Goal: Information Seeking & Learning: Check status

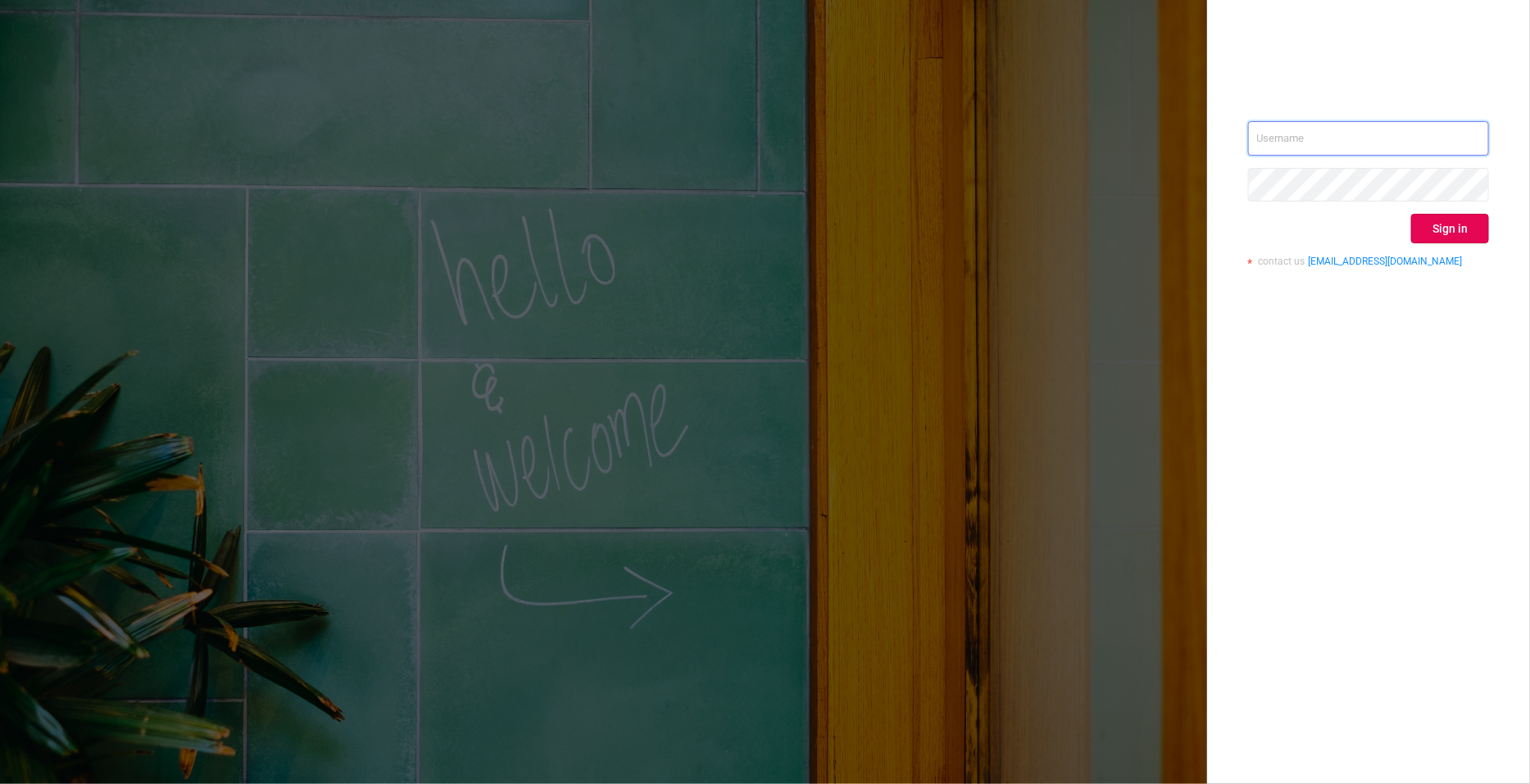
type input "[PERSON_NAME][EMAIL_ADDRESS][DOMAIN_NAME]"
click at [1499, 235] on div "[PERSON_NAME][EMAIL_ADDRESS][DOMAIN_NAME] Sign in contact us [EMAIL_ADDRESS][DO…" at bounding box center [1368, 392] width 323 height 784
click at [1483, 235] on button "Sign in" at bounding box center [1451, 228] width 78 height 29
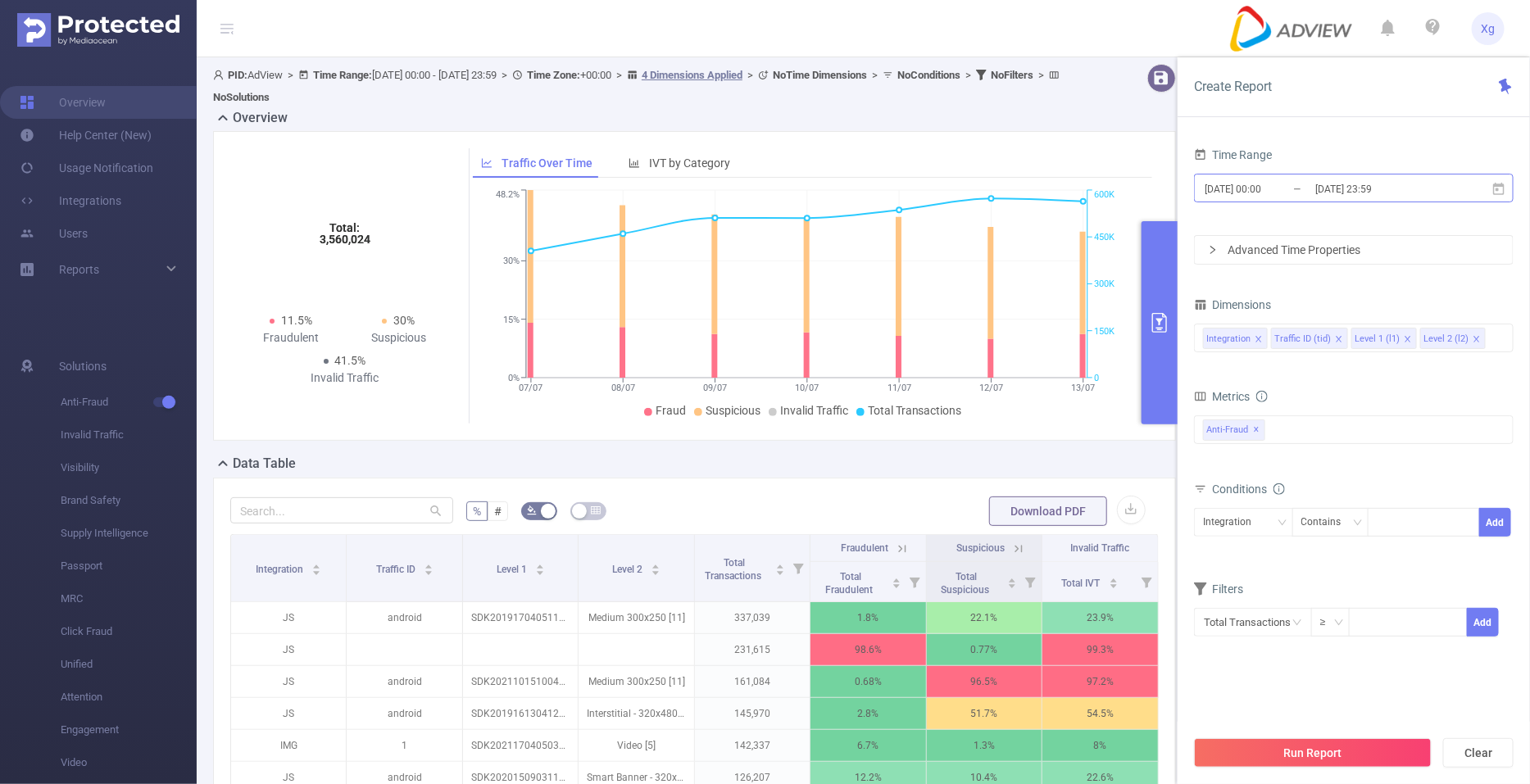
click at [1307, 194] on input "[DATE] 00:00" at bounding box center [1270, 188] width 132 height 22
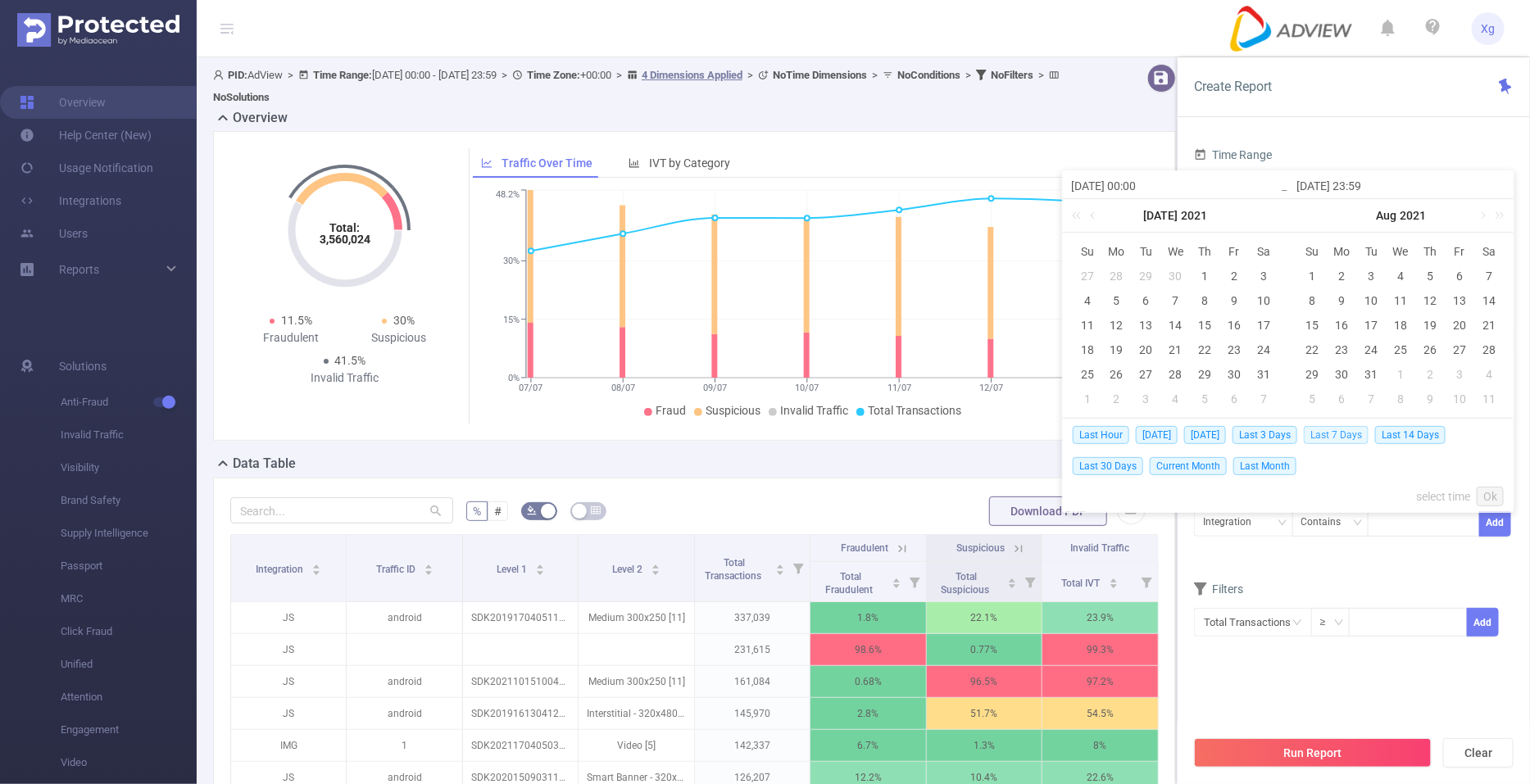
click at [1360, 437] on span "Last 7 Days" at bounding box center [1336, 434] width 64 height 18
type input "[DATE] 00:00"
type input "[DATE] 23:59"
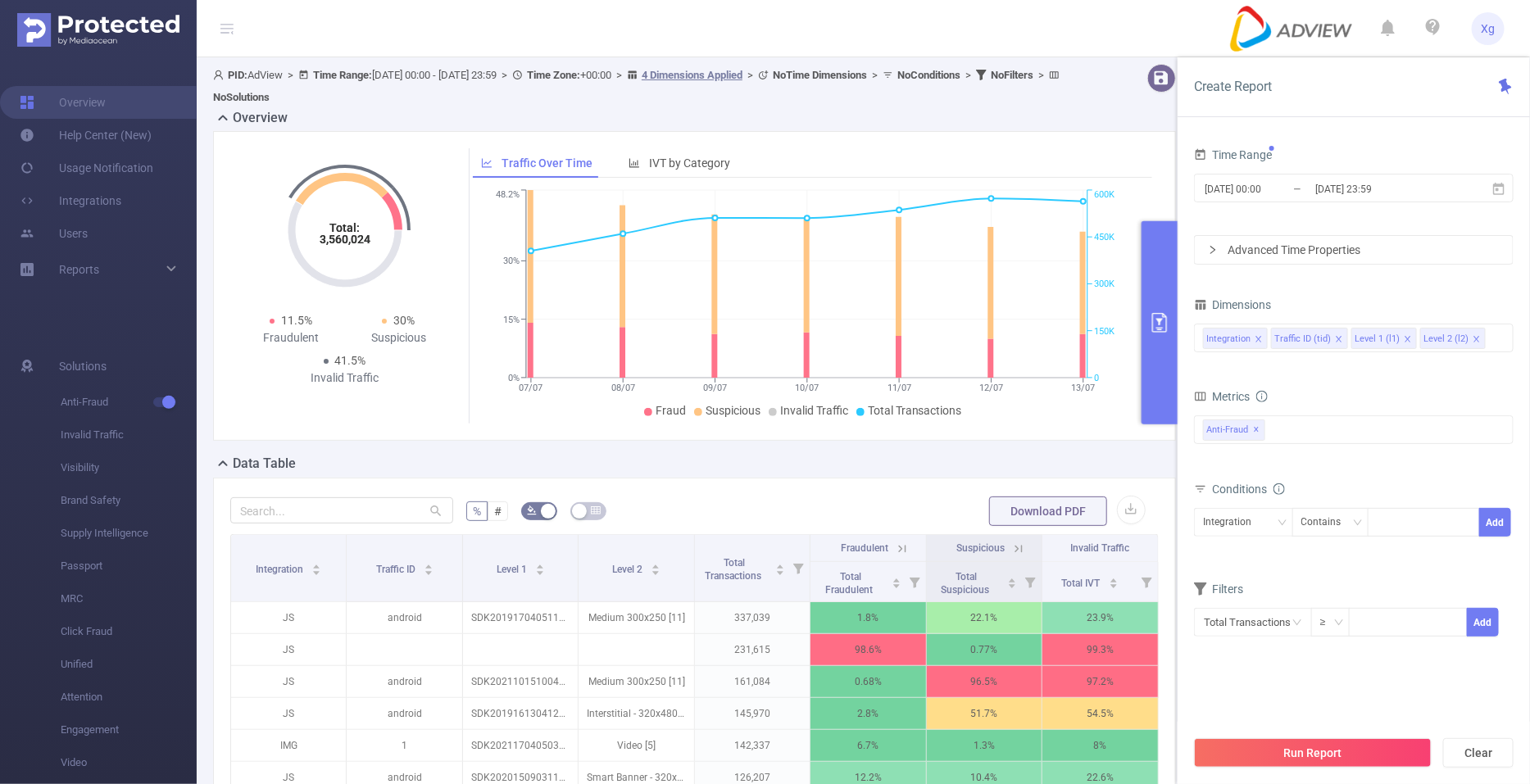
click at [1217, 250] on icon "icon: right" at bounding box center [1213, 250] width 9 height 9
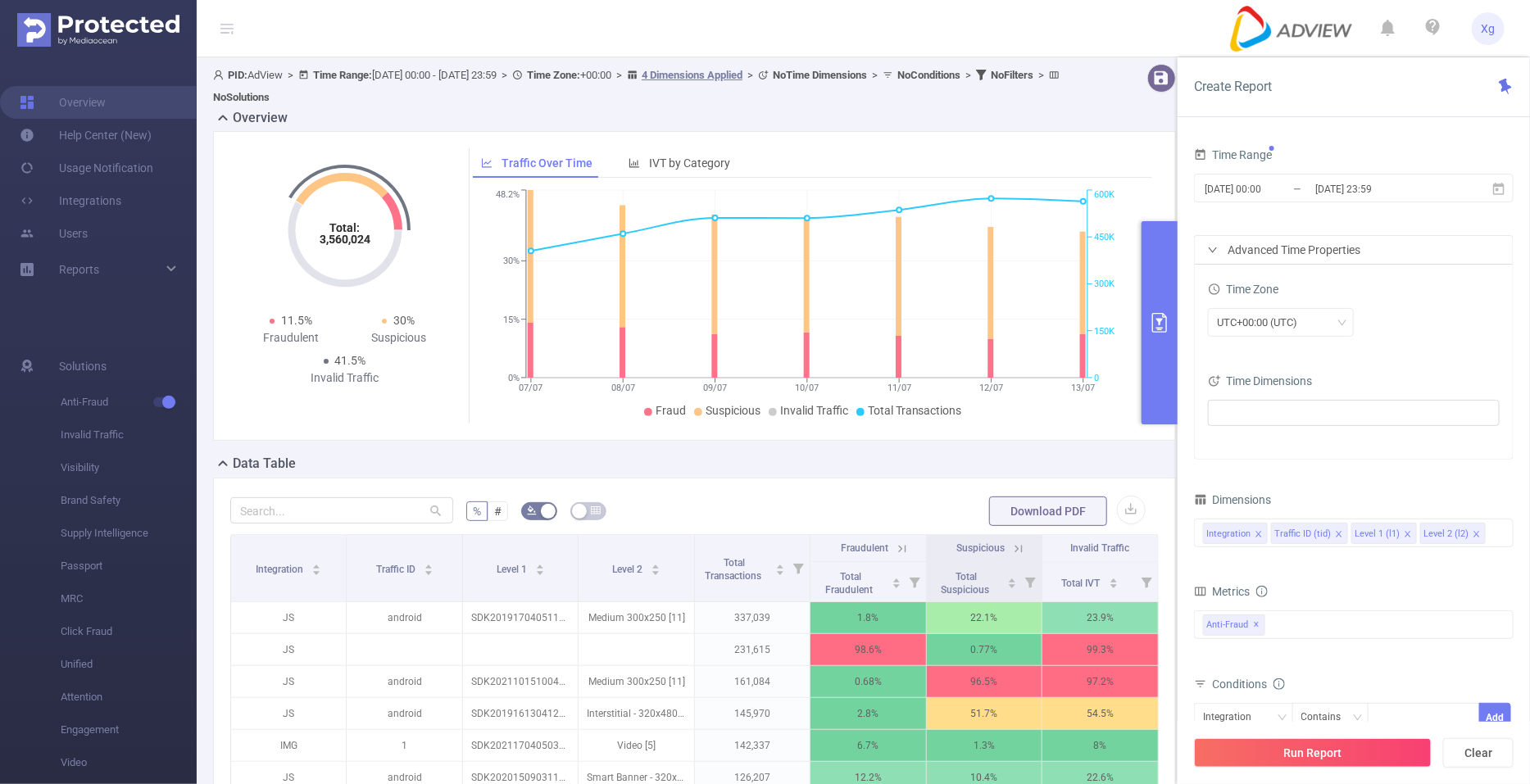
click at [1217, 250] on icon "icon: right" at bounding box center [1213, 250] width 9 height 9
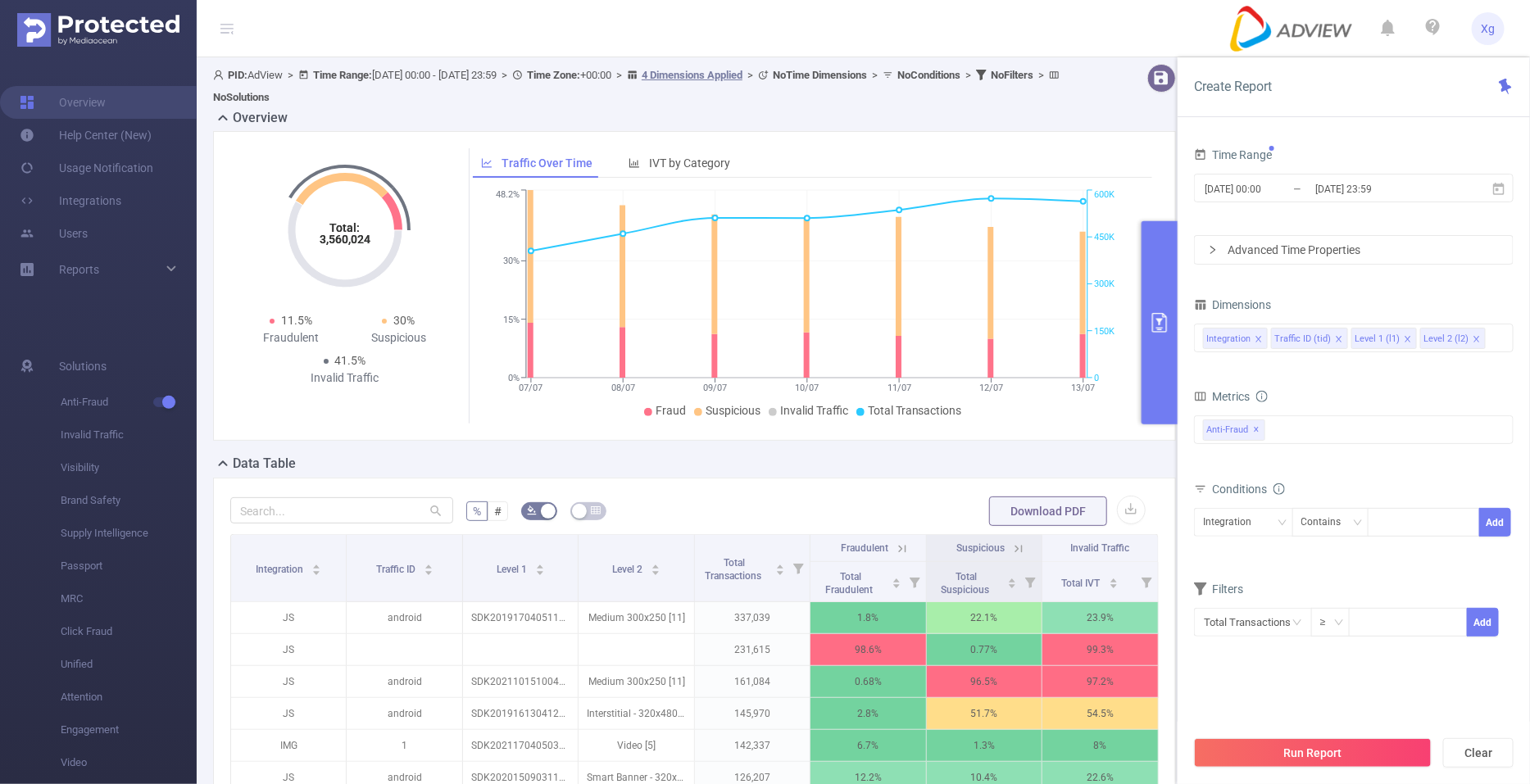
click at [1217, 250] on icon "icon: right" at bounding box center [1213, 250] width 9 height 9
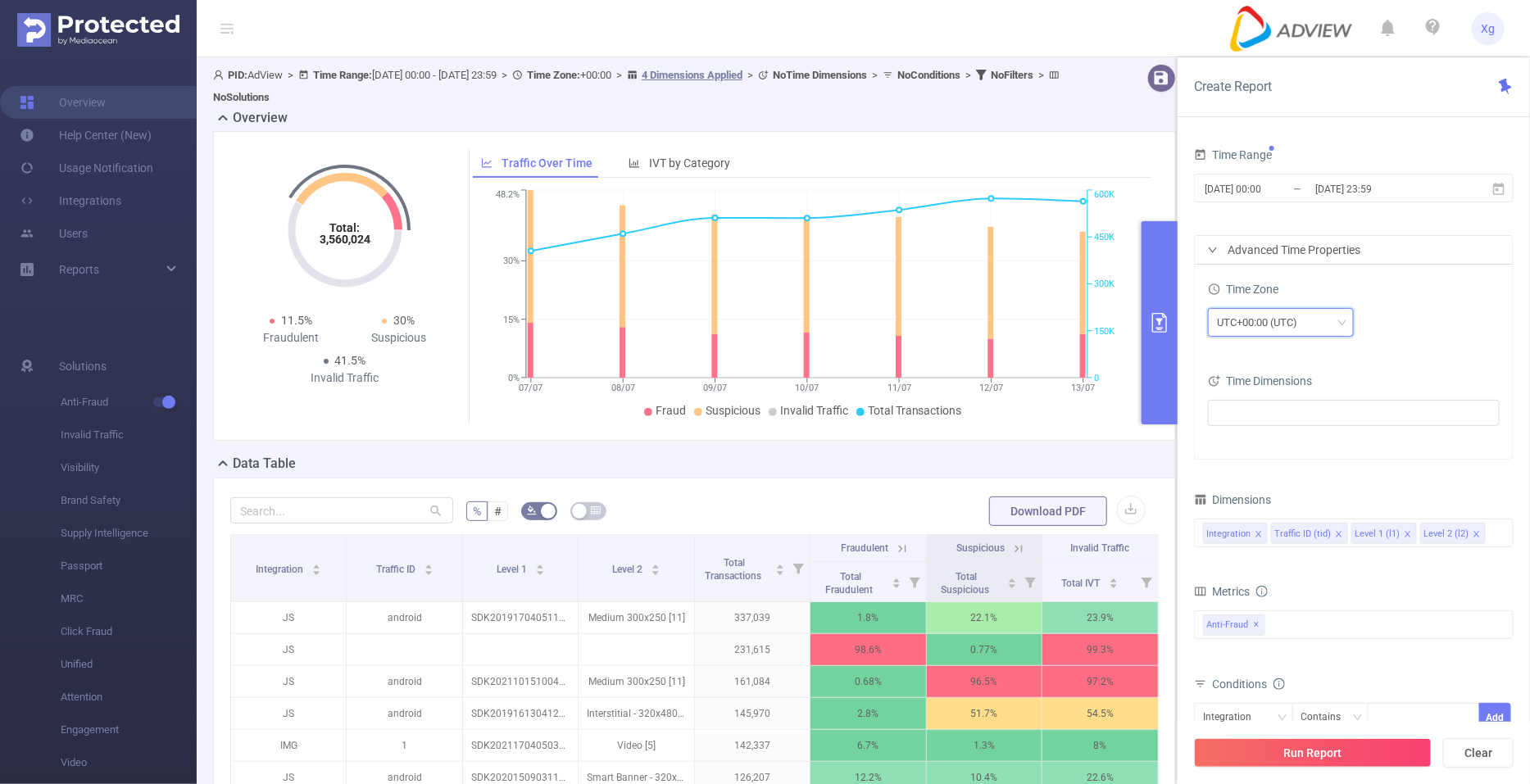
click at [1290, 325] on div "UTC+00:00 (UTC)" at bounding box center [1262, 322] width 92 height 27
click at [1275, 422] on li "UTC+08:00" at bounding box center [1281, 424] width 146 height 26
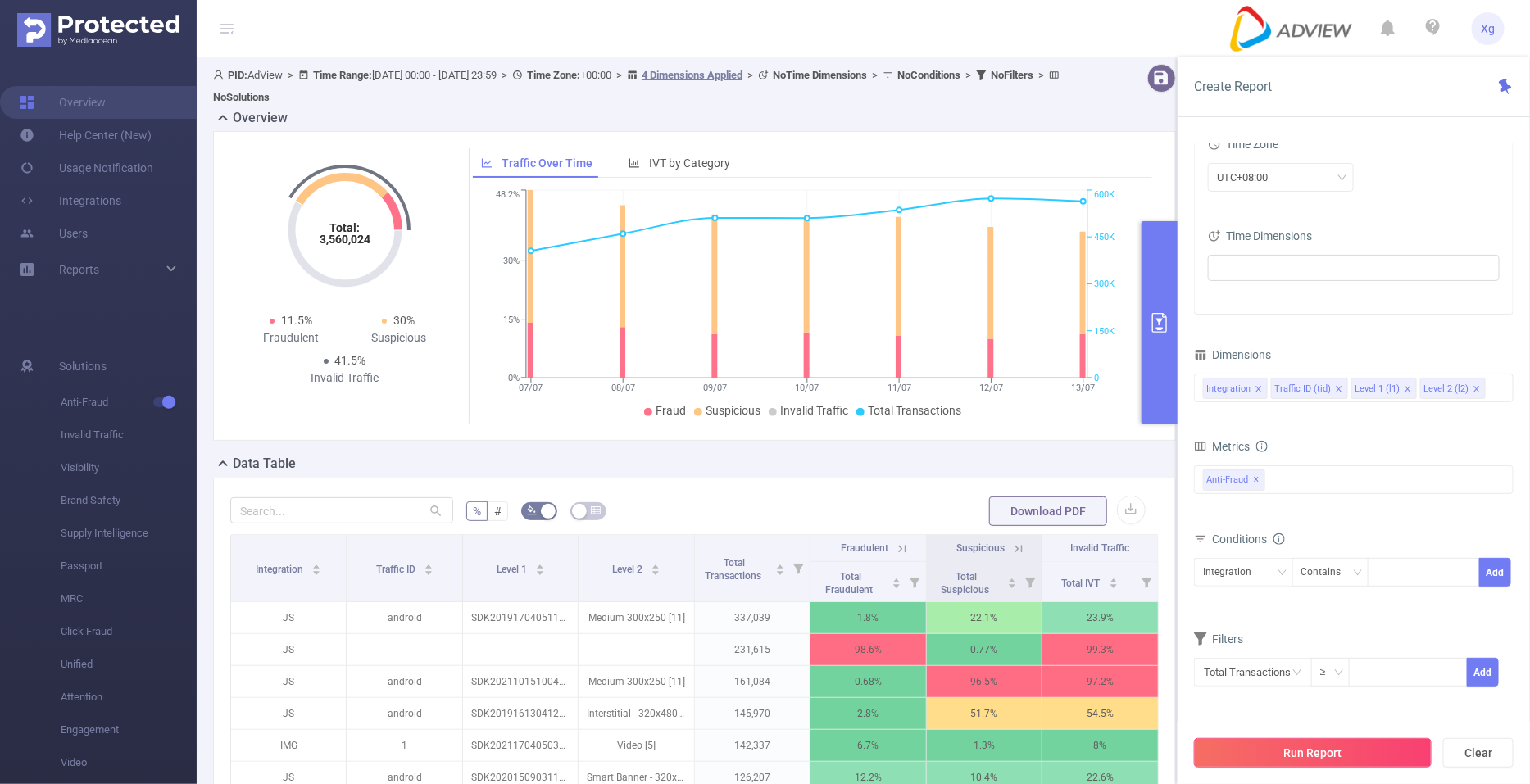
click at [1328, 756] on button "Run Report" at bounding box center [1312, 753] width 237 height 29
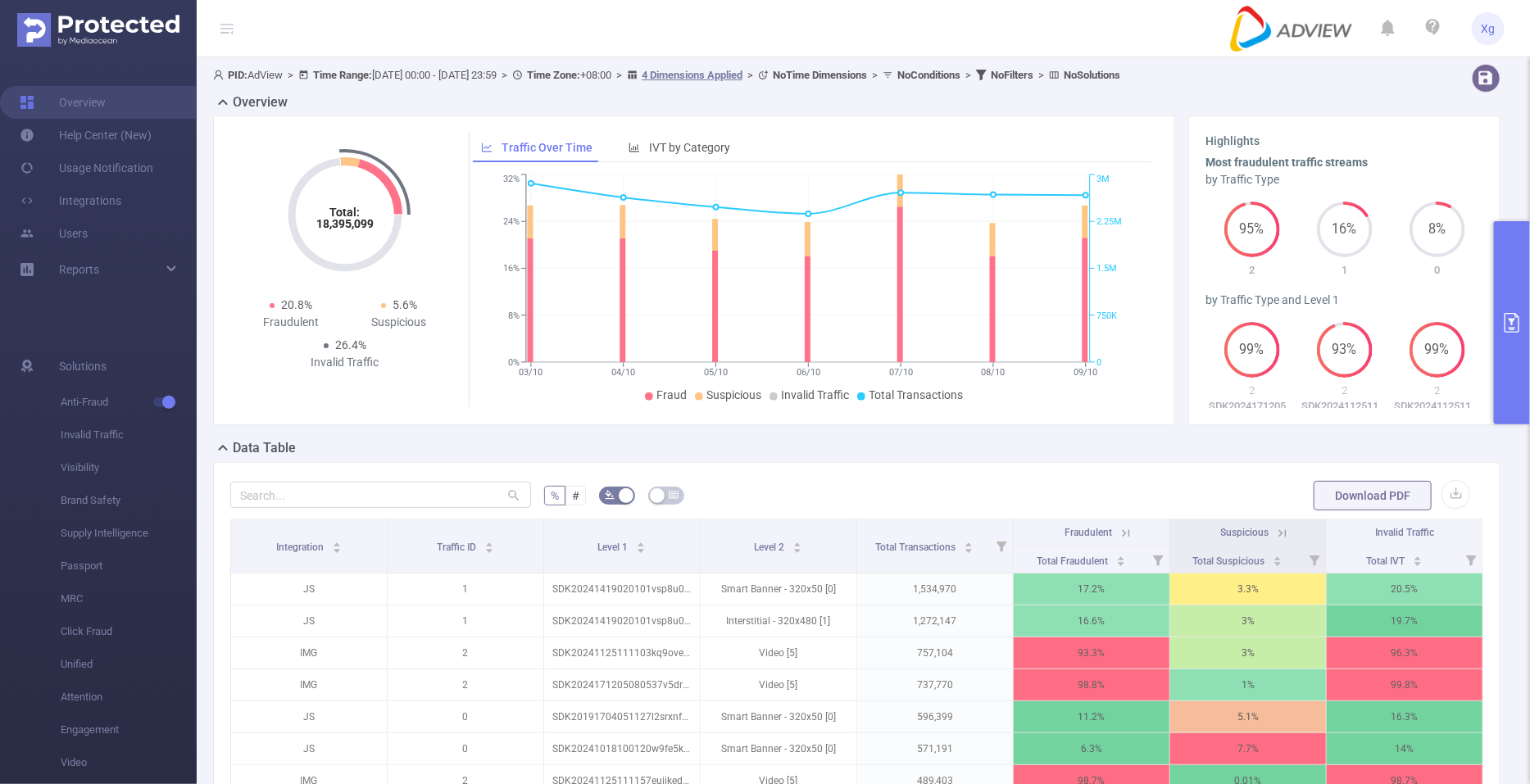
click at [1519, 297] on button "primary" at bounding box center [1512, 322] width 36 height 203
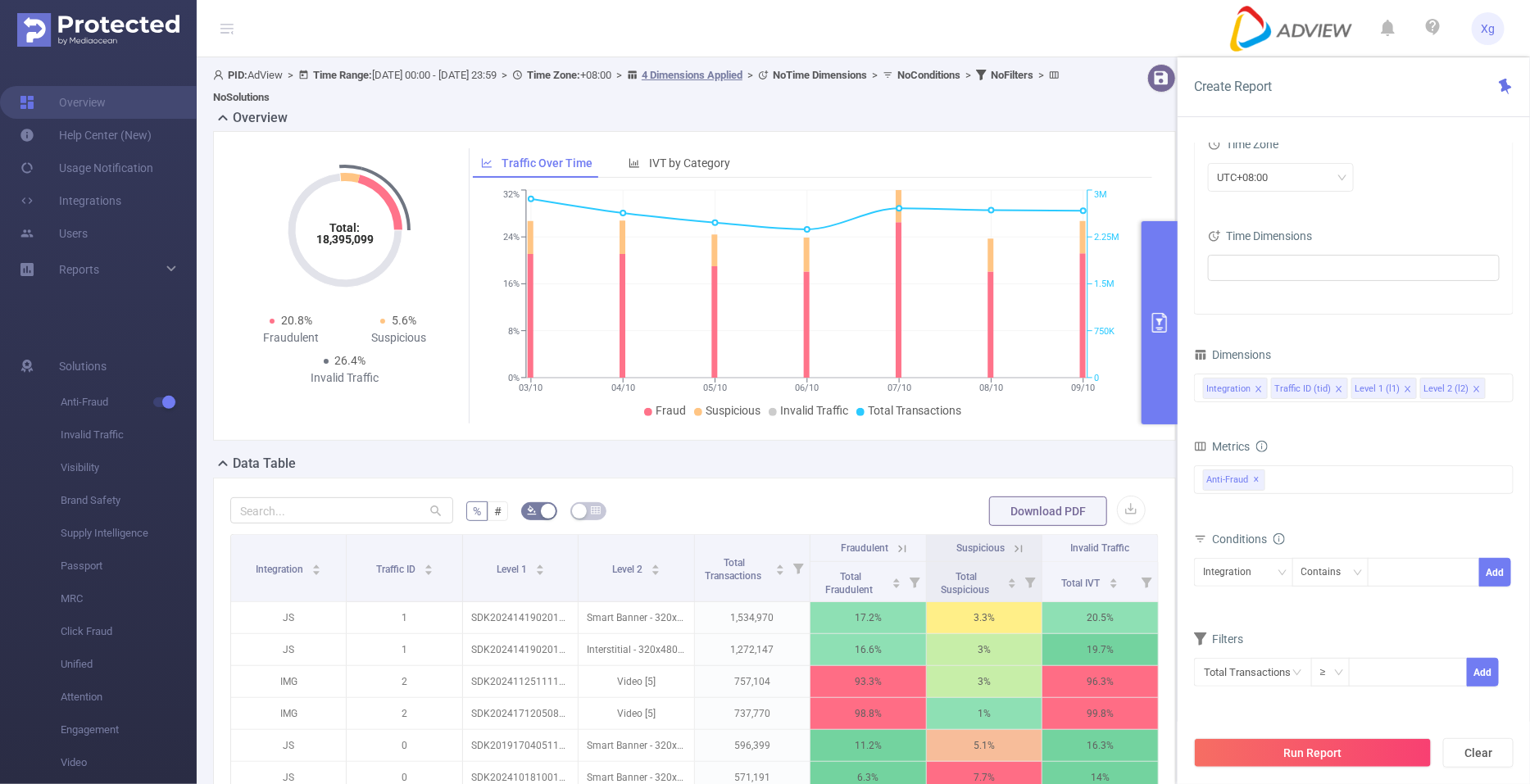
click at [1077, 423] on icon "03/10 04/10 05/10 06/10 07/10 08/10 09/10 0% 8% 16% 24% 32% 0 750K 1.5M 2.25M 3M" at bounding box center [807, 305] width 668 height 237
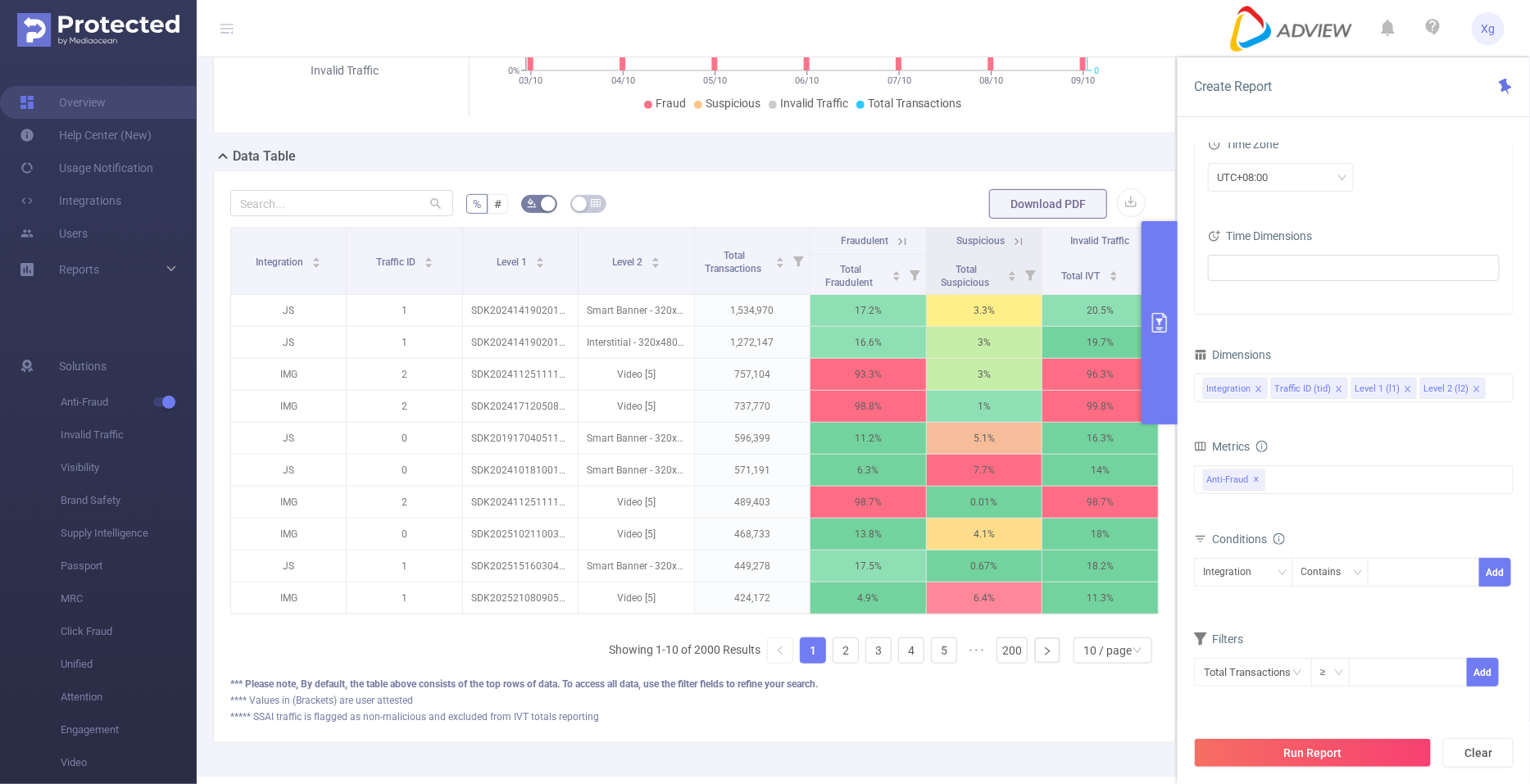
scroll to position [381, 0]
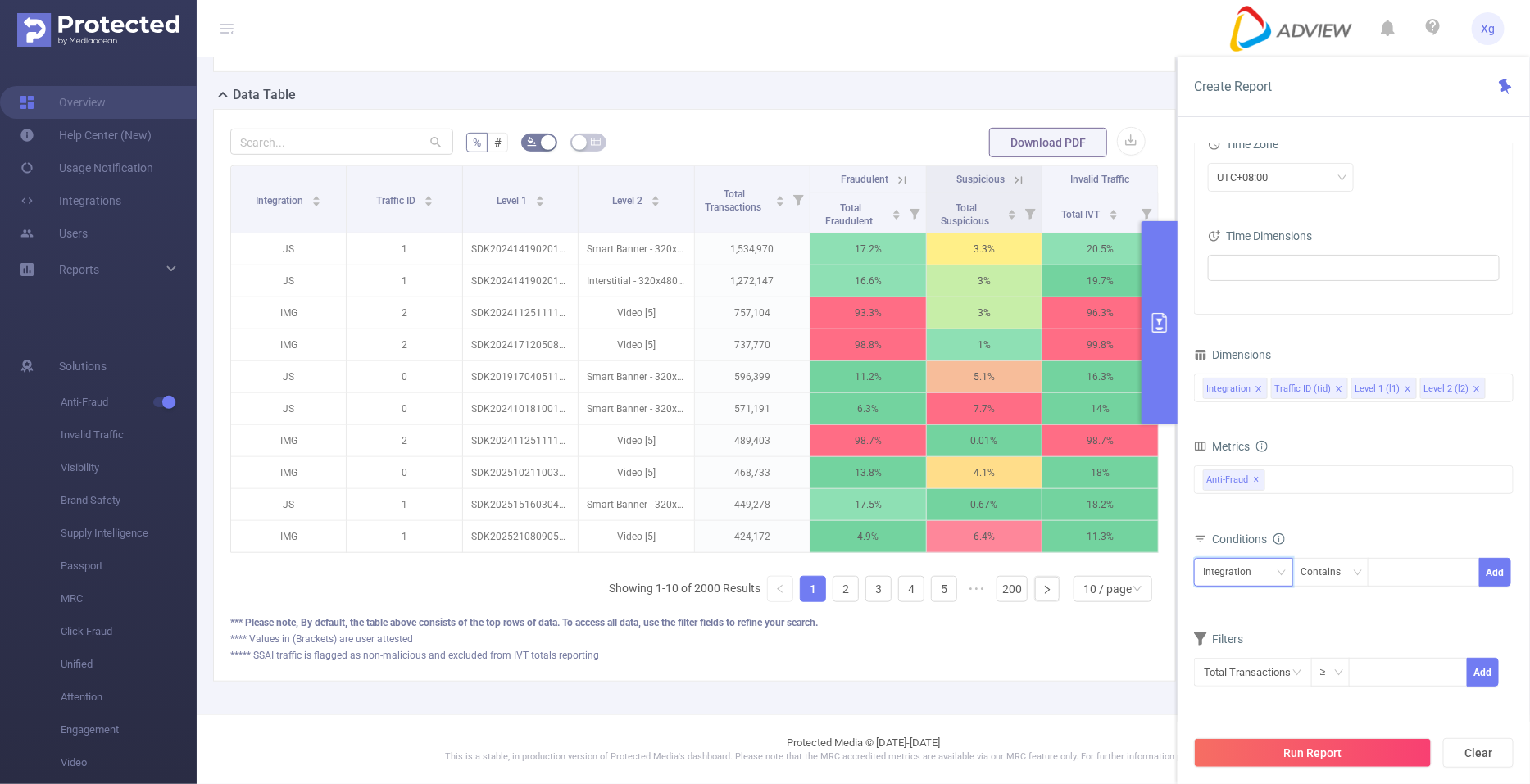
click at [1235, 571] on div "Integration" at bounding box center [1233, 572] width 60 height 27
click at [1233, 634] on li "Traffic ID (tid)" at bounding box center [1243, 631] width 99 height 26
click at [1345, 579] on div "Contains" at bounding box center [1328, 572] width 52 height 27
click at [1328, 653] on li "Is Not" at bounding box center [1346, 657] width 109 height 26
click at [1392, 580] on div at bounding box center [1424, 572] width 95 height 27
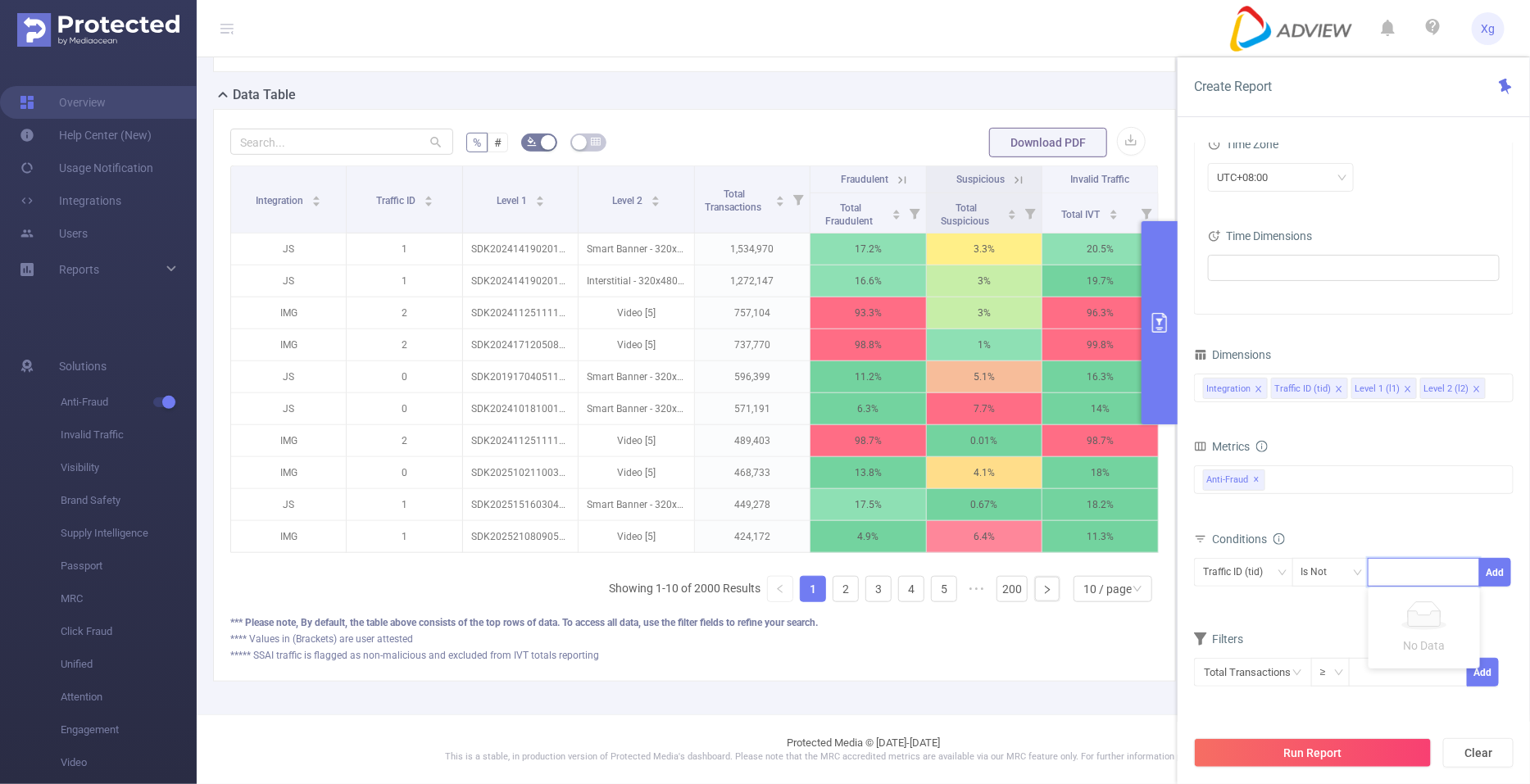
type input "2"
click at [1397, 603] on li "2" at bounding box center [1425, 604] width 112 height 26
click at [1489, 573] on button "Add" at bounding box center [1496, 572] width 32 height 28
click at [1278, 740] on button "Run Report" at bounding box center [1312, 753] width 237 height 29
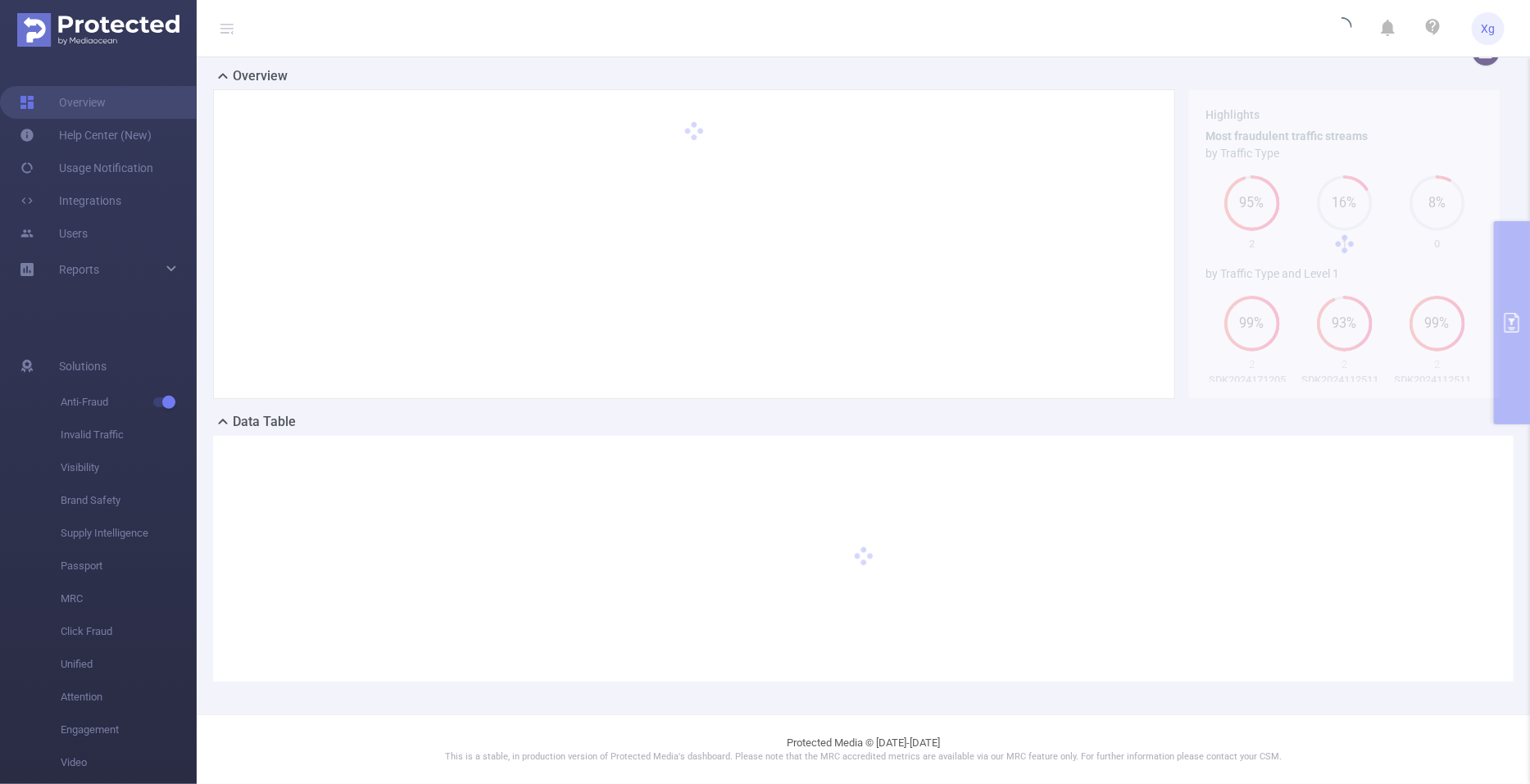
scroll to position [26, 0]
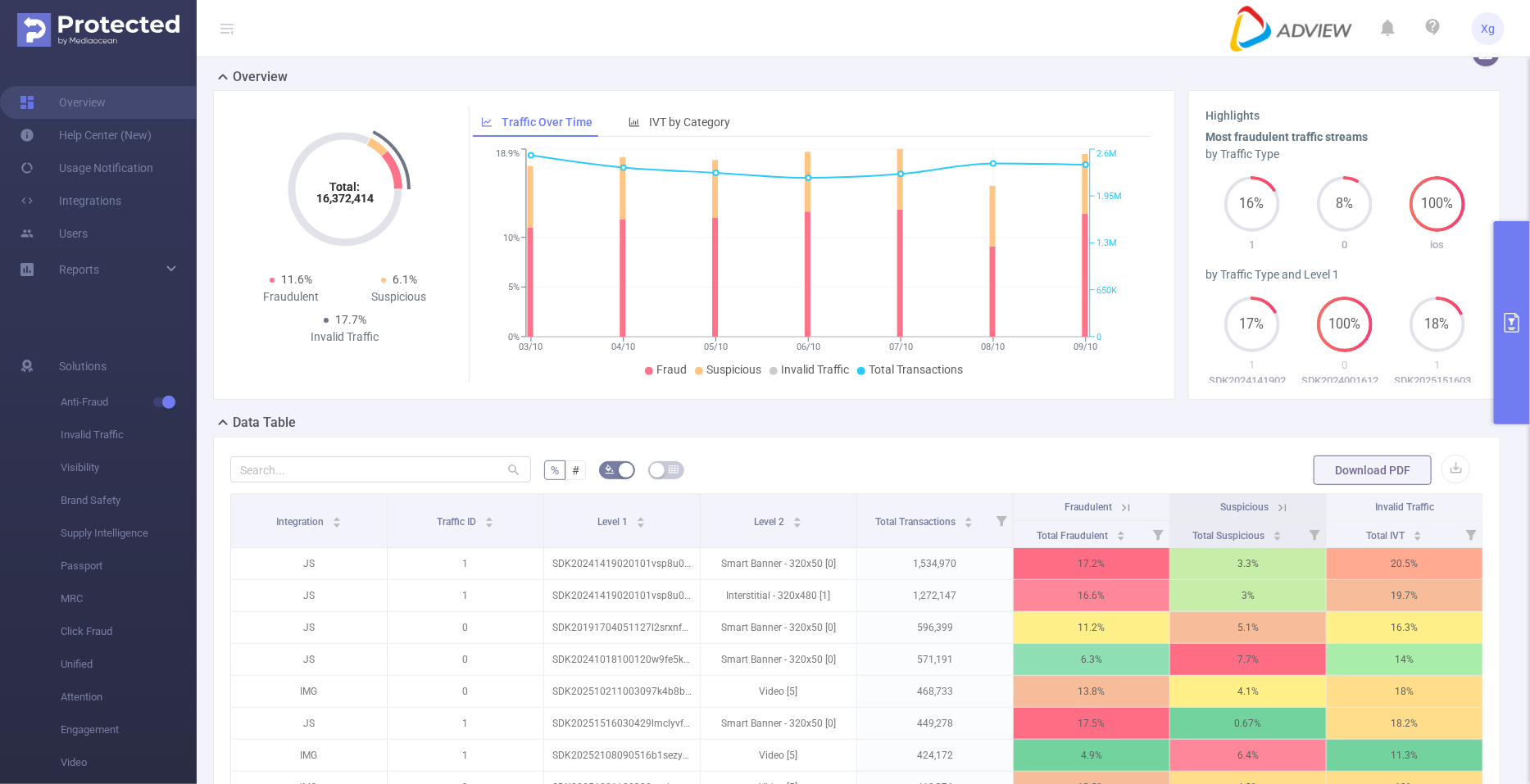
click at [1511, 355] on button "primary" at bounding box center [1512, 322] width 36 height 203
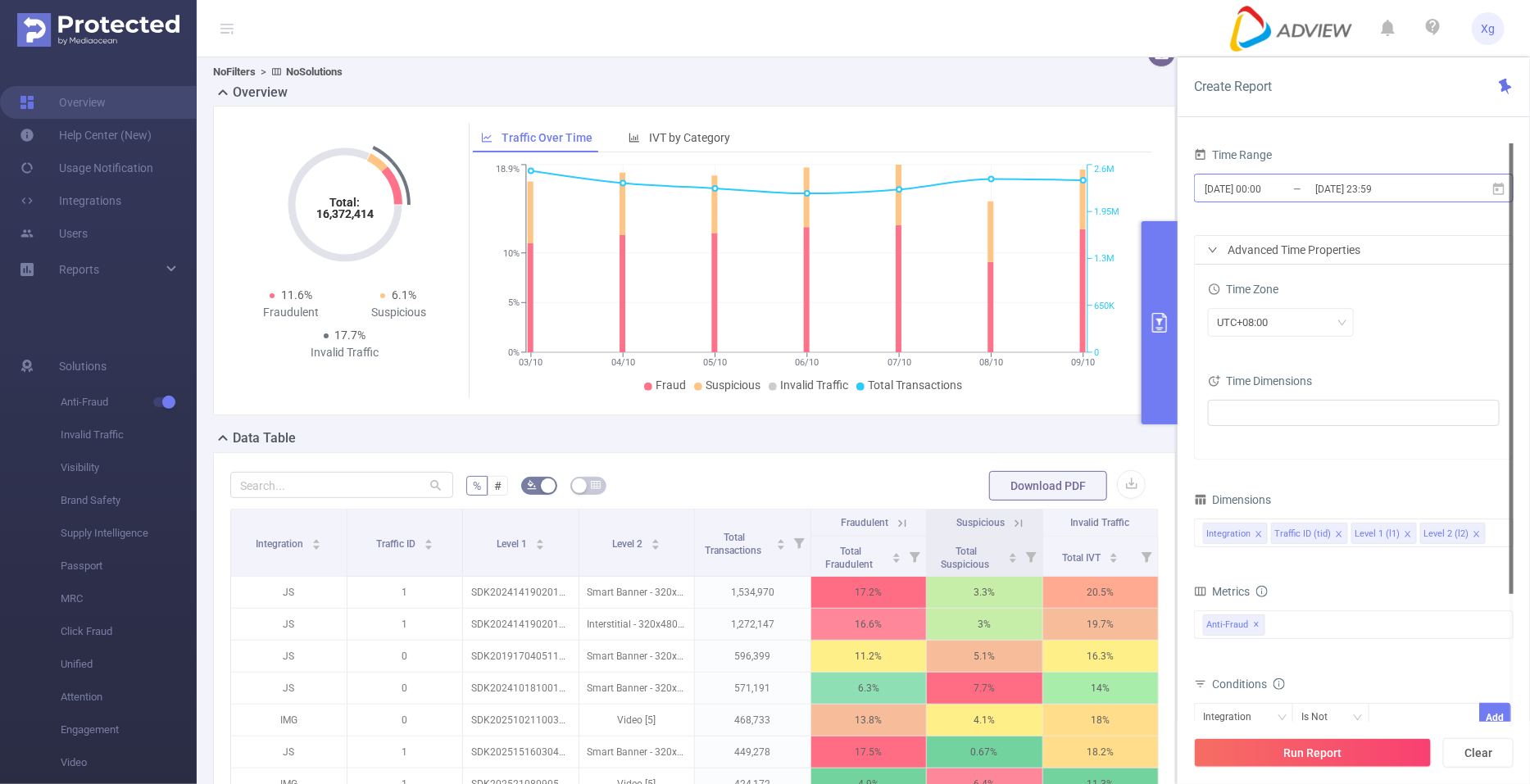
click at [1311, 193] on input "[DATE] 00:00" at bounding box center [1270, 188] width 132 height 22
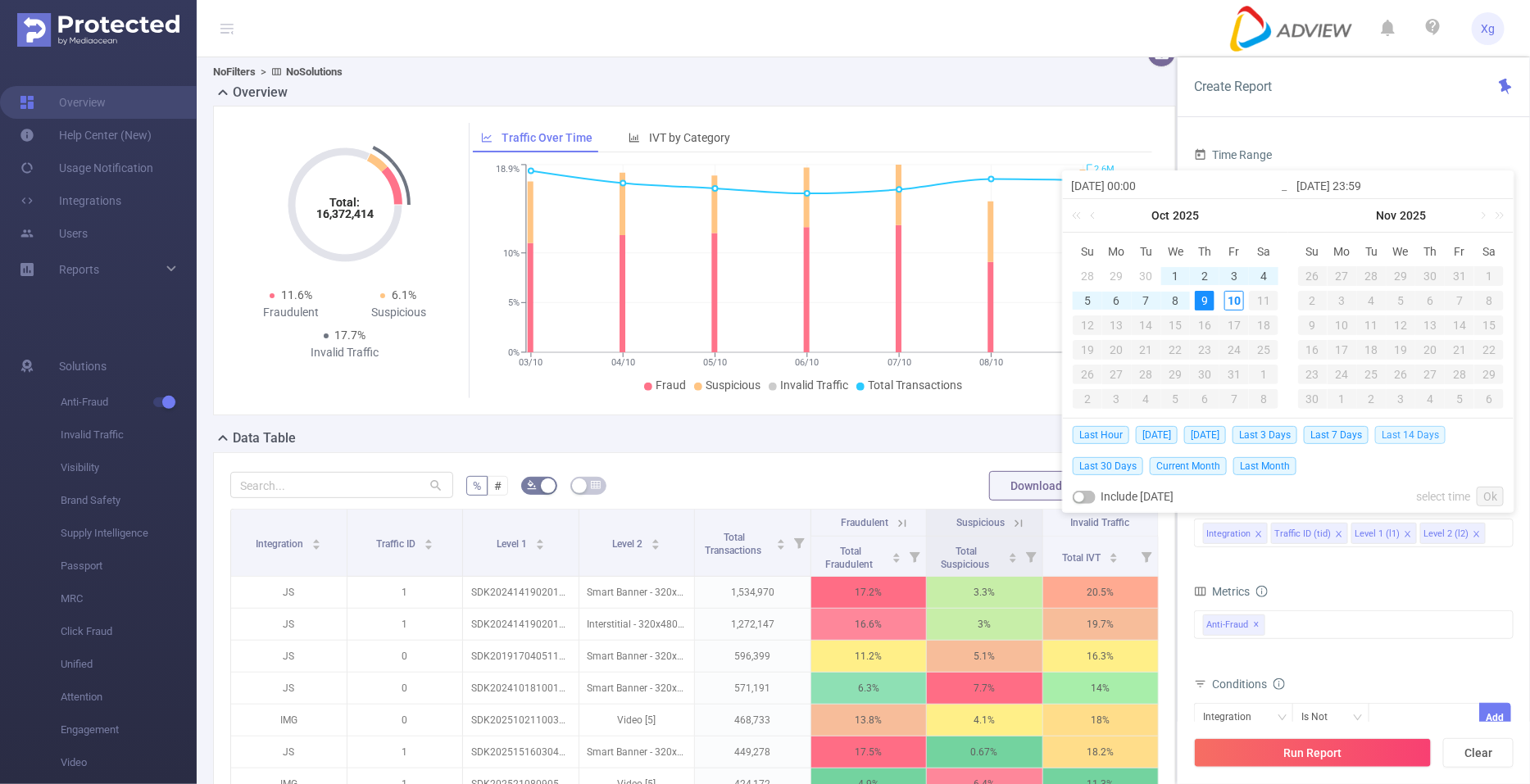
click at [1421, 436] on span "Last 14 Days" at bounding box center [1411, 434] width 70 height 18
type input "[DATE] 00:00"
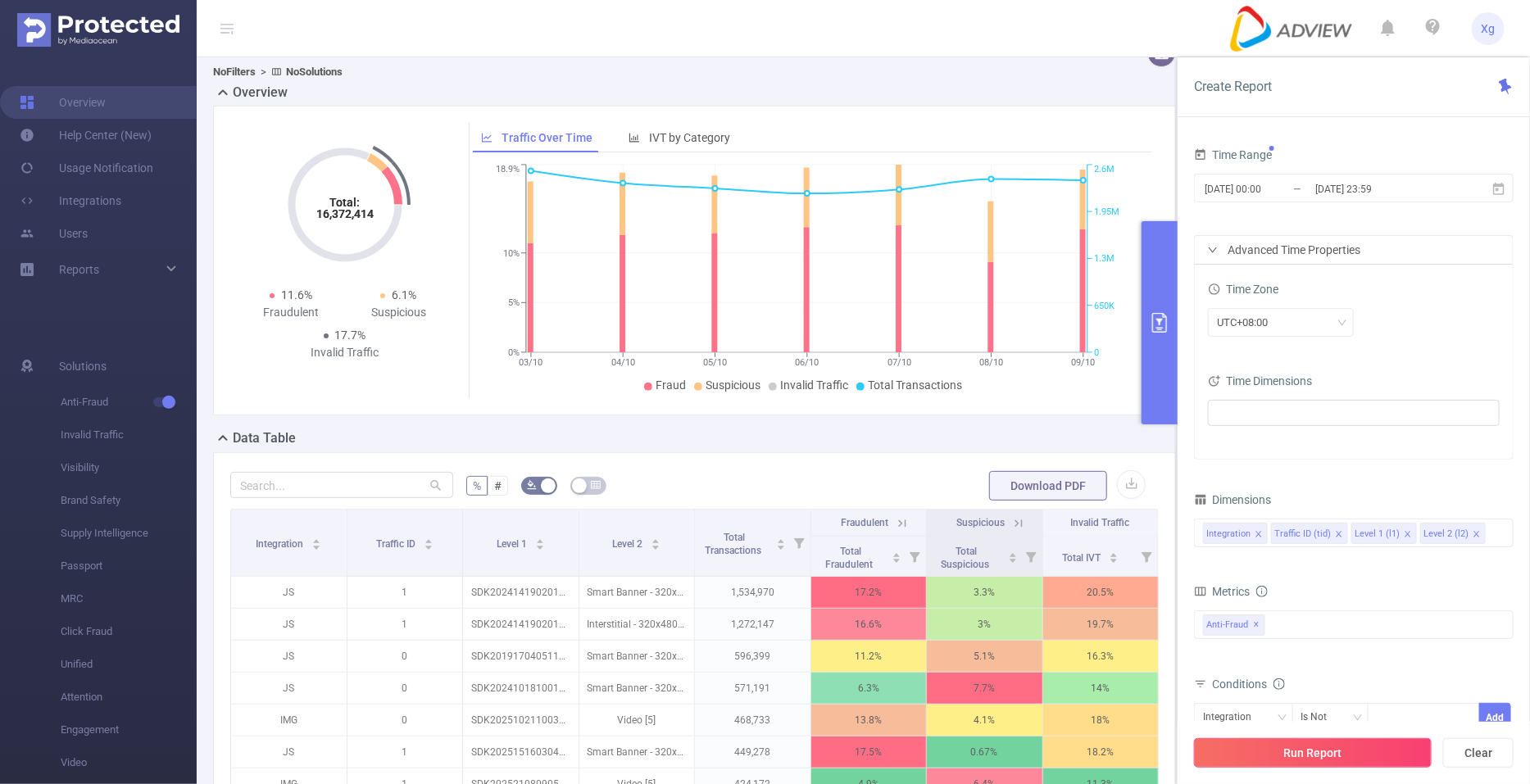
click at [1383, 747] on button "Run Report" at bounding box center [1312, 753] width 237 height 29
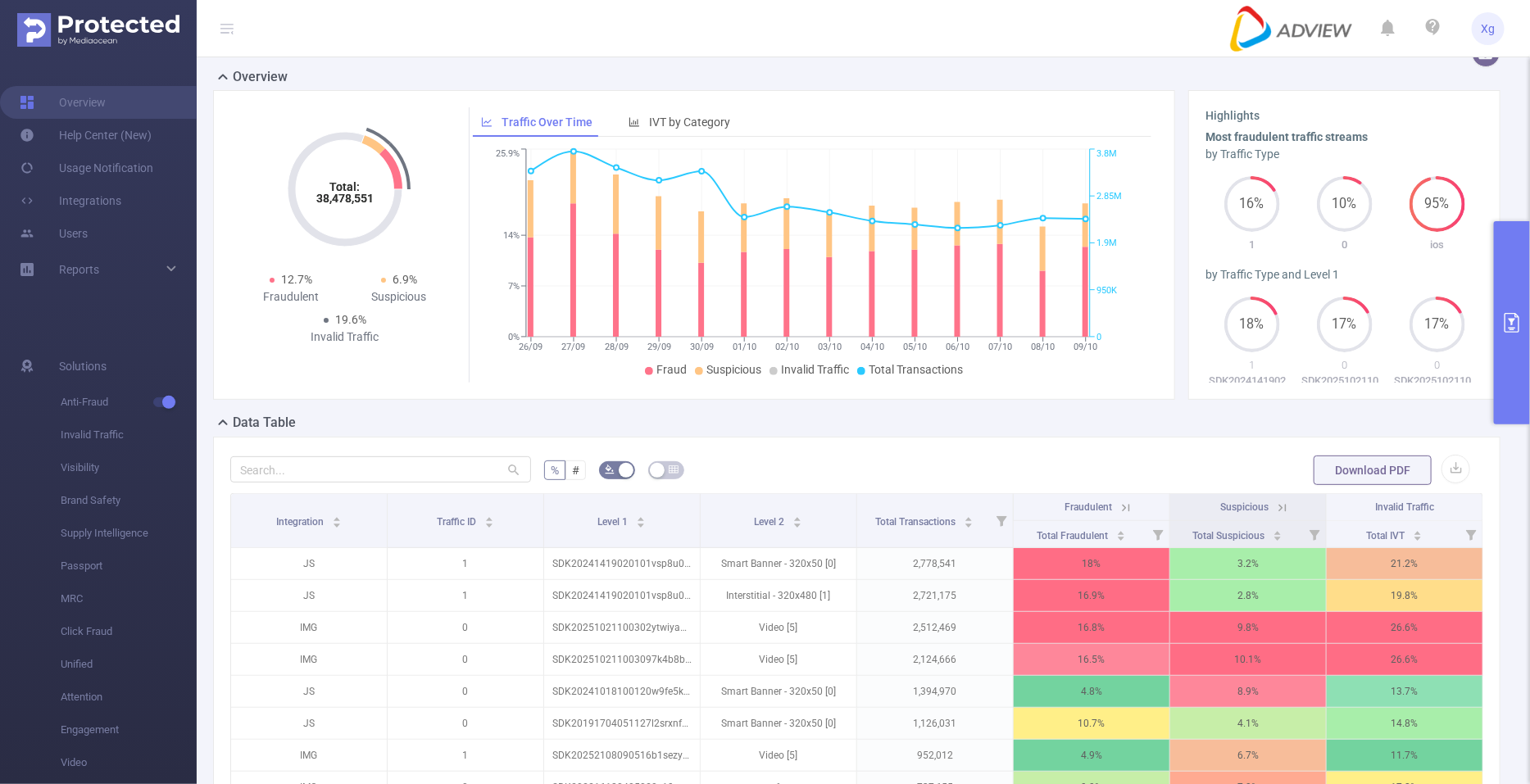
scroll to position [333, 0]
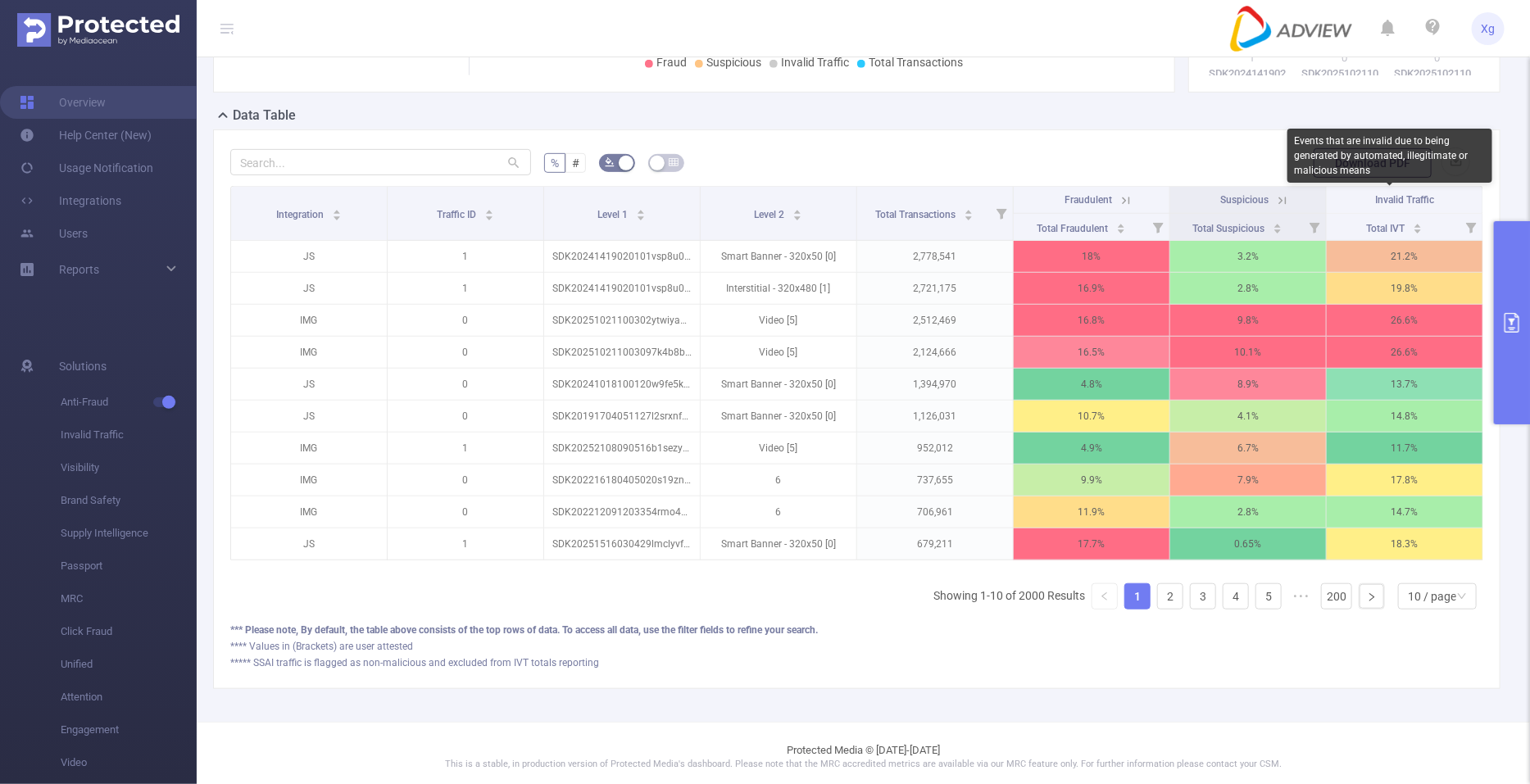
click at [1376, 200] on span "Invalid Traffic" at bounding box center [1405, 200] width 59 height 11
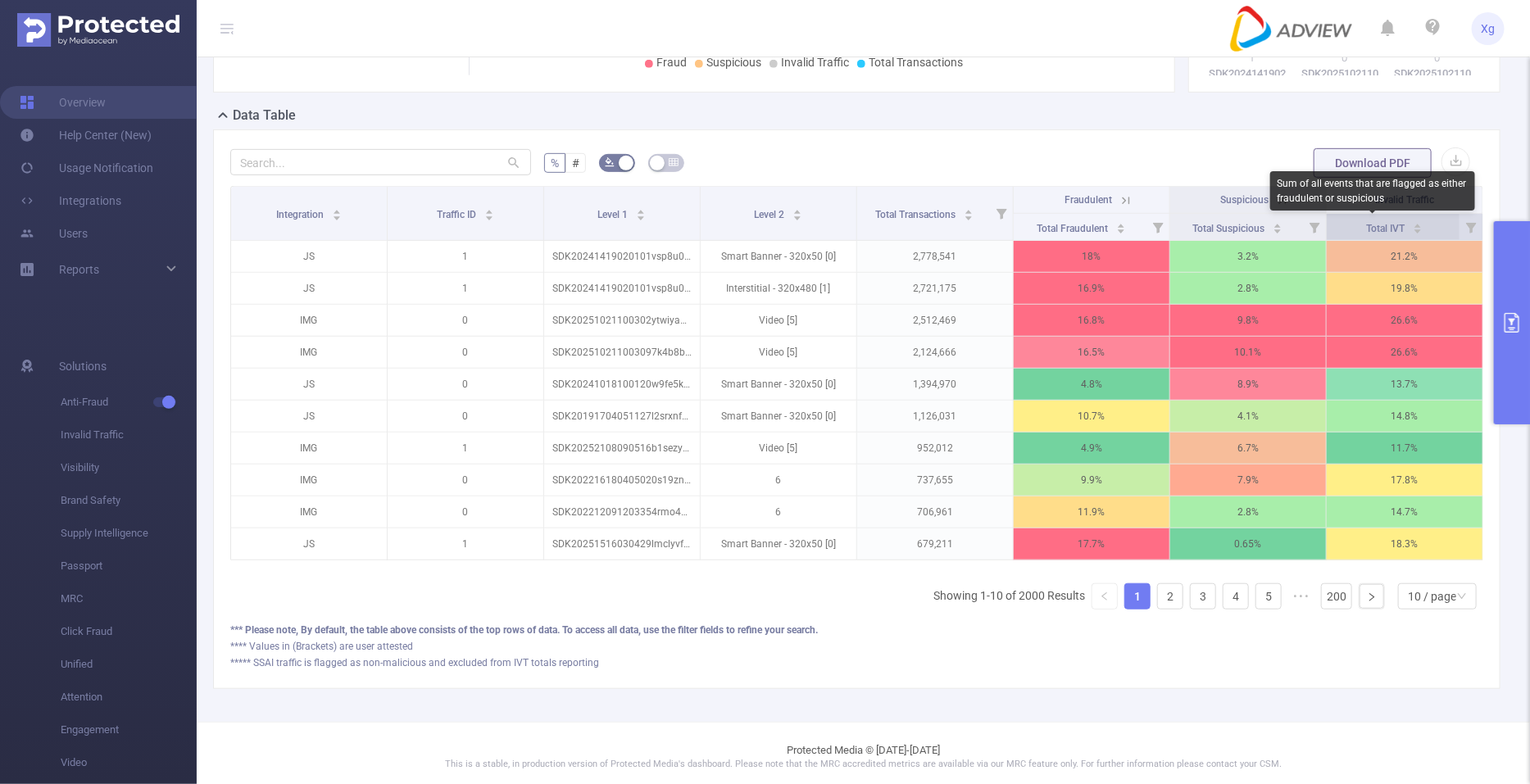
click at [1381, 223] on span "Total IVT" at bounding box center [1386, 229] width 41 height 11
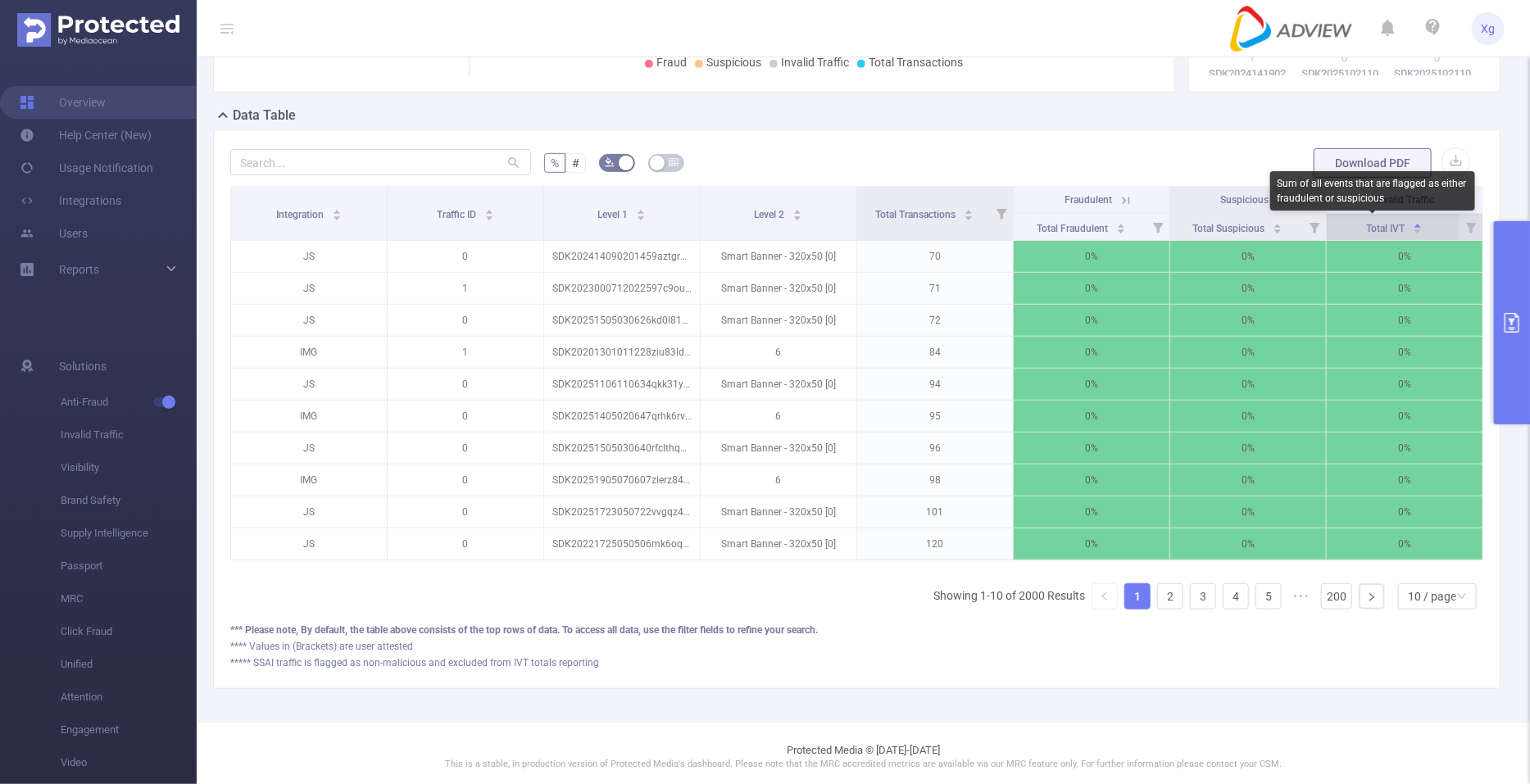
click at [1381, 223] on span "Total IVT" at bounding box center [1386, 229] width 41 height 11
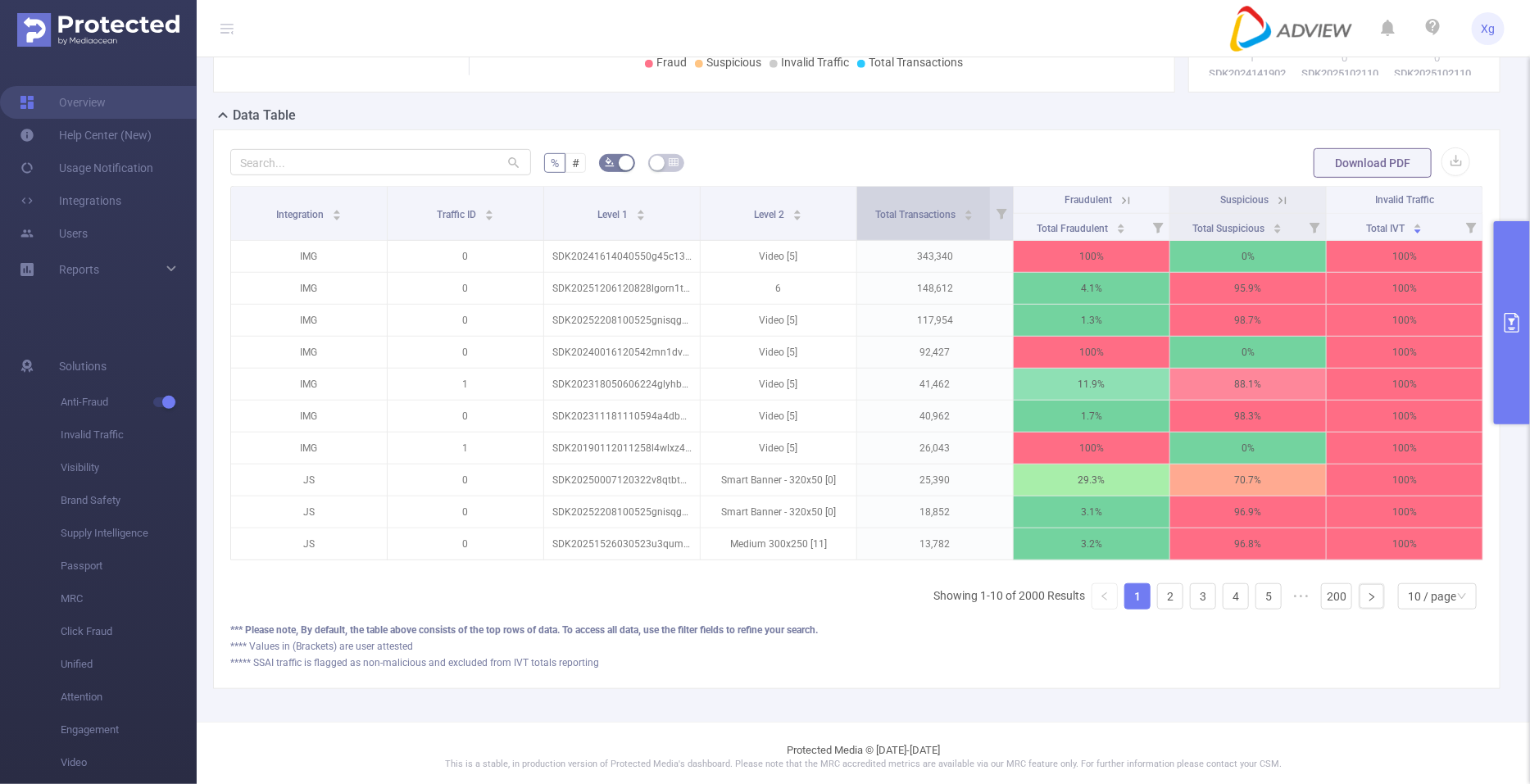
click at [907, 205] on div "Total Transactions" at bounding box center [925, 213] width 98 height 16
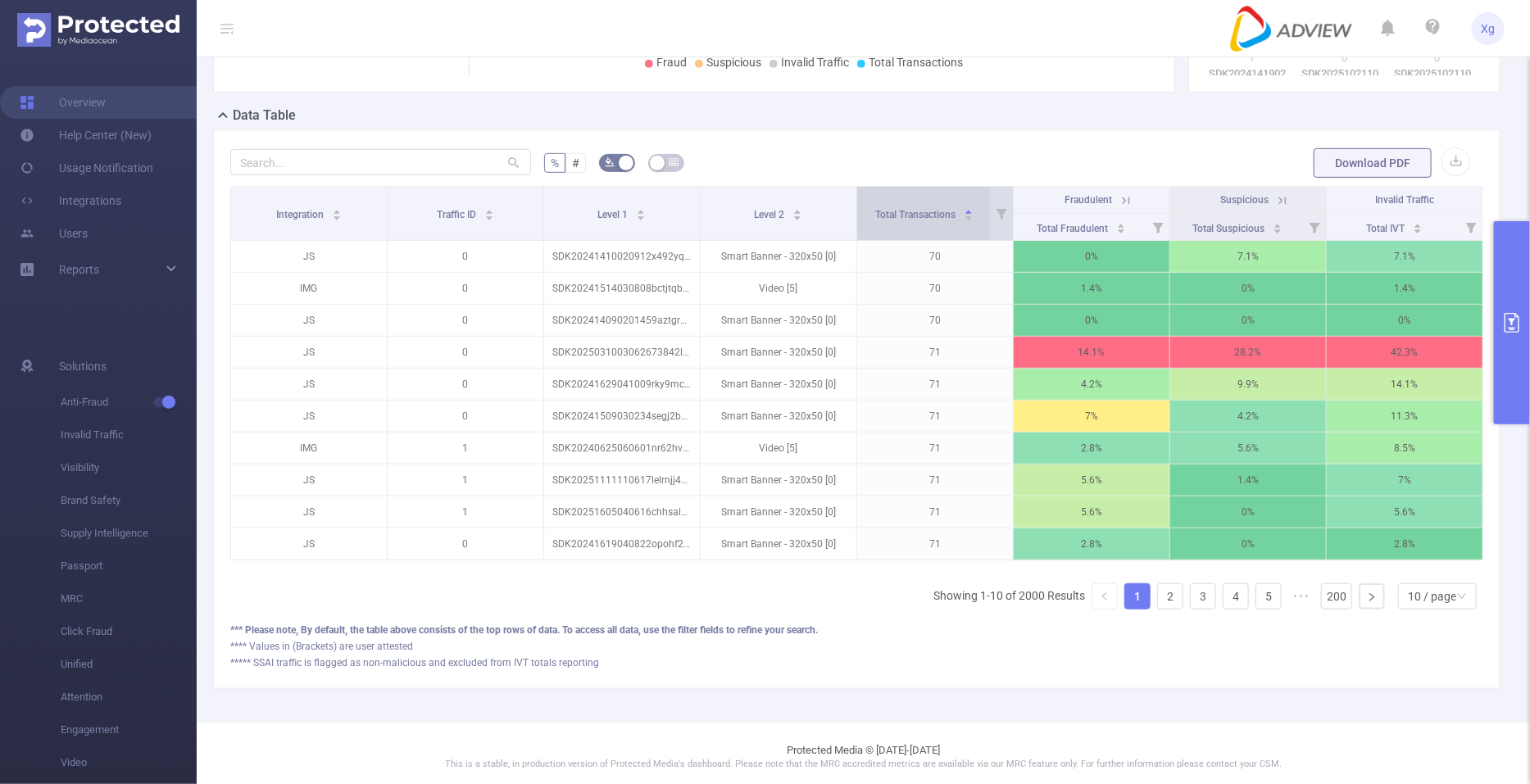
click at [907, 205] on div "Total Transactions" at bounding box center [925, 213] width 98 height 16
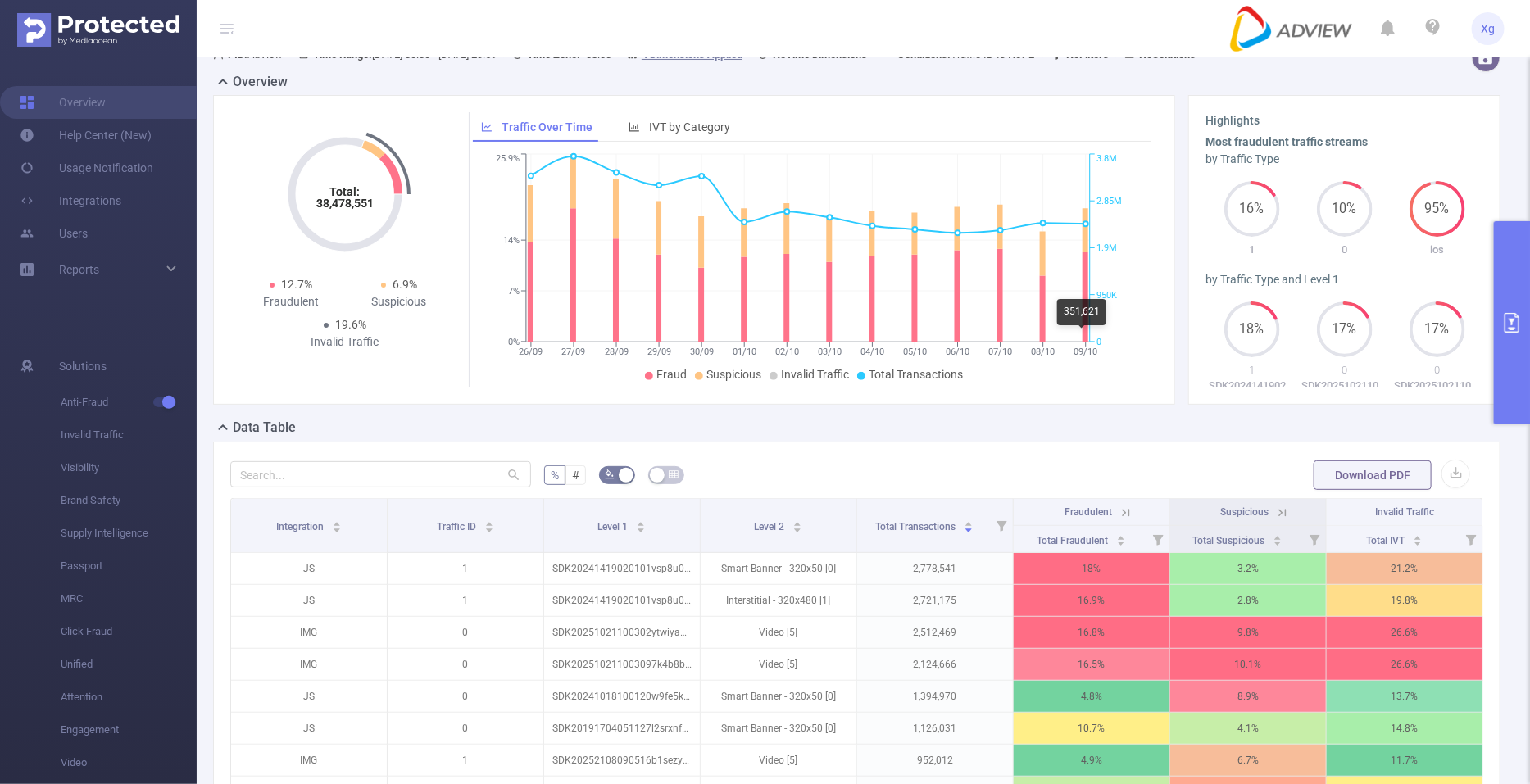
scroll to position [0, 0]
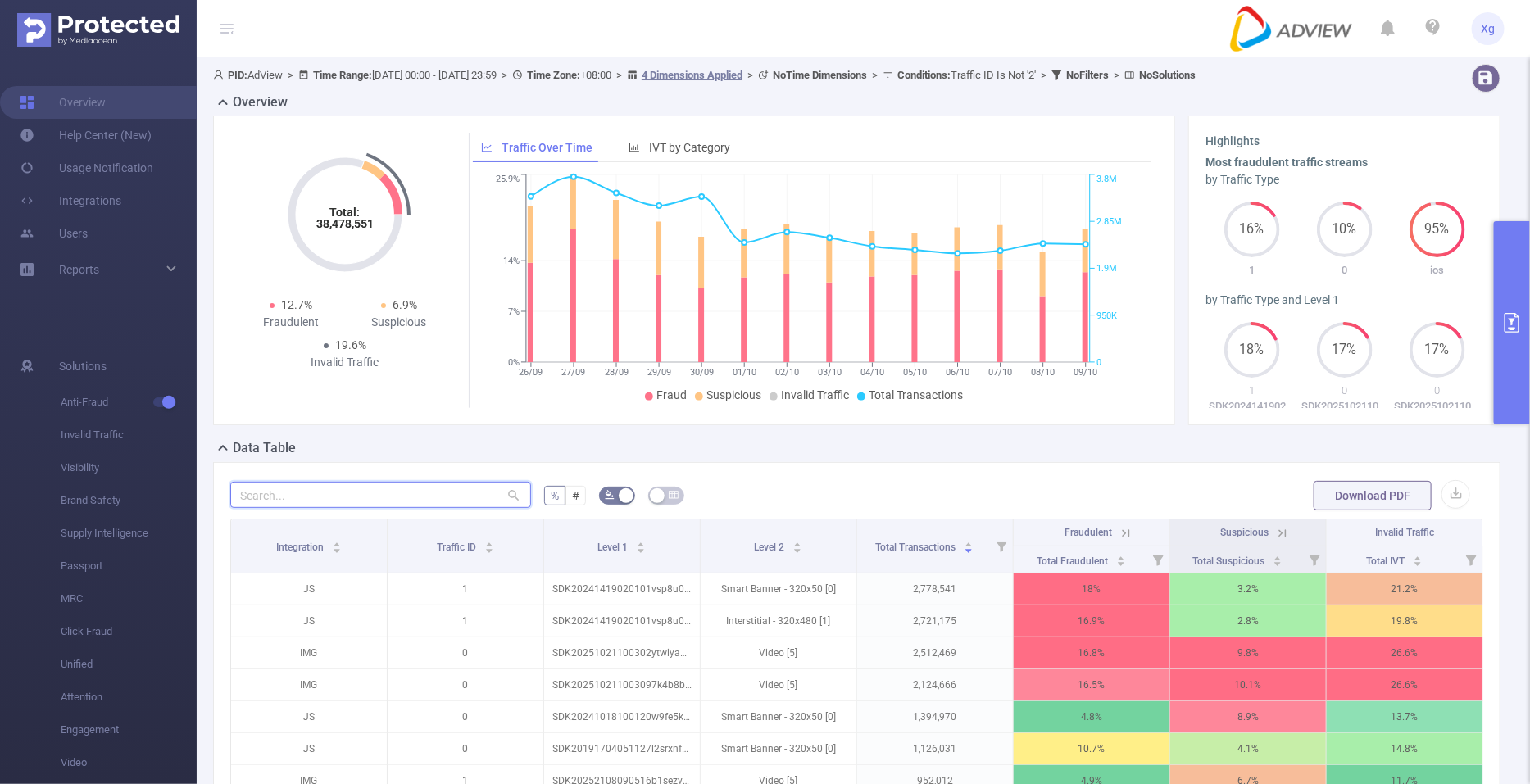
paste input "sdk20252208100525gnisqgxlyg6z753"
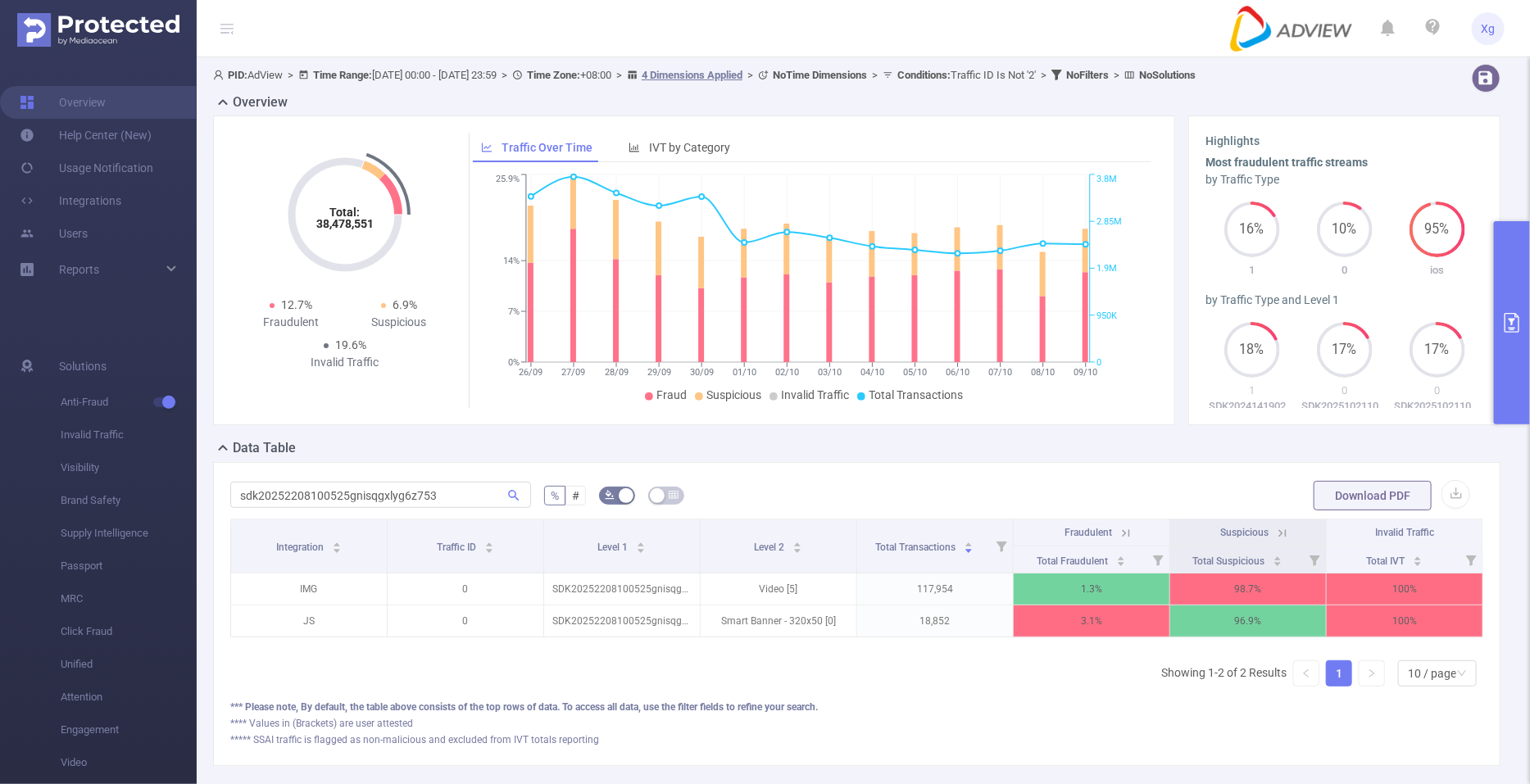
click at [1275, 531] on icon at bounding box center [1283, 533] width 15 height 15
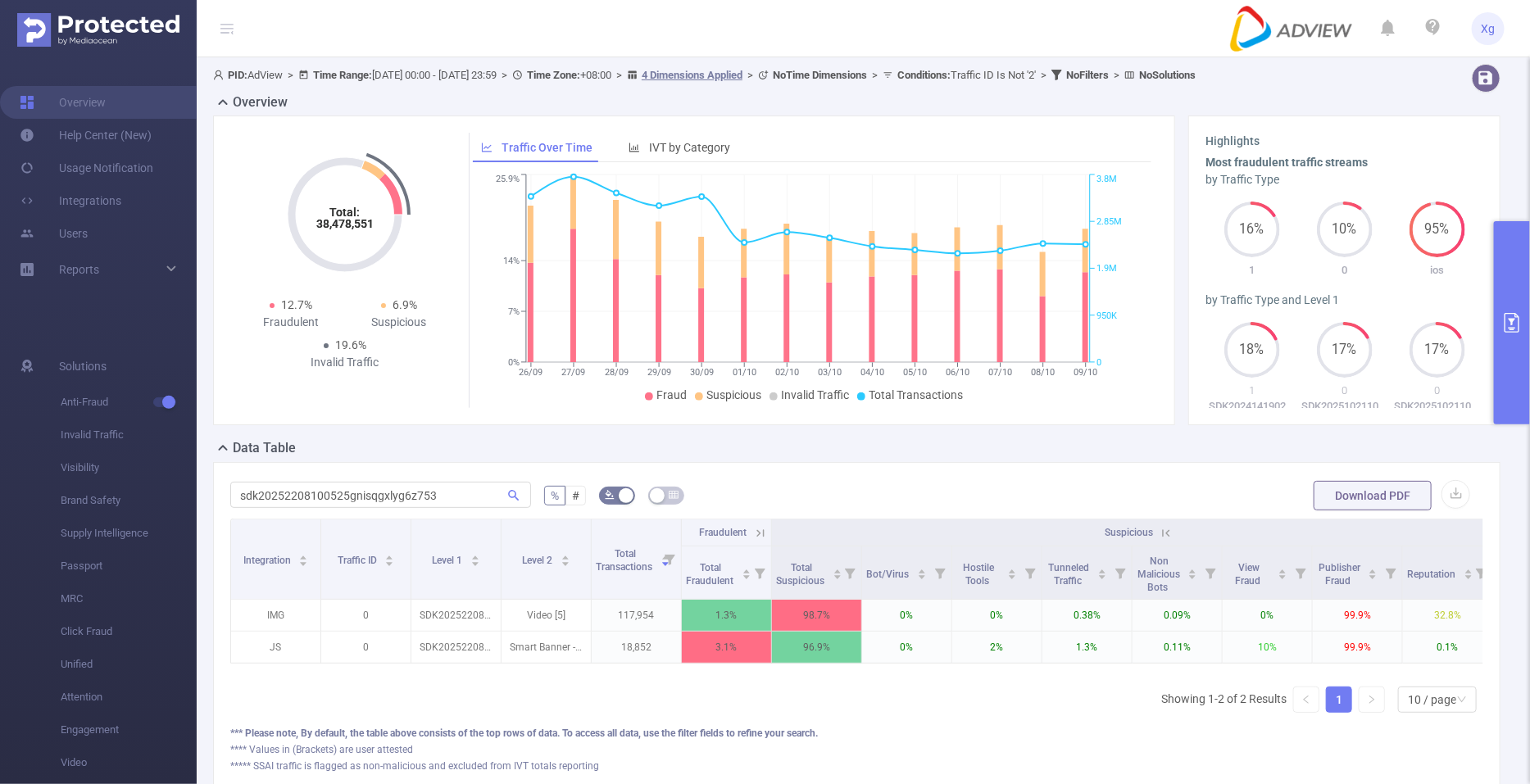
scroll to position [0, 118]
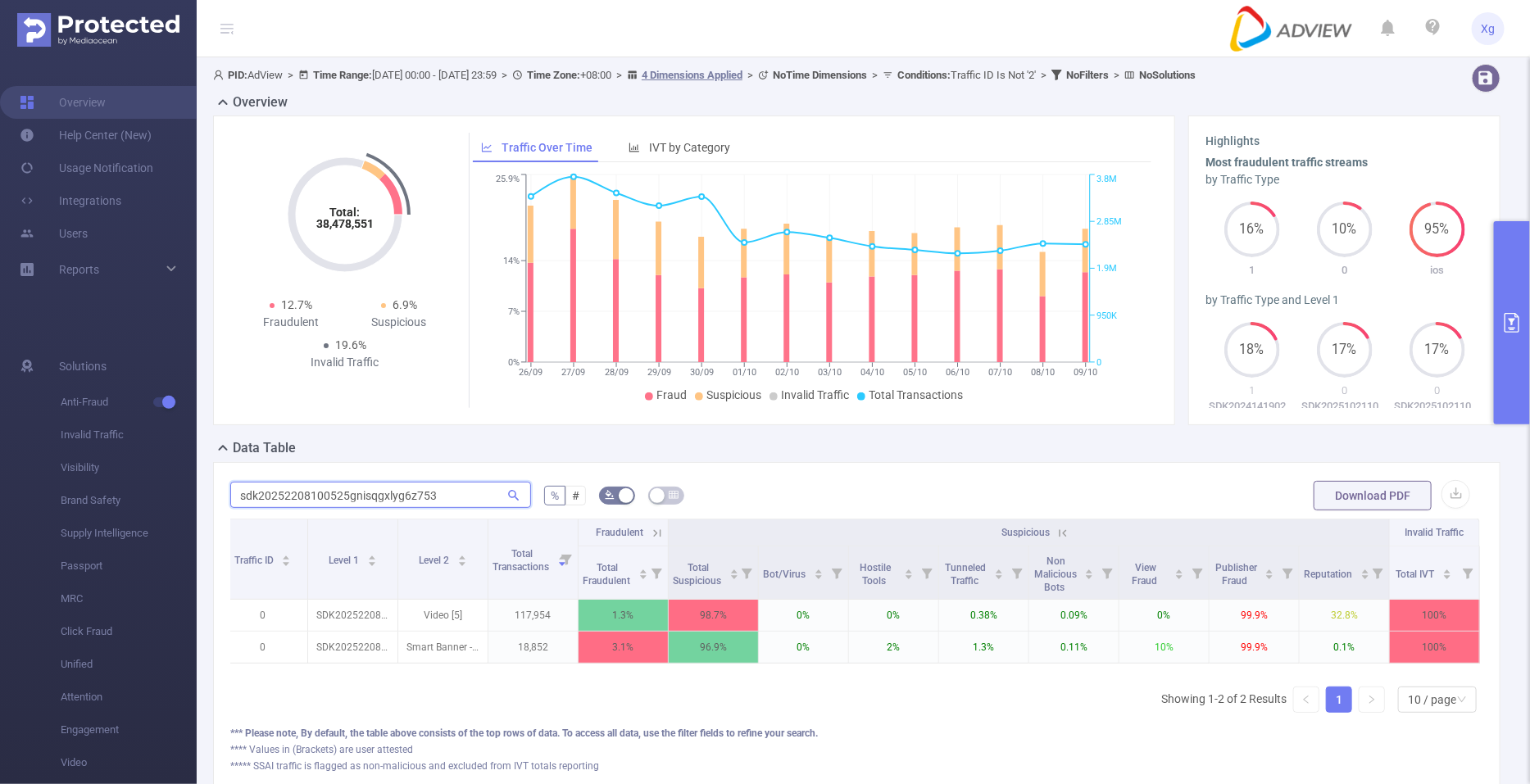
click at [378, 499] on input "sdk20252208100525gnisqgxlyg6z753" at bounding box center [380, 495] width 301 height 26
paste input "0118010557xju1g3vgpvcg0ci"
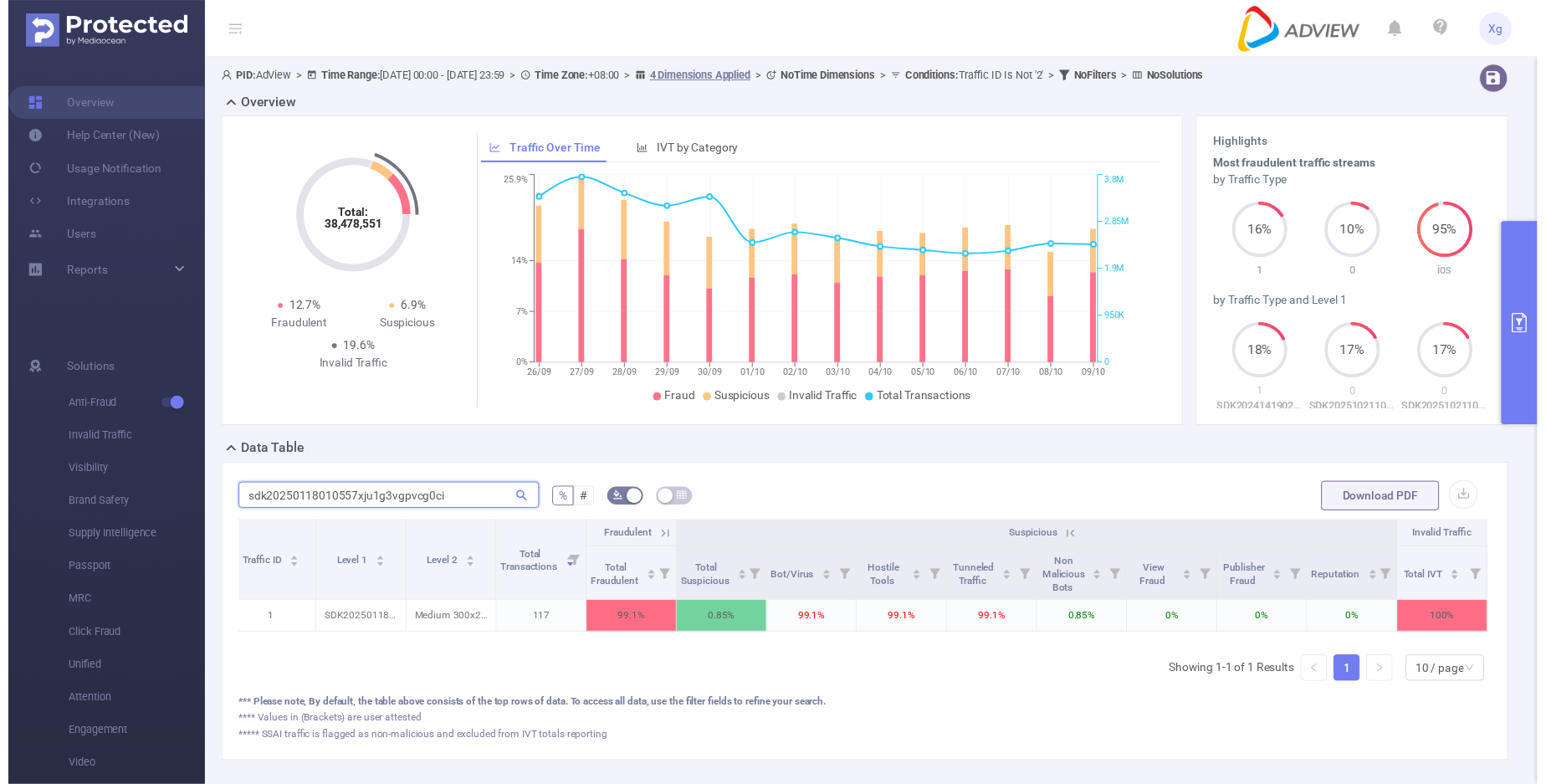
scroll to position [0, 0]
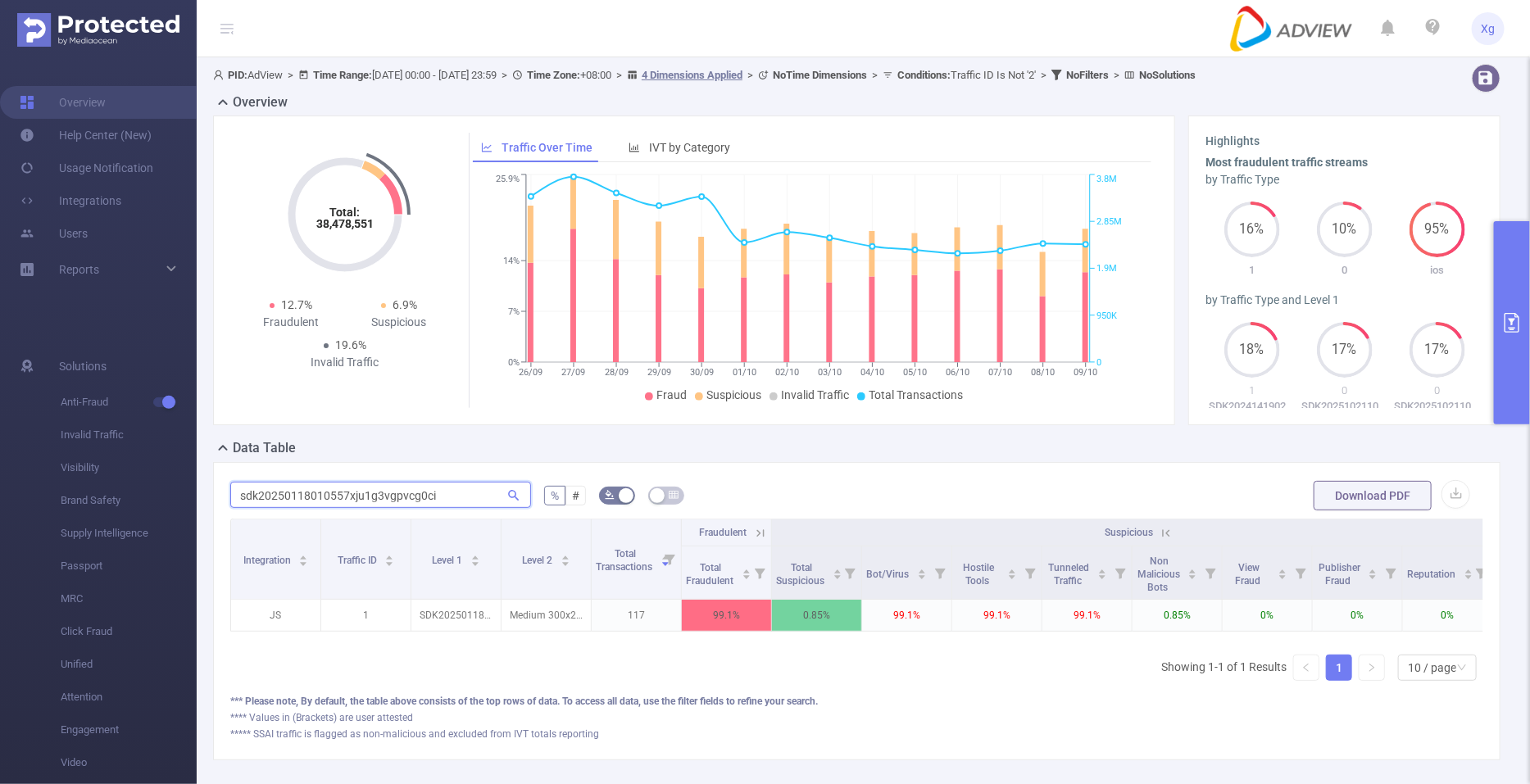
type input "sdk20250118010557xju1g3vgpvcg0ci"
click at [1516, 345] on button "primary" at bounding box center [1512, 322] width 36 height 203
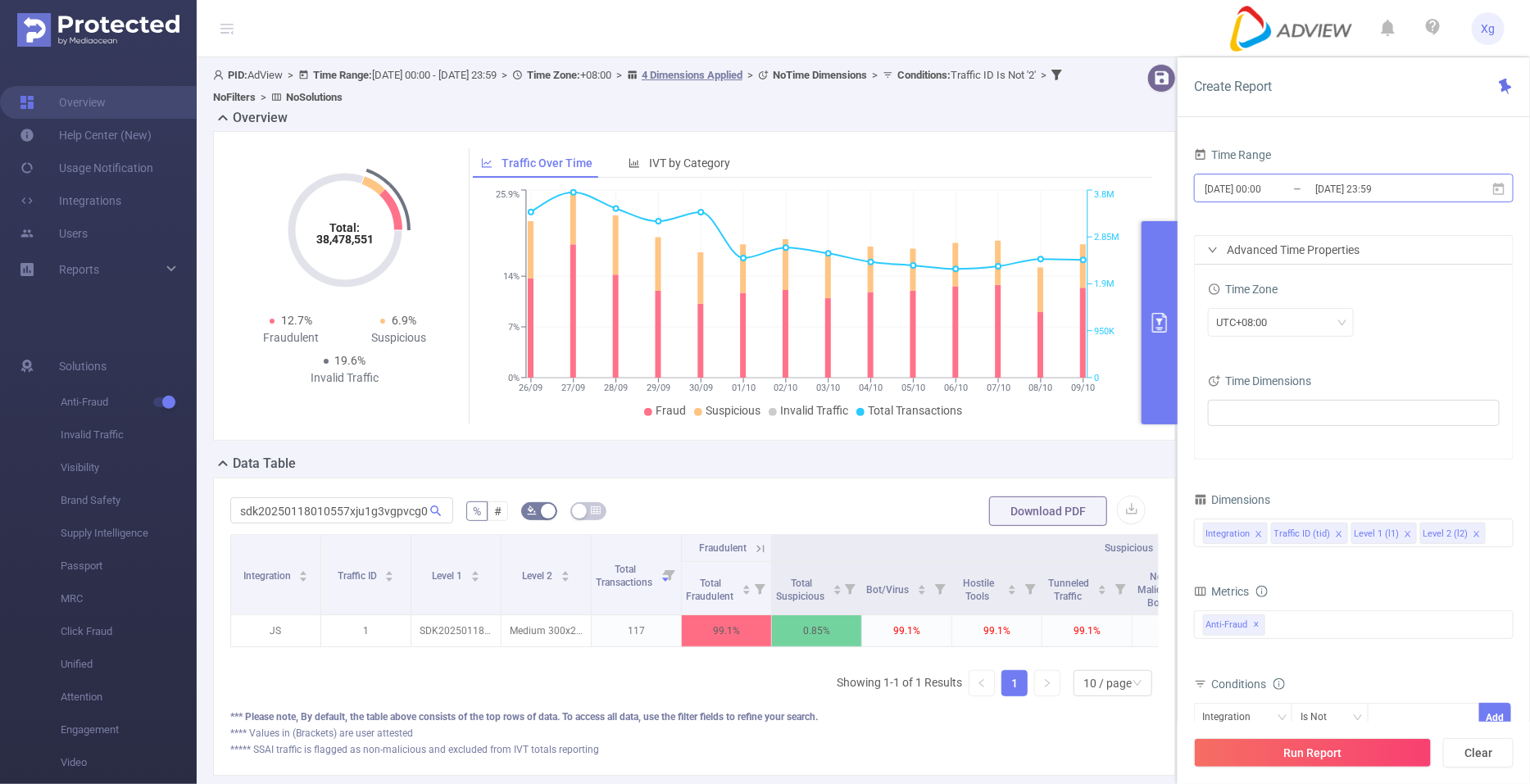
click at [1290, 196] on input "[DATE] 00:00" at bounding box center [1270, 188] width 132 height 22
click at [1322, 132] on div "Time Range [DATE] 00:00 _ [DATE] 23:59 Advanced Time Properties Time Zone UTC+0…" at bounding box center [1354, 469] width 352 height 686
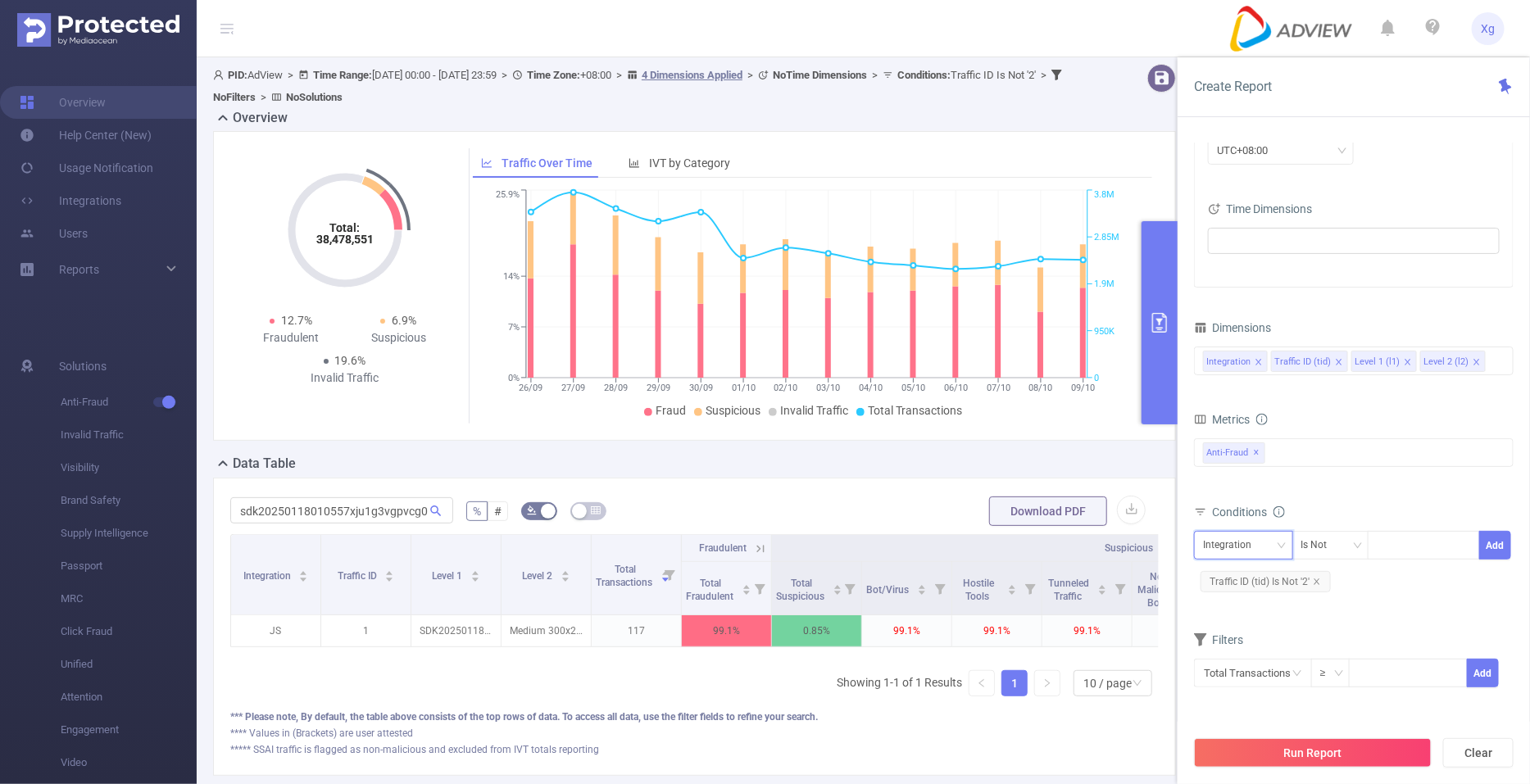
click at [1262, 536] on div "Integration" at bounding box center [1244, 545] width 81 height 27
click at [1238, 634] on li "Level 1 (l1)" at bounding box center [1243, 630] width 99 height 26
click at [1336, 548] on div "Is Not" at bounding box center [1321, 545] width 38 height 27
click at [1323, 604] on li "Is" at bounding box center [1346, 604] width 109 height 26
click at [1409, 539] on div at bounding box center [1424, 545] width 95 height 27
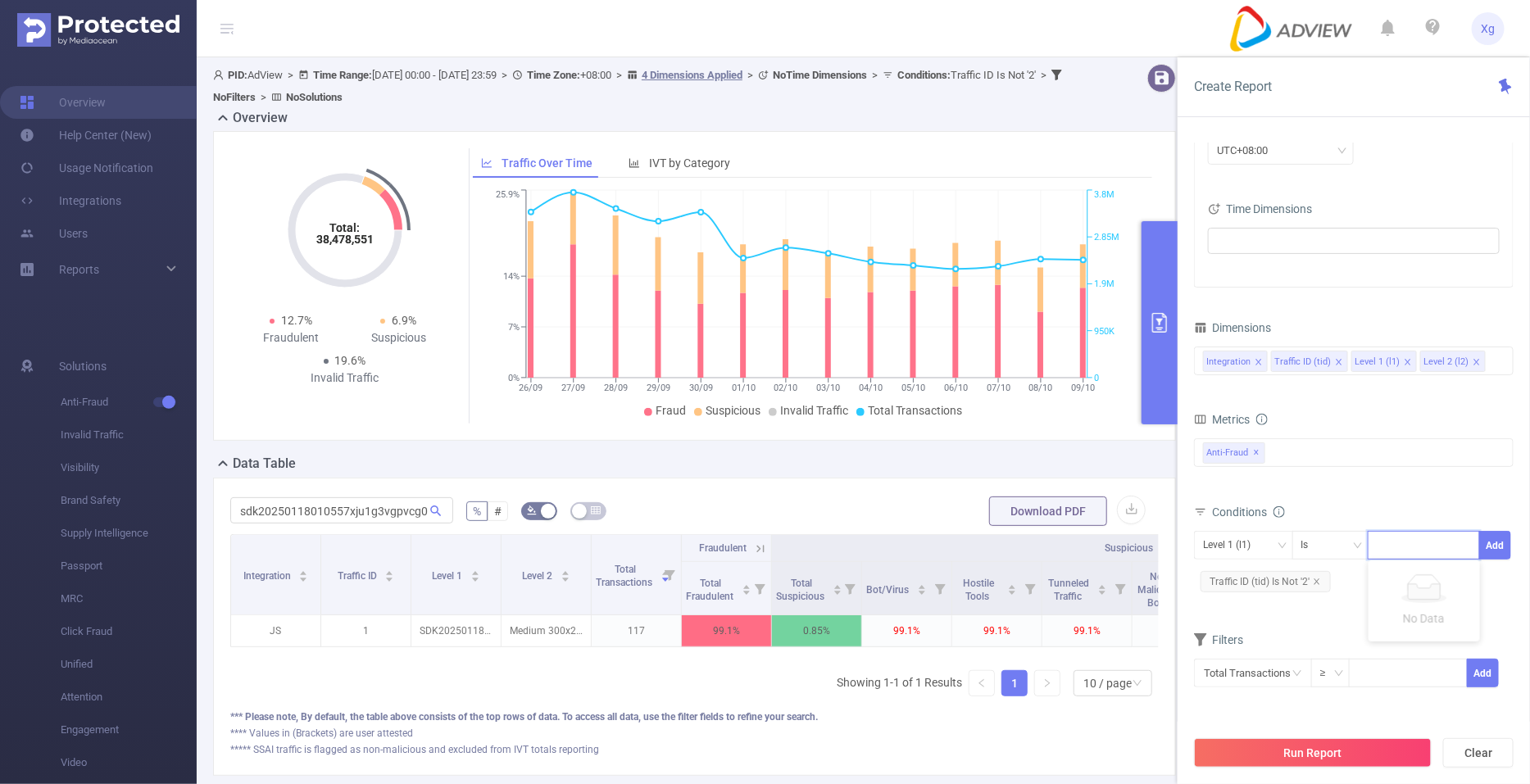
paste input "SDK20231605040551tujedu0eoluo90t"
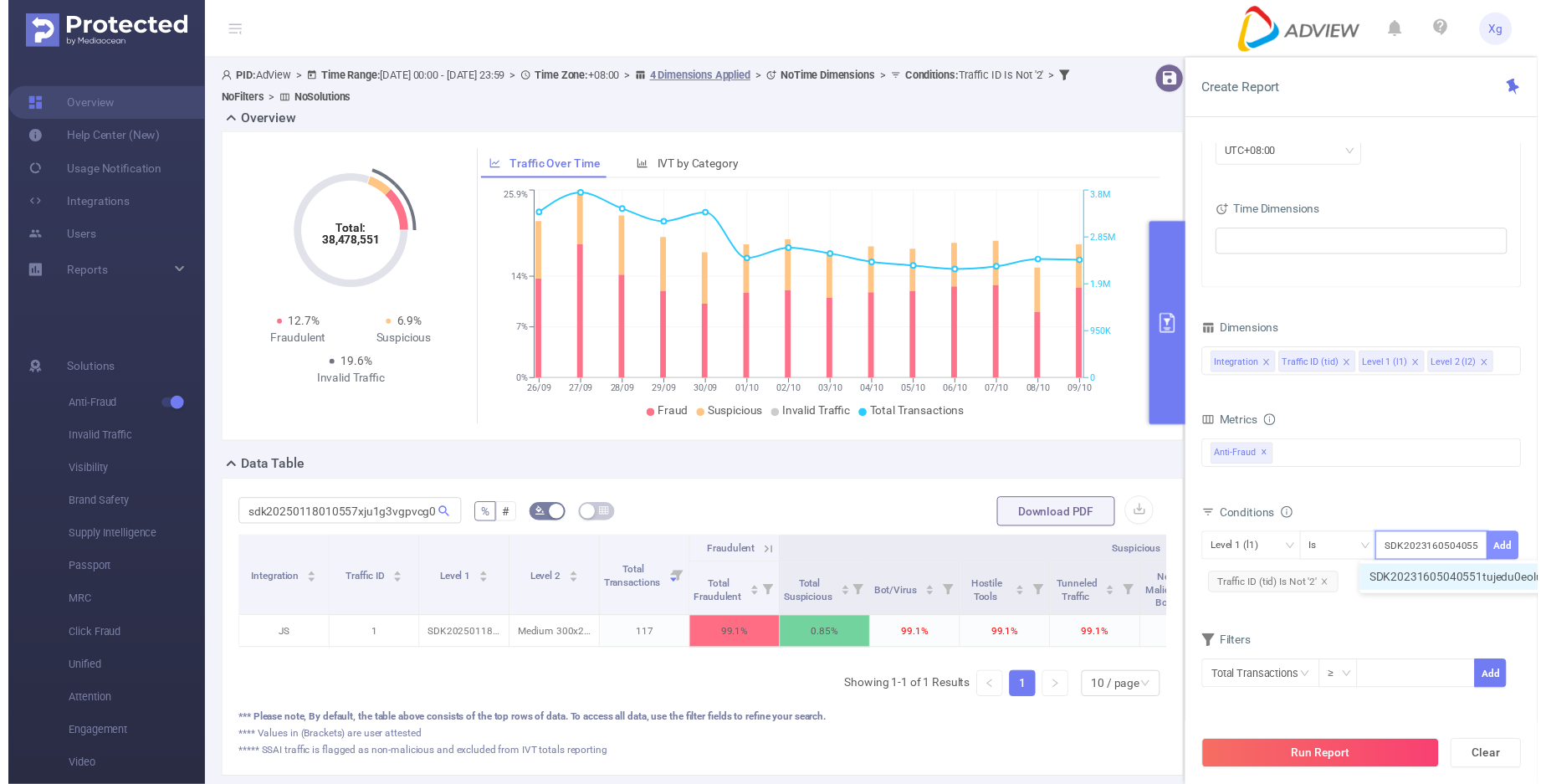
scroll to position [0, 75]
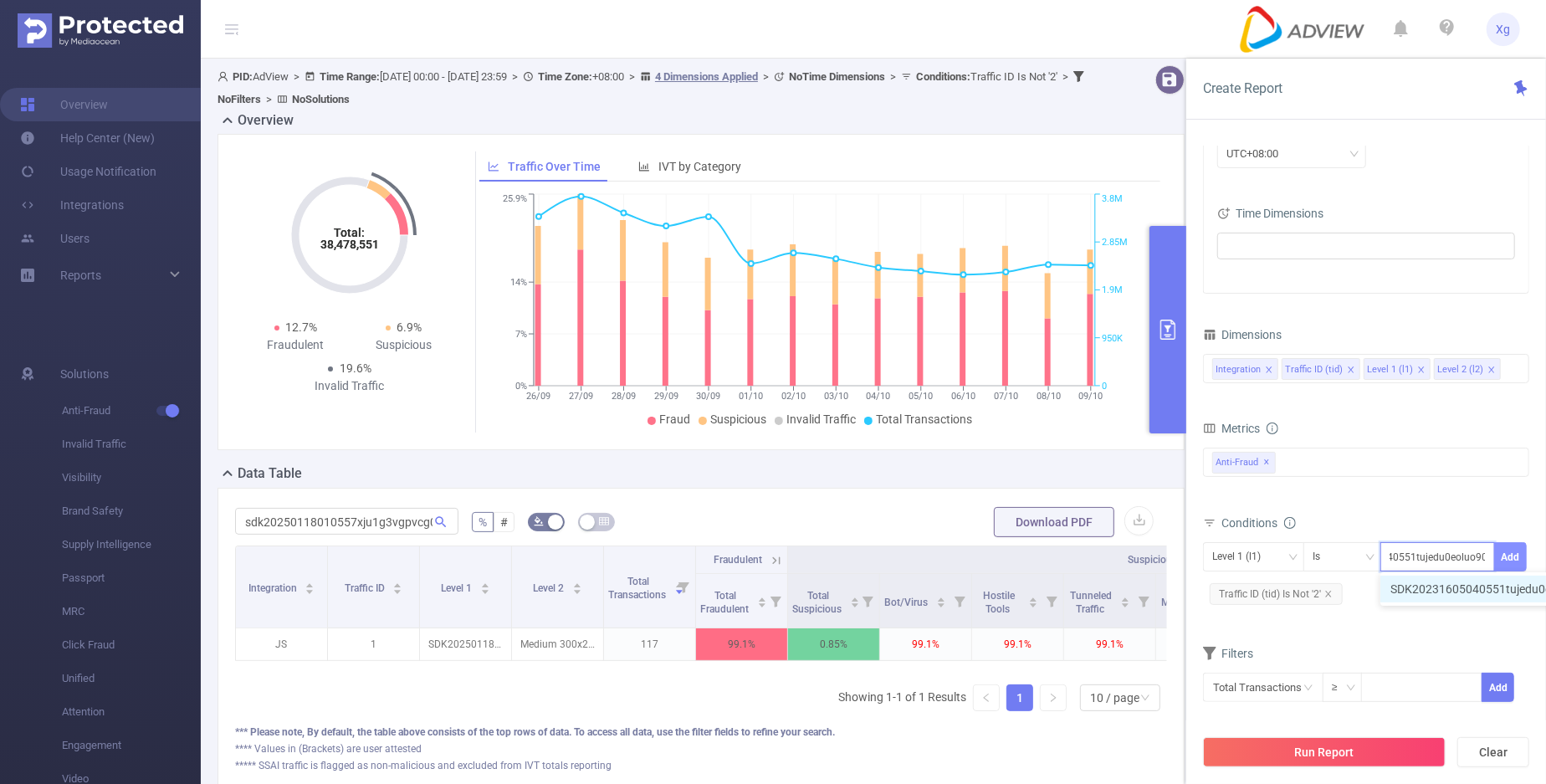
type input "SDK20231605040551tujedu0eoluo90t"
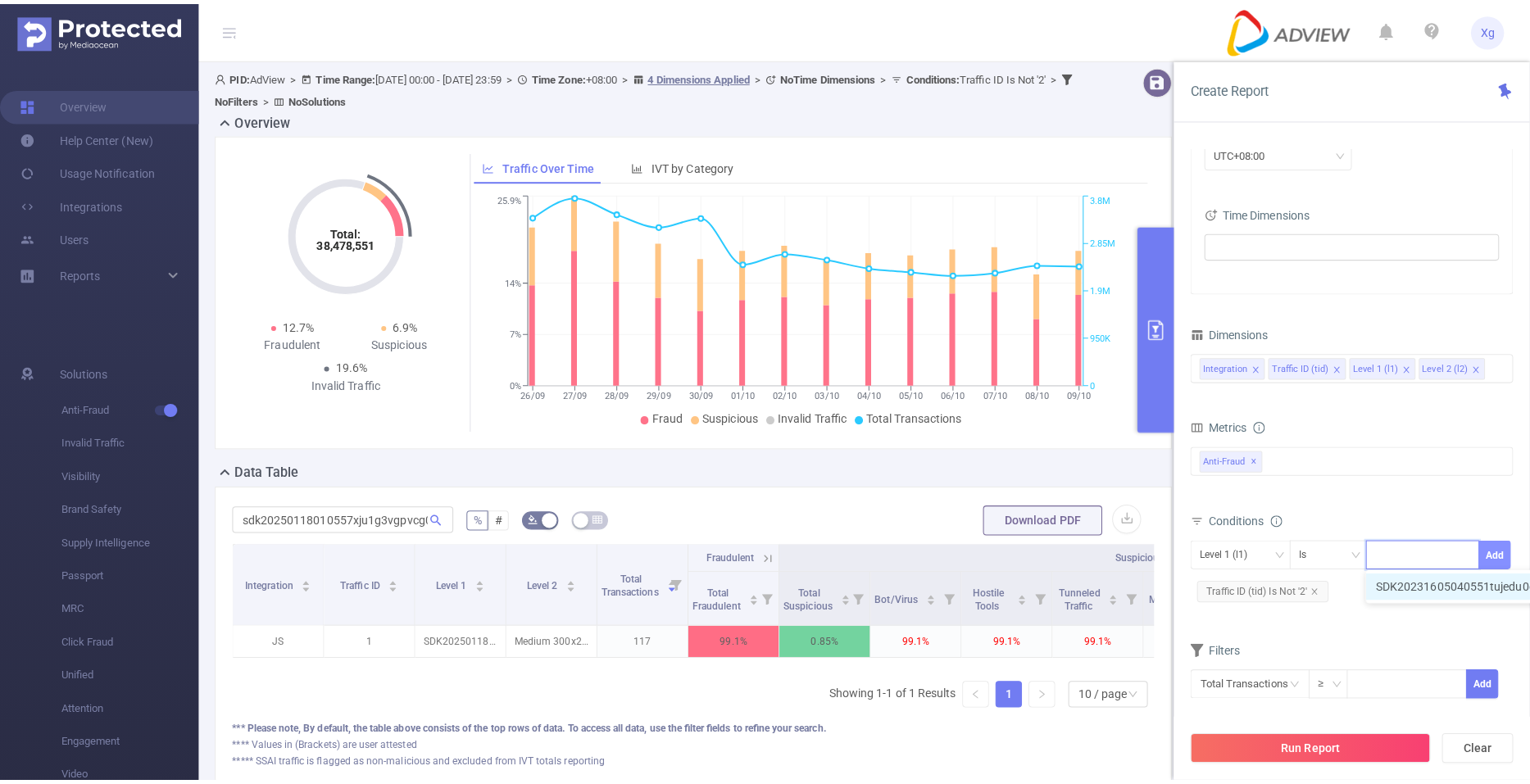
scroll to position [0, 0]
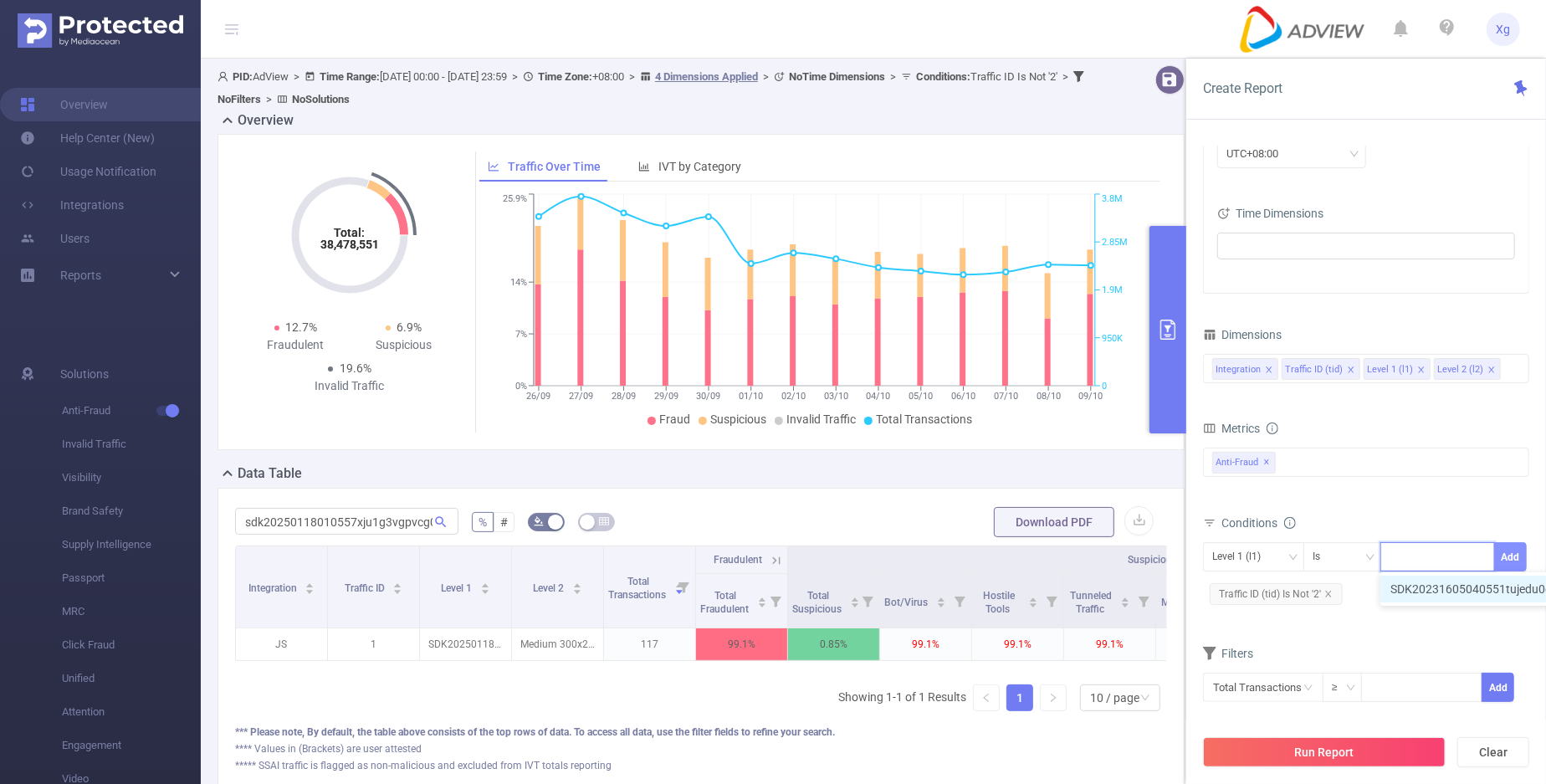
click at [1513, 556] on button "Add" at bounding box center [1510, 556] width 33 height 29
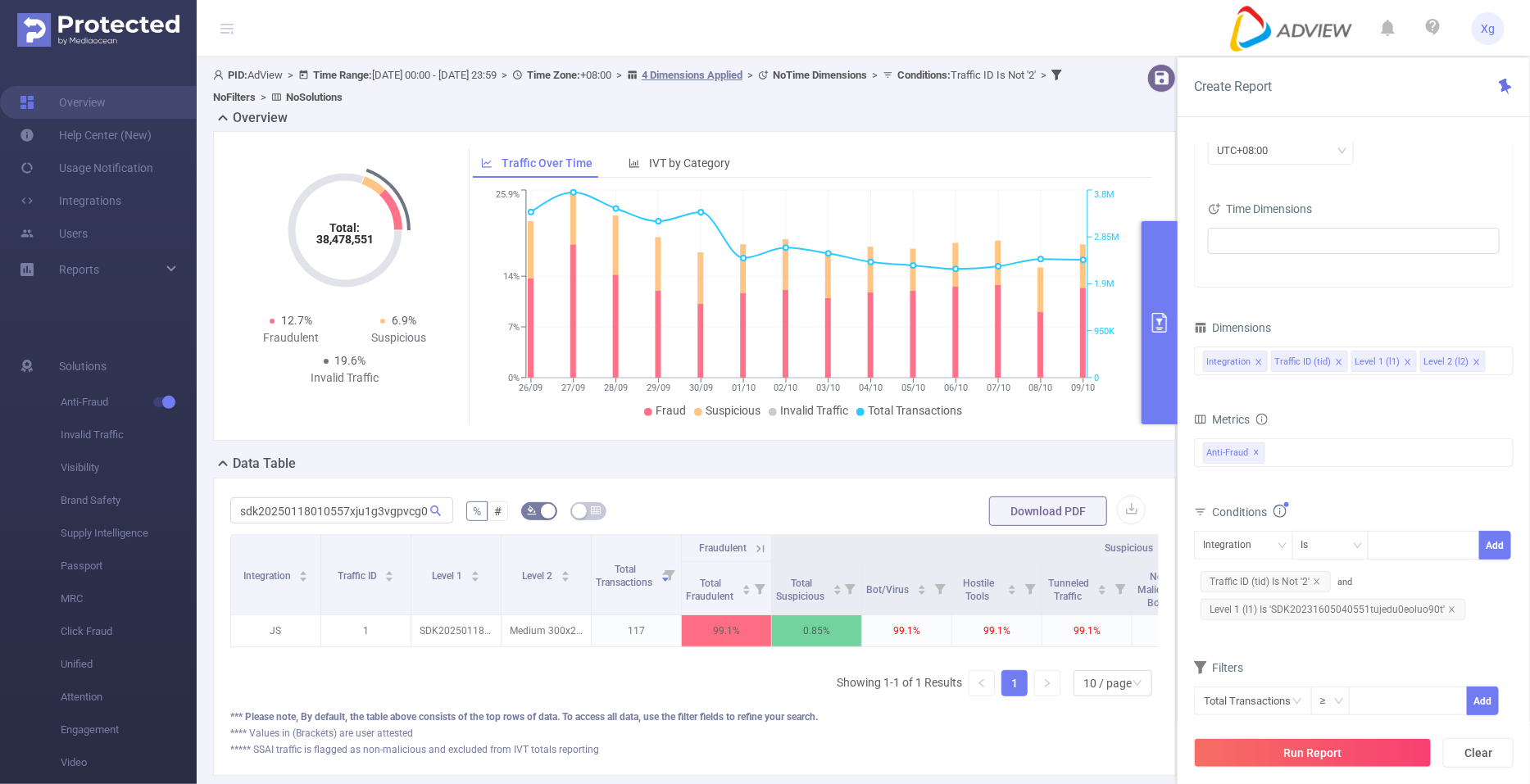
click at [1254, 737] on div "Run Report Clear" at bounding box center [1354, 753] width 352 height 62
click at [1250, 751] on button "Run Report" at bounding box center [1312, 753] width 237 height 29
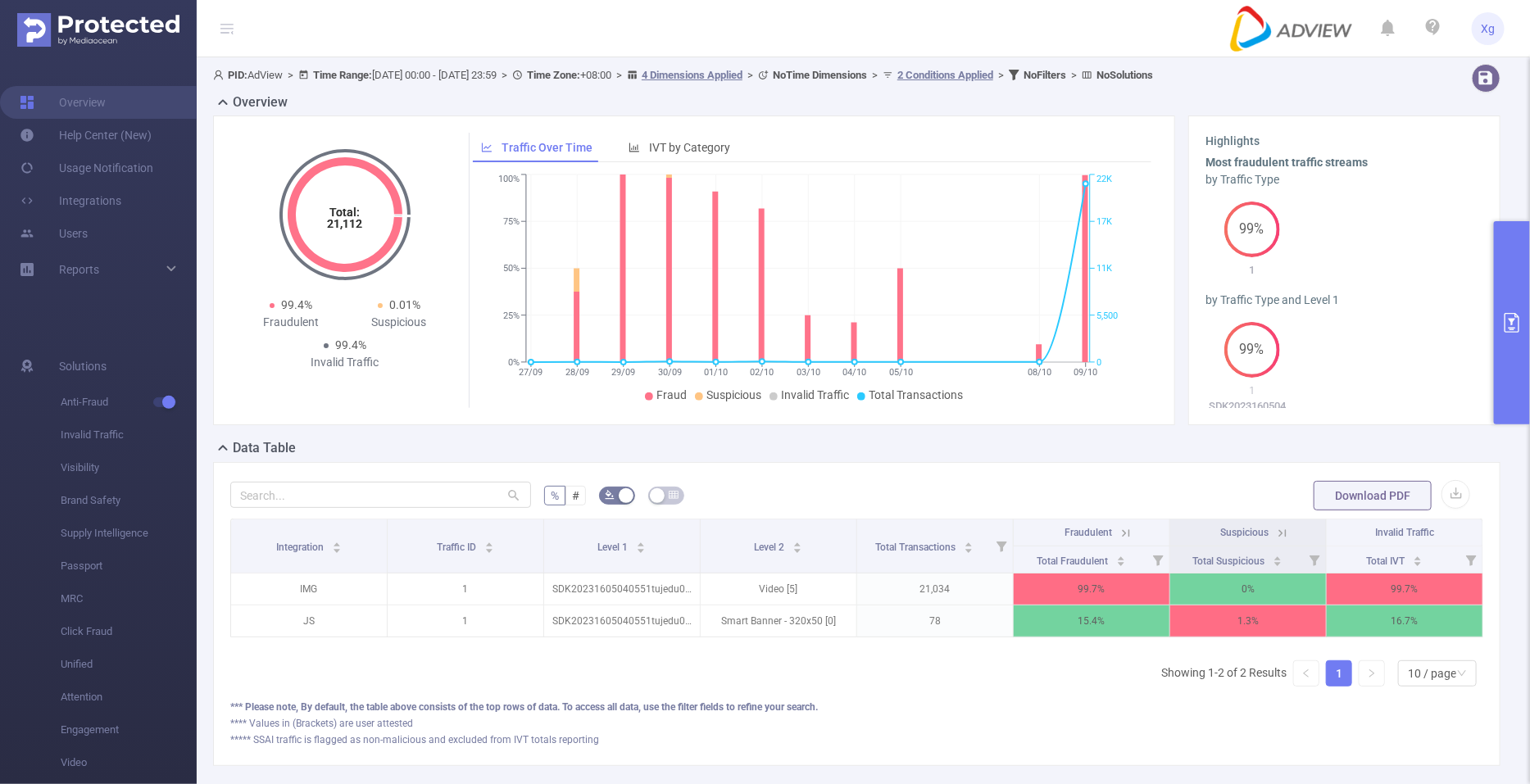
click at [1118, 532] on icon at bounding box center [1126, 533] width 15 height 15
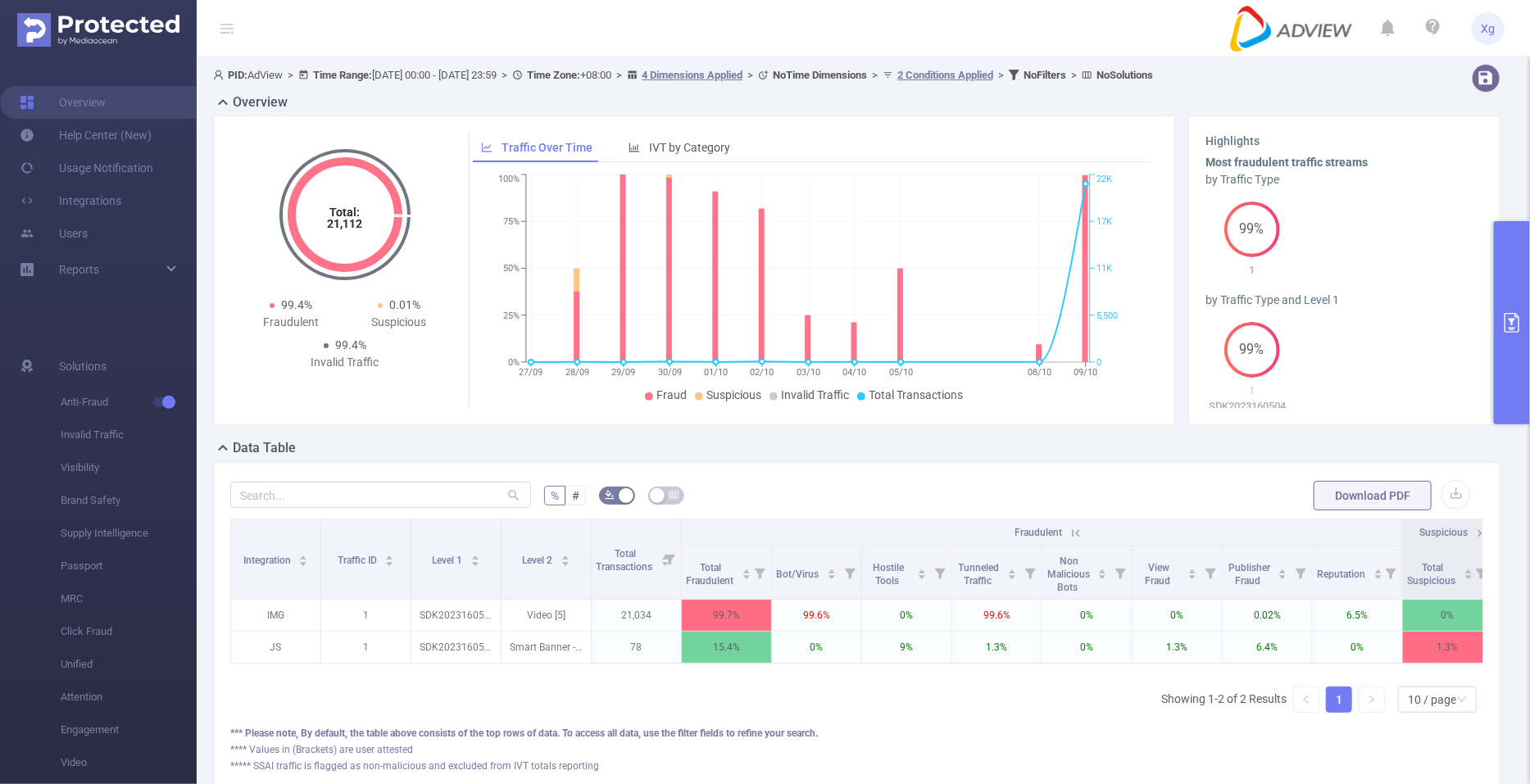
click at [1503, 327] on icon "primary" at bounding box center [1512, 322] width 20 height 20
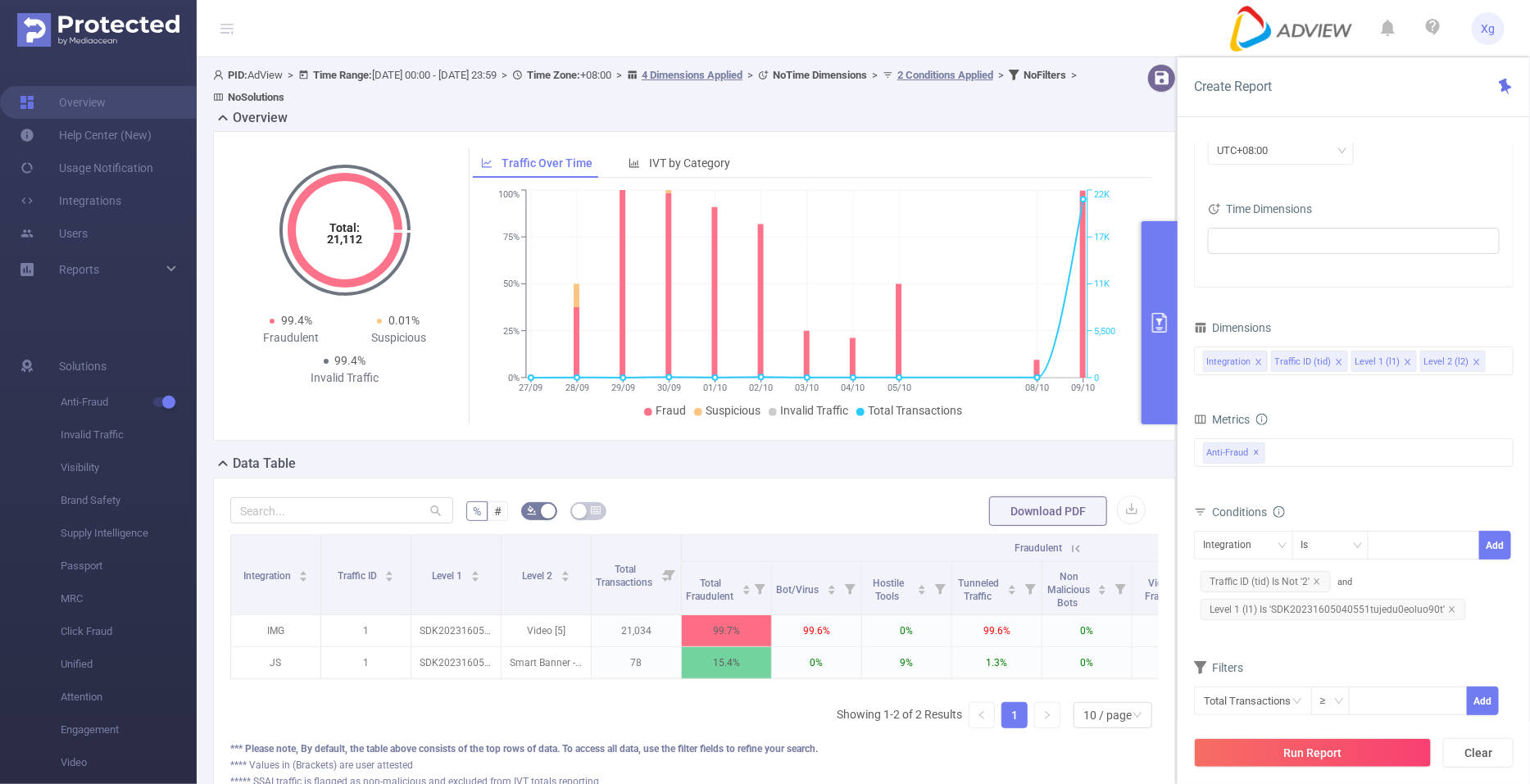
click at [766, 458] on div "Data Table" at bounding box center [701, 465] width 976 height 23
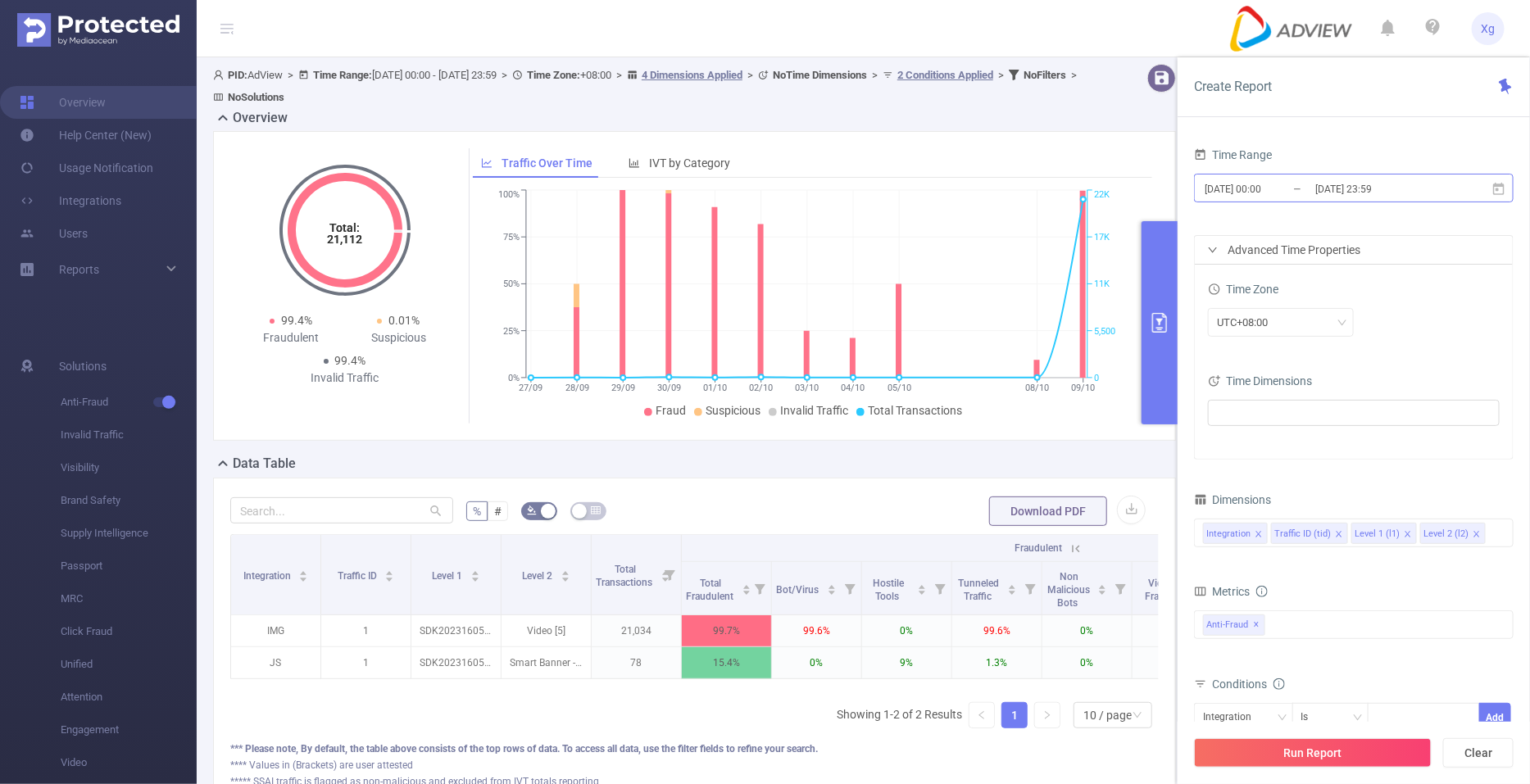
click at [1275, 194] on input "[DATE] 00:00" at bounding box center [1270, 188] width 132 height 22
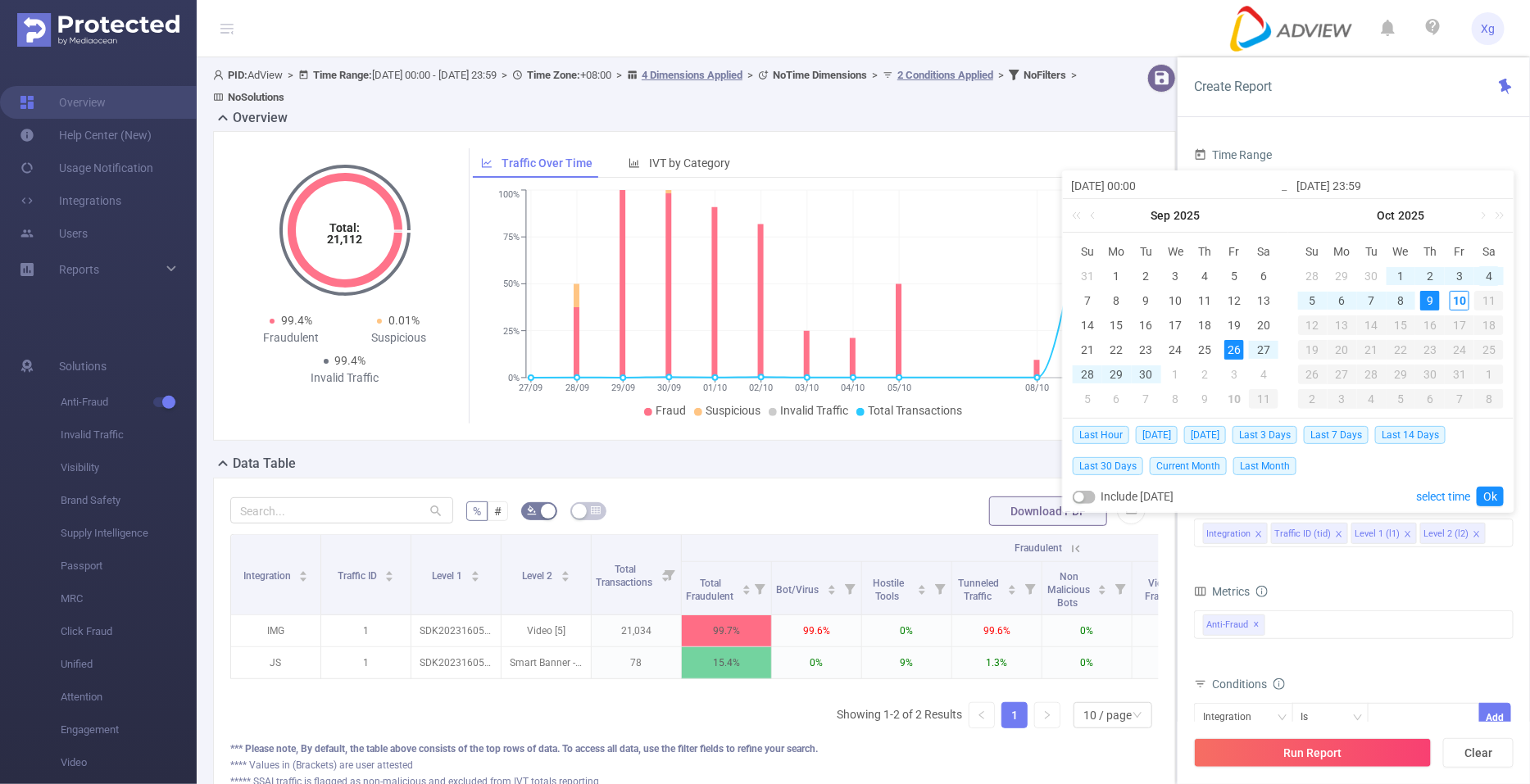
click at [1486, 276] on div "4" at bounding box center [1489, 276] width 20 height 20
type input "[DATE] 00:00"
type input "[DATE] 23:59"
type input "[DATE] 00:00"
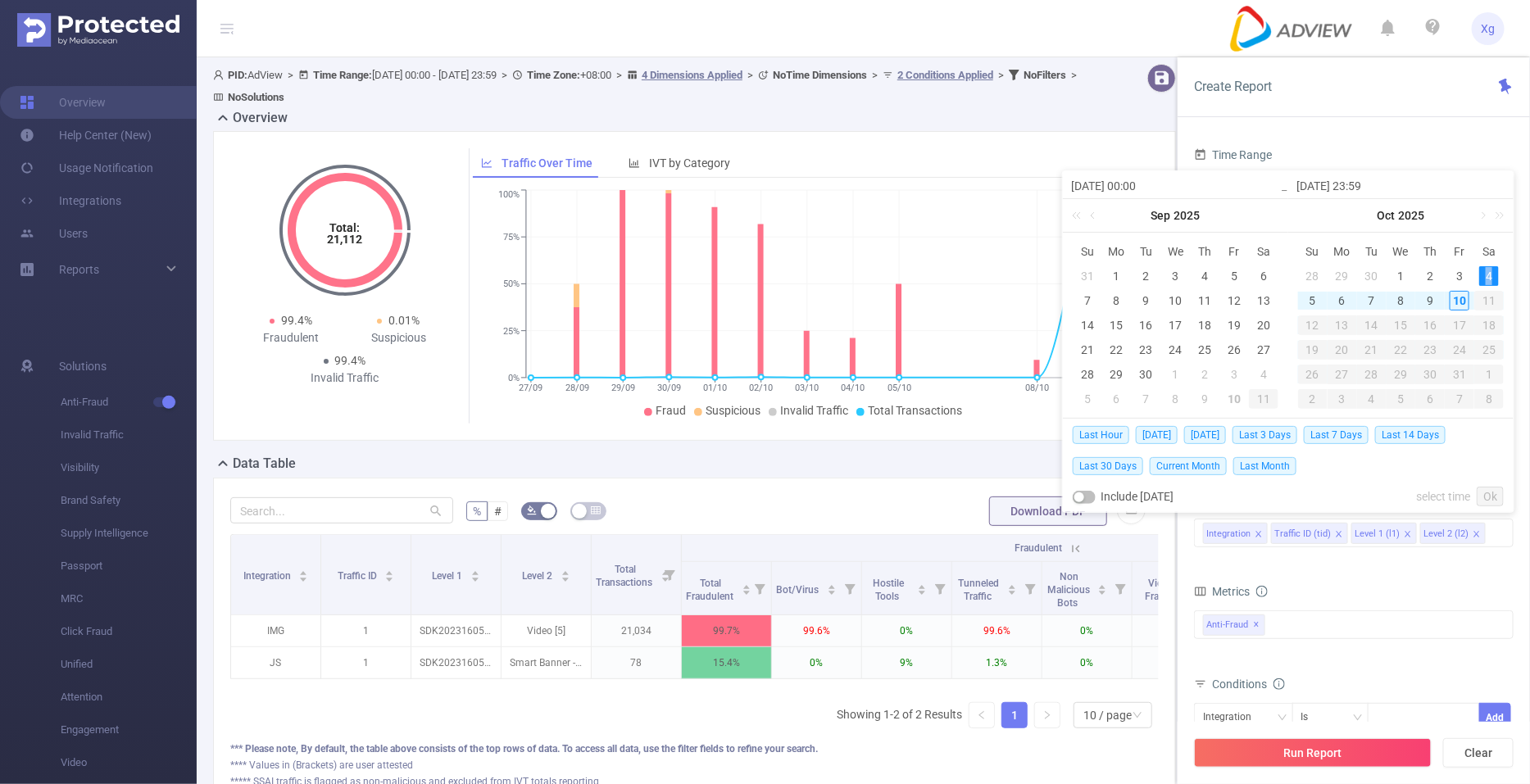
type input "[DATE] 23:59"
click at [1269, 272] on div "4" at bounding box center [1263, 276] width 20 height 20
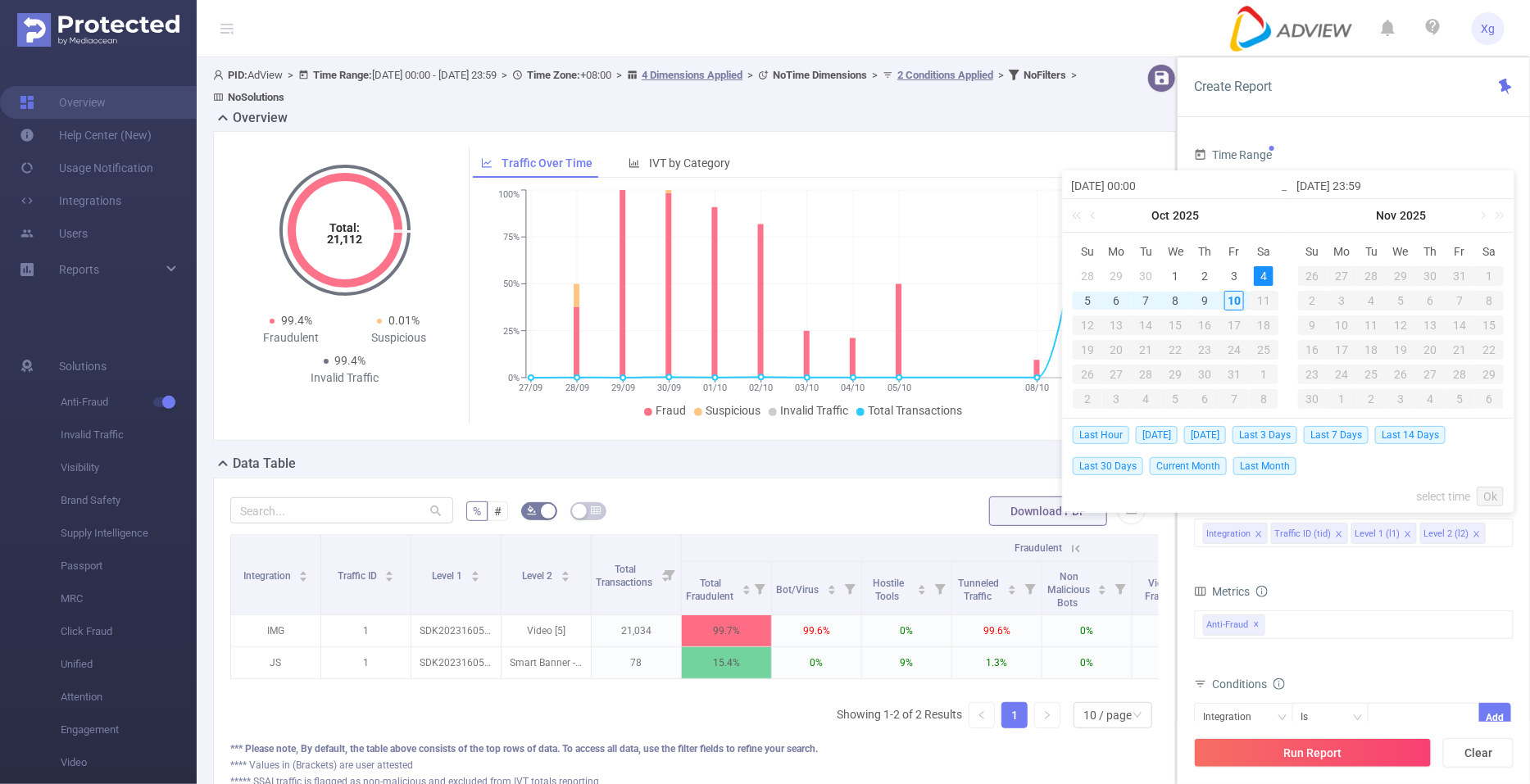
click at [1261, 274] on div "4" at bounding box center [1263, 276] width 20 height 20
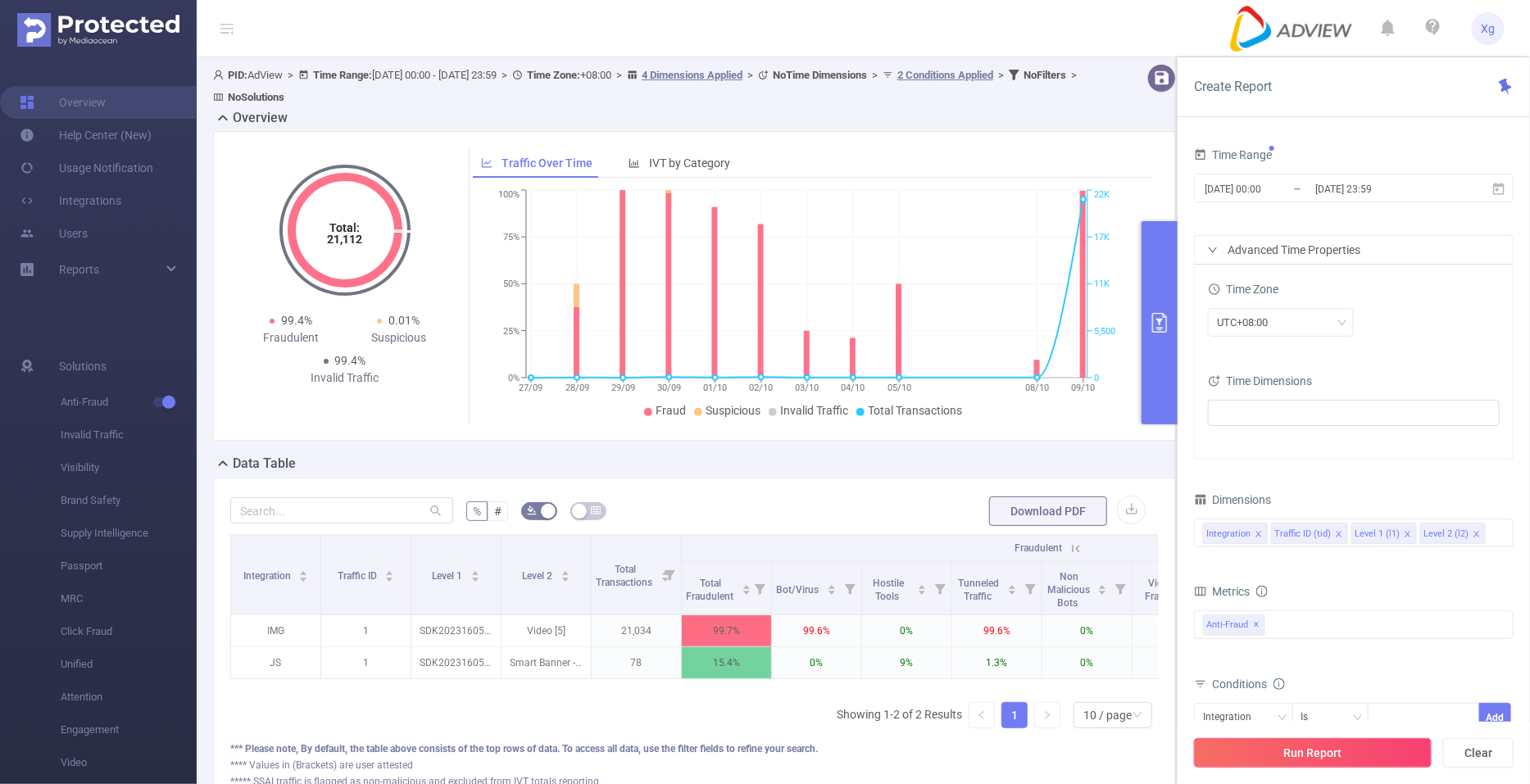
click at [1314, 748] on button "Run Report" at bounding box center [1312, 753] width 237 height 29
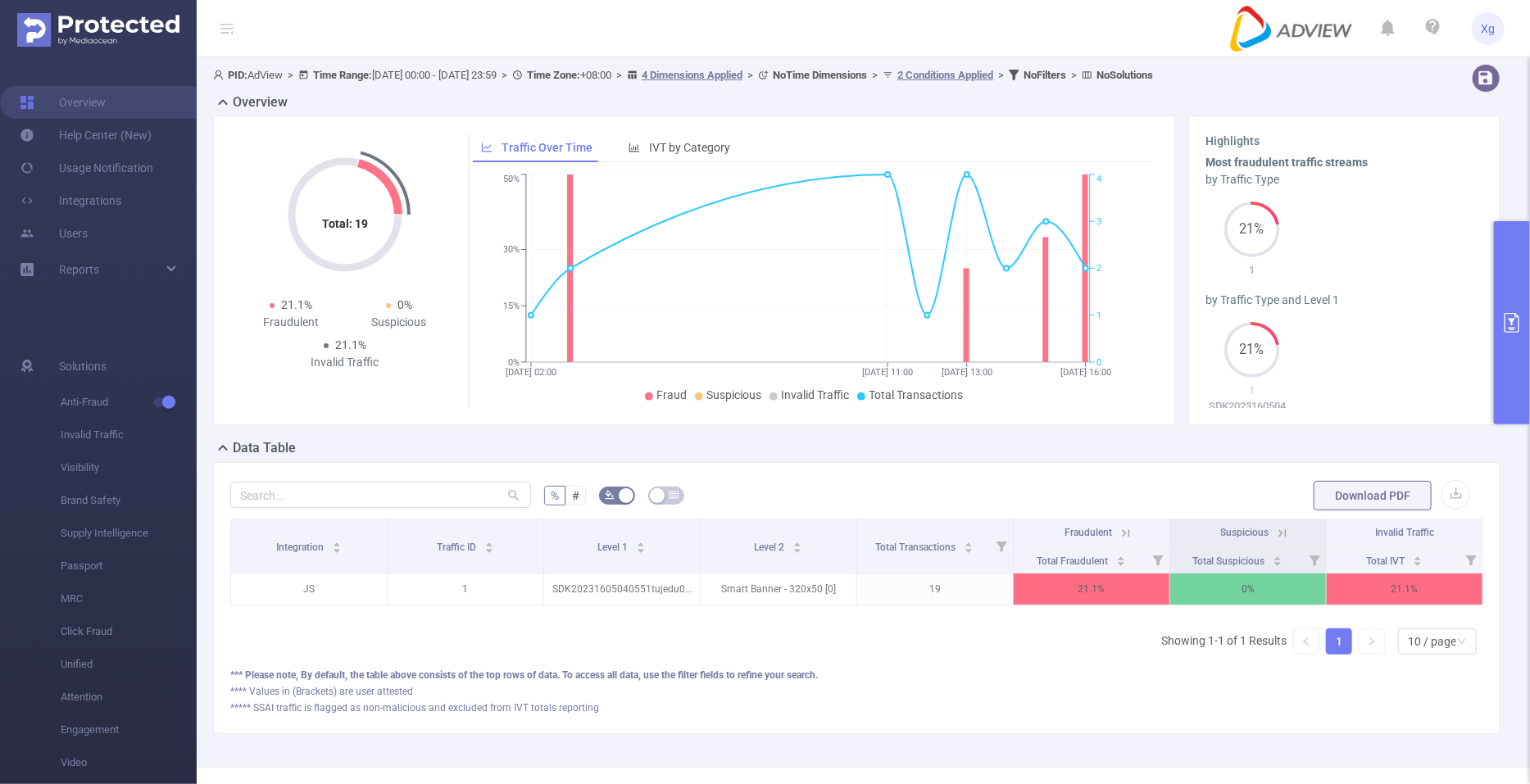
click at [1120, 526] on icon at bounding box center [1126, 533] width 15 height 15
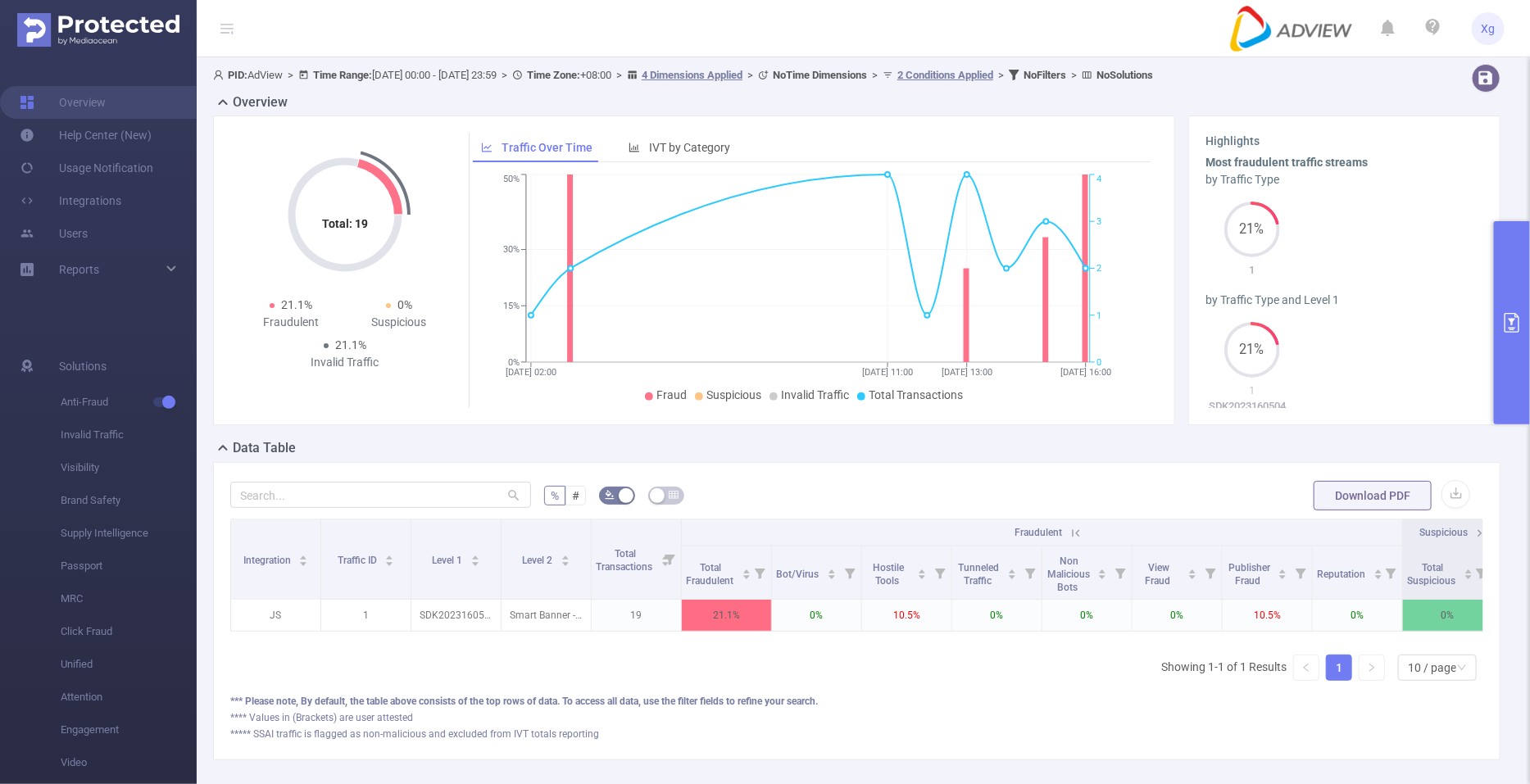
click at [1522, 342] on button "primary" at bounding box center [1512, 322] width 36 height 203
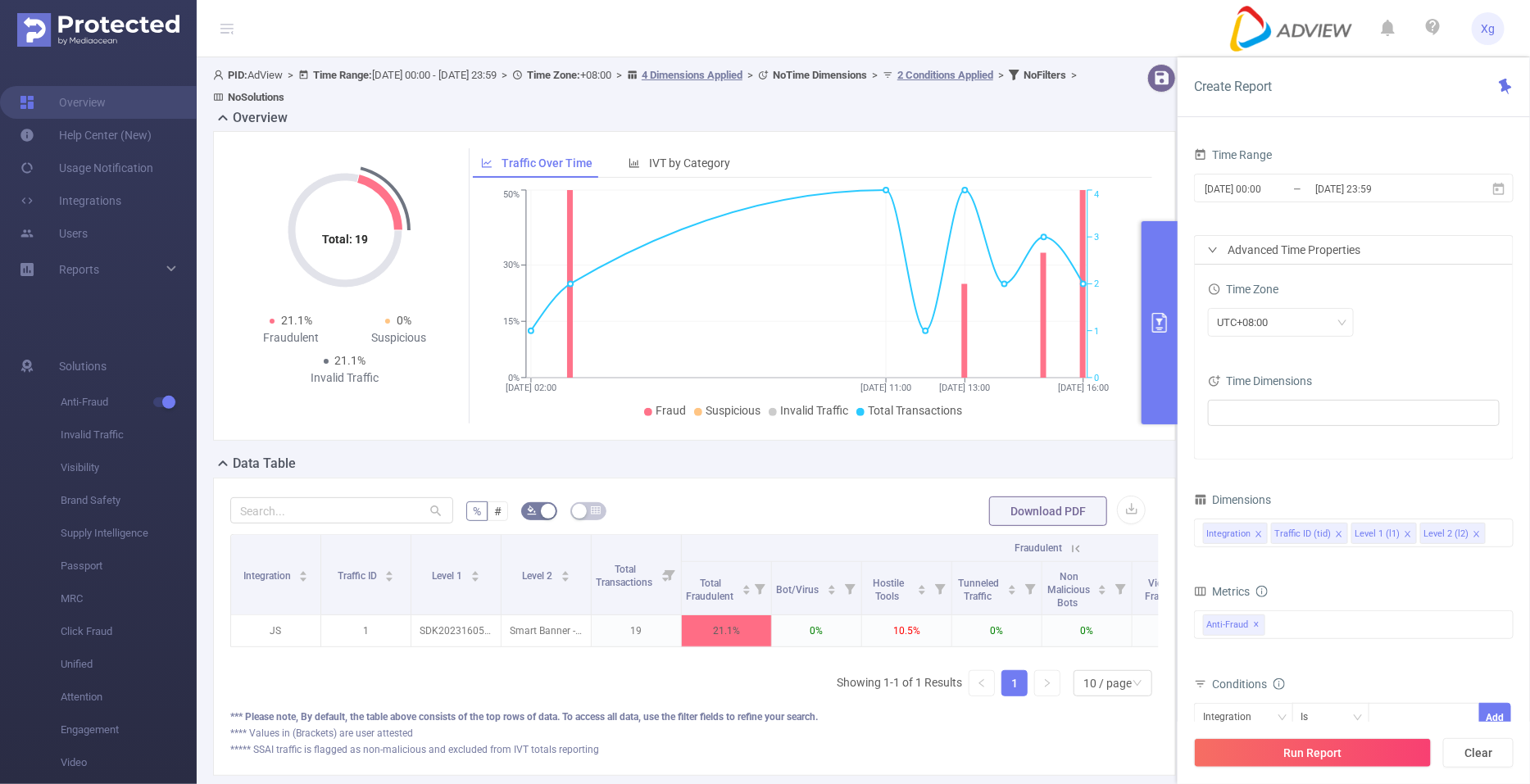
click at [742, 492] on div "% # Download PDF Integration Traffic ID Level 1 Level 2 Total Transactions Frau…" at bounding box center [695, 626] width 963 height 298
click at [353, 512] on input "text" at bounding box center [342, 511] width 223 height 26
paste input "sdk202316050405189vv2stkh8u0npz0"
type input "sdk202316050405189vv2stkh8u0npz0"
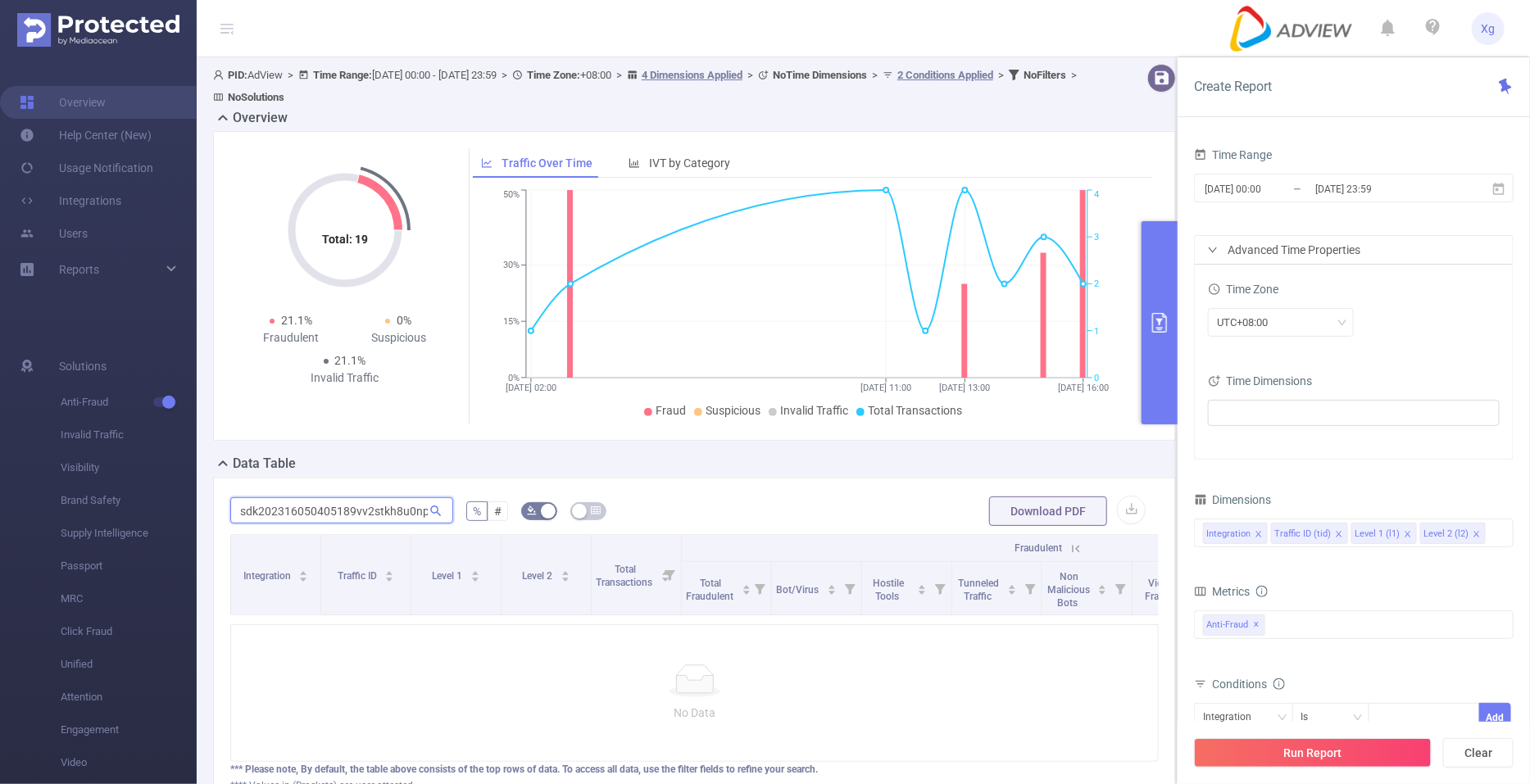
scroll to position [0, 13]
click at [353, 512] on input "sdk202316050405189vv2stkh8u0npz0" at bounding box center [342, 511] width 223 height 26
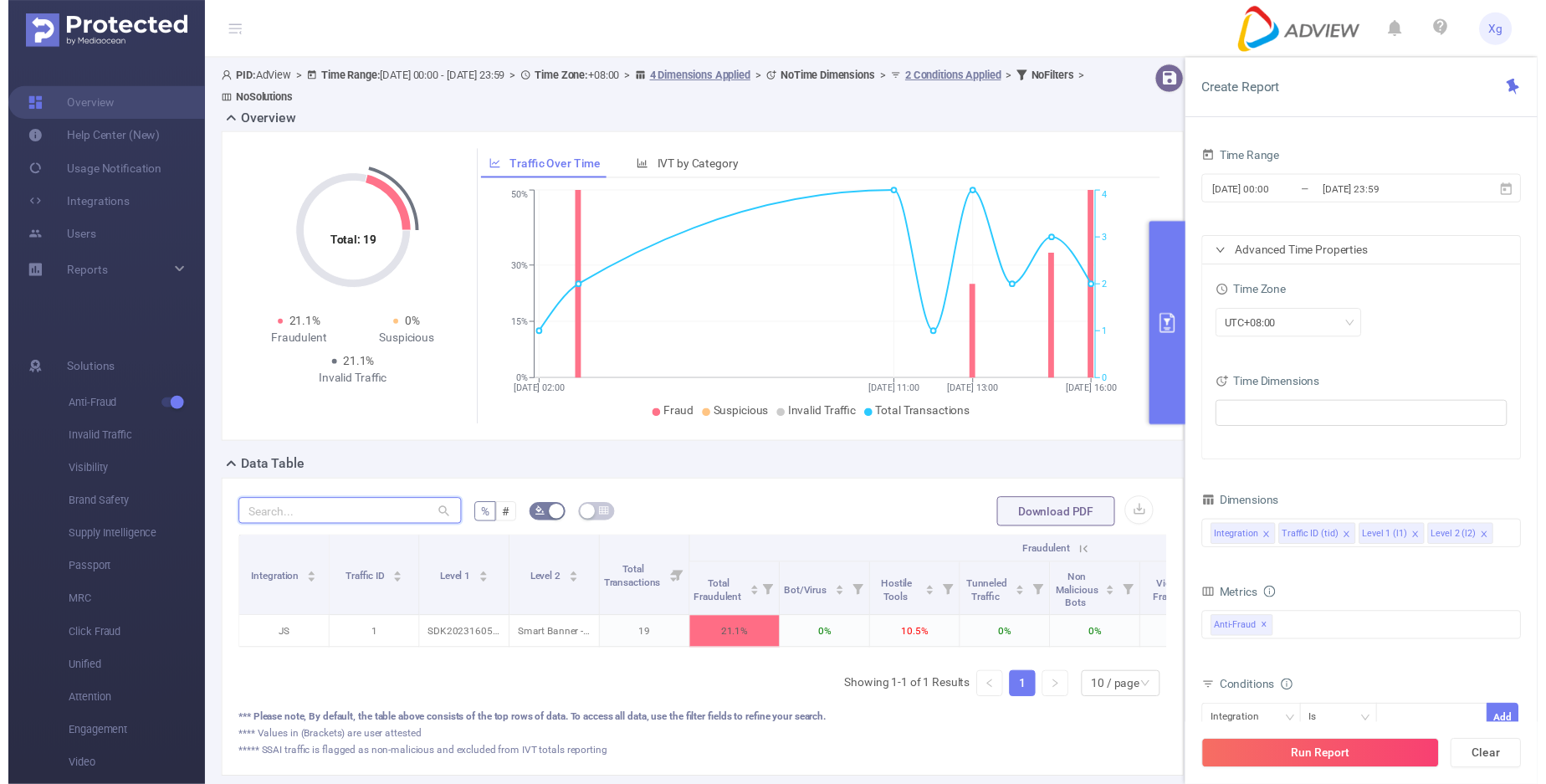
scroll to position [0, 0]
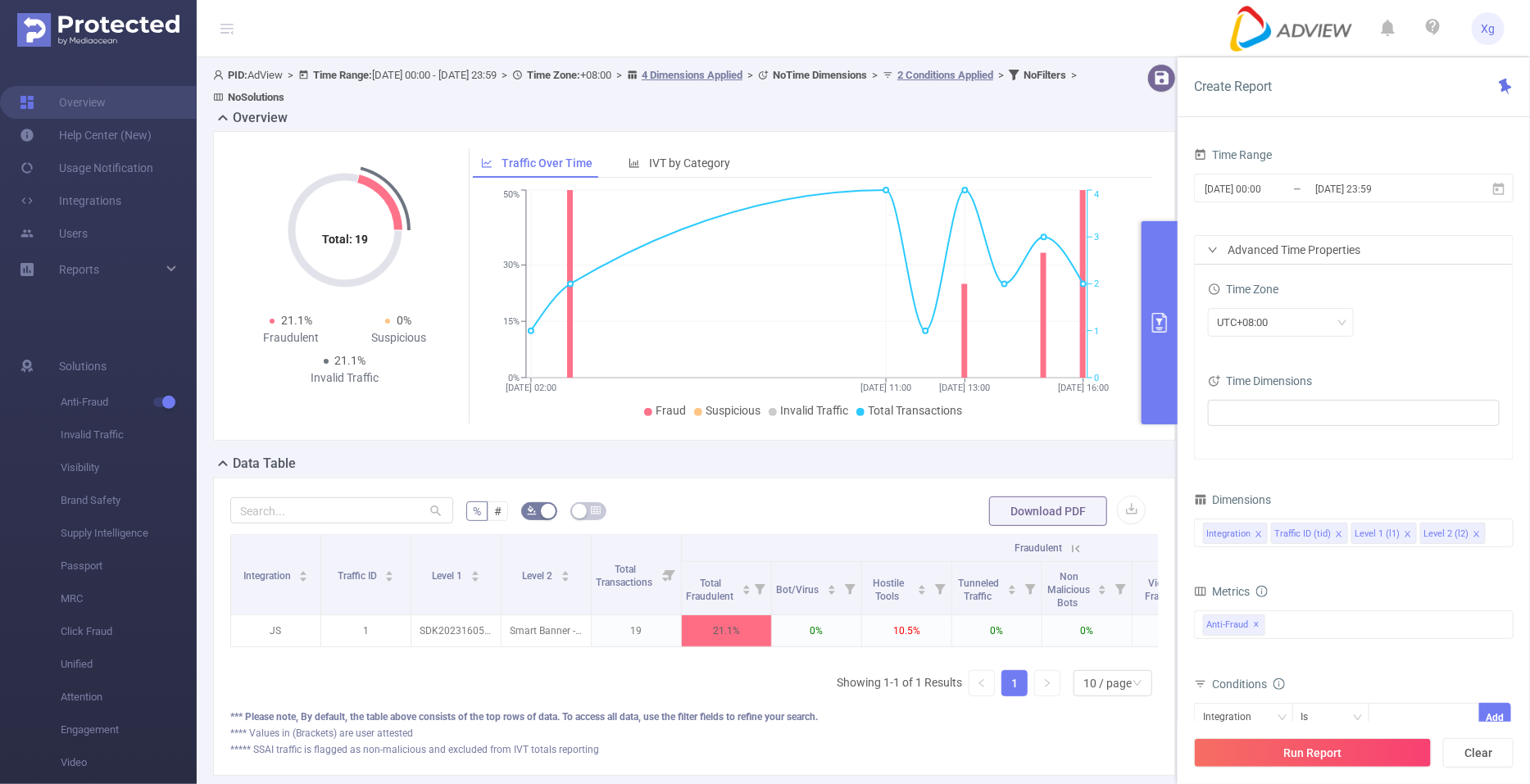
click at [702, 495] on form "% # Download PDF" at bounding box center [694, 511] width 928 height 33
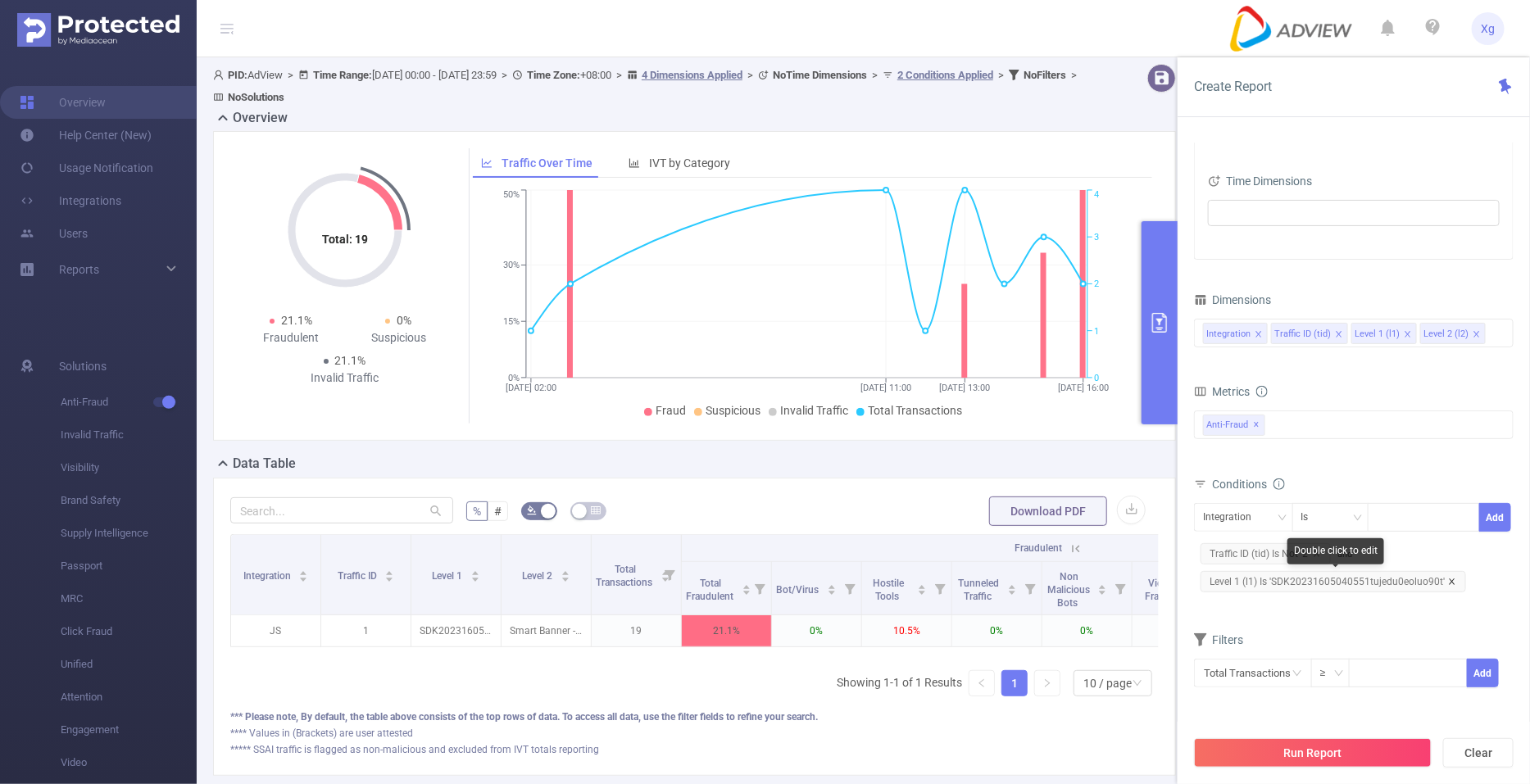
click at [1450, 579] on icon "icon: close" at bounding box center [1452, 582] width 9 height 9
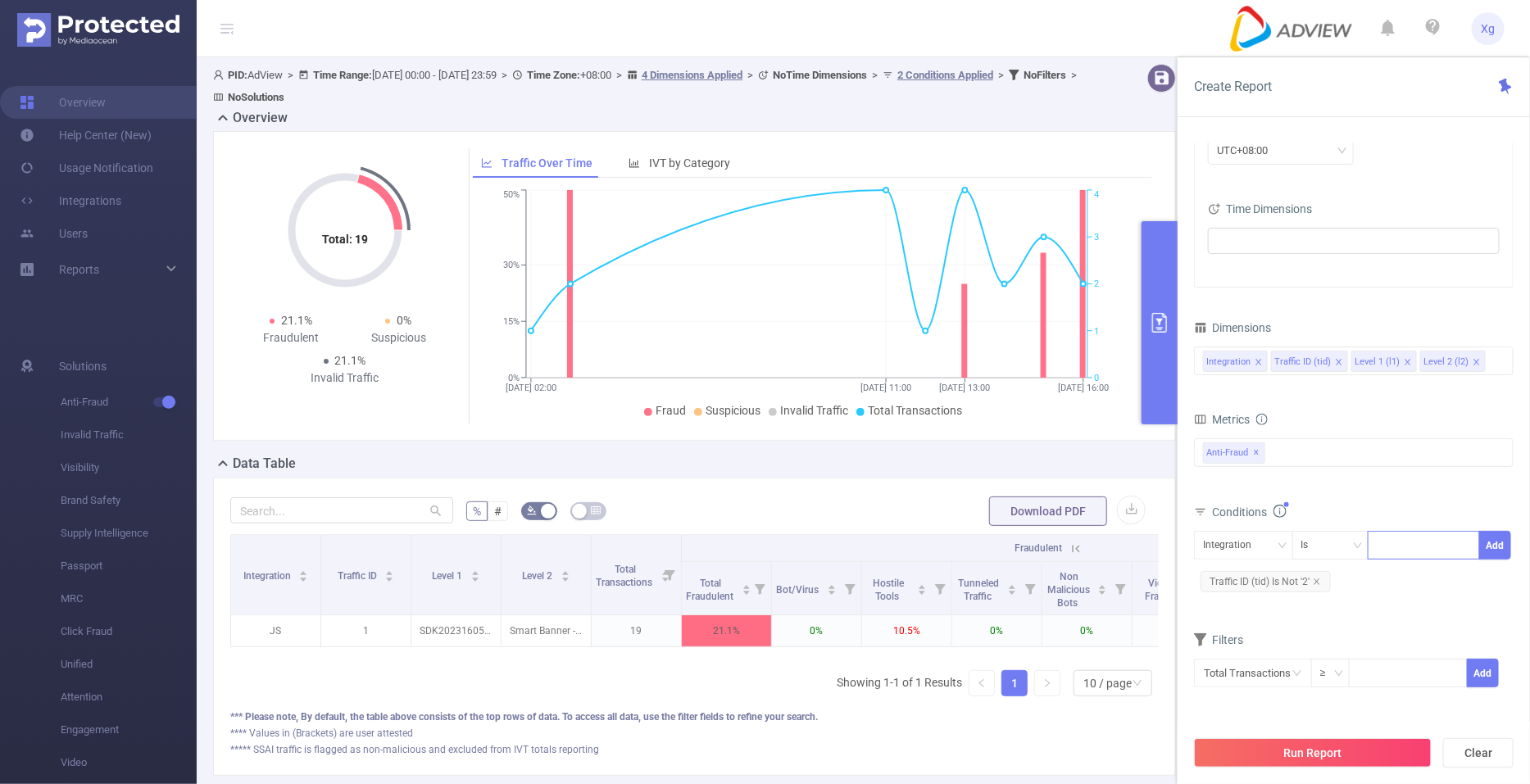
click at [1388, 546] on div at bounding box center [1424, 545] width 95 height 27
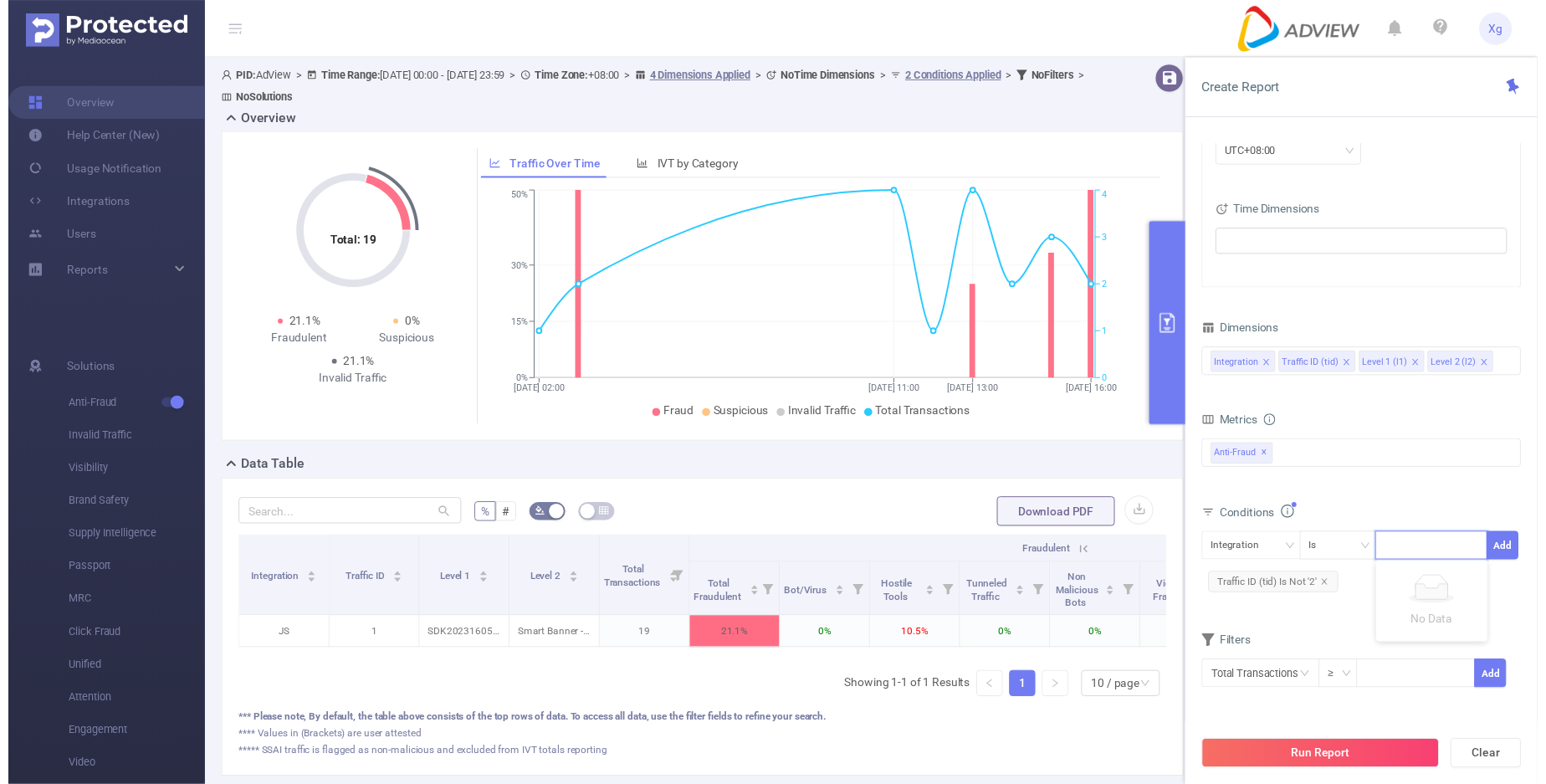
paste input "sdk202316050405189vv2stkh8u0npz0"
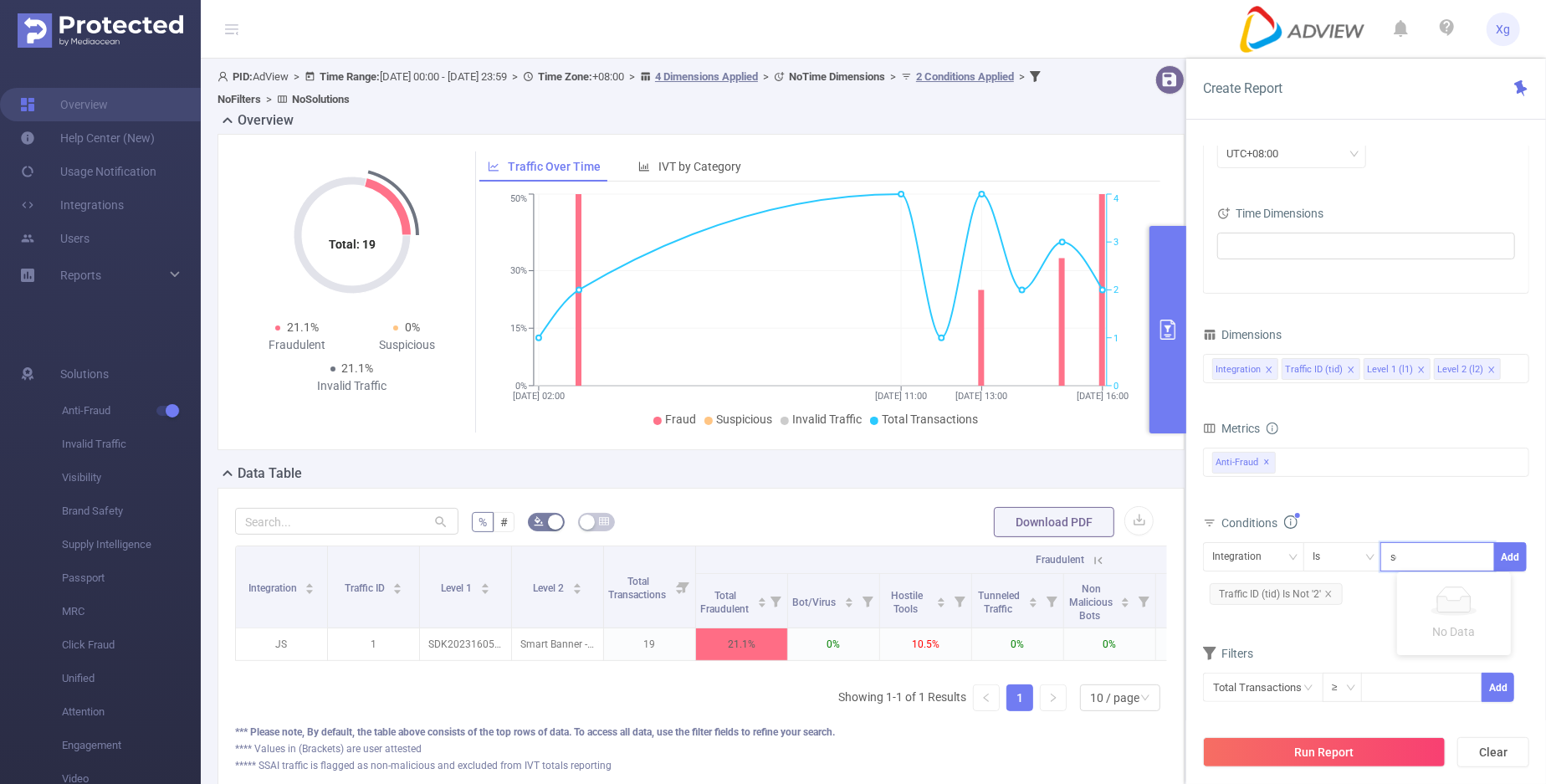
scroll to position [0, 78]
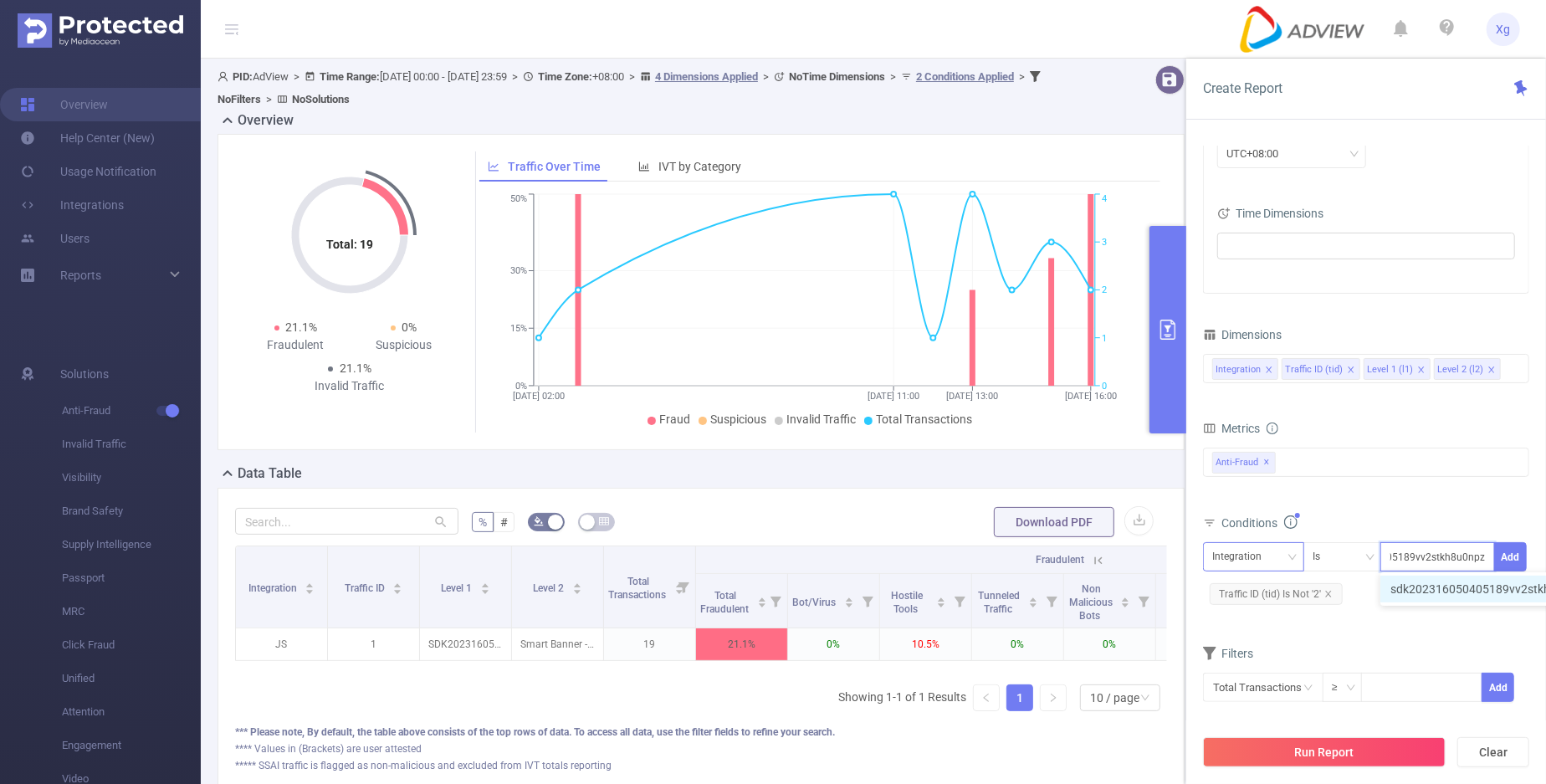
type input "sdk202316050405189vv2stkh8u0npz0"
click at [1233, 553] on div "Integration" at bounding box center [1242, 556] width 61 height 28
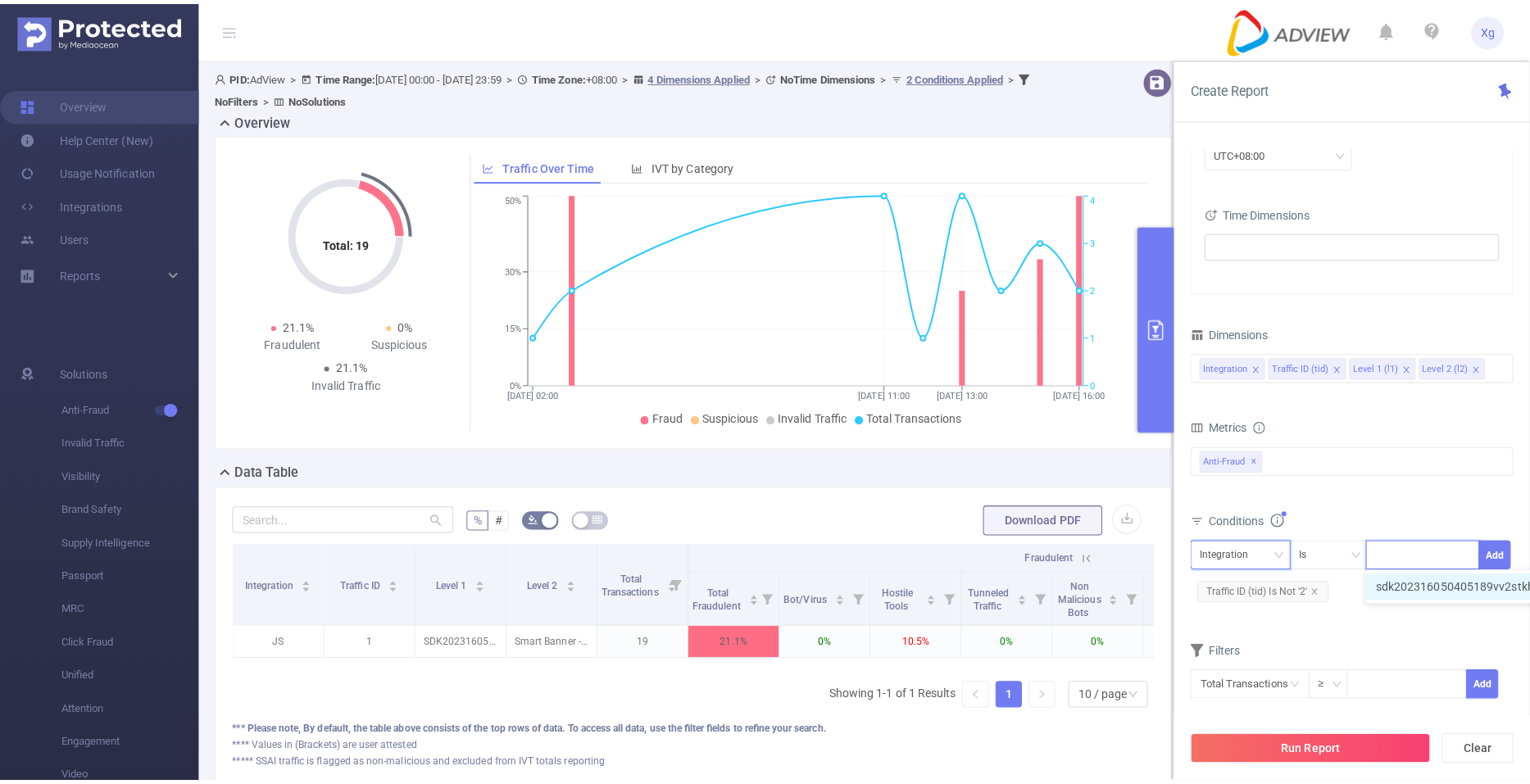
scroll to position [0, 0]
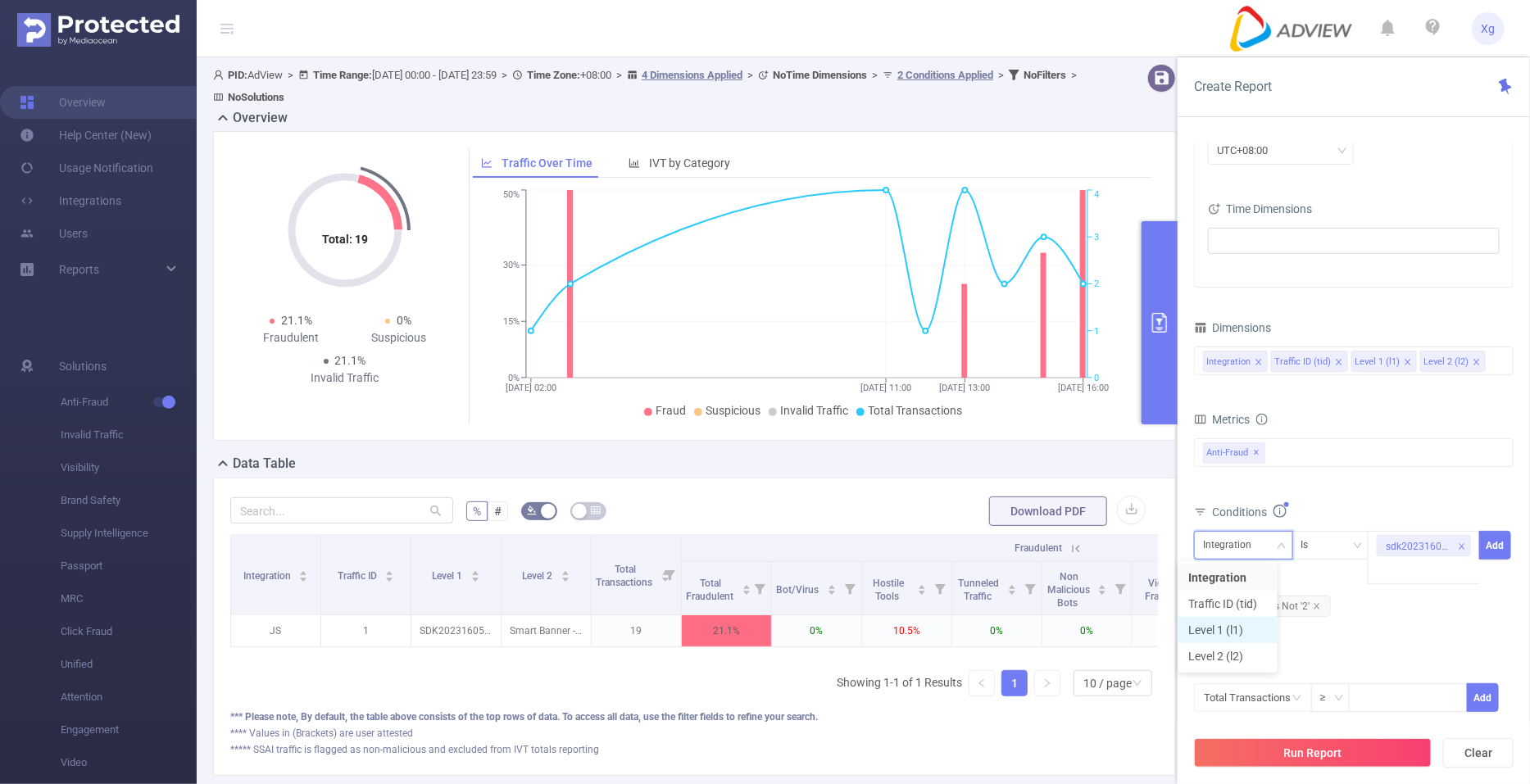
click at [1217, 628] on li "Level 1 (l1)" at bounding box center [1228, 630] width 99 height 26
click at [1488, 549] on button "Add" at bounding box center [1496, 545] width 32 height 28
click at [1274, 751] on button "Run Report" at bounding box center [1312, 753] width 237 height 29
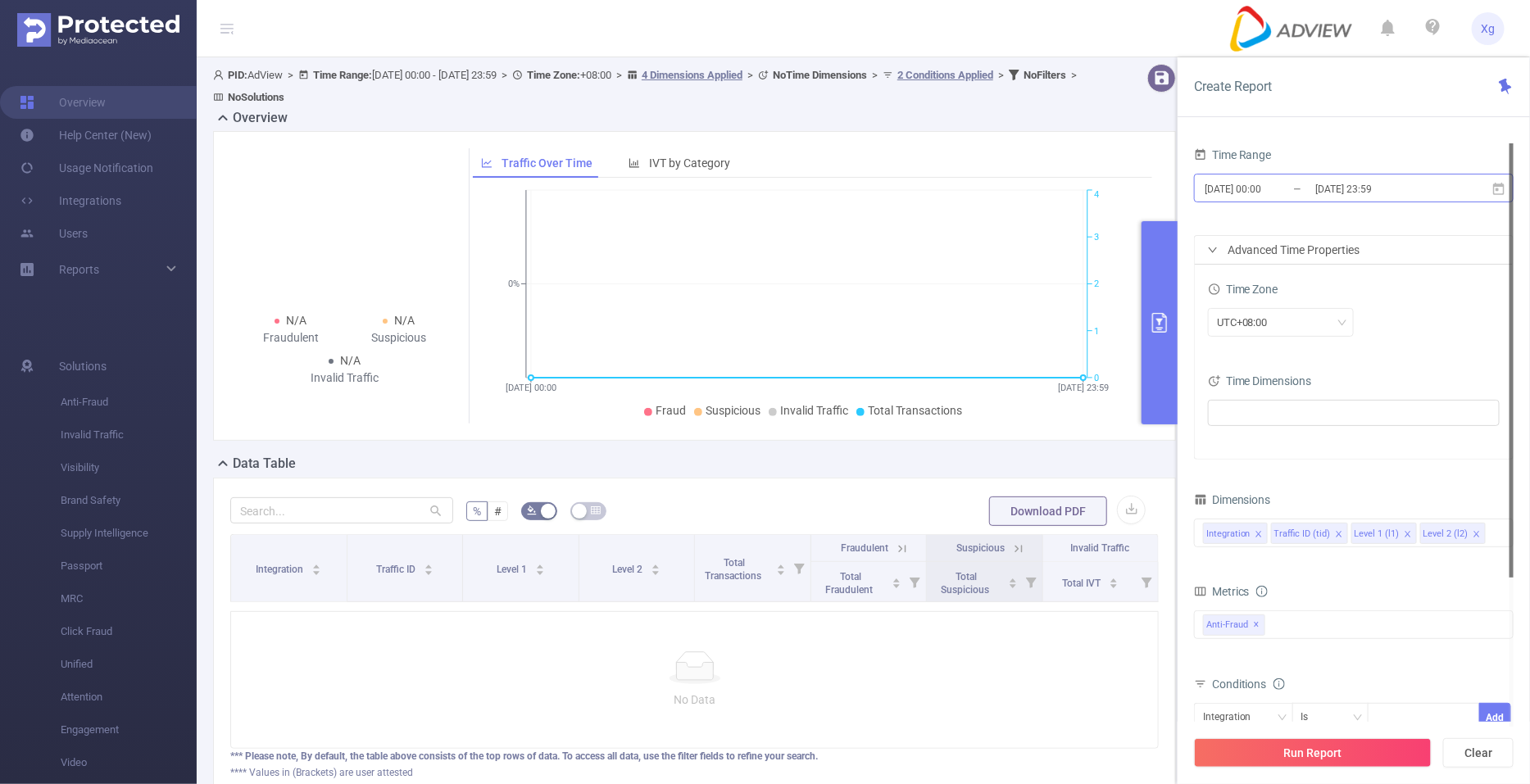
click at [1294, 197] on input "[DATE] 00:00" at bounding box center [1270, 188] width 132 height 22
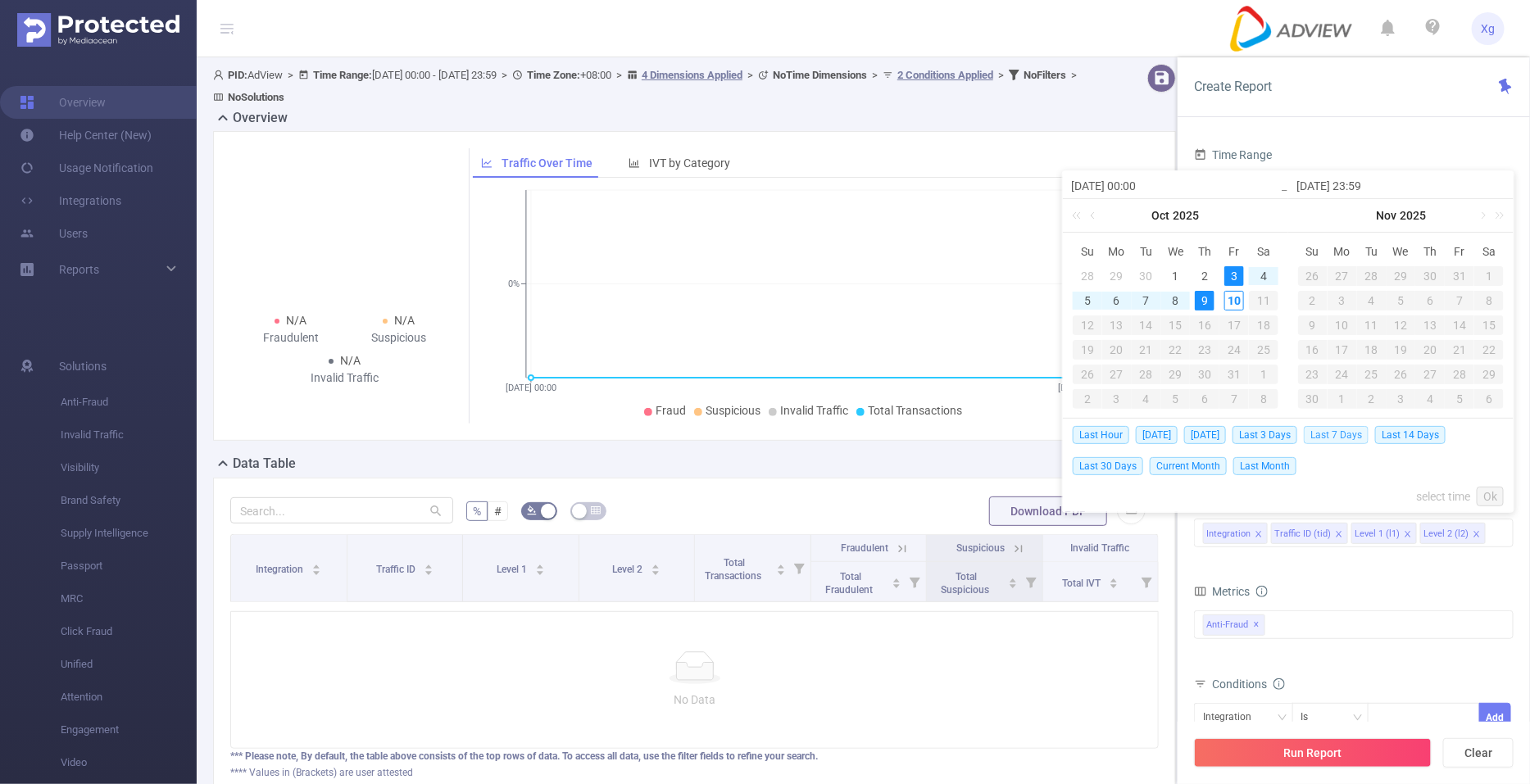
click at [1352, 434] on span "Last 7 Days" at bounding box center [1336, 434] width 64 height 18
type input "[DATE] 00:00"
type input "[DATE] 23:59"
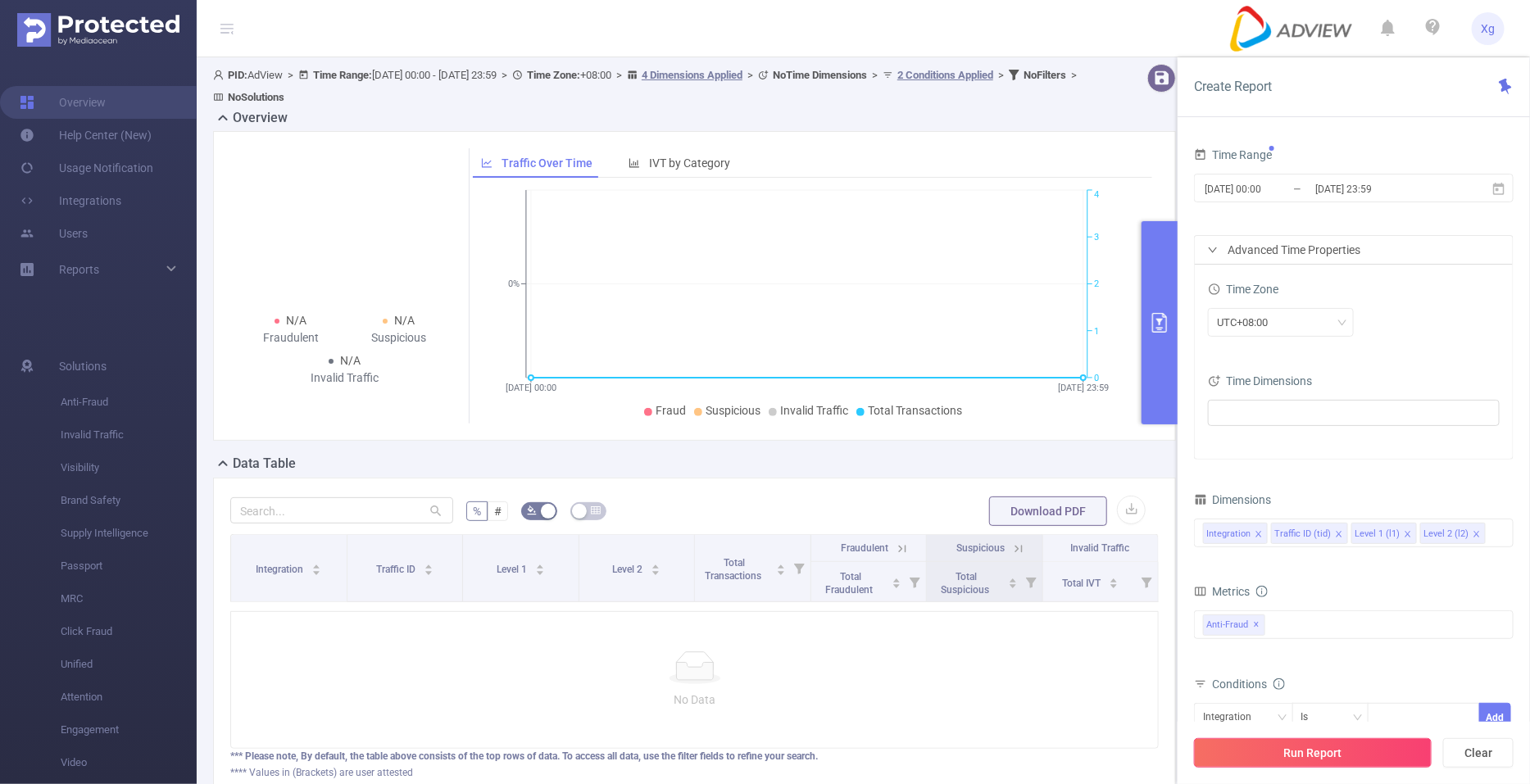
click at [1278, 752] on button "Run Report" at bounding box center [1312, 753] width 237 height 29
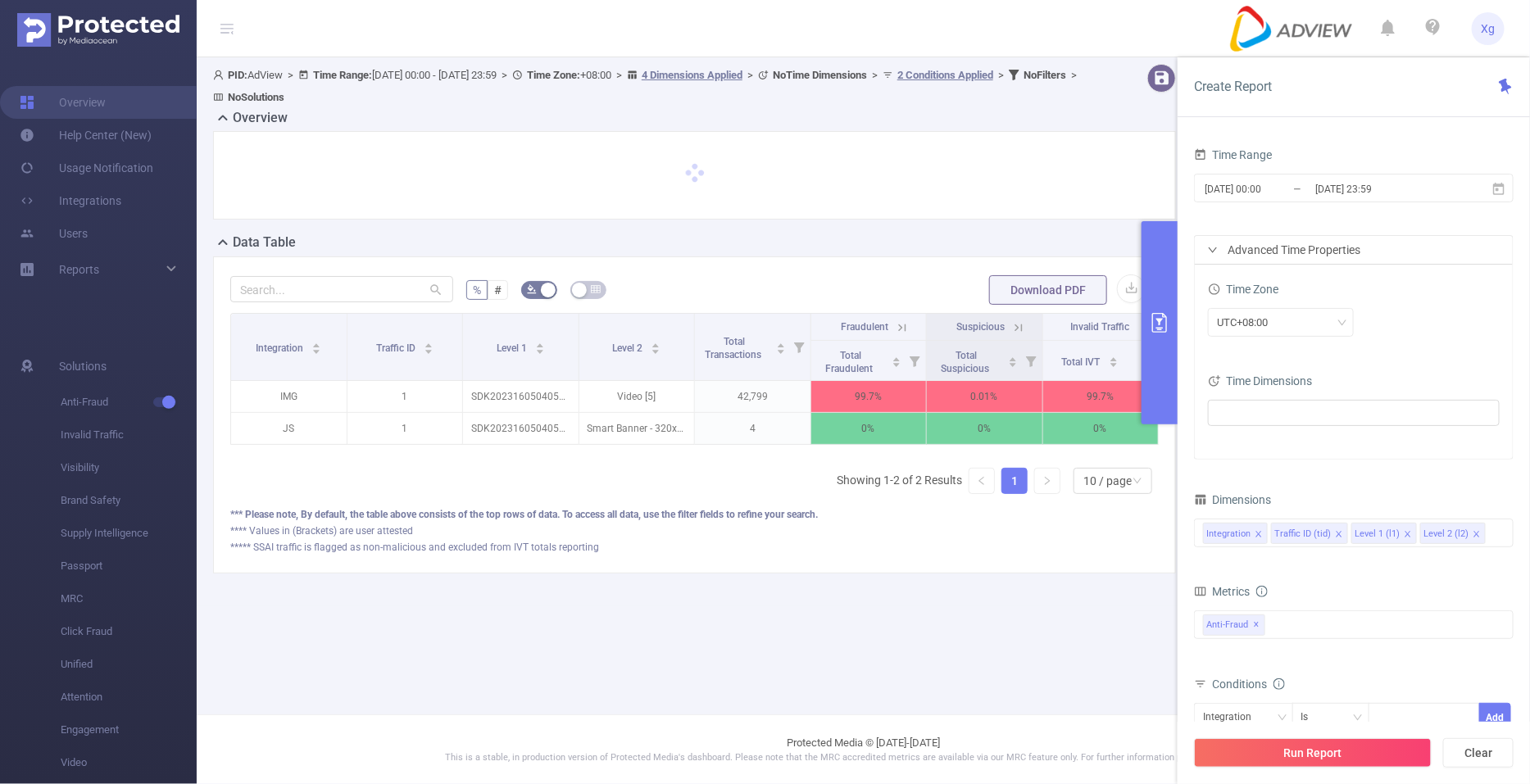
click at [923, 301] on form "% # Download PDF" at bounding box center [694, 289] width 928 height 33
click at [902, 325] on icon at bounding box center [903, 328] width 15 height 15
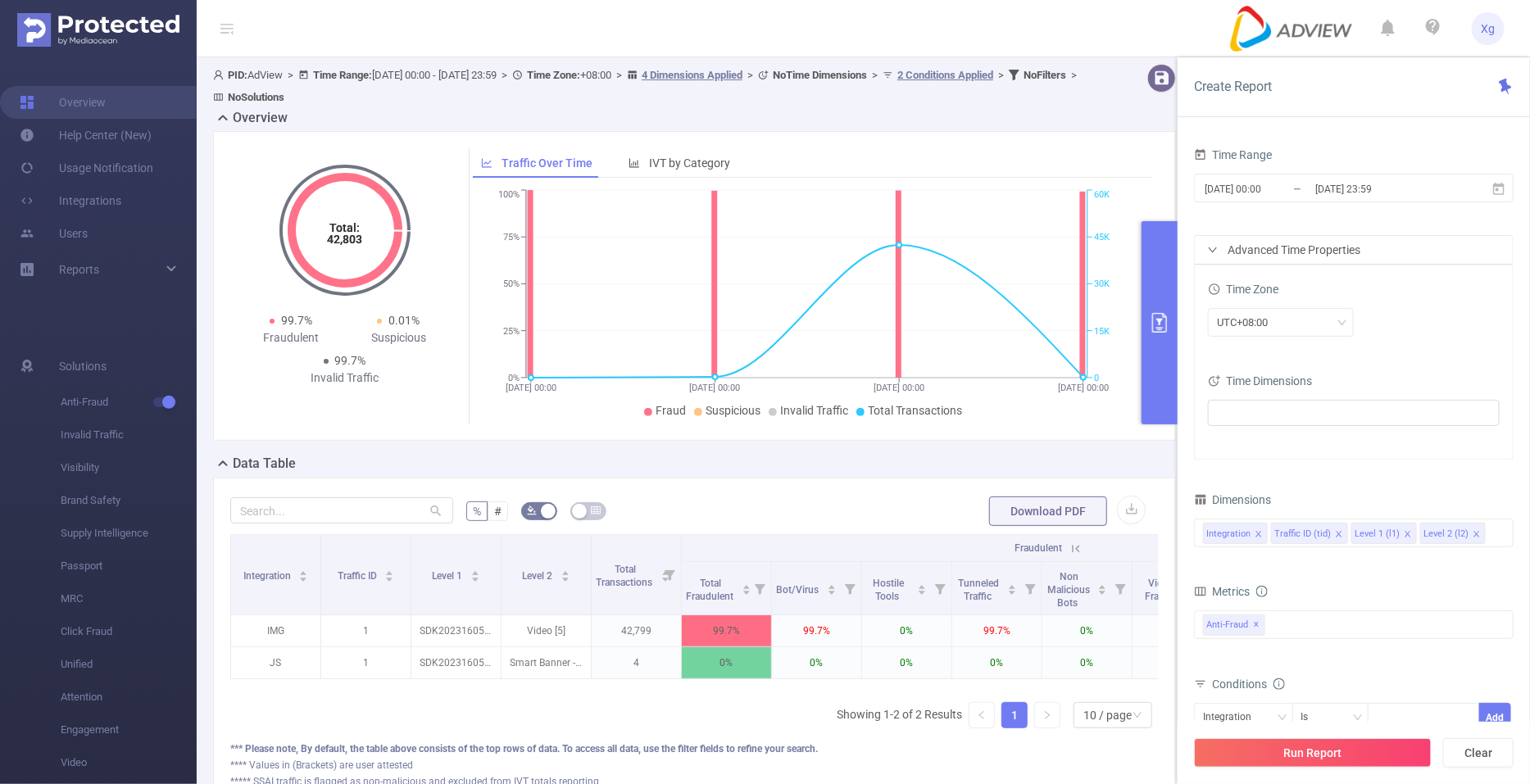
click at [703, 521] on form "% # Download PDF" at bounding box center [694, 511] width 928 height 33
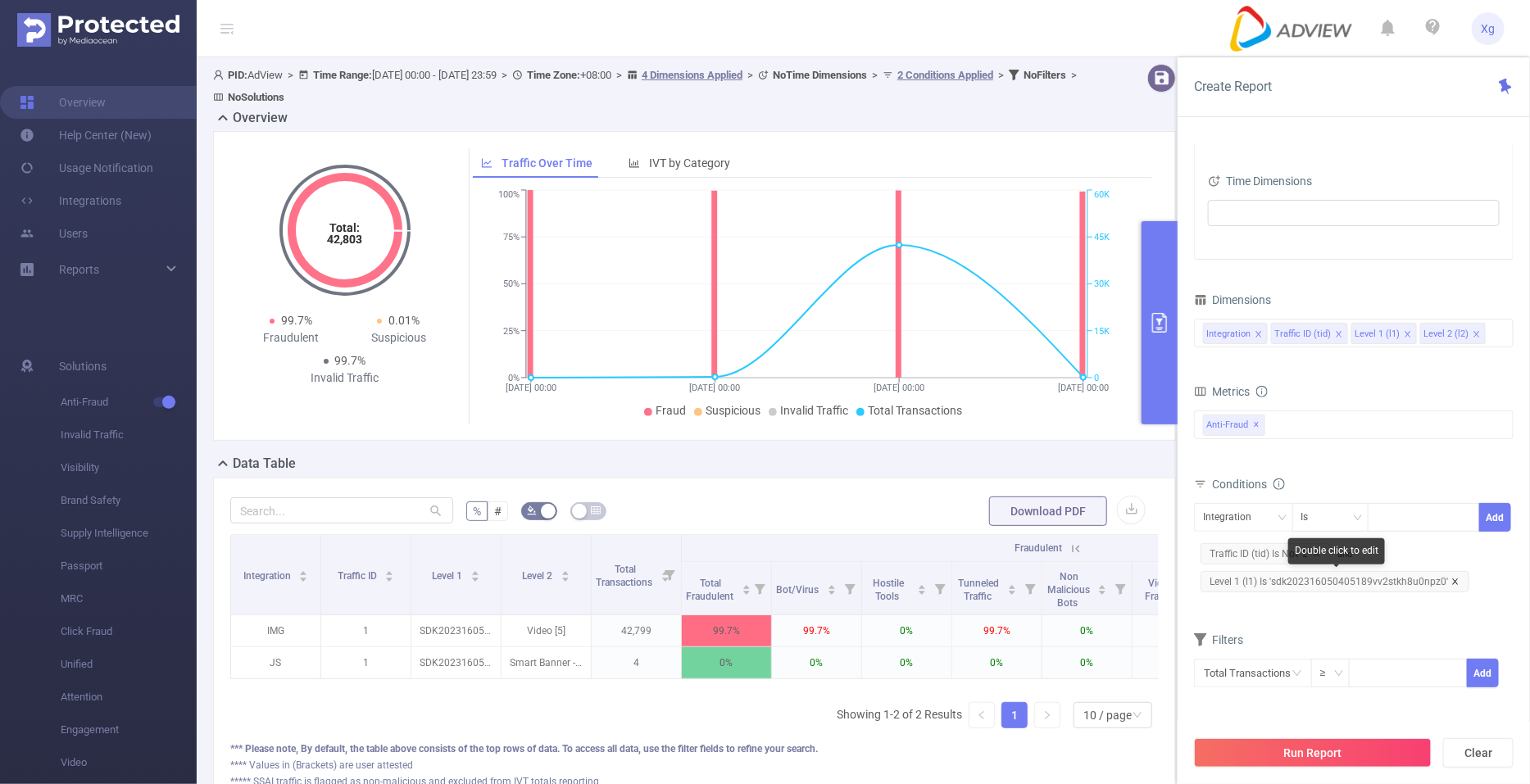
click at [1451, 579] on icon "icon: close" at bounding box center [1455, 582] width 9 height 9
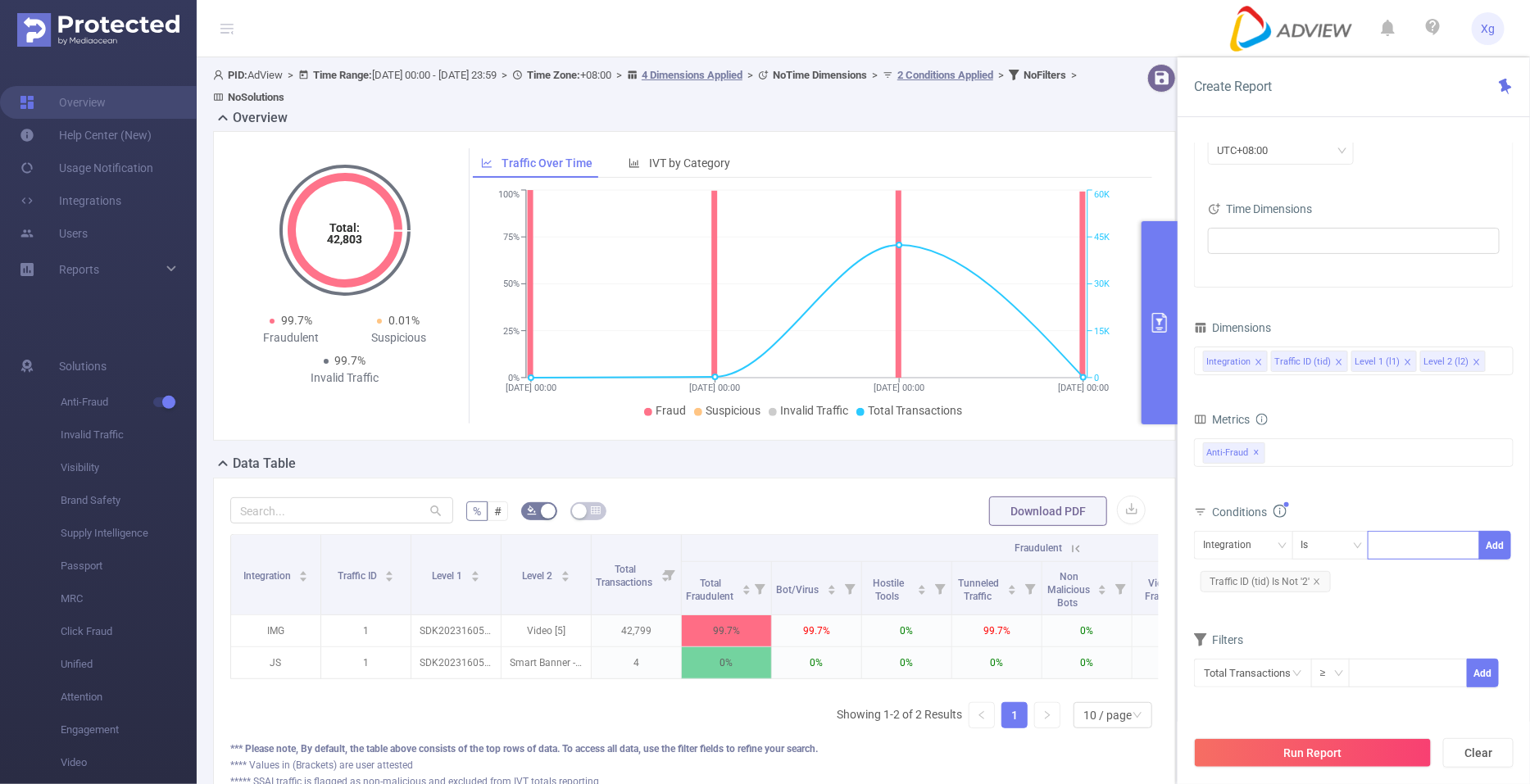
click at [1376, 542] on div at bounding box center [1424, 545] width 113 height 28
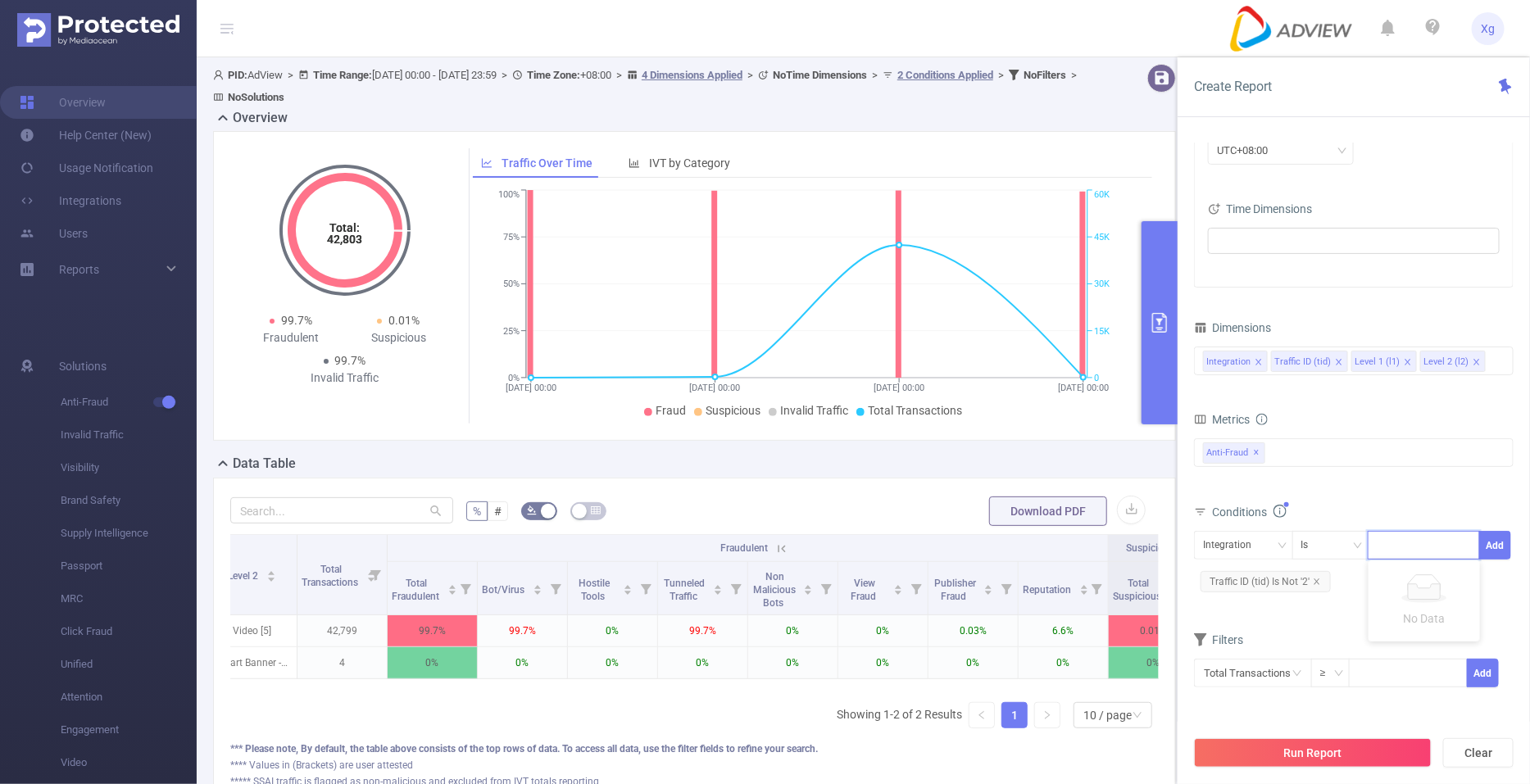
scroll to position [0, 443]
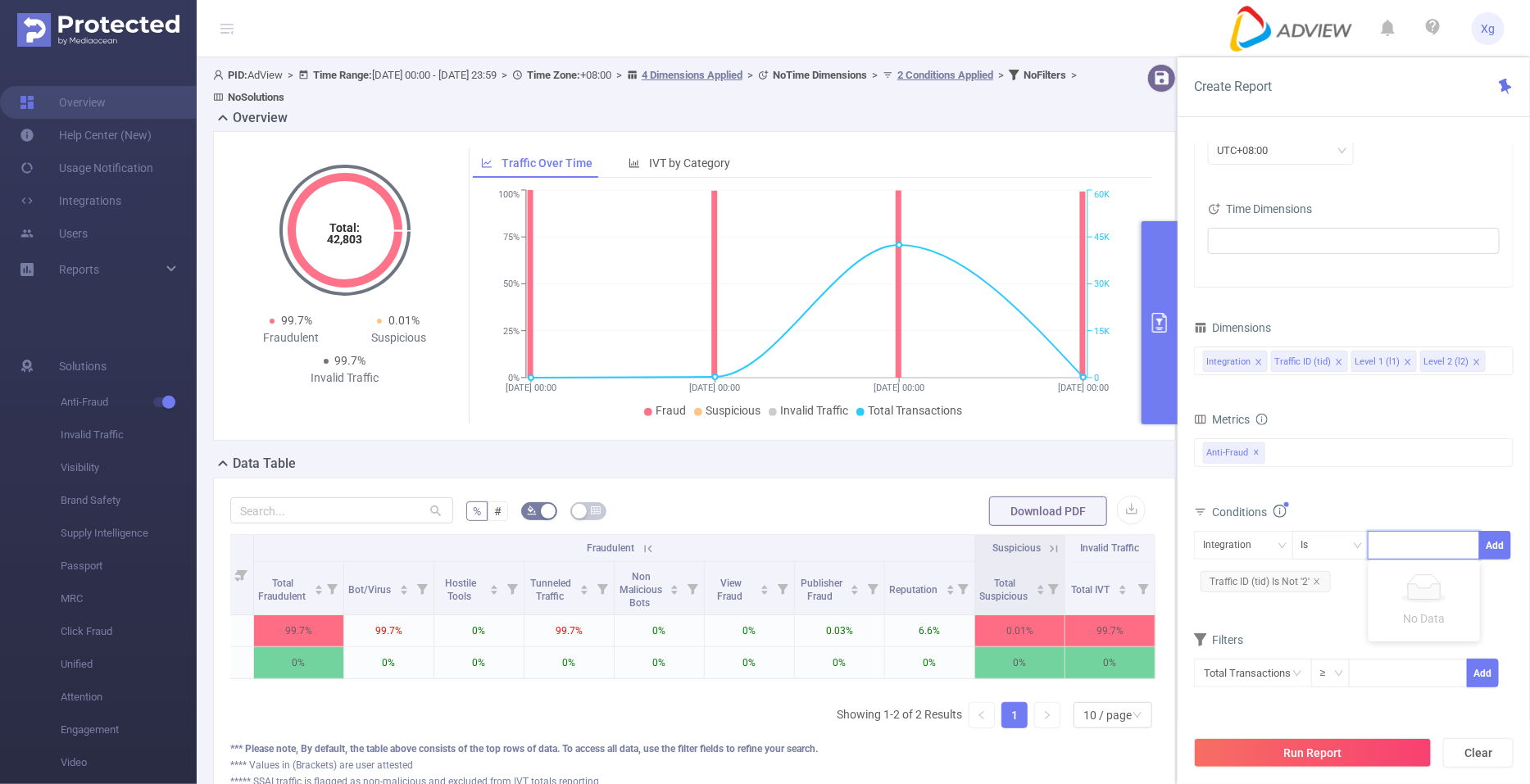
click at [1046, 549] on icon at bounding box center [1054, 549] width 15 height 15
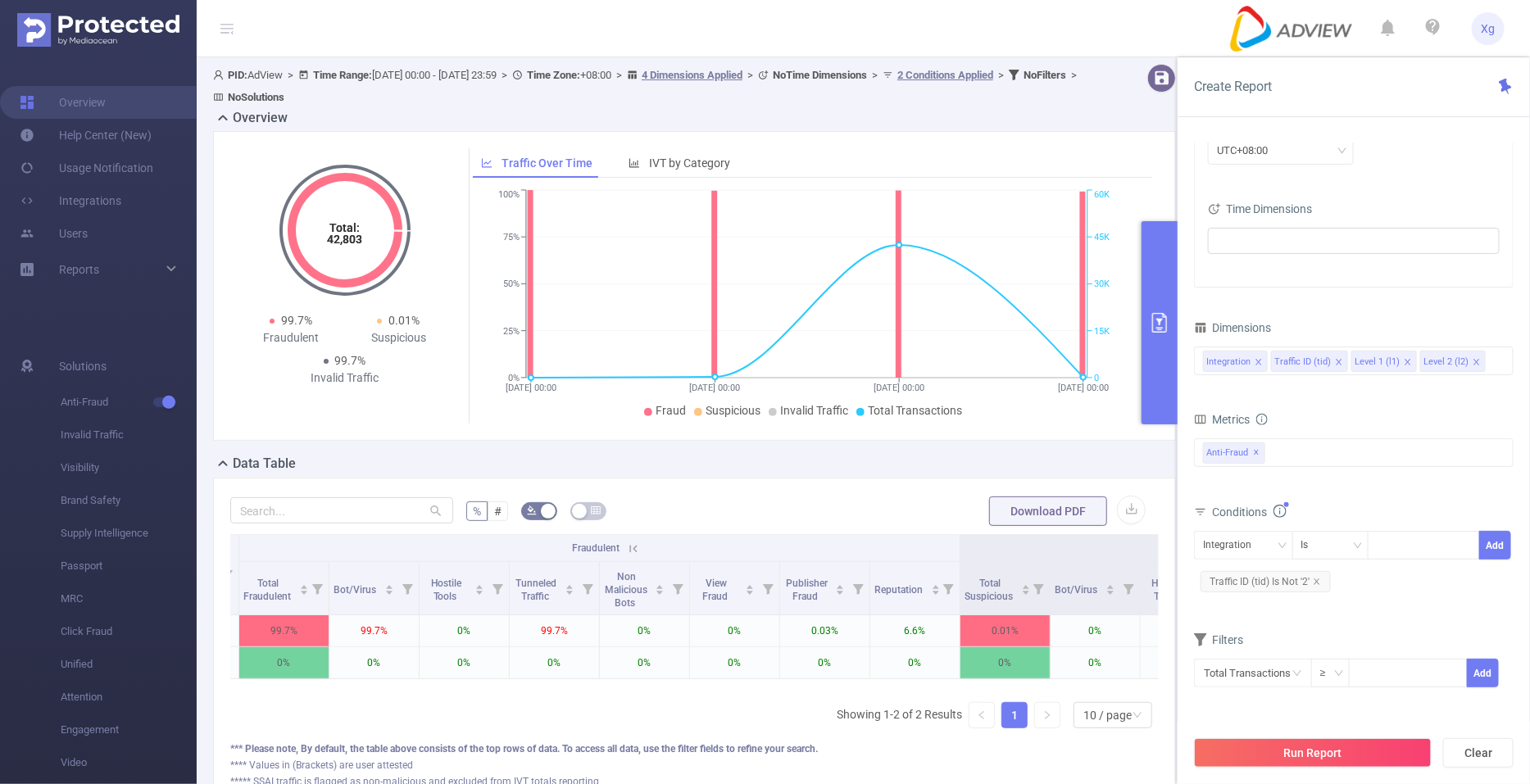
click at [635, 547] on icon at bounding box center [634, 549] width 15 height 15
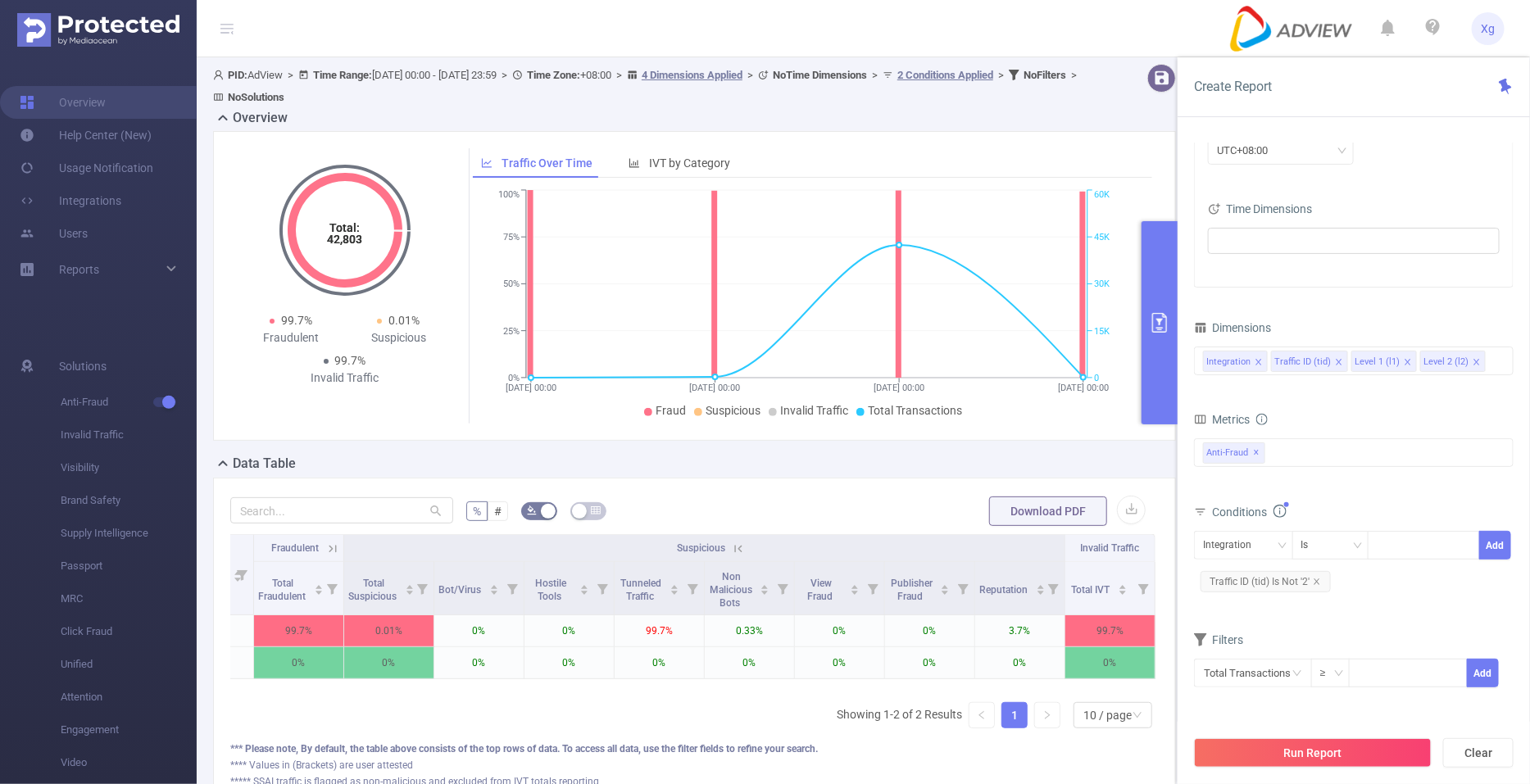
click at [735, 549] on icon at bounding box center [739, 549] width 8 height 8
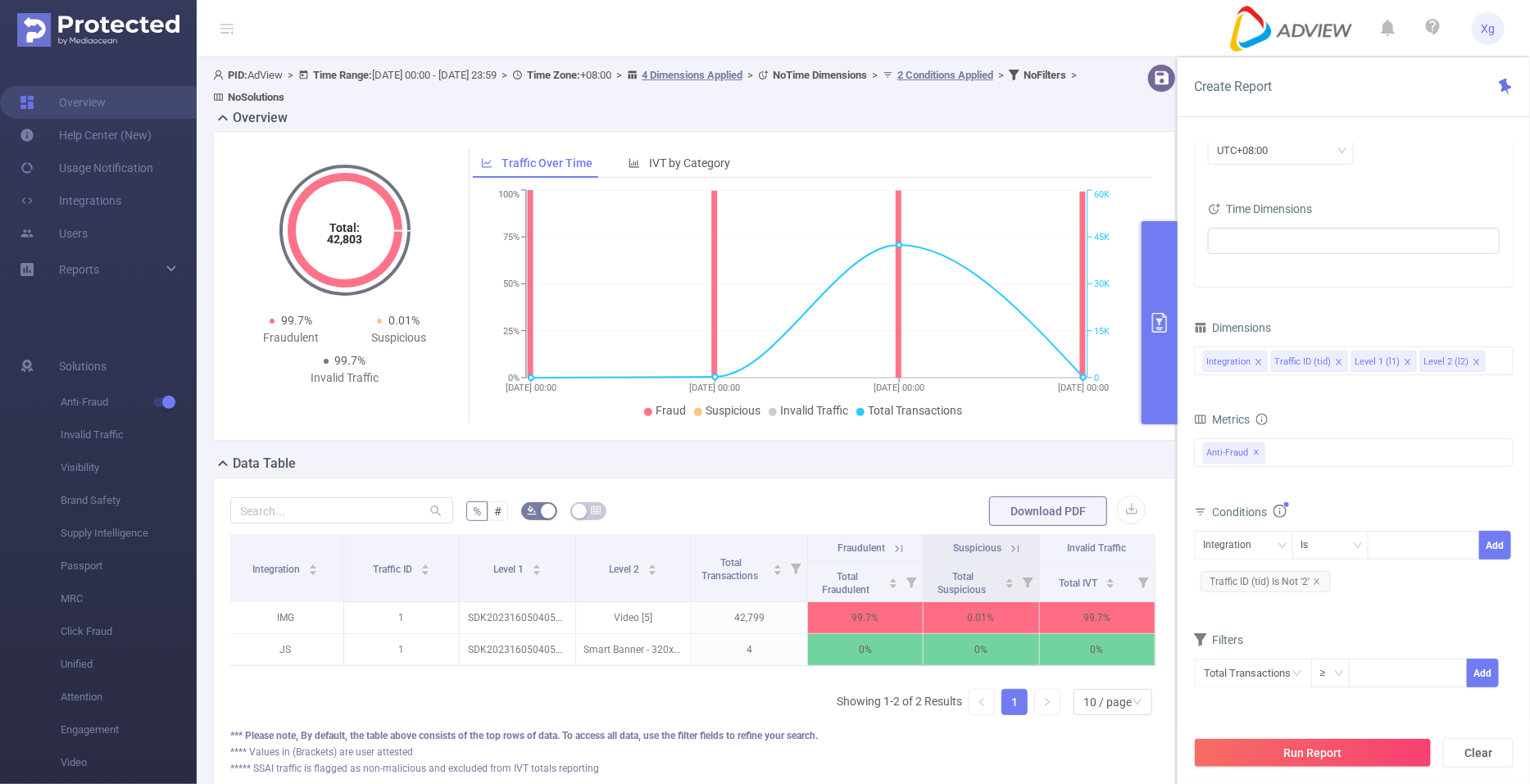
scroll to position [0, 3]
click at [1291, 461] on div "Anti-Fraud ✕" at bounding box center [1354, 452] width 320 height 28
click at [1264, 482] on span "MRC" at bounding box center [1371, 488] width 280 height 22
click at [1391, 575] on div "Integration Is Add Traffic ID (tid) Is Not '2'" at bounding box center [1354, 563] width 320 height 64
click at [1253, 743] on button "Run Report" at bounding box center [1312, 753] width 237 height 29
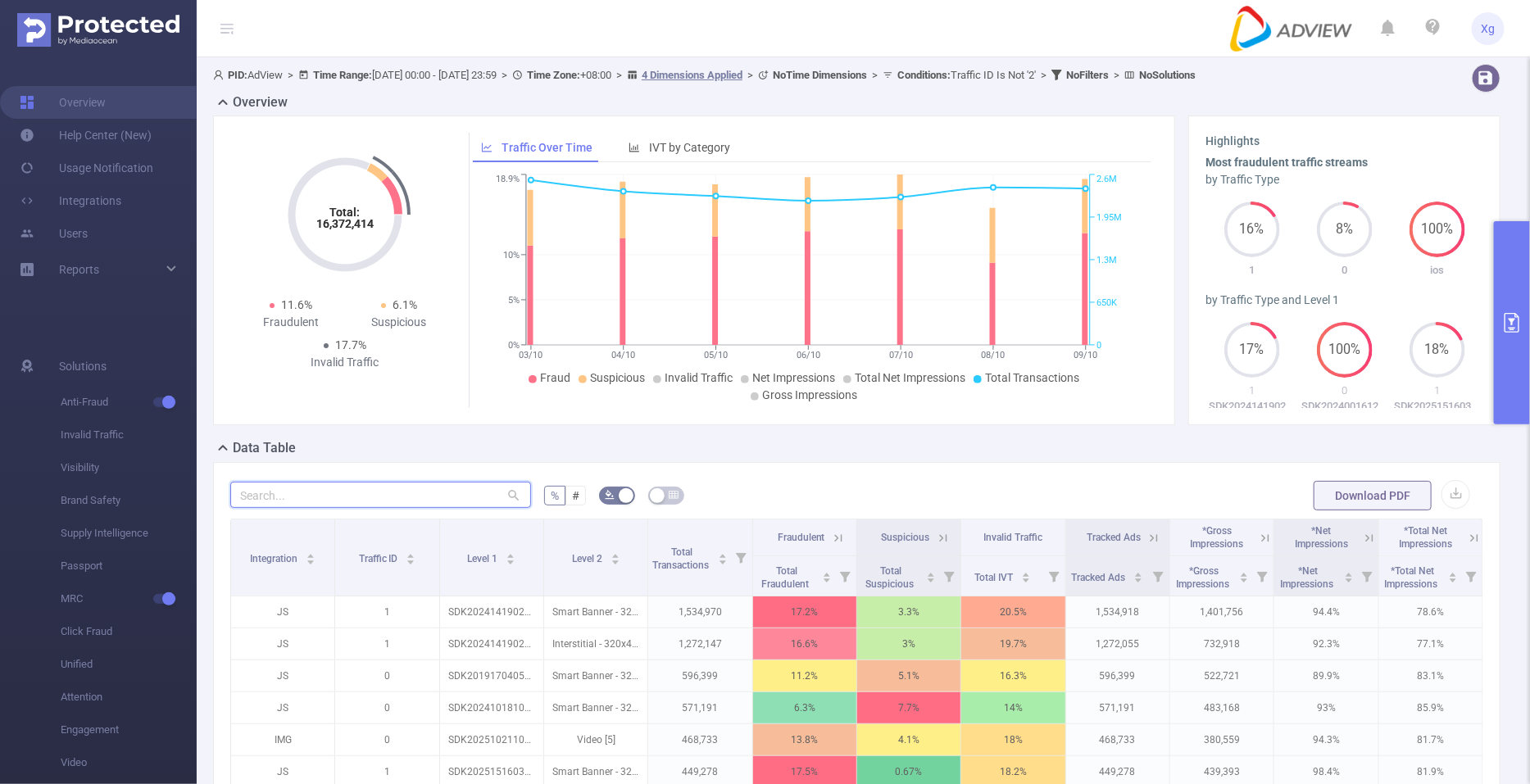
click at [415, 497] on input "text" at bounding box center [380, 495] width 301 height 26
paste input "sdk20240016120542mn1dvddz5wwoiuc"
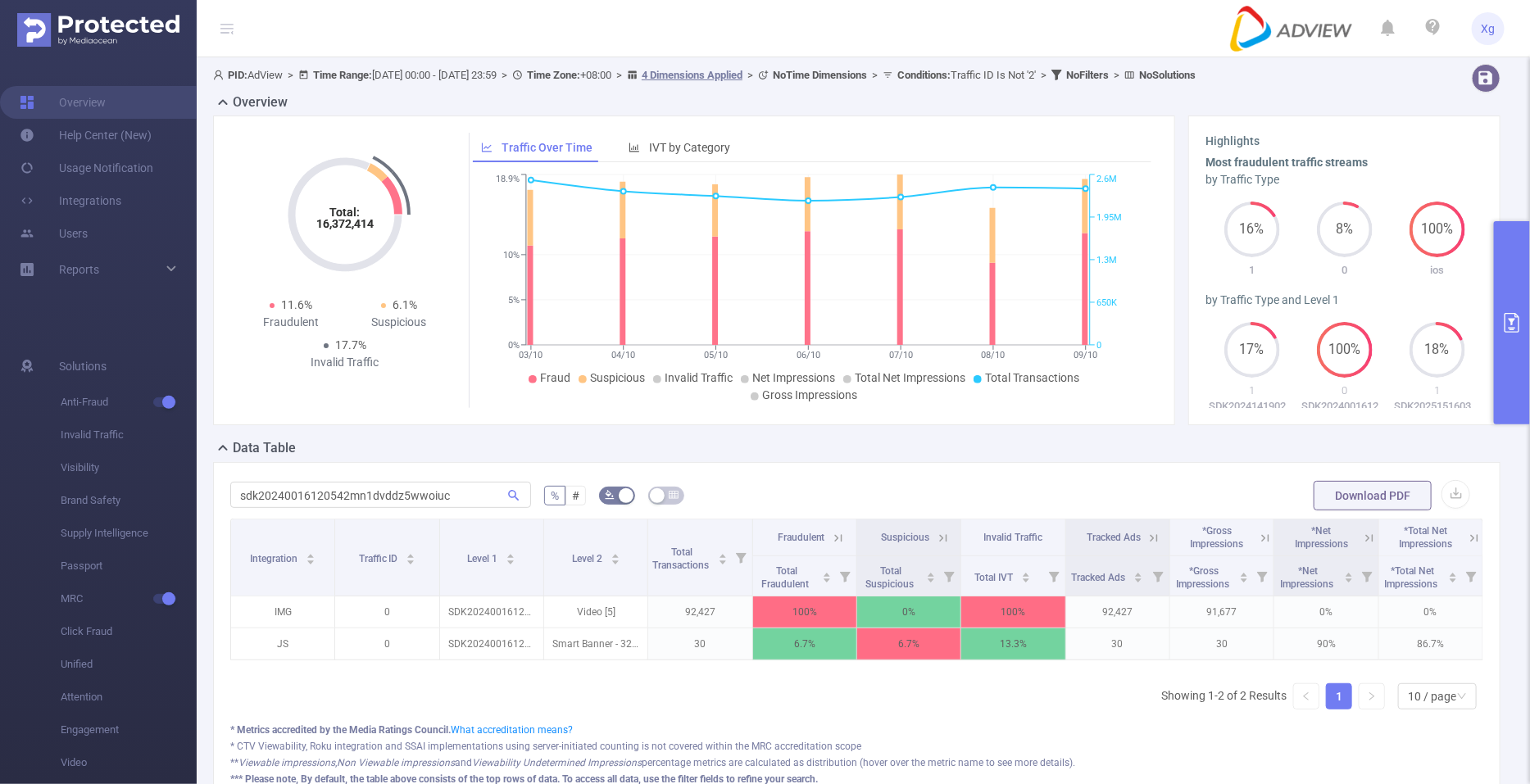
click at [831, 537] on icon at bounding box center [838, 538] width 15 height 15
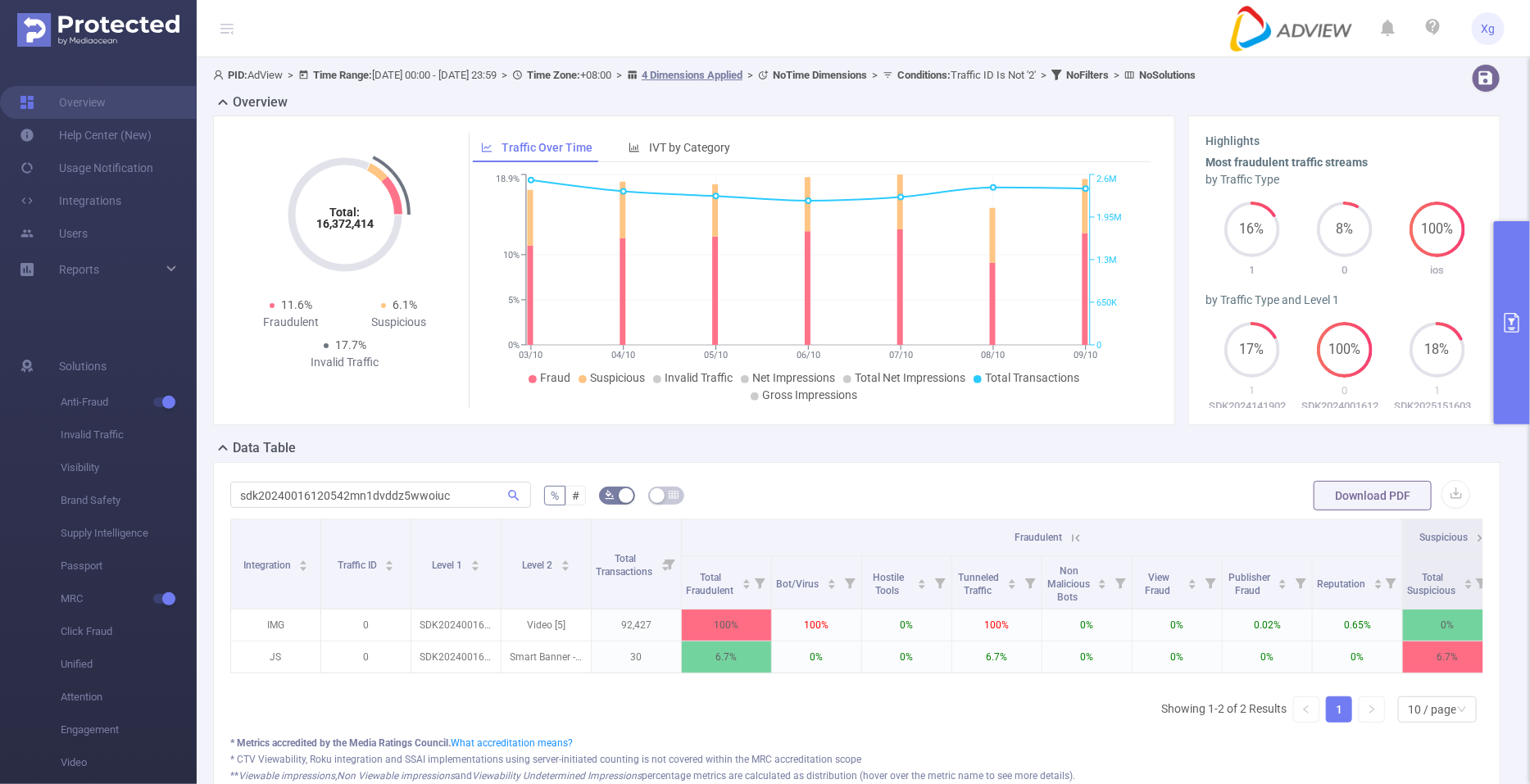
click at [1069, 537] on icon at bounding box center [1077, 538] width 15 height 15
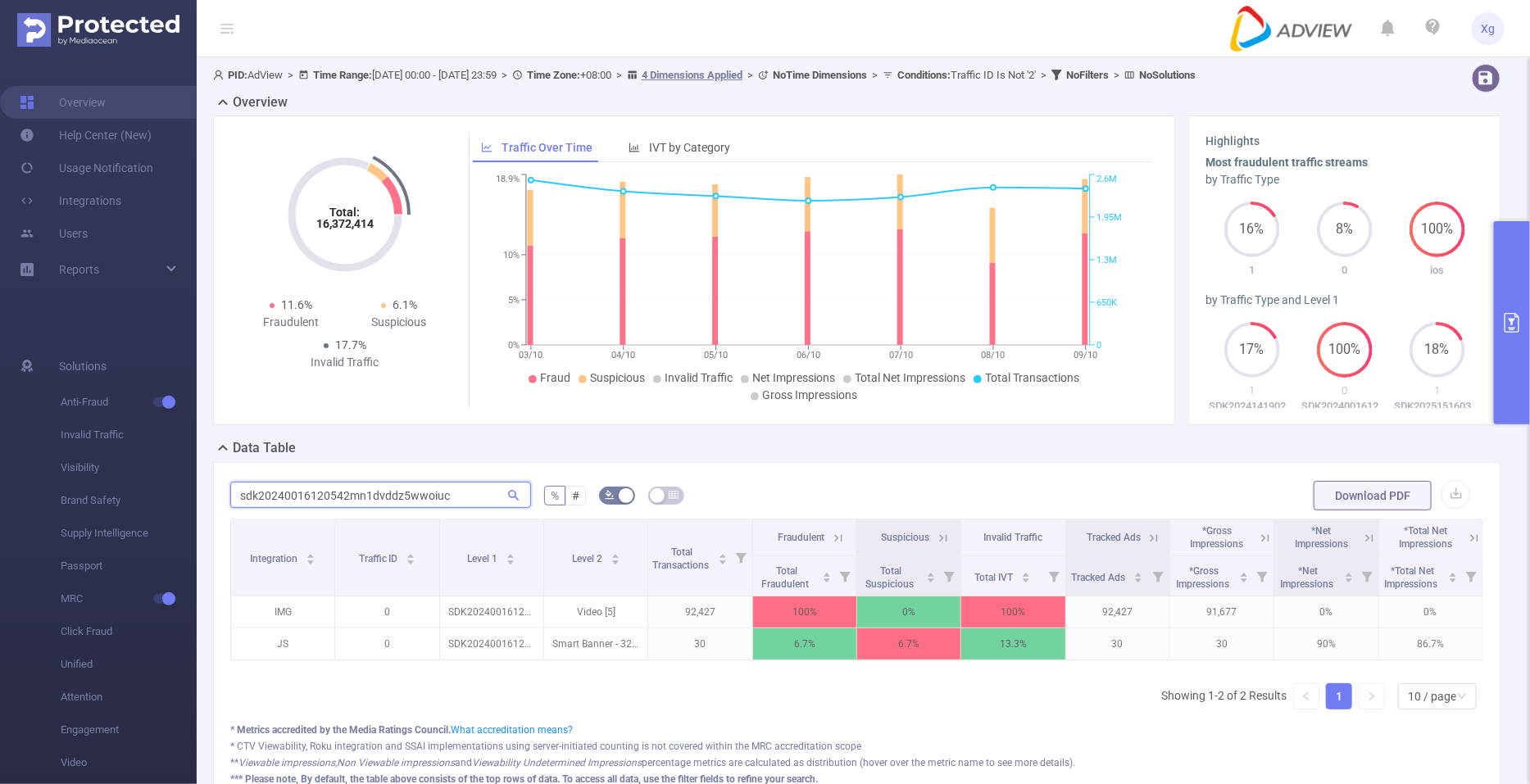
click at [389, 495] on input "sdk20240016120542mn1dvddz5wwoiuc" at bounding box center [380, 495] width 301 height 26
paste input "52108090520b2uwc7nw3m8671u"
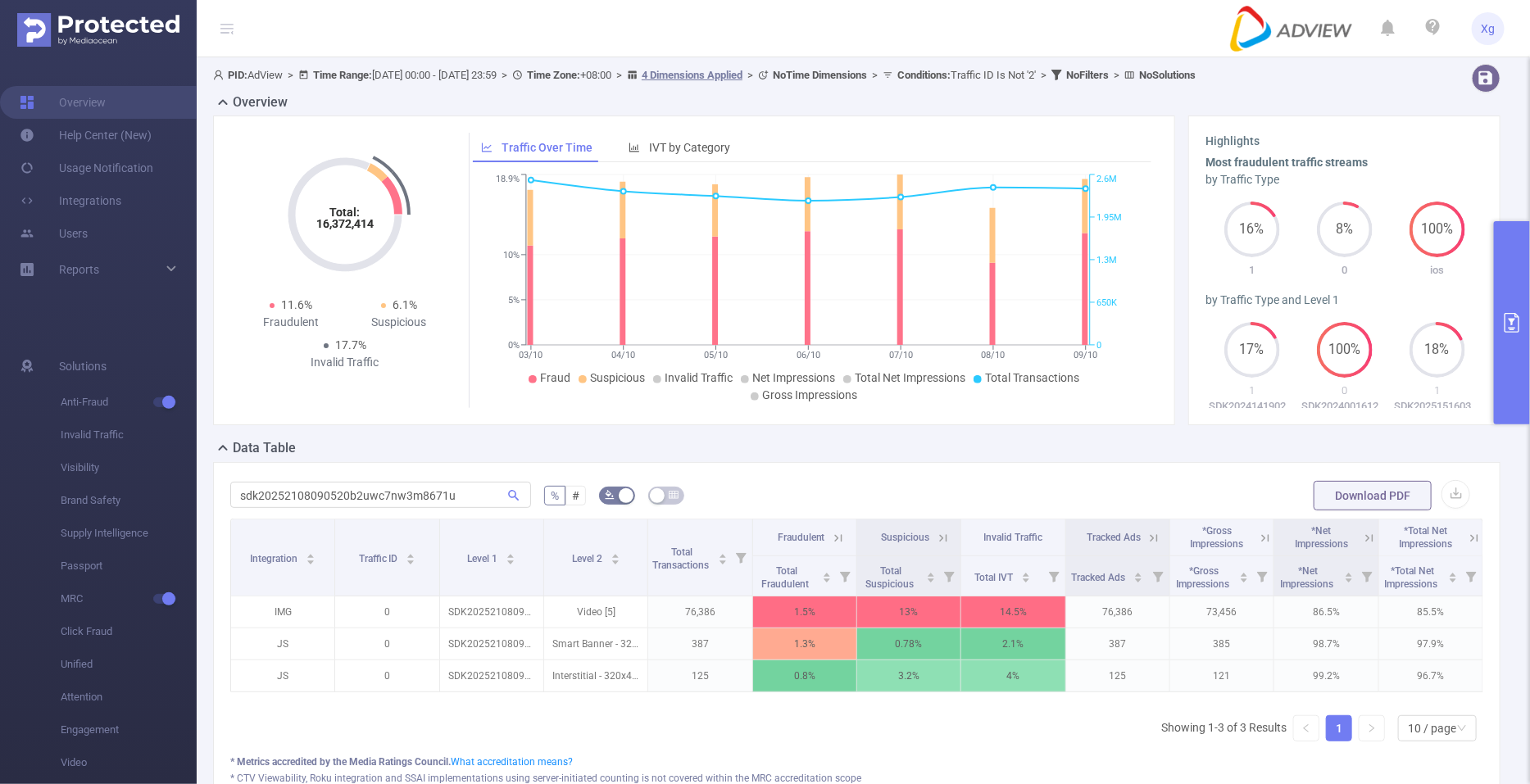
click at [936, 537] on icon at bounding box center [943, 538] width 15 height 15
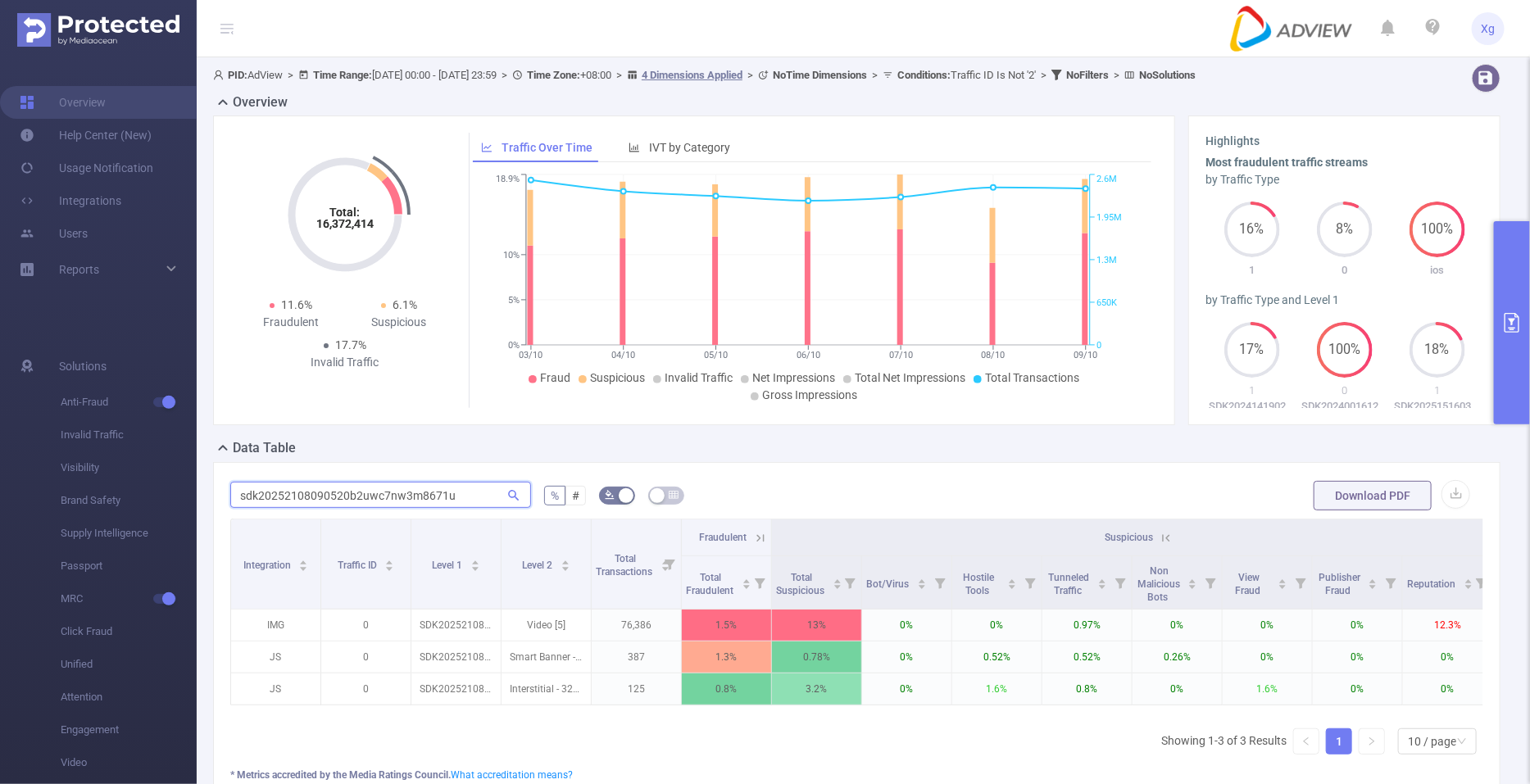
click at [383, 498] on input "sdk20252108090520b2uwc7nw3m8671u" at bounding box center [380, 495] width 301 height 26
paste input "308110534a5s81i300xr9rhd"
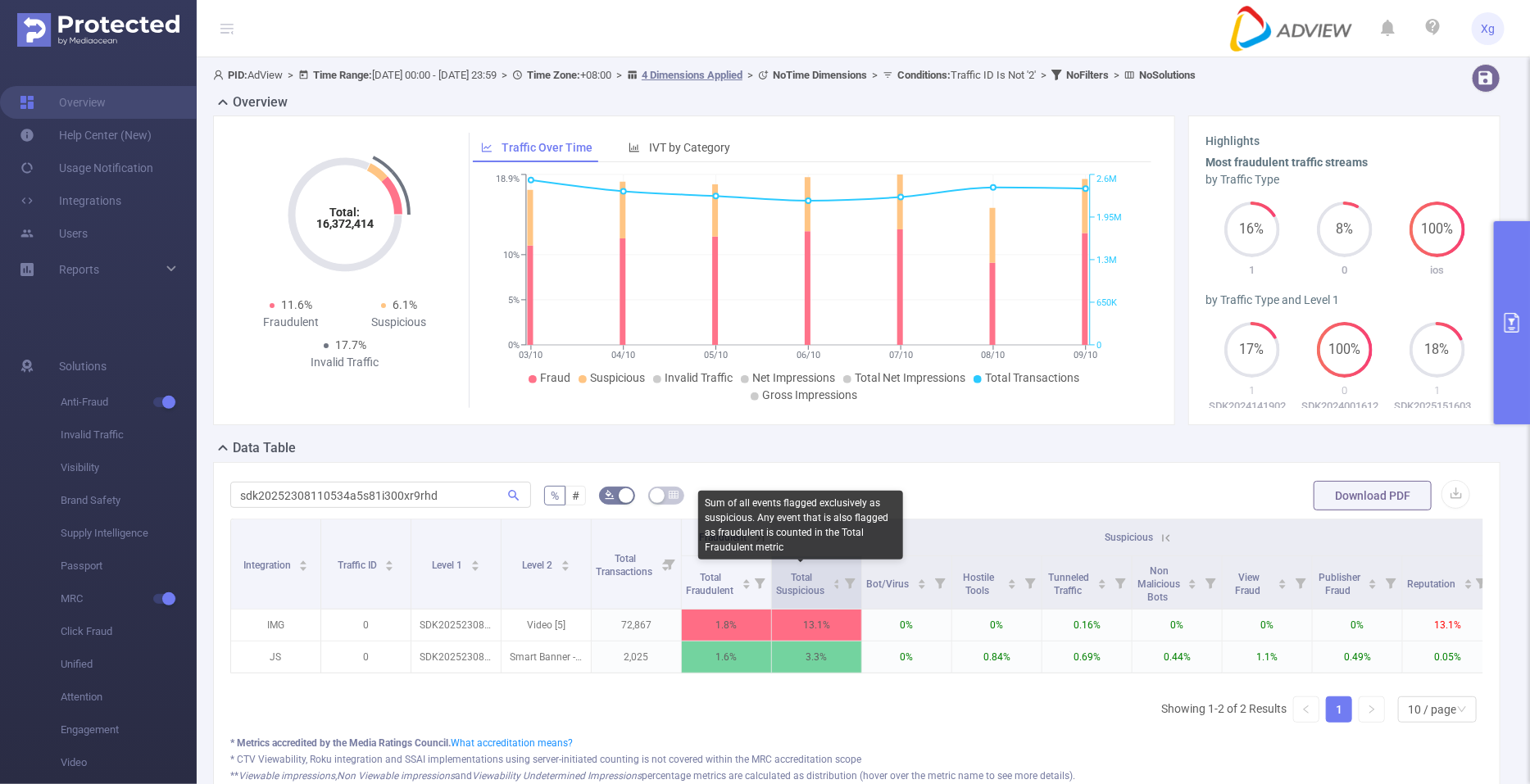
click at [844, 575] on icon at bounding box center [850, 582] width 23 height 52
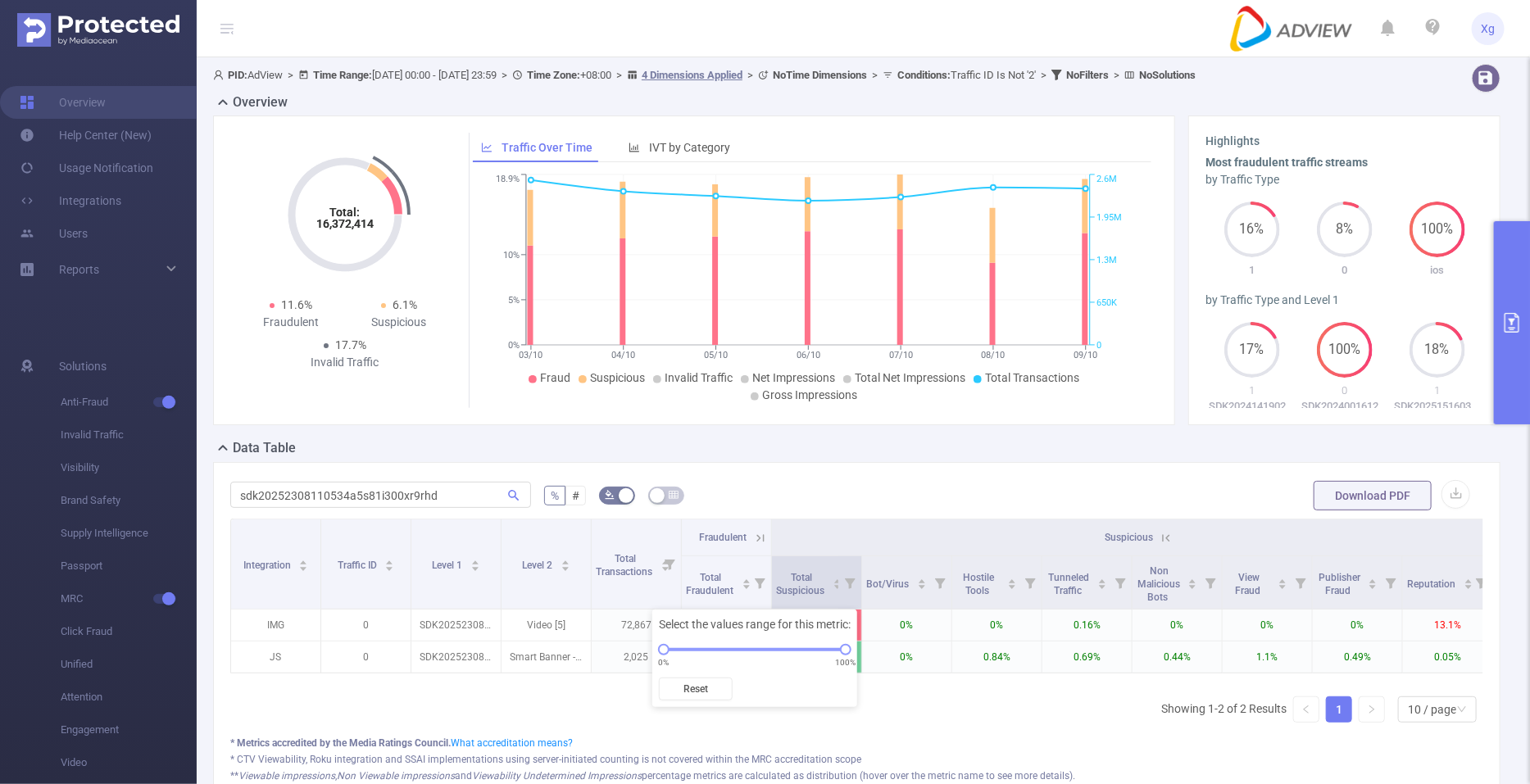
click at [844, 575] on icon at bounding box center [850, 582] width 23 height 52
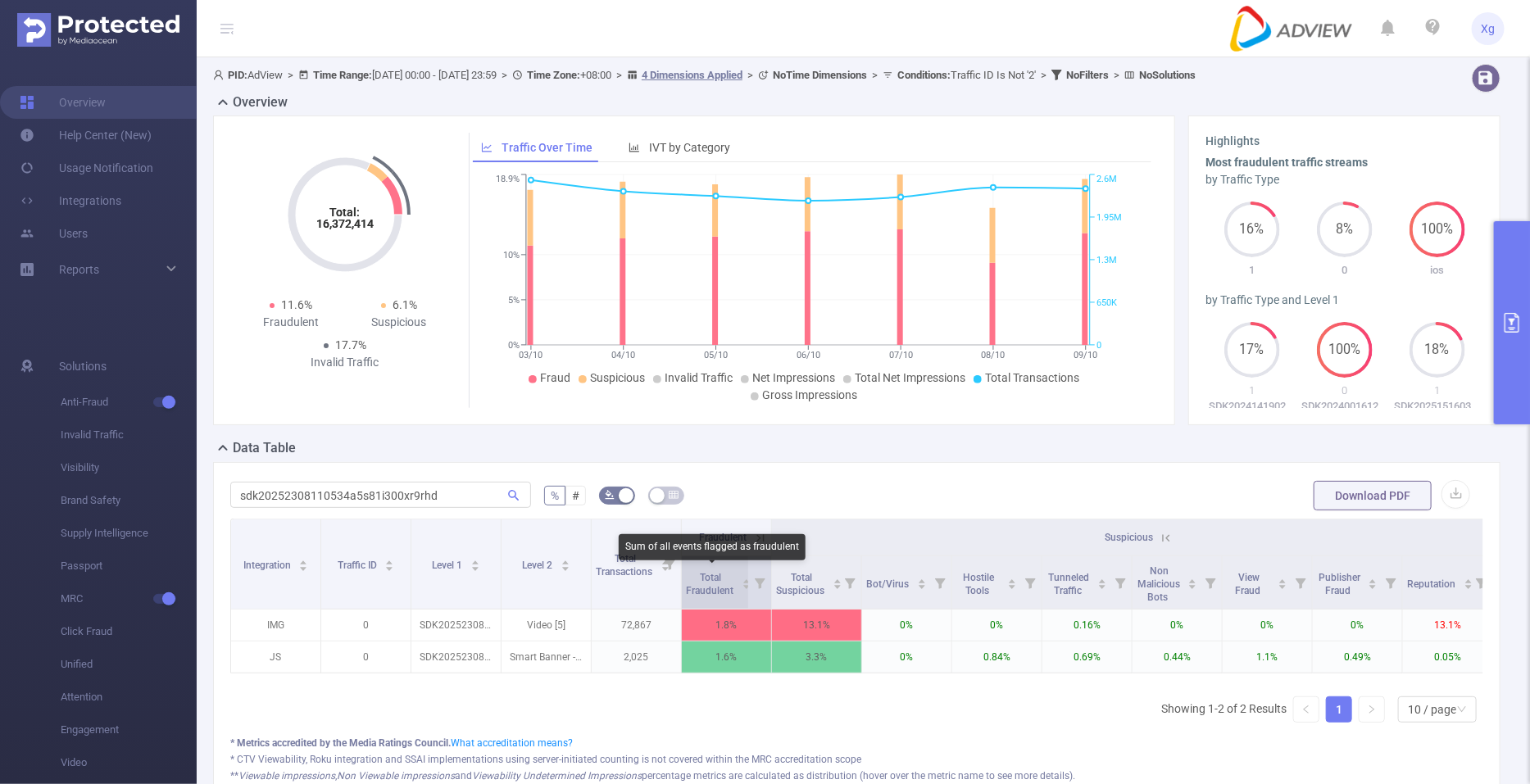
click at [730, 585] on span "Total Fraudulent" at bounding box center [711, 584] width 50 height 25
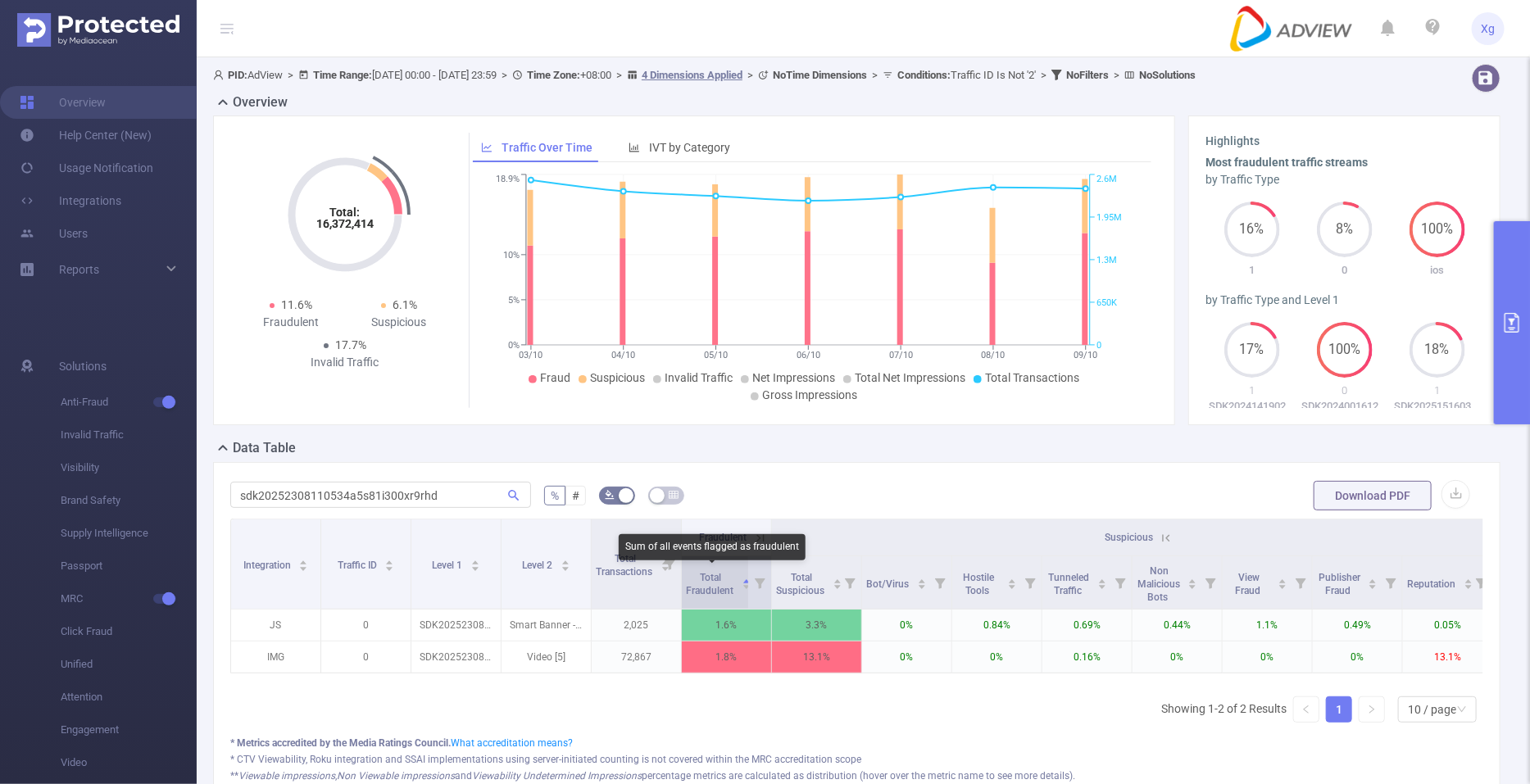
click at [730, 585] on span "Total Fraudulent" at bounding box center [711, 584] width 50 height 25
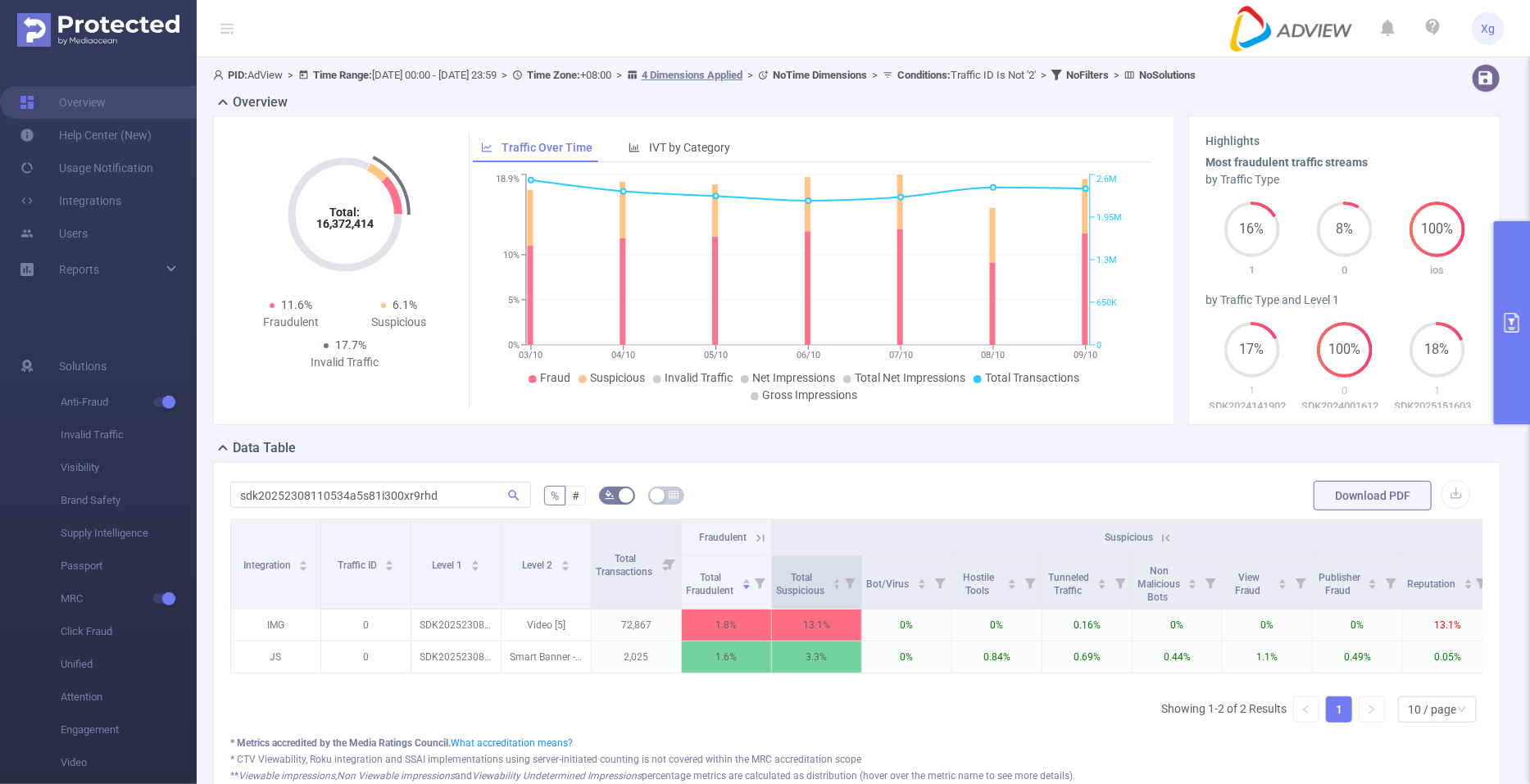
click at [849, 585] on icon at bounding box center [850, 584] width 10 height 10
click at [829, 585] on div "Total Suspicious" at bounding box center [809, 582] width 66 height 29
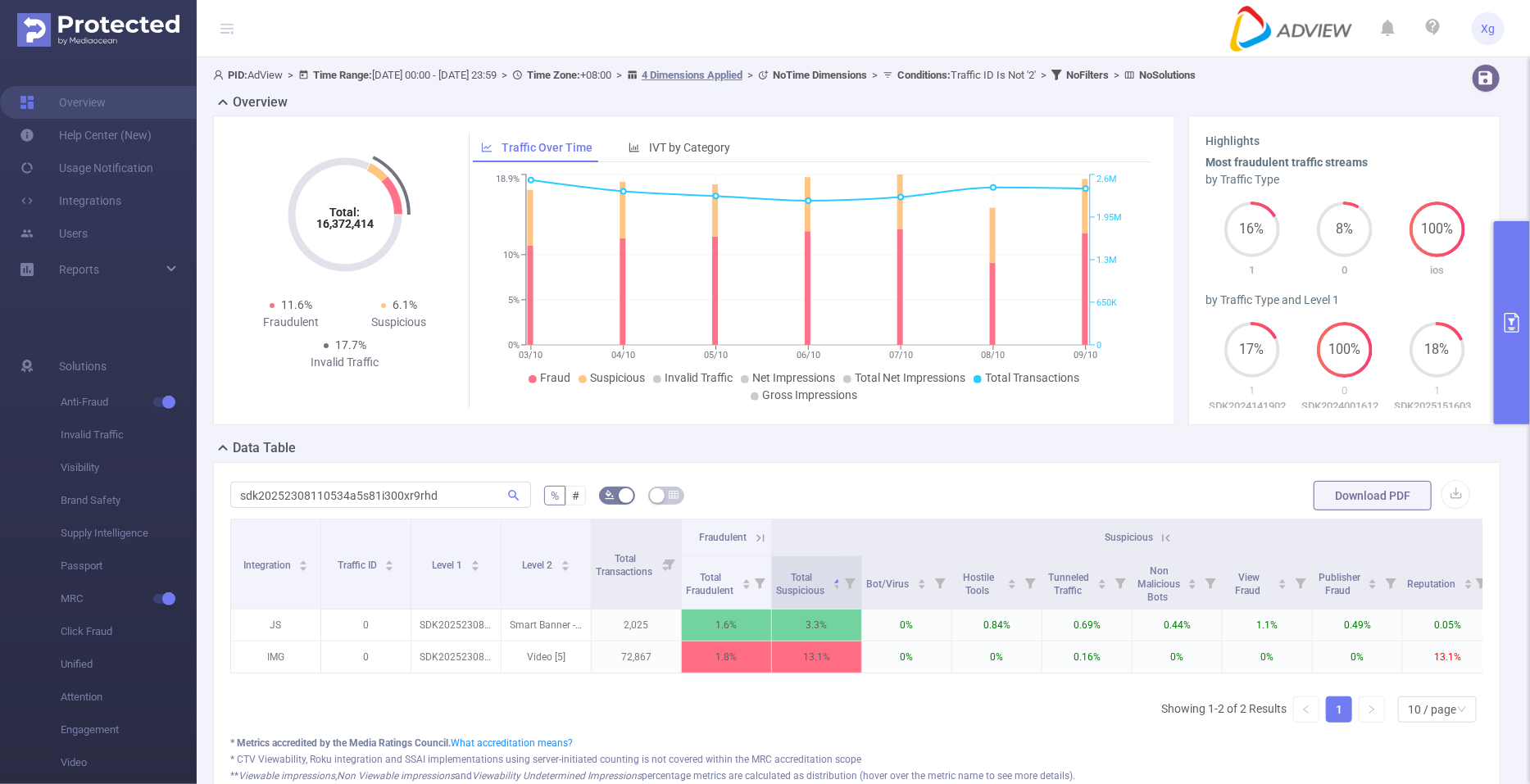
click at [839, 583] on icon at bounding box center [850, 582] width 23 height 52
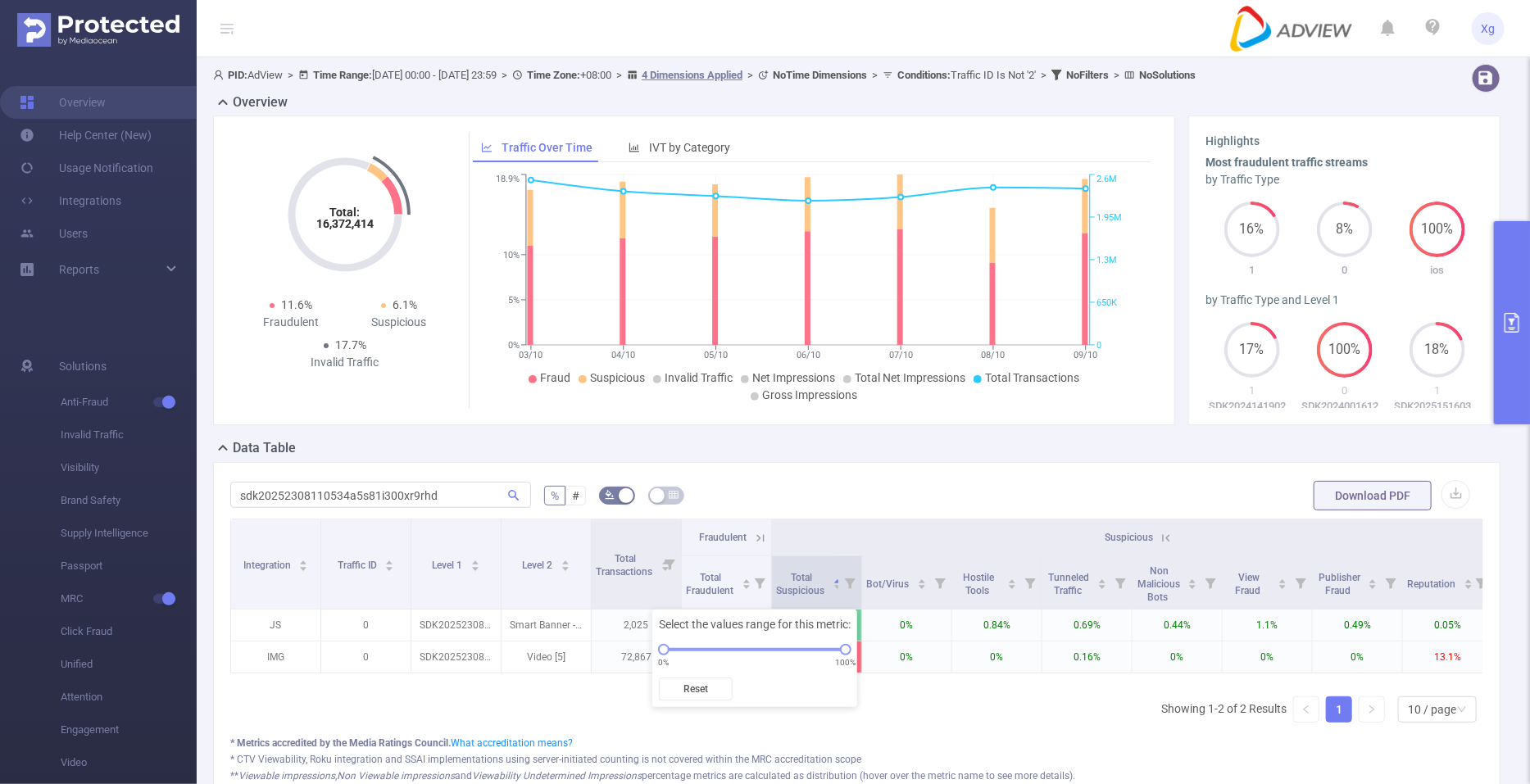
click at [839, 583] on icon at bounding box center [850, 582] width 23 height 52
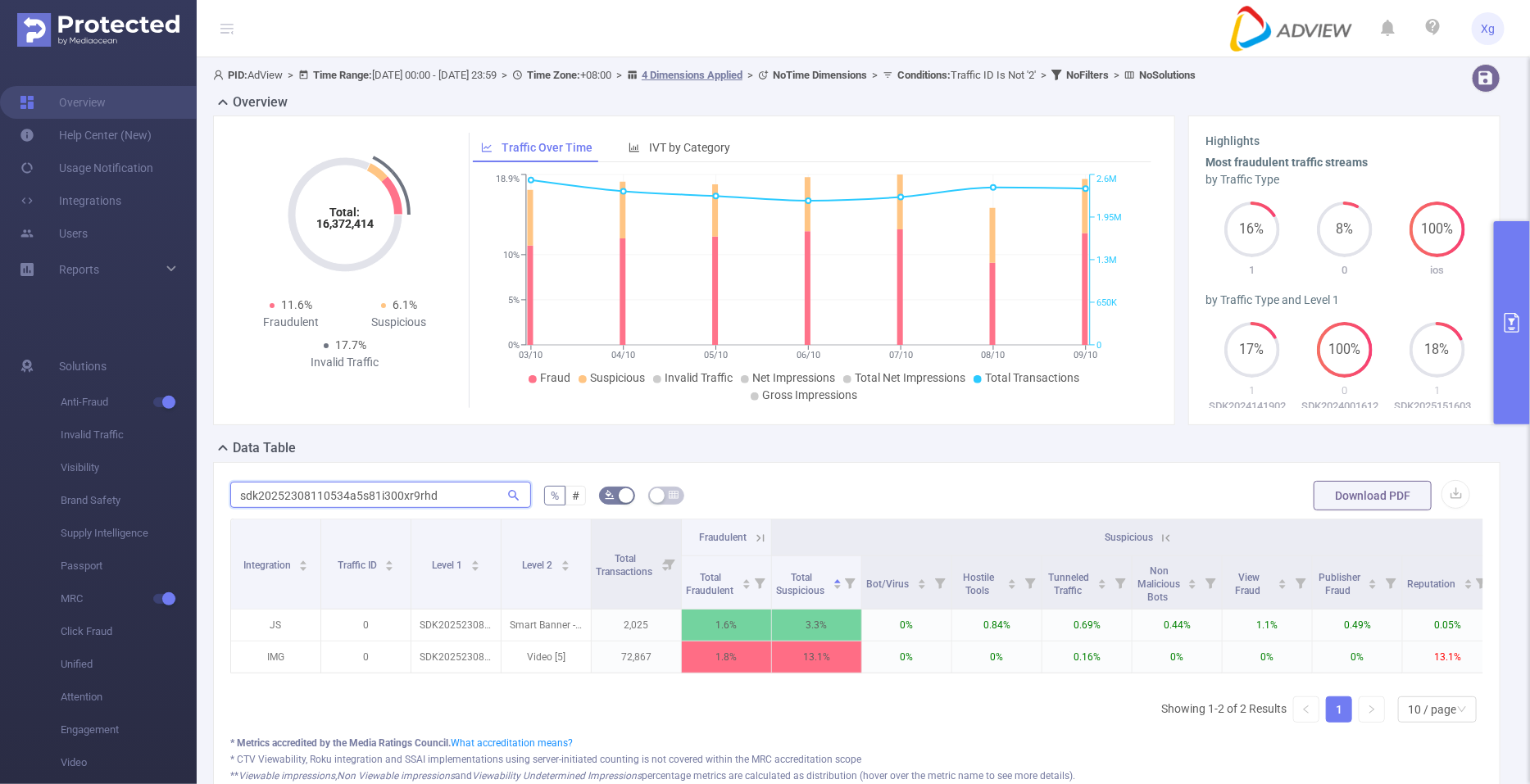
click at [370, 501] on input "sdk20252308110534a5s81i300xr9rhd" at bounding box center [380, 495] width 301 height 26
paste input "40016120542mn1dvddz5wwoiuc"
click at [751, 531] on icon at bounding box center [758, 537] width 20 height 16
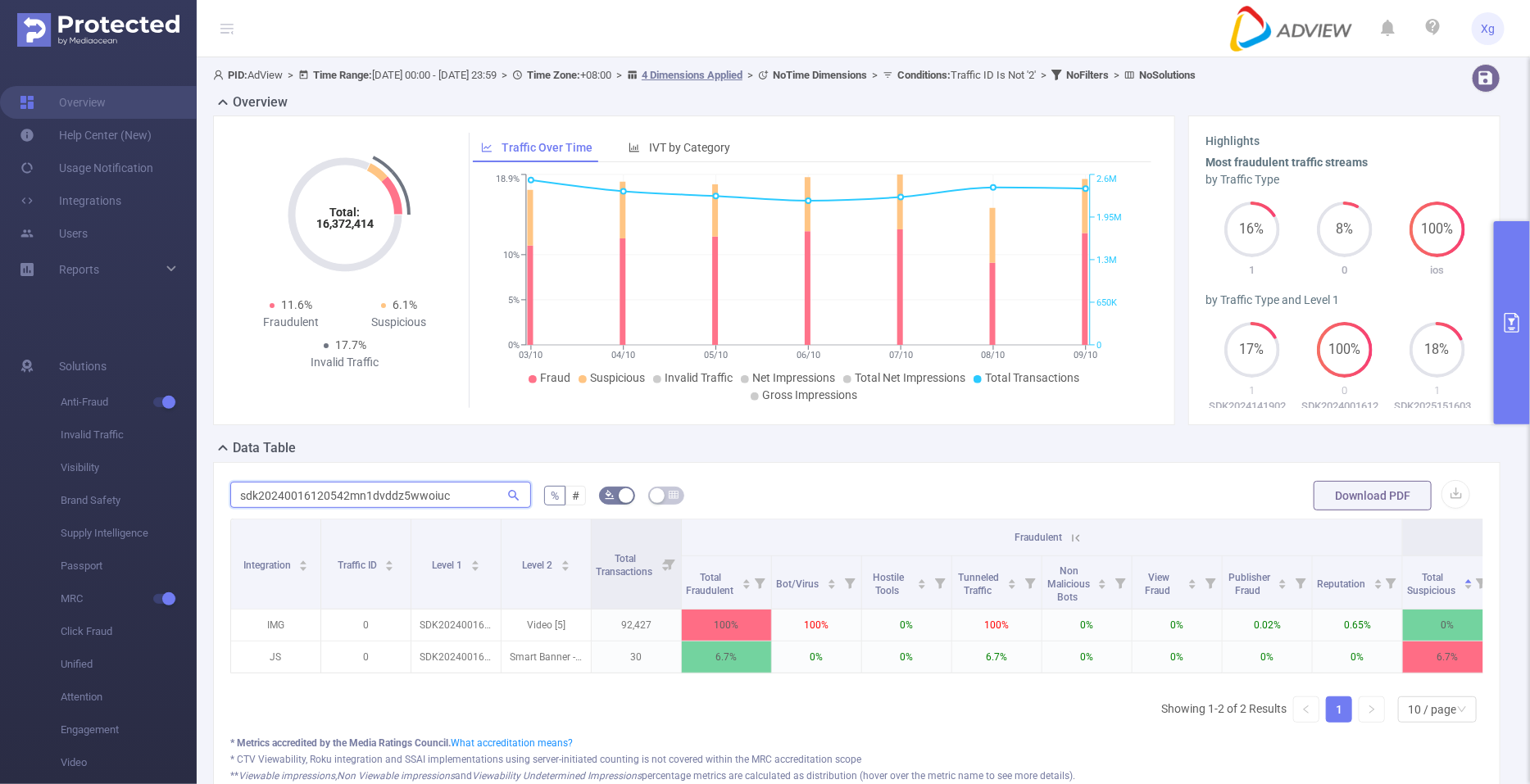
click at [327, 496] on input "sdk20240016120542mn1dvddz5wwoiuc" at bounding box center [380, 495] width 301 height 26
paste input "text"
type input "sdk20240016120542mn1dvddz5wwoiuc"
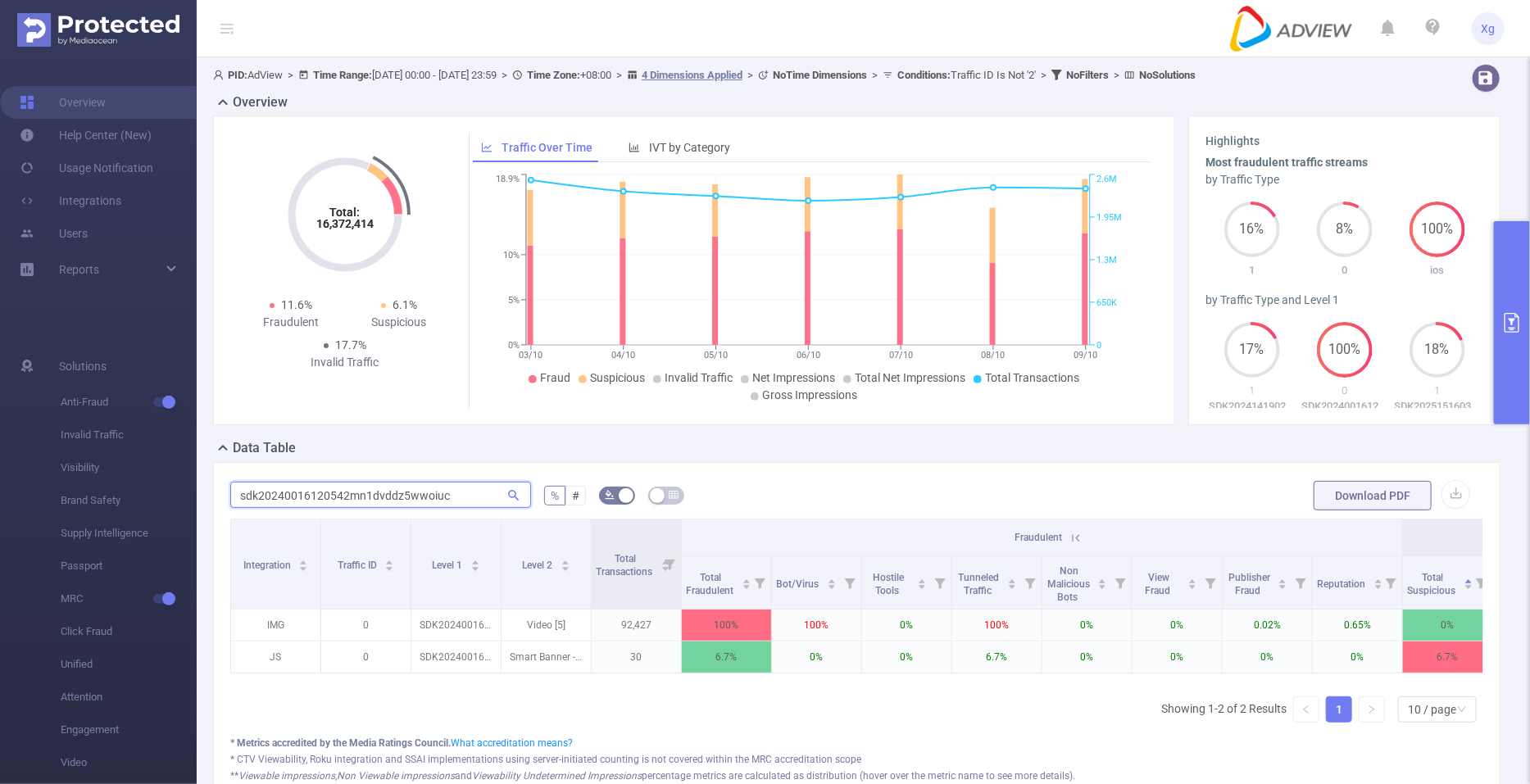
click at [351, 499] on input "sdk20240016120542mn1dvddz5wwoiuc" at bounding box center [380, 495] width 301 height 26
click at [1511, 349] on button "primary" at bounding box center [1512, 322] width 36 height 203
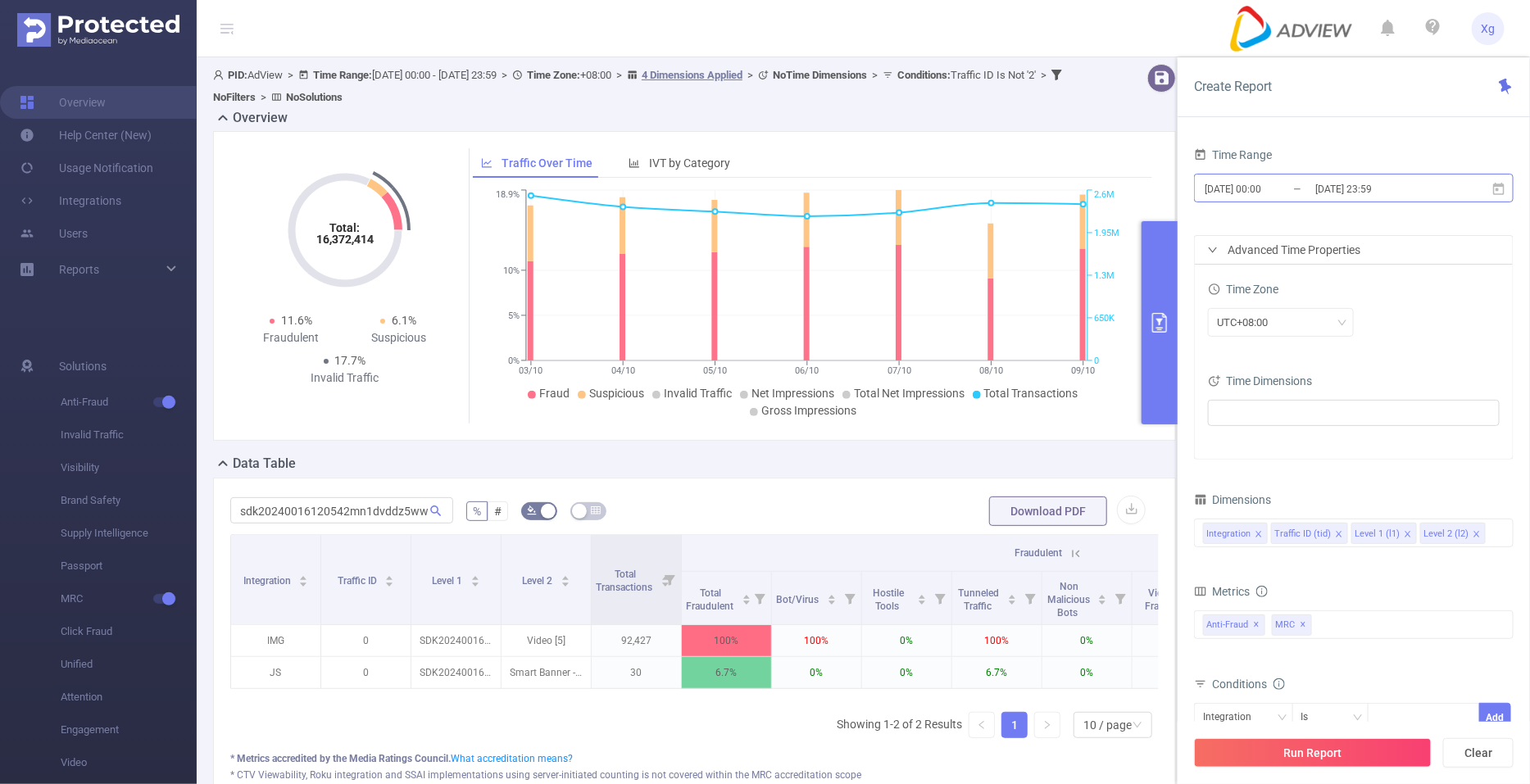
click at [1276, 196] on input "[DATE] 00:00" at bounding box center [1270, 188] width 132 height 22
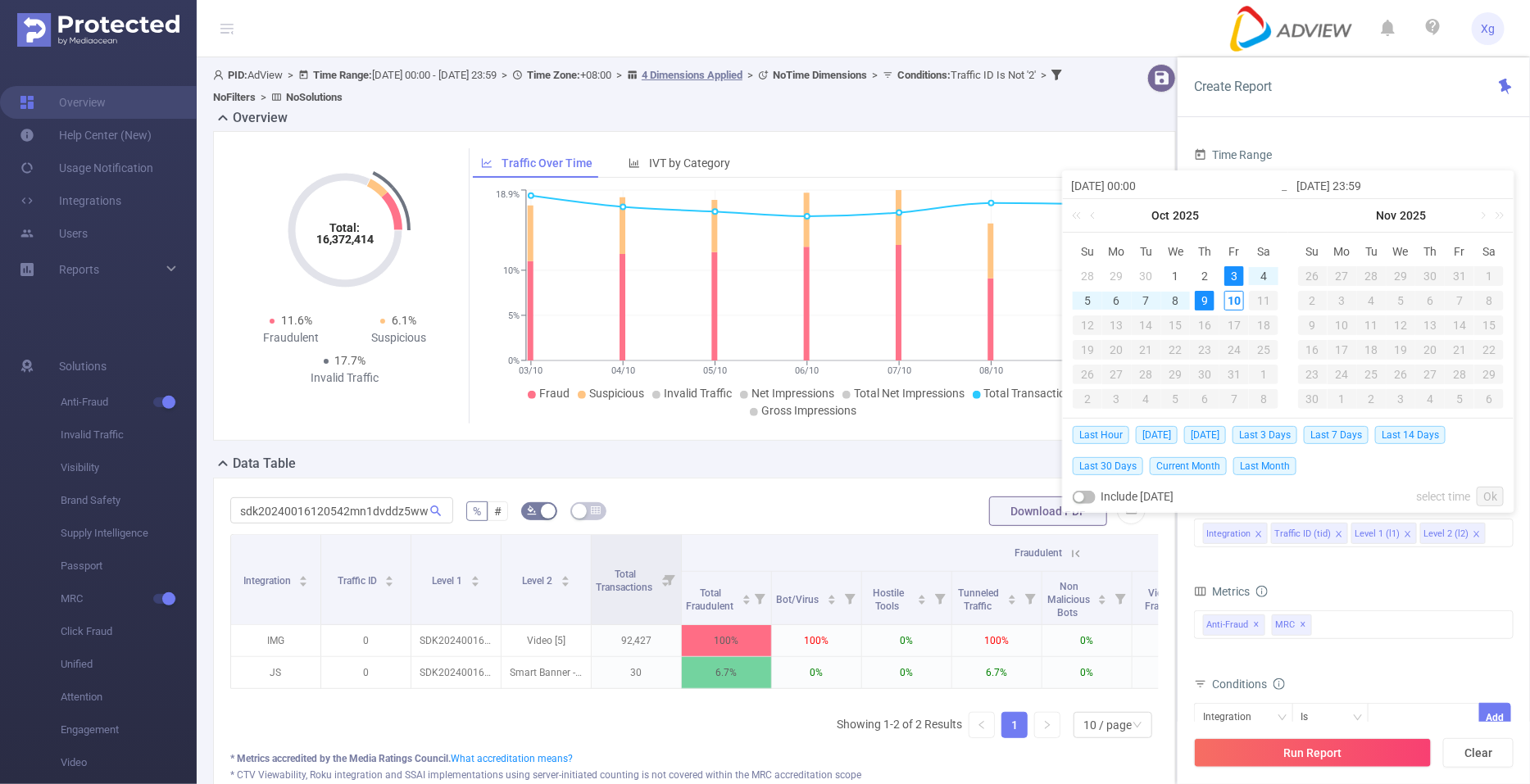
click at [1205, 302] on div "9" at bounding box center [1205, 301] width 20 height 20
type input "[DATE] 00:00"
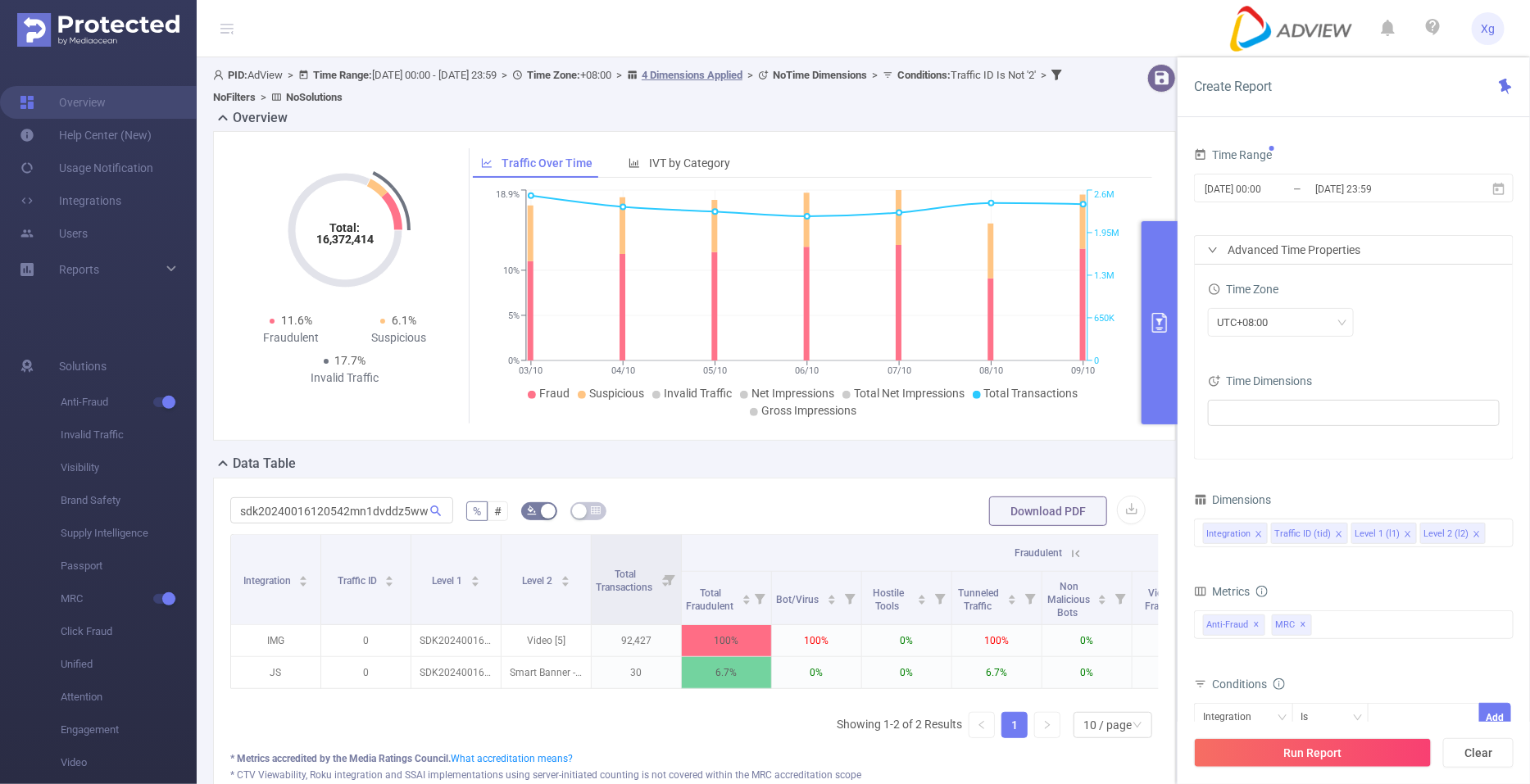
click at [1378, 641] on div "Total General IVT Data Centers Disclosed Bots Known Crawlers Irregular Activity…" at bounding box center [1354, 634] width 320 height 48
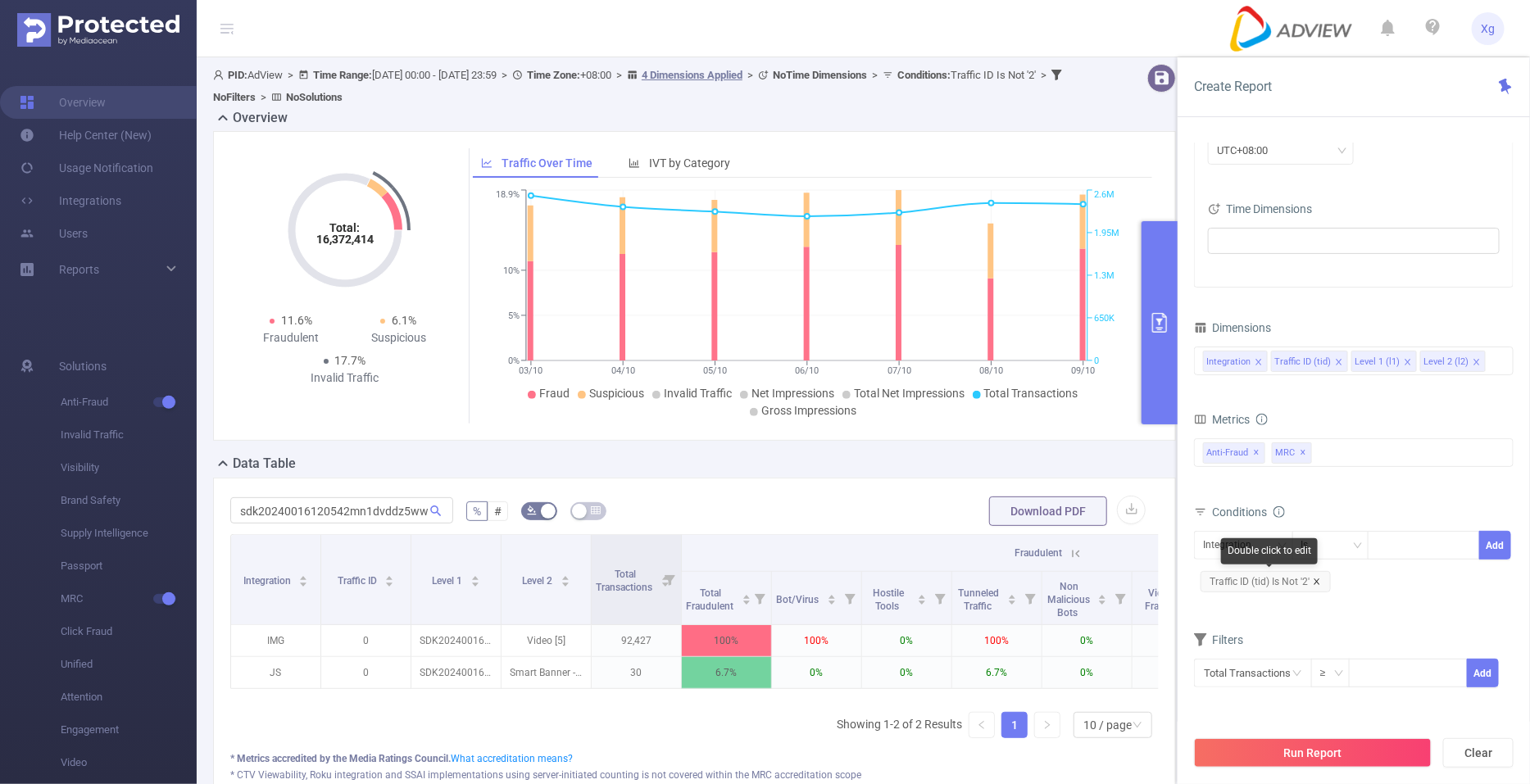
click at [1320, 582] on icon "icon: close" at bounding box center [1317, 582] width 9 height 9
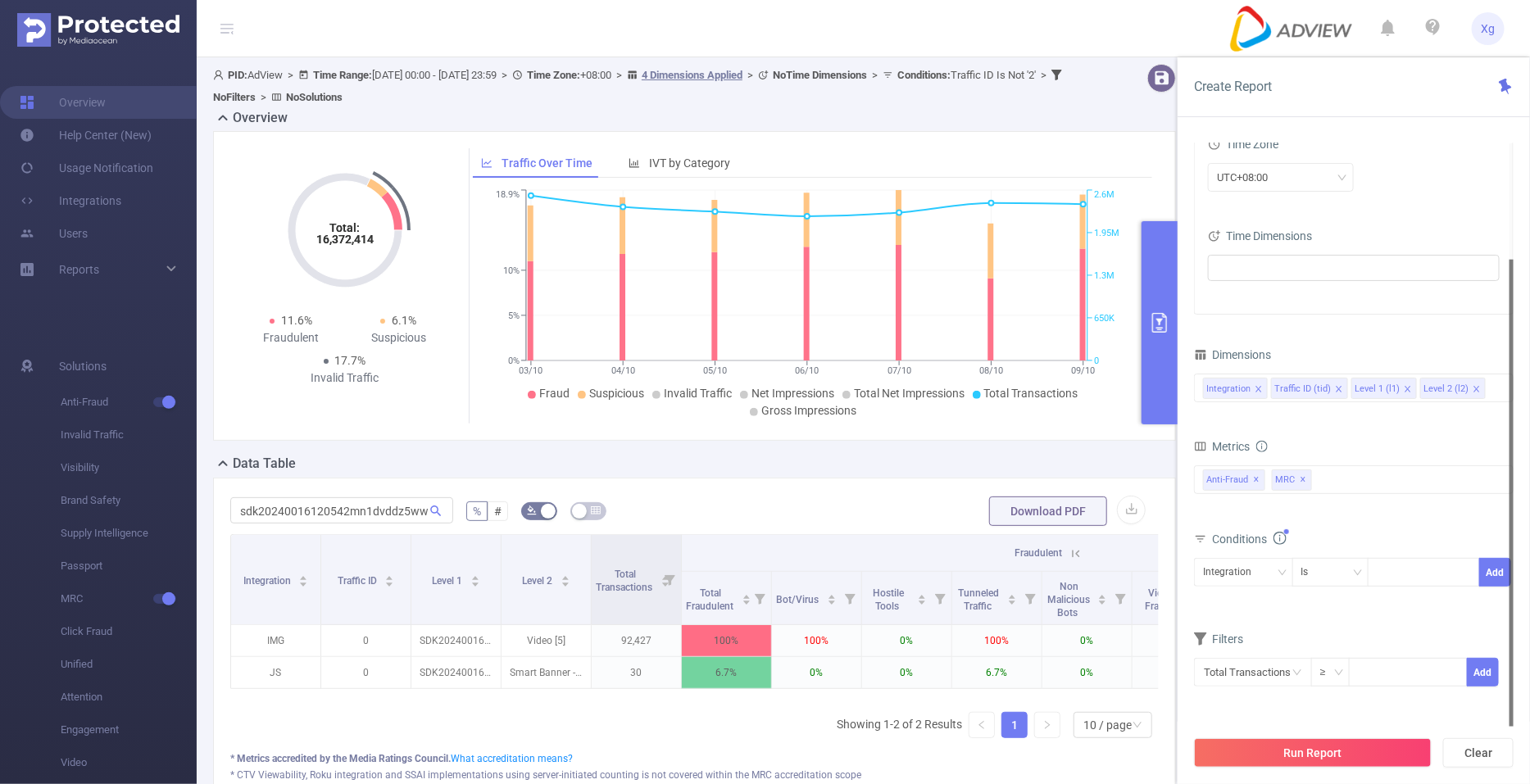
click at [1240, 538] on span "Conditions" at bounding box center [1249, 539] width 75 height 13
click at [1222, 573] on div "Integration" at bounding box center [1233, 572] width 60 height 27
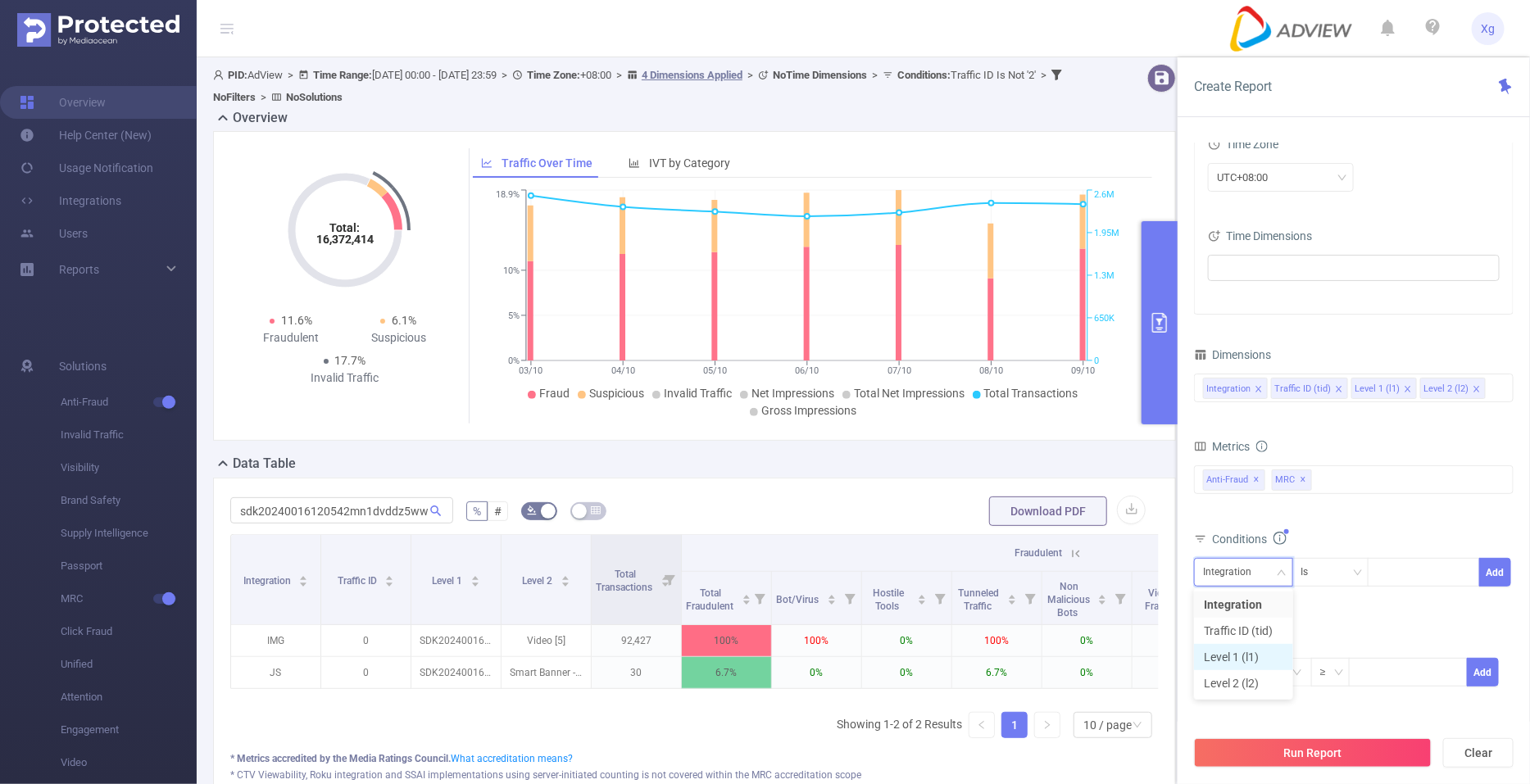
click at [1226, 649] on li "Level 1 (l1)" at bounding box center [1243, 657] width 99 height 26
click at [1387, 579] on div at bounding box center [1424, 572] width 95 height 27
paste input "SDK20240016120542mn1dvddz5wwoiuc"
type input "SDK20240016120542mn1dvddz5wwoiuc"
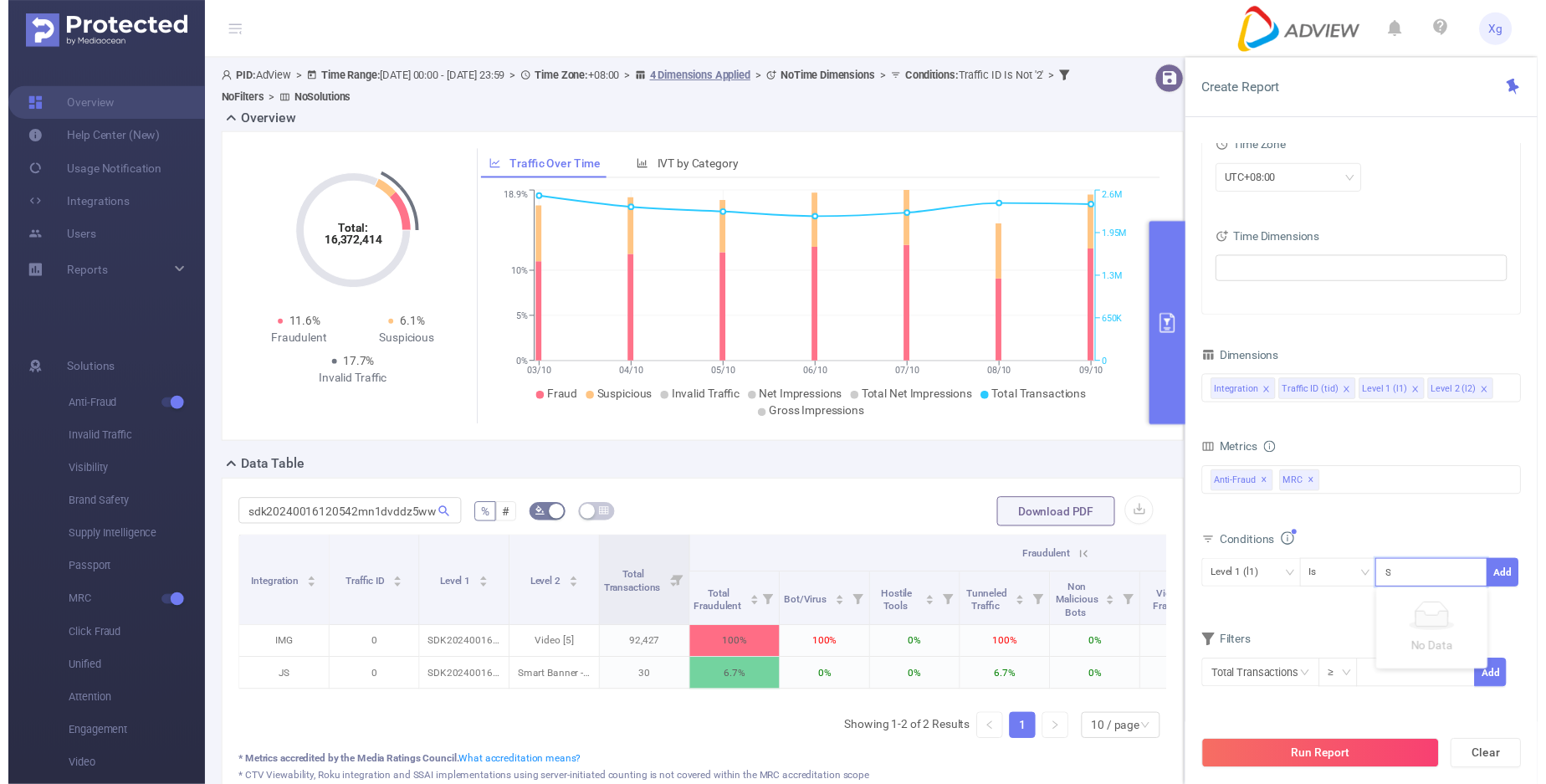
scroll to position [0, 89]
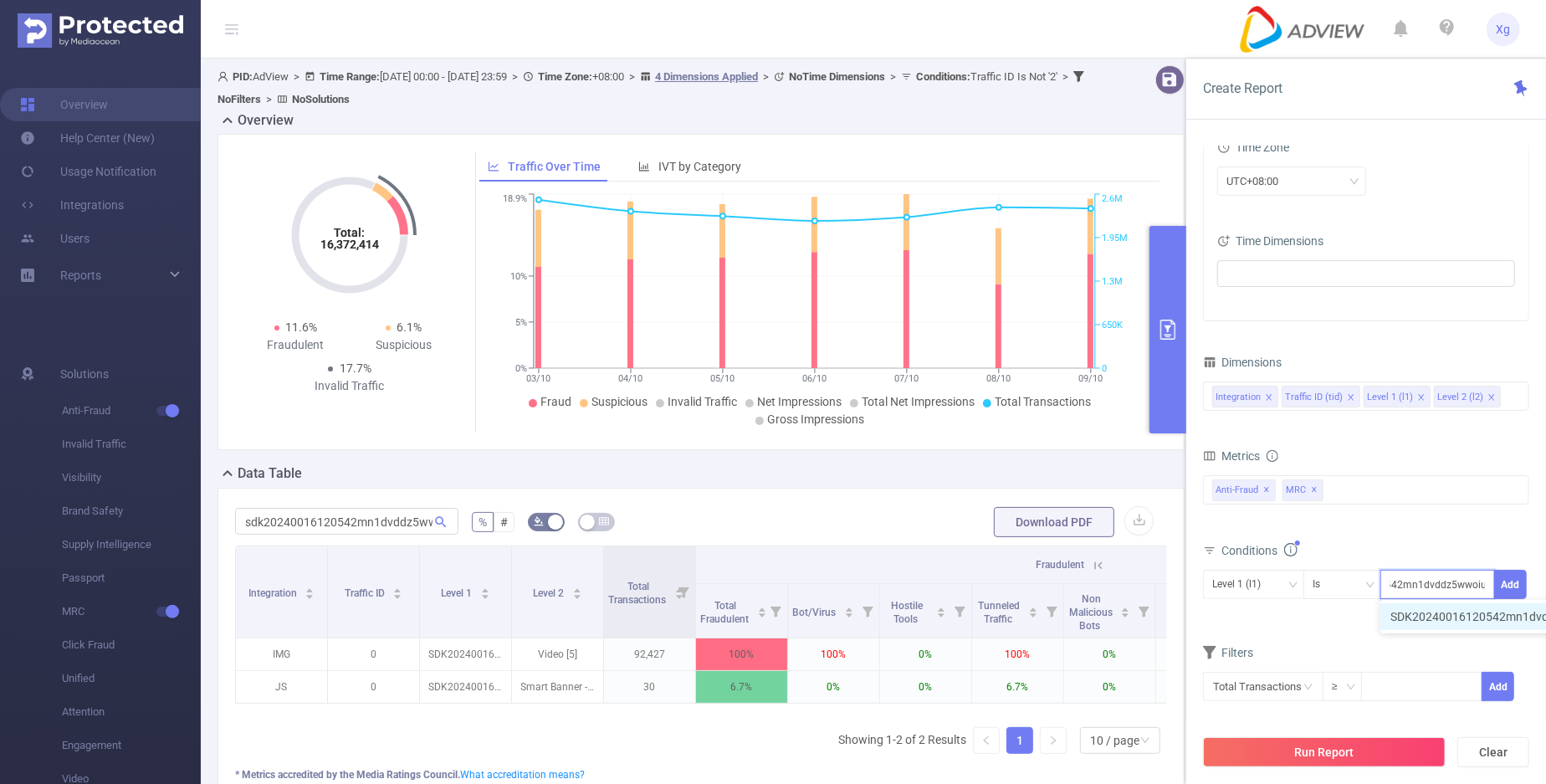
click at [1442, 627] on li "SDK20240016120542mn1dvddz5wwoiuc" at bounding box center [1506, 617] width 254 height 27
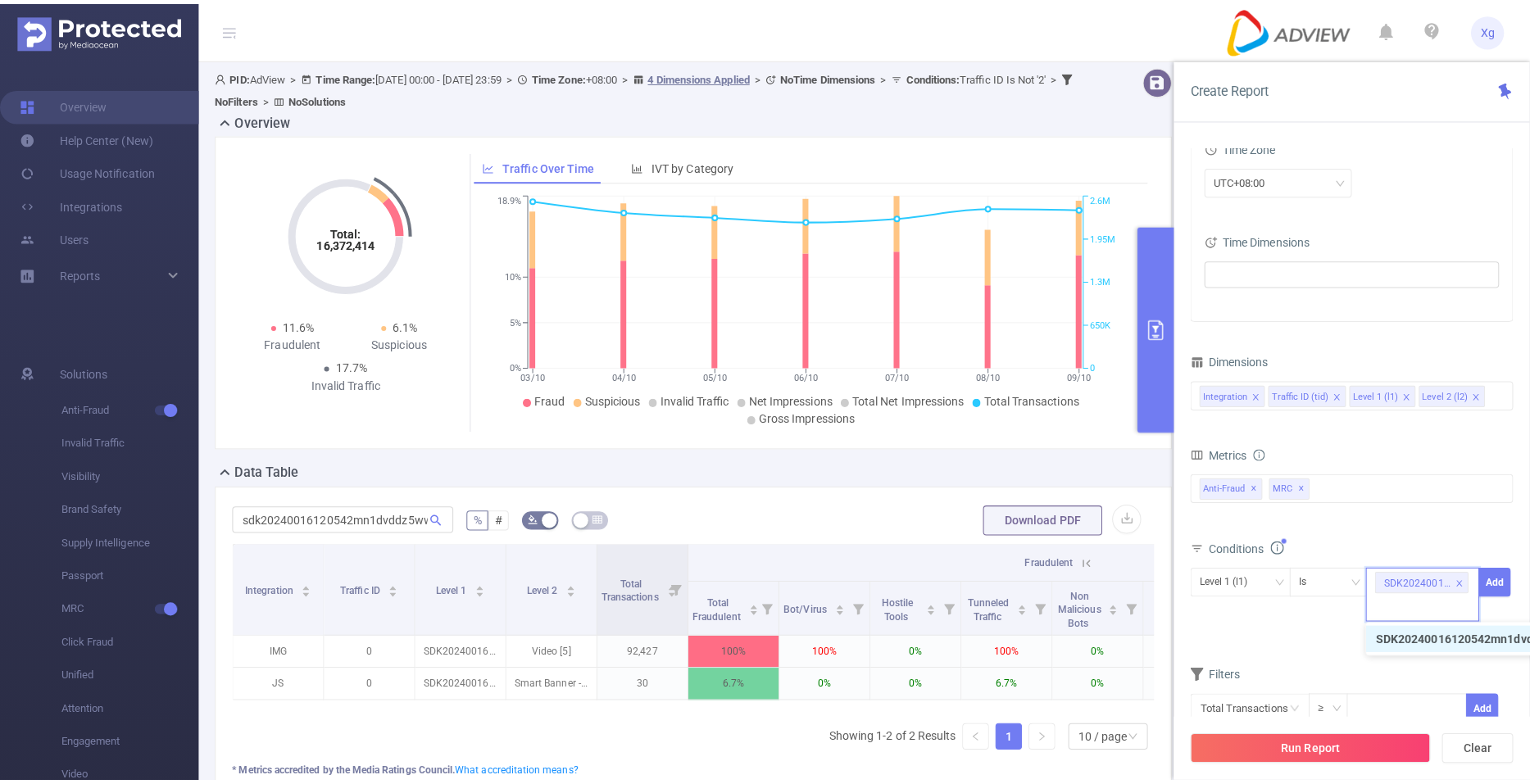
scroll to position [0, 0]
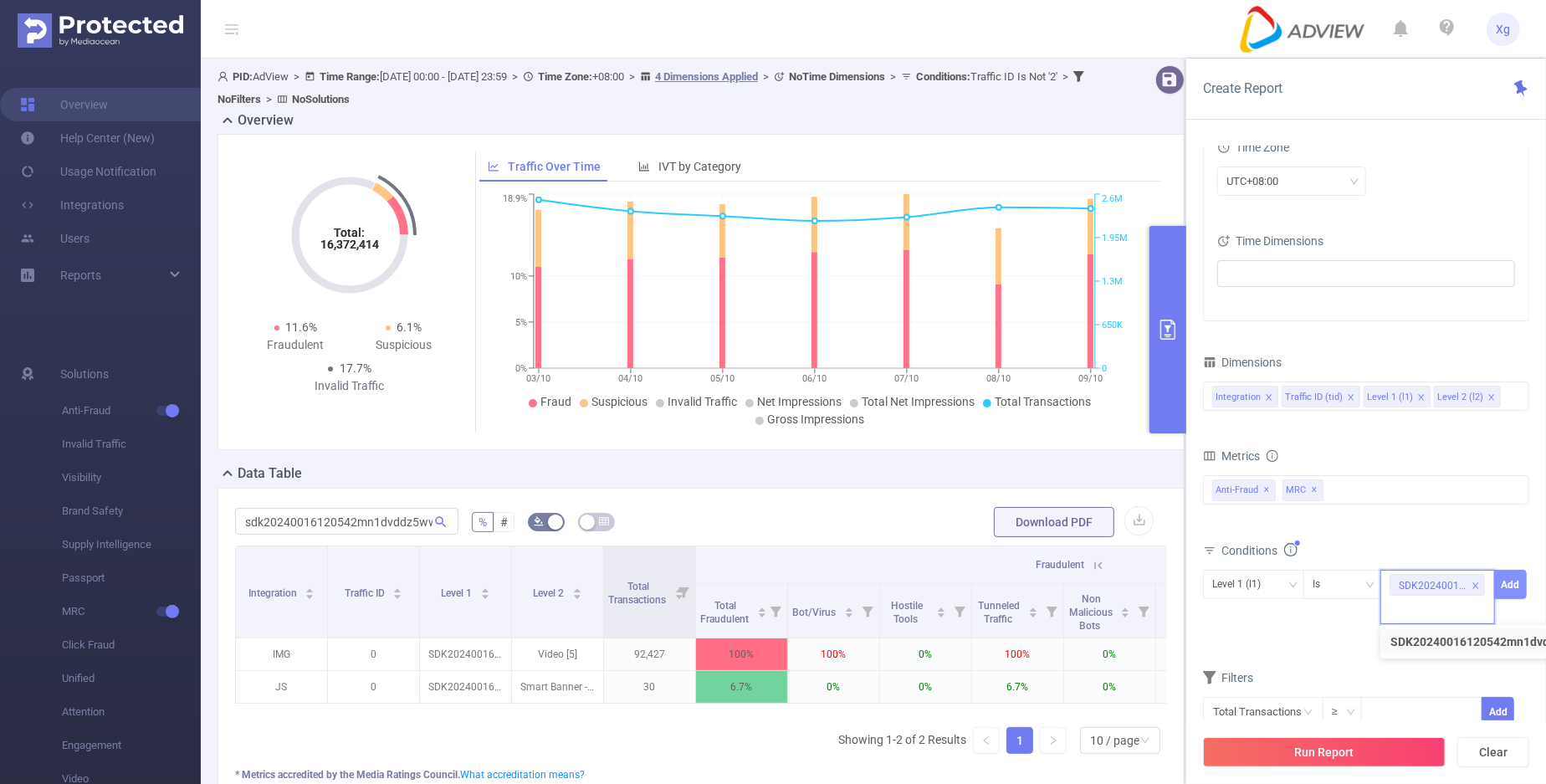
click at [1501, 597] on button "Add" at bounding box center [1510, 584] width 33 height 29
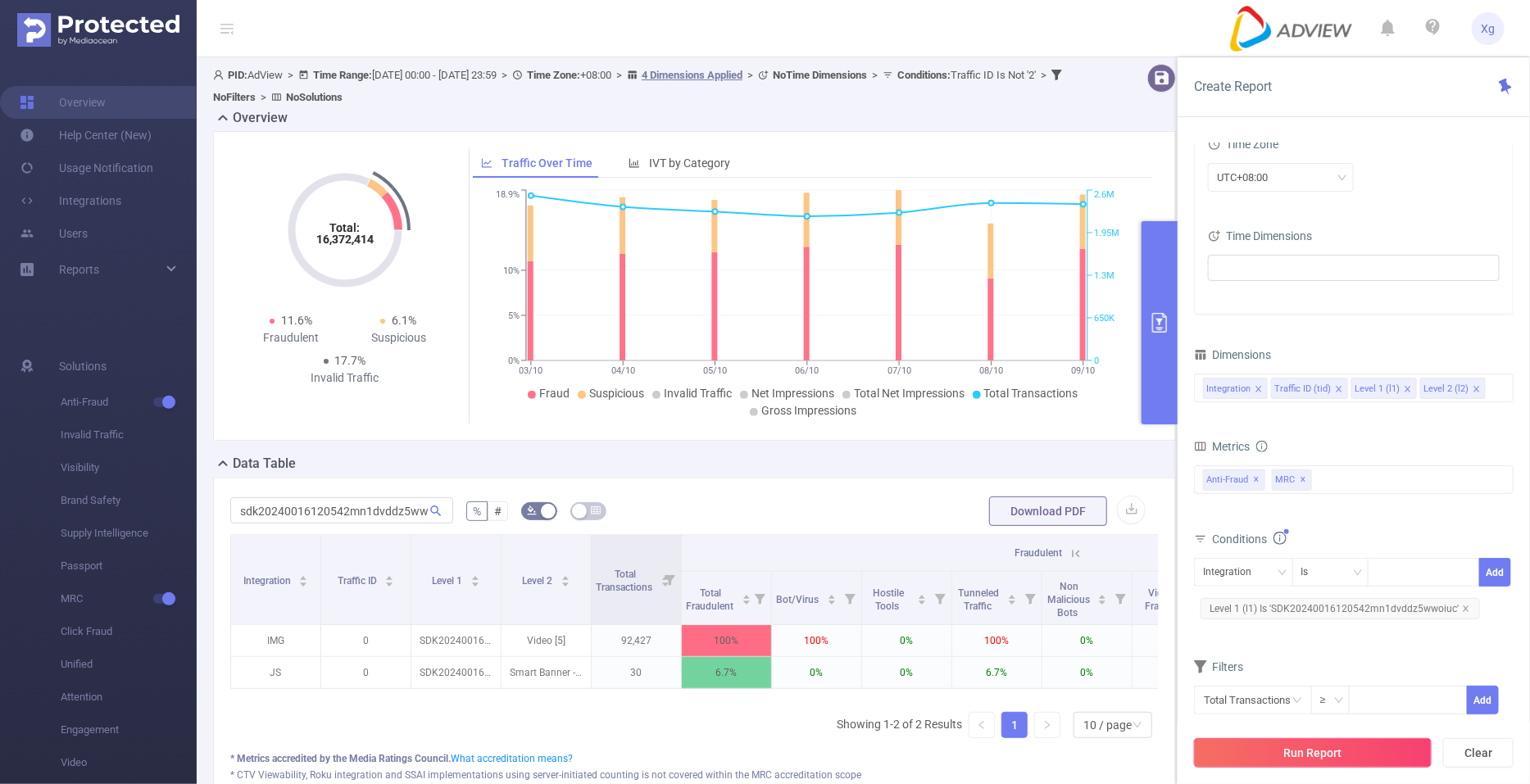
click at [1287, 751] on button "Run Report" at bounding box center [1312, 753] width 237 height 29
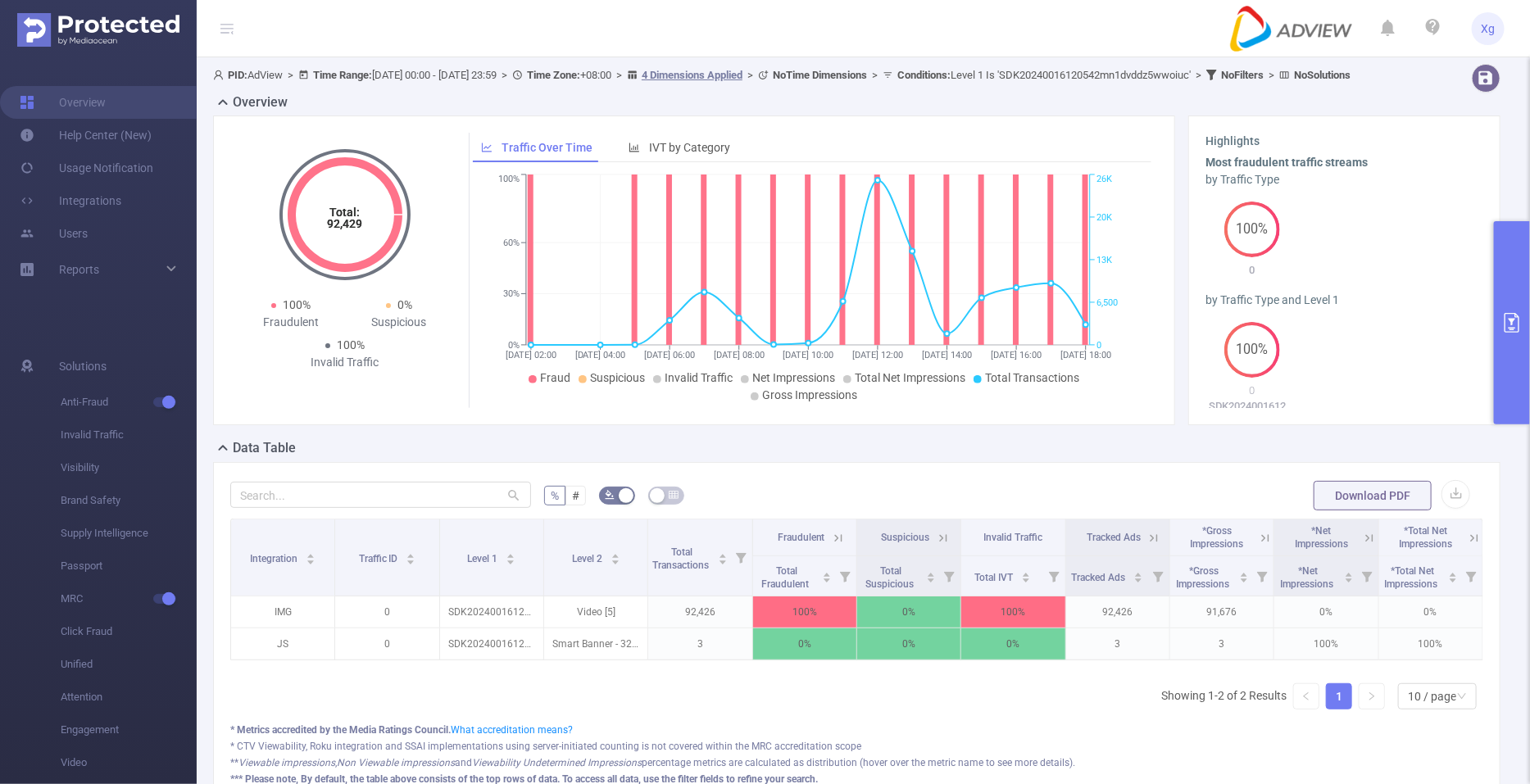
click at [831, 546] on icon at bounding box center [838, 538] width 15 height 15
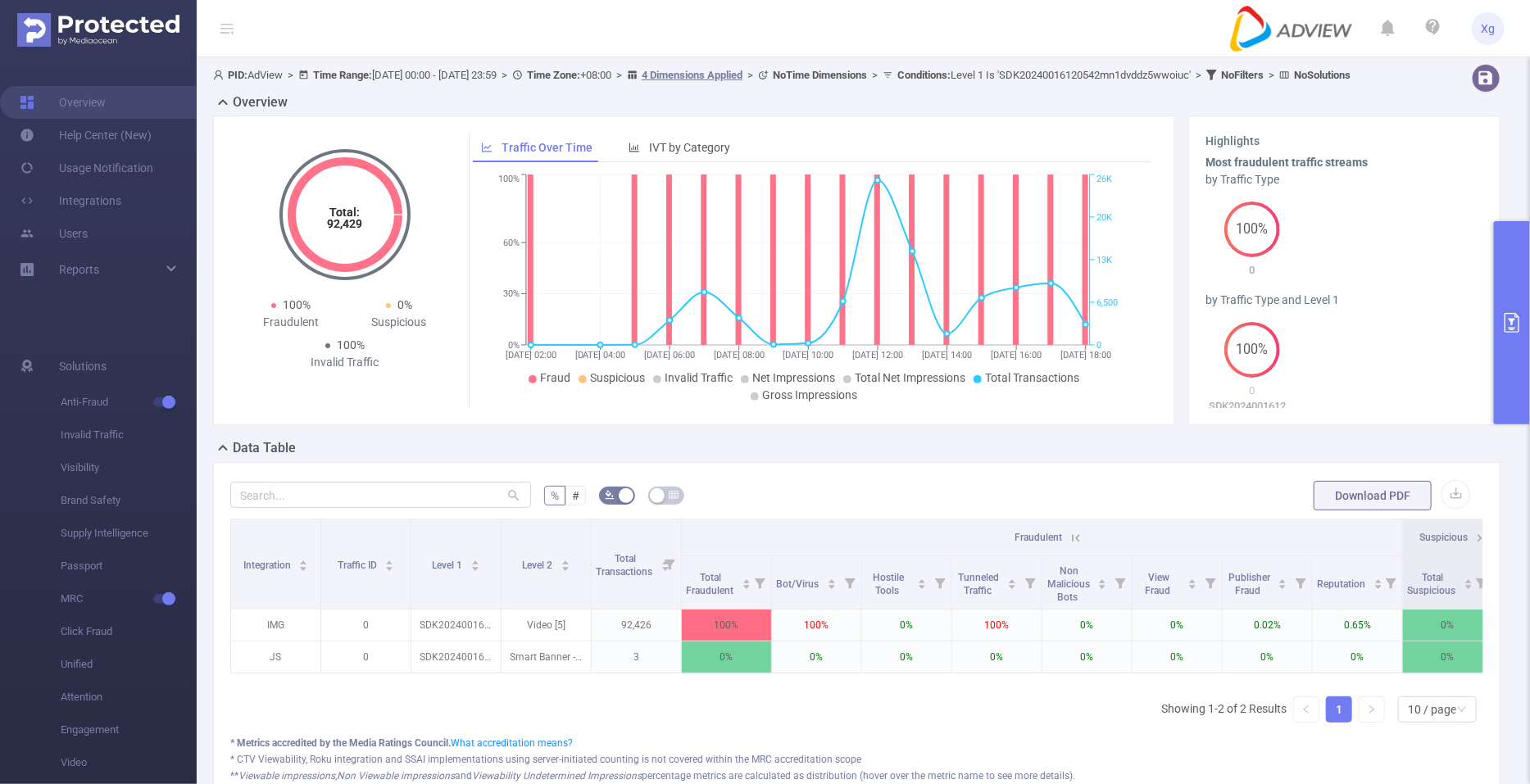
click at [1082, 546] on icon at bounding box center [1077, 538] width 15 height 15
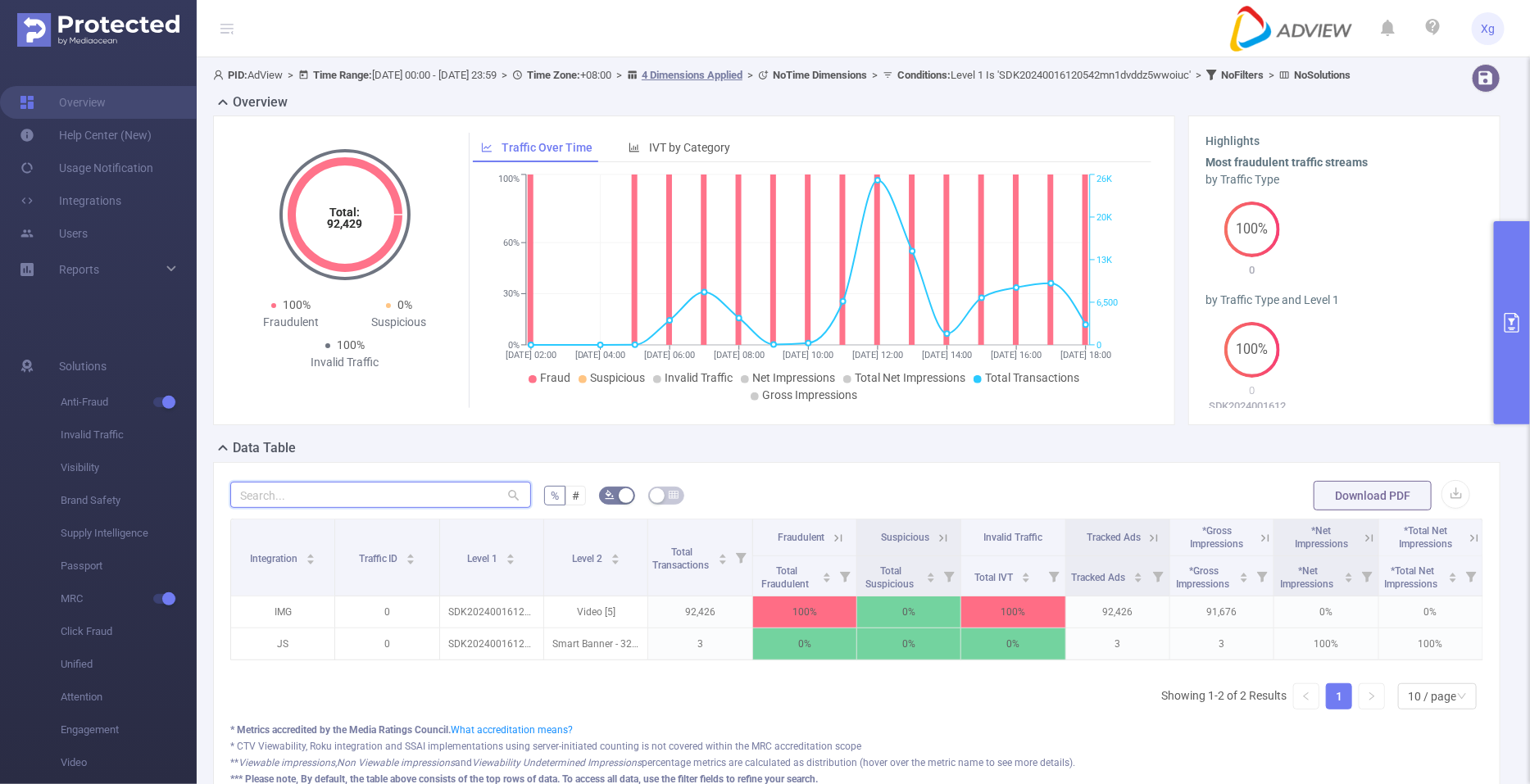
click at [427, 508] on input "text" at bounding box center [380, 495] width 301 height 26
paste input "sdk20252208100525gnisqgxlyg6z753"
type input "sdk20252208100525gnisqgxlyg6z753"
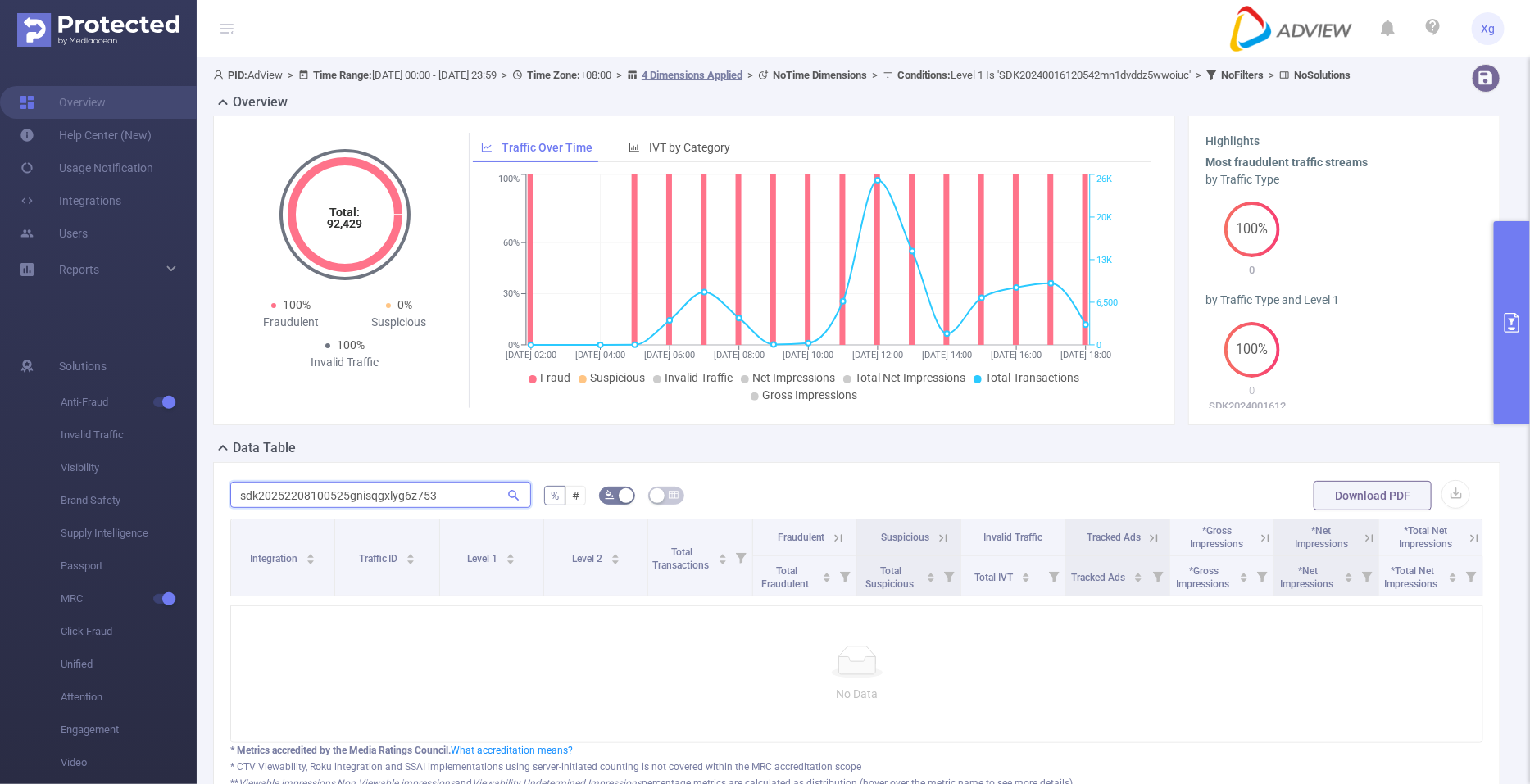
click at [427, 508] on input "sdk20252208100525gnisqgxlyg6z753" at bounding box center [380, 495] width 301 height 26
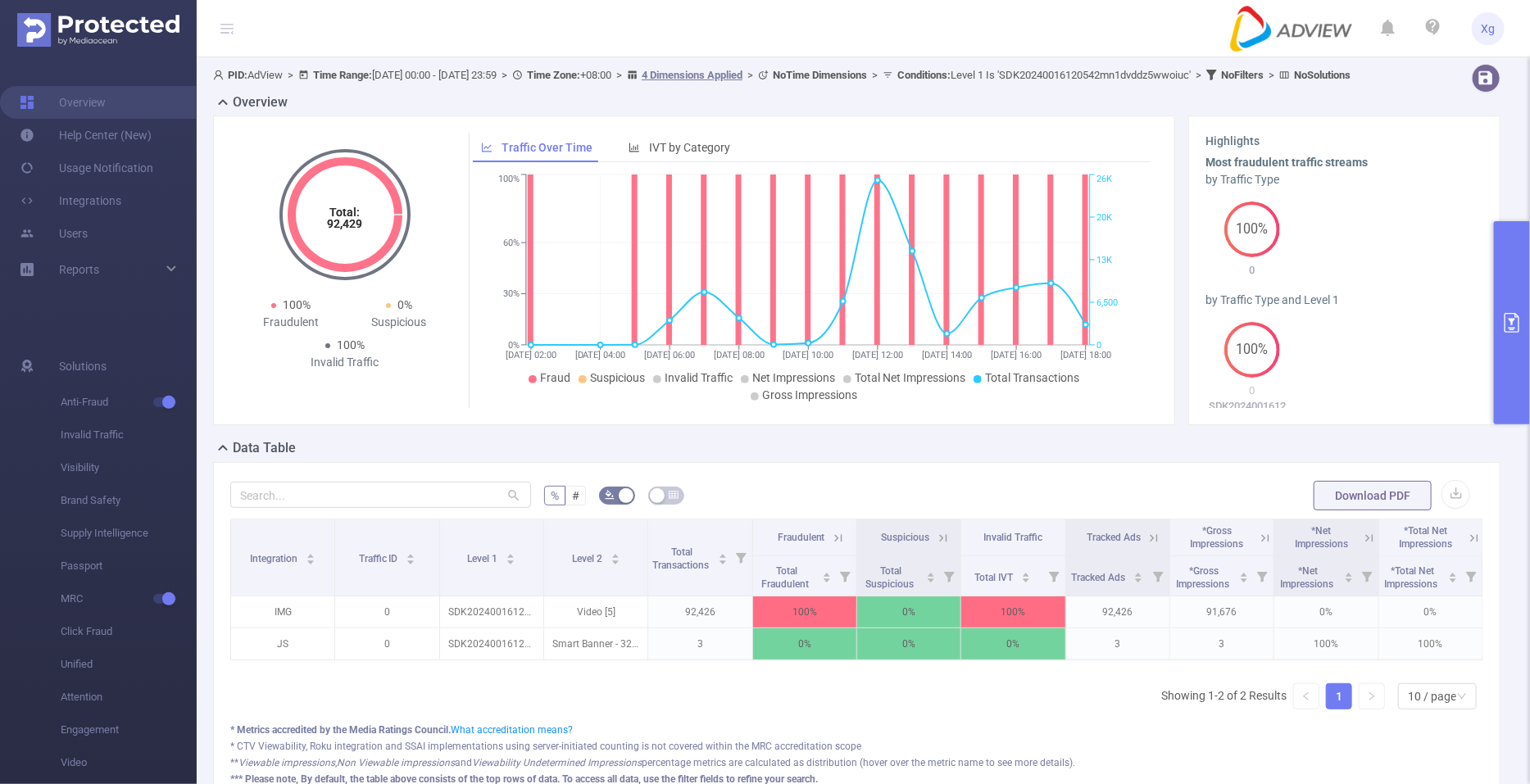
click at [1521, 268] on button "primary" at bounding box center [1512, 322] width 36 height 203
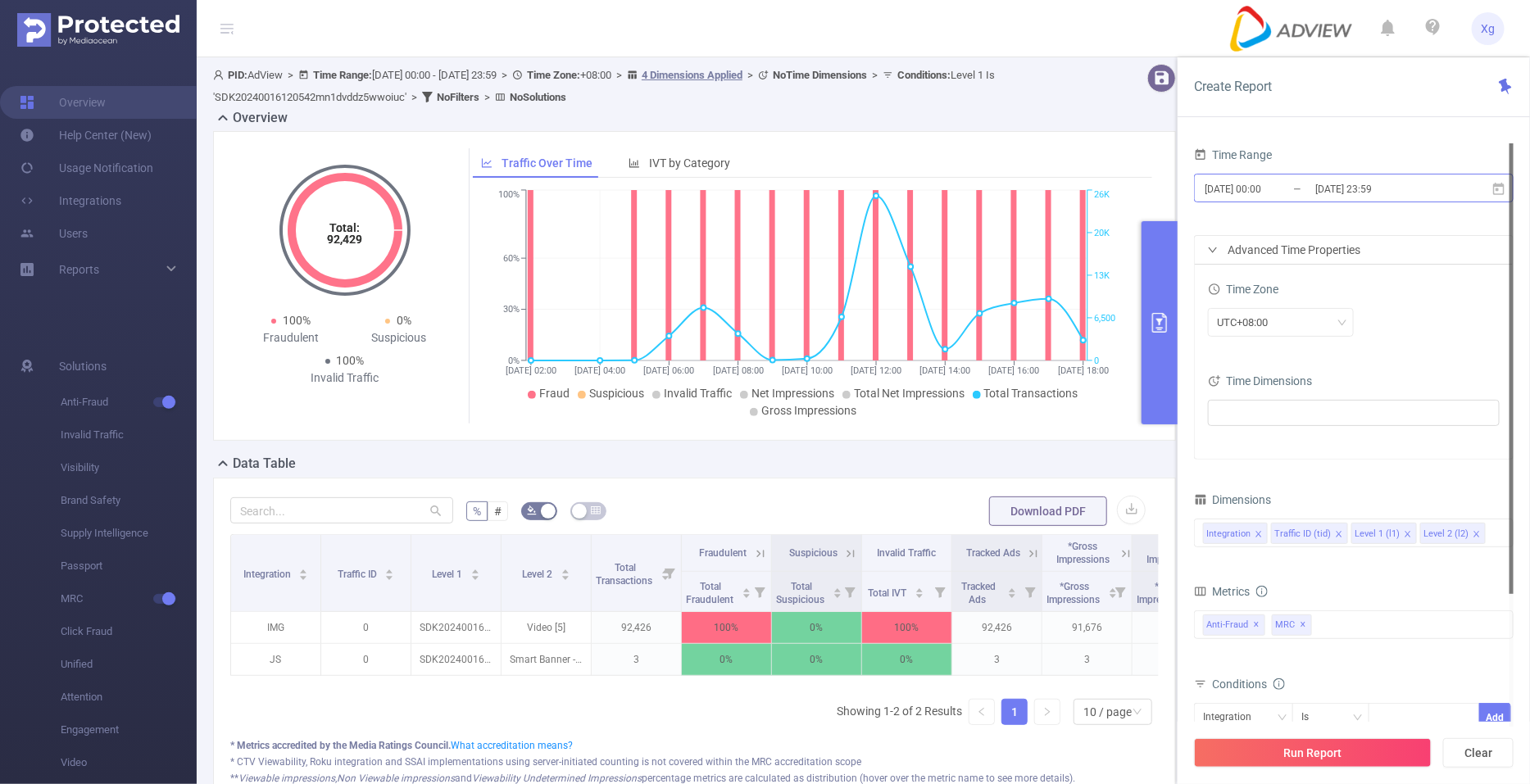
click at [1291, 197] on input "[DATE] 00:00" at bounding box center [1270, 188] width 132 height 22
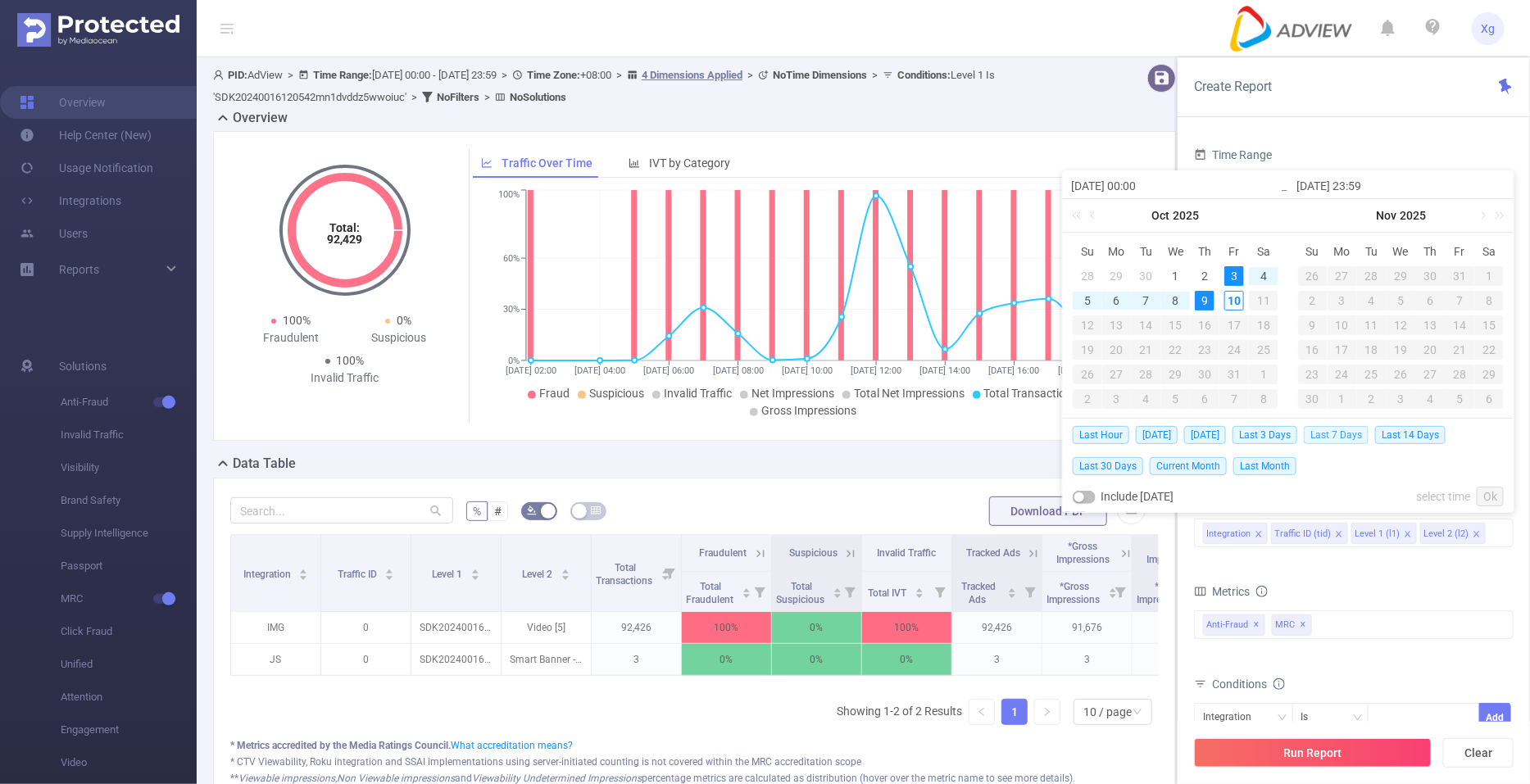
click at [1349, 435] on span "Last 7 Days" at bounding box center [1336, 434] width 64 height 18
type input "[DATE] 00:00"
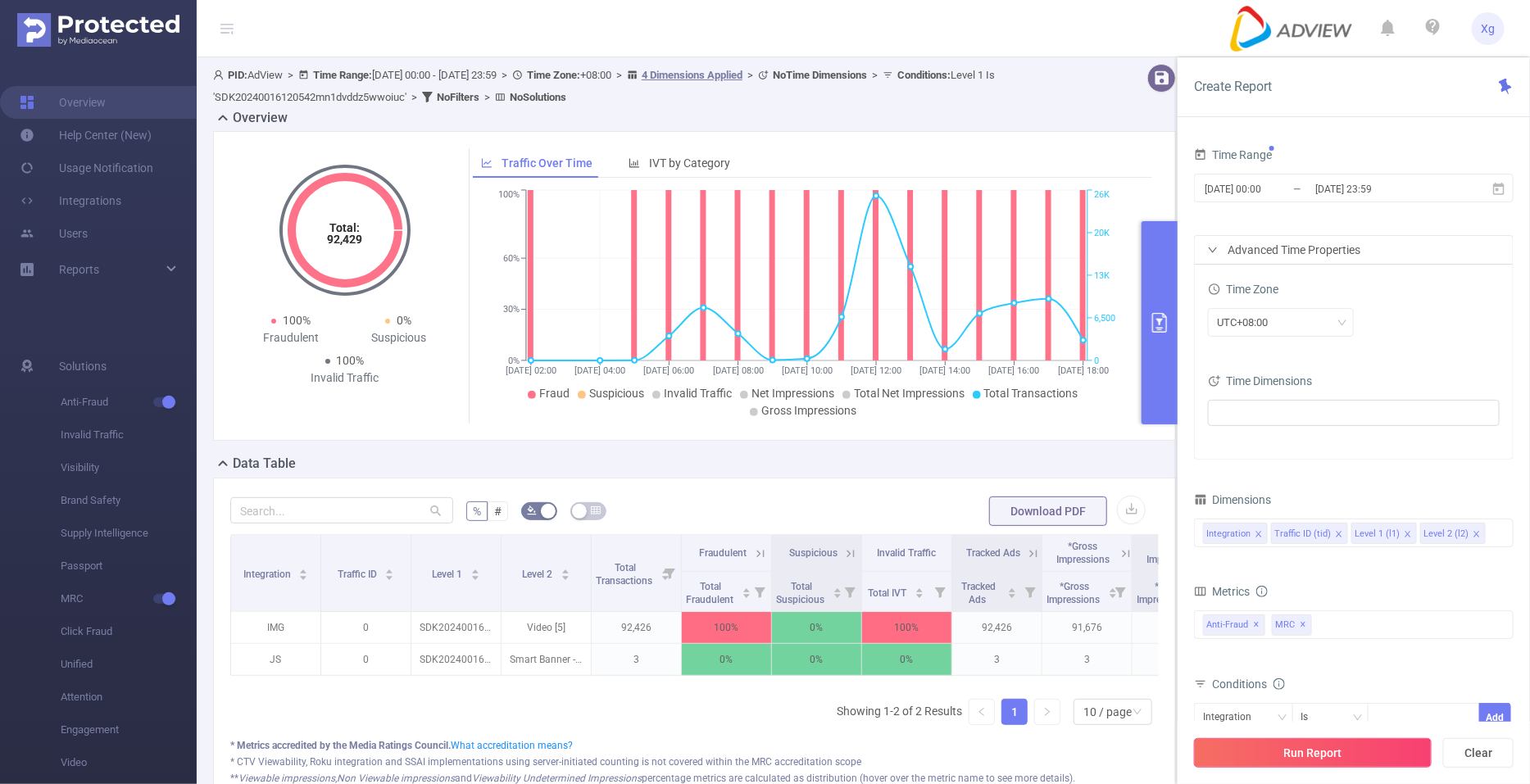
click at [1250, 750] on button "Run Report" at bounding box center [1312, 753] width 237 height 29
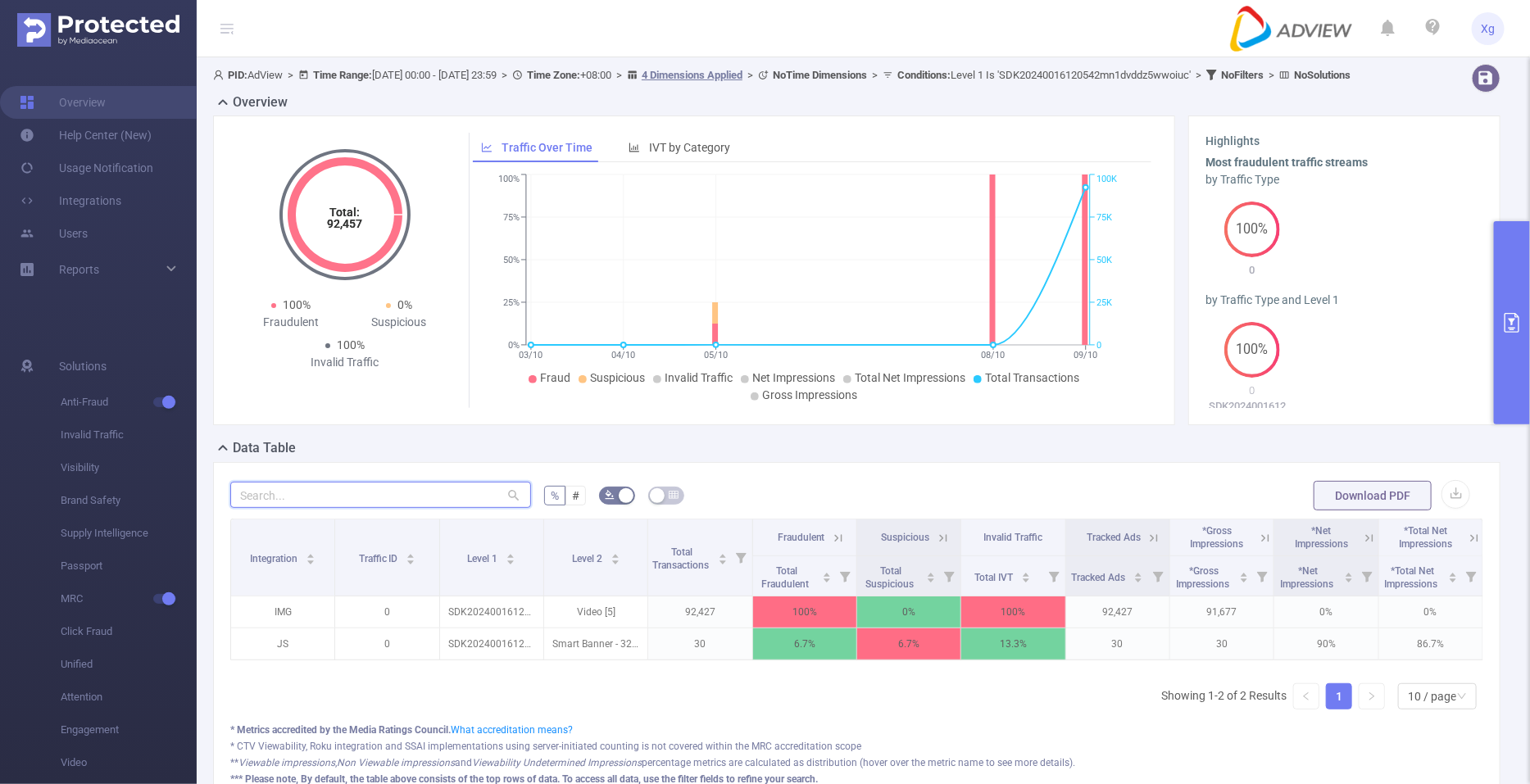
click at [364, 508] on input "text" at bounding box center [380, 495] width 301 height 26
paste input "sdk20252208100525gnisqgxlyg6z753"
type input "sdk20252208100525gnisqgxlyg6z753"
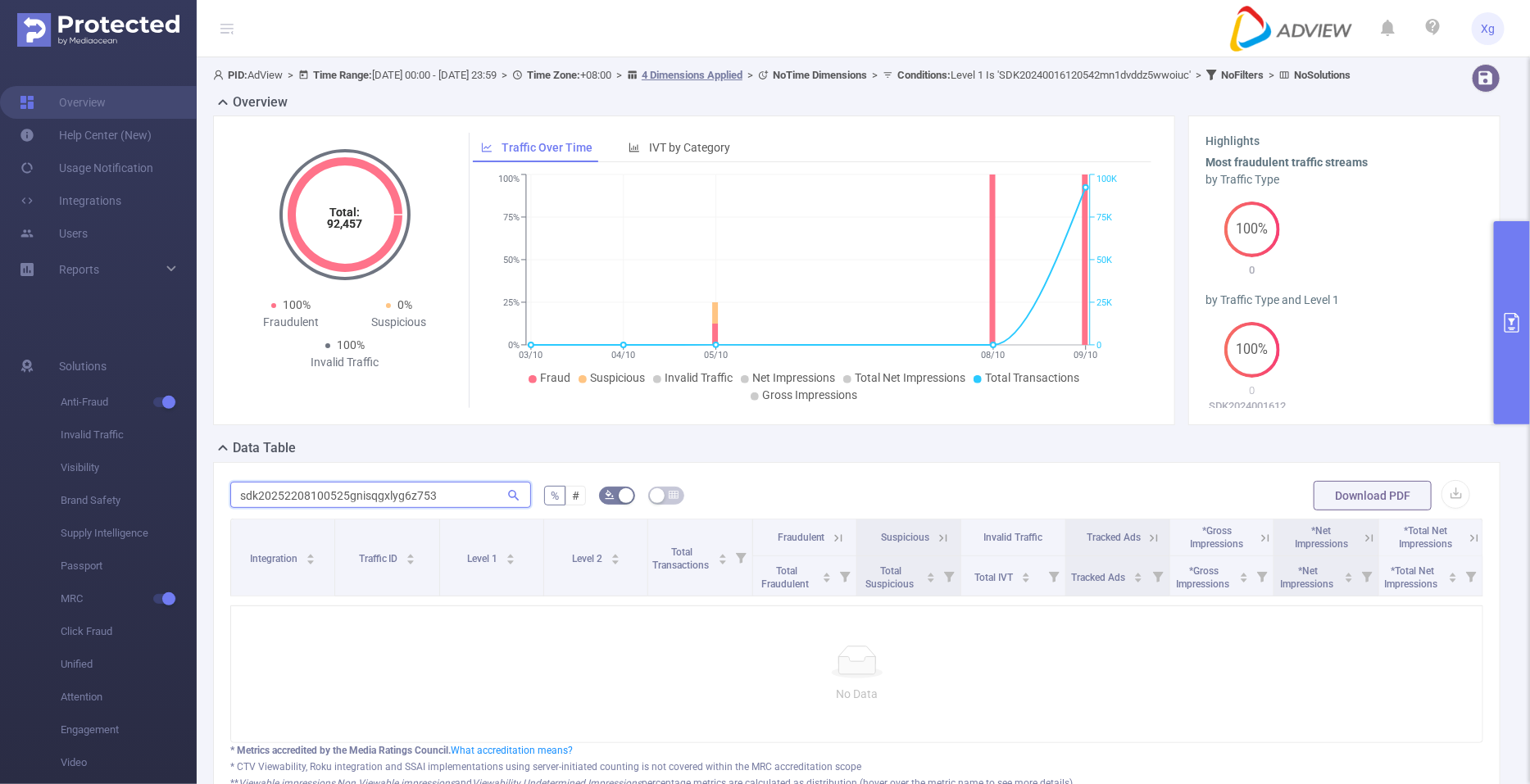
click at [364, 508] on input "sdk20252208100525gnisqgxlyg6z753" at bounding box center [380, 495] width 301 height 26
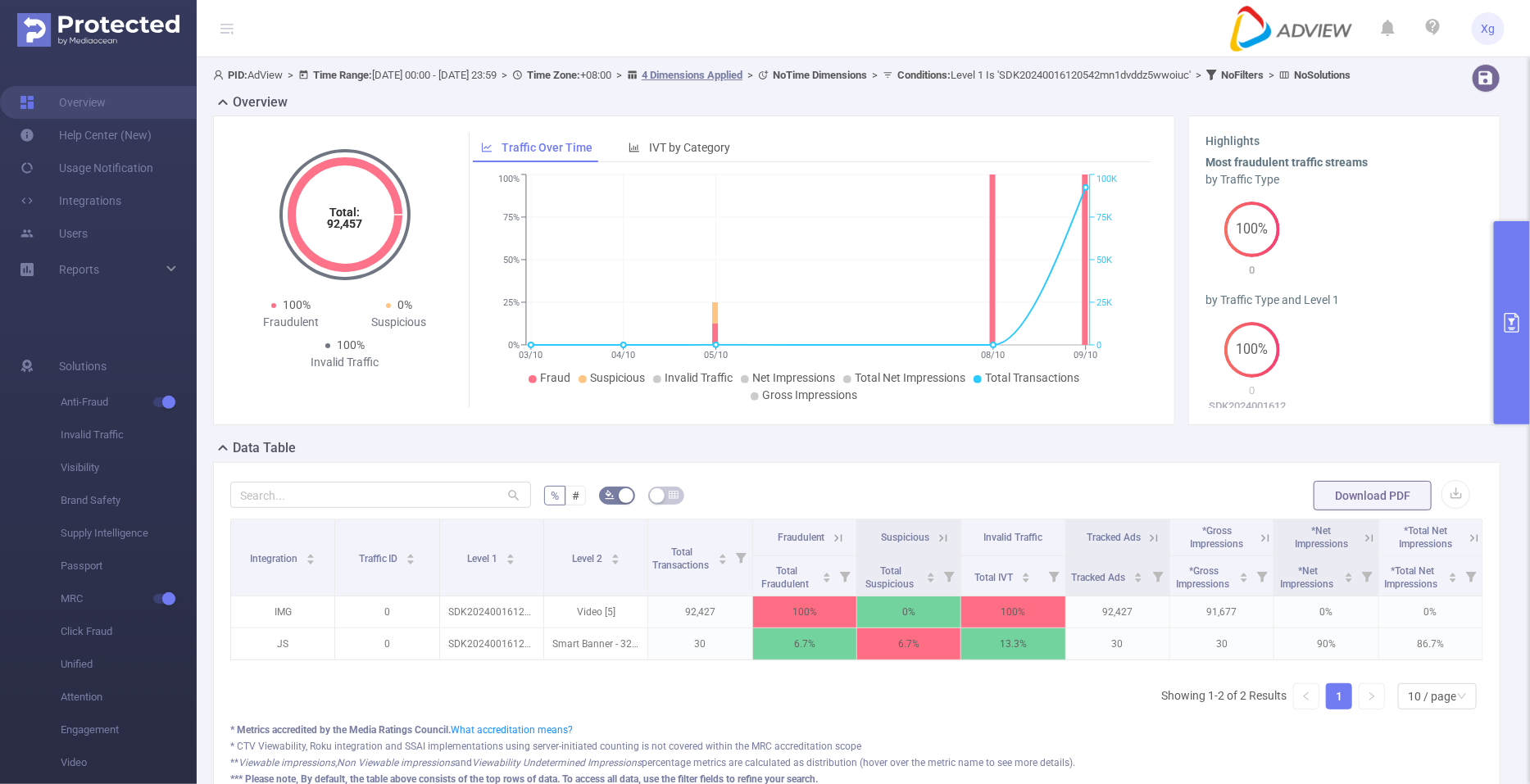
click at [1492, 323] on div "Overview Total: 92,457 Total: 92,457 100% Fraudulent 0% Suspicious 100% Invalid…" at bounding box center [863, 266] width 1301 height 346
click at [1504, 327] on icon "primary" at bounding box center [1512, 322] width 15 height 20
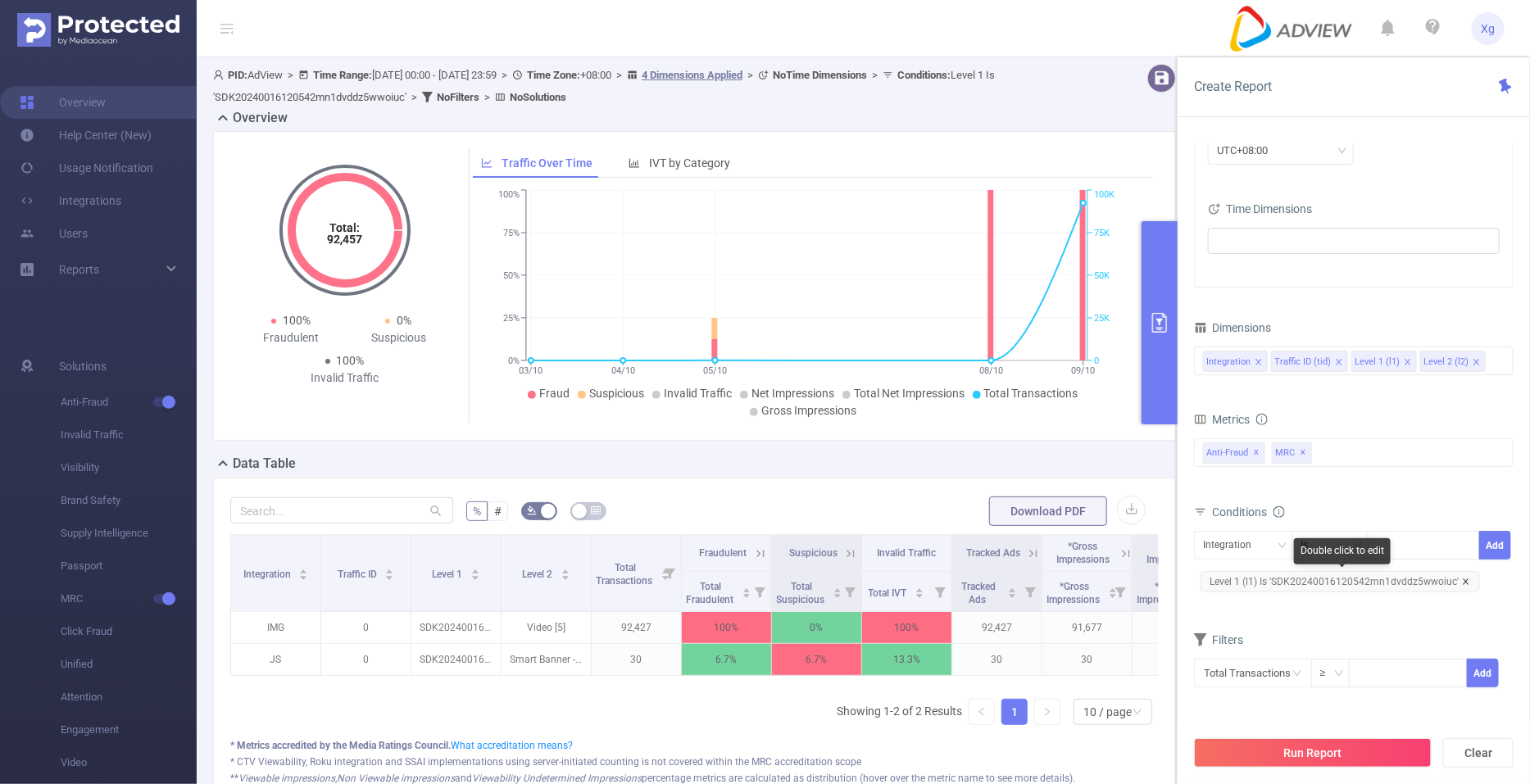
click at [1462, 582] on icon "icon: close" at bounding box center [1466, 582] width 9 height 9
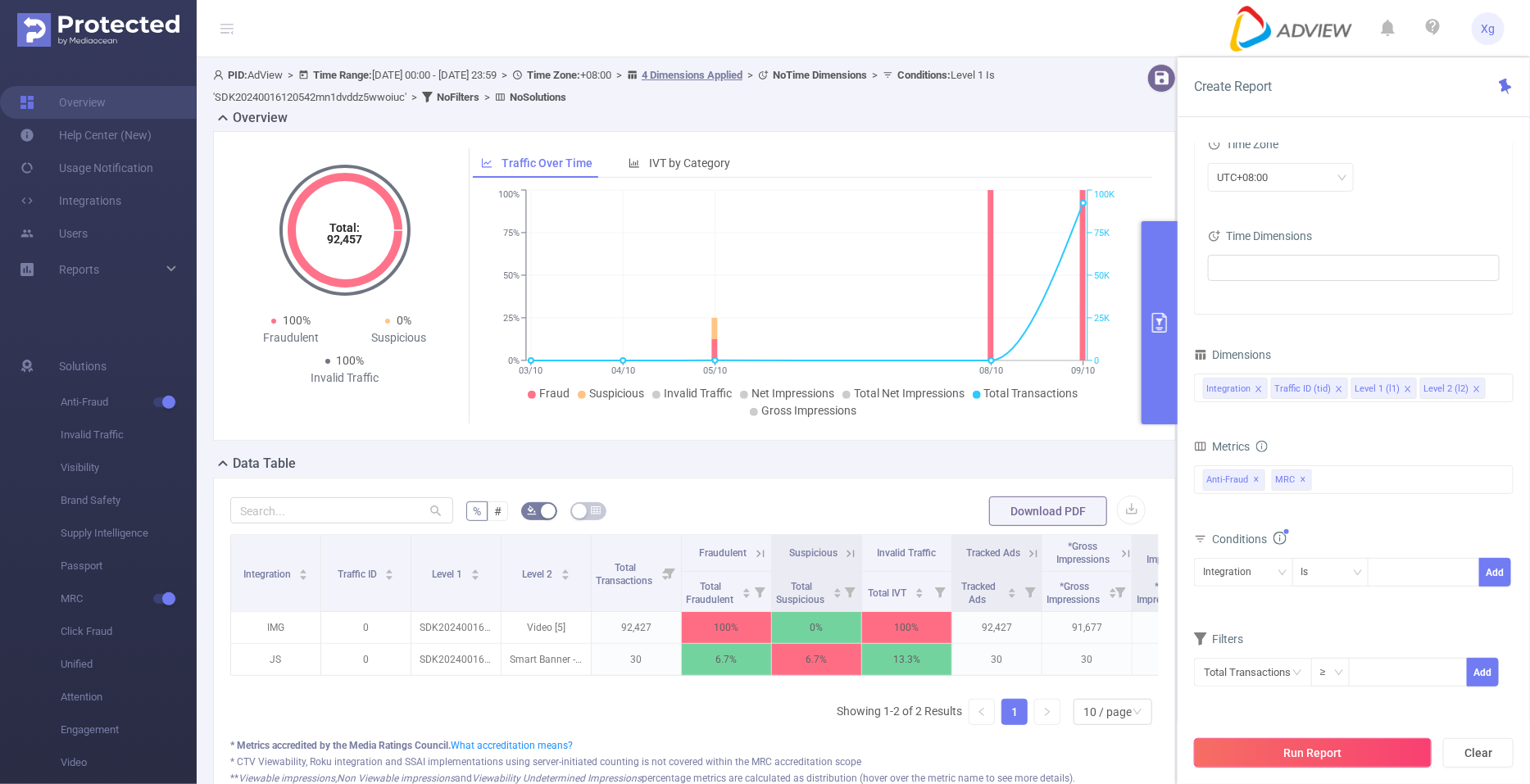
click at [1228, 751] on button "Run Report" at bounding box center [1312, 753] width 237 height 29
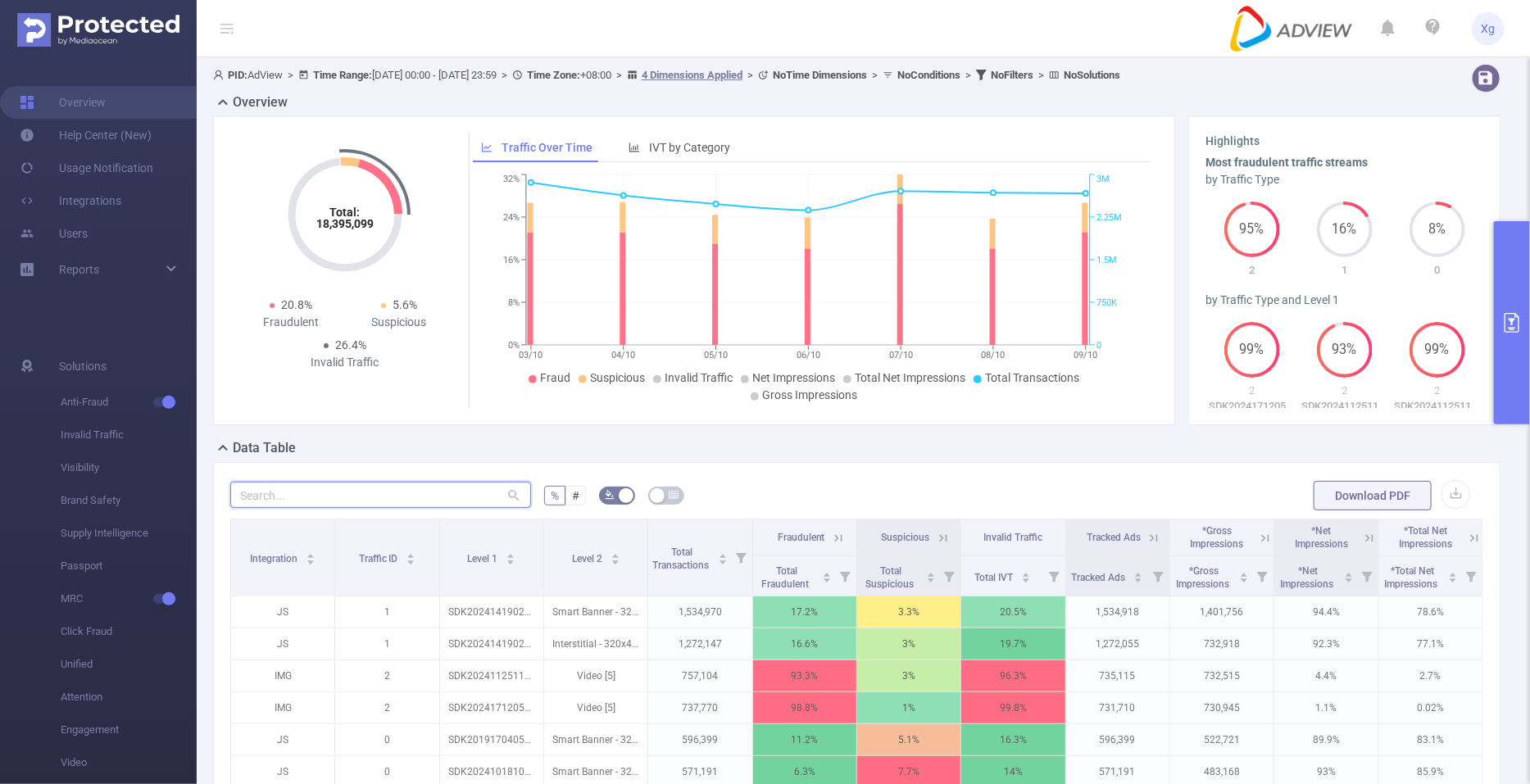
click at [405, 484] on input "text" at bounding box center [380, 495] width 301 height 26
paste input "sdk20252208100525gnisqgxlyg6z753"
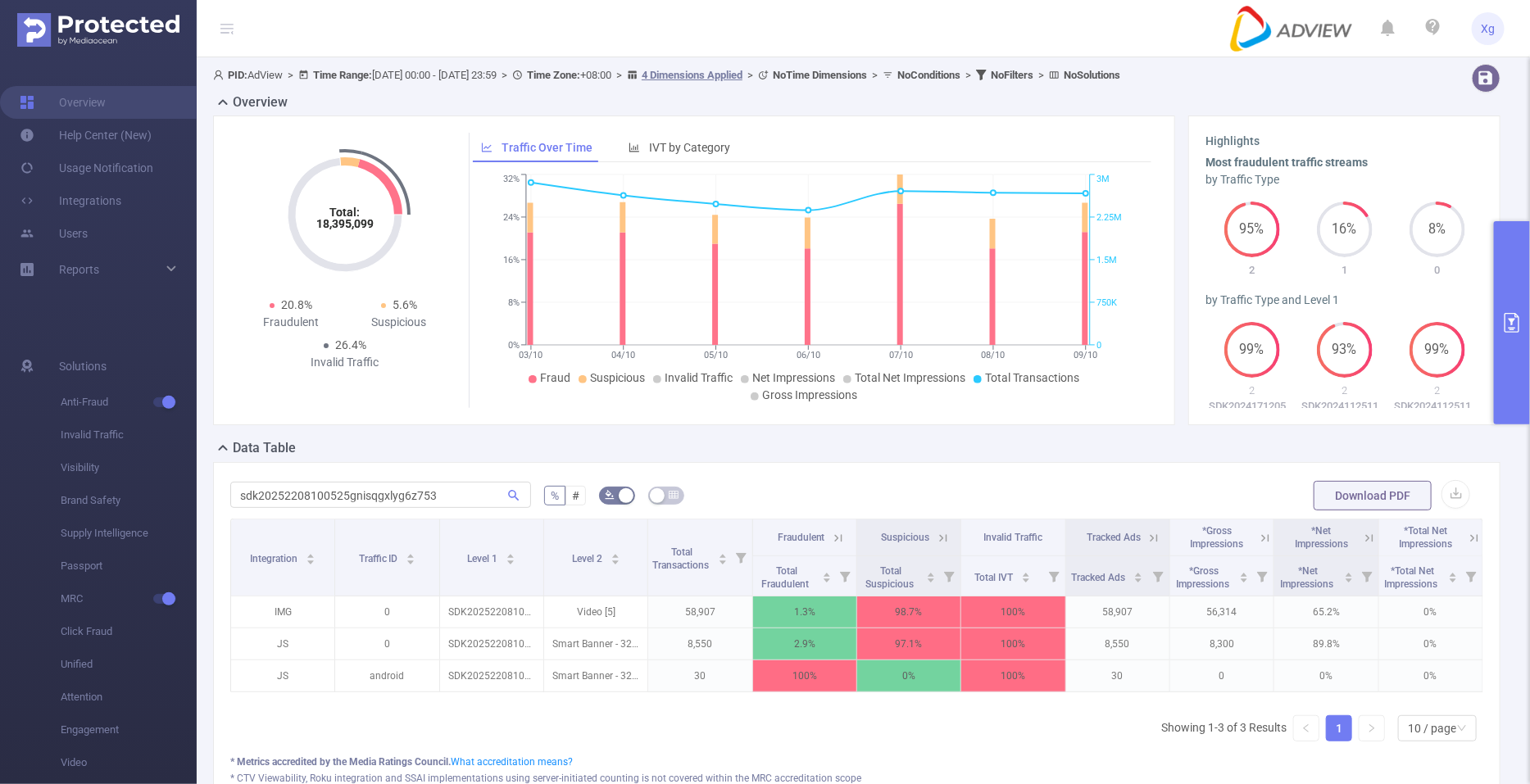
click at [938, 531] on icon at bounding box center [943, 538] width 15 height 15
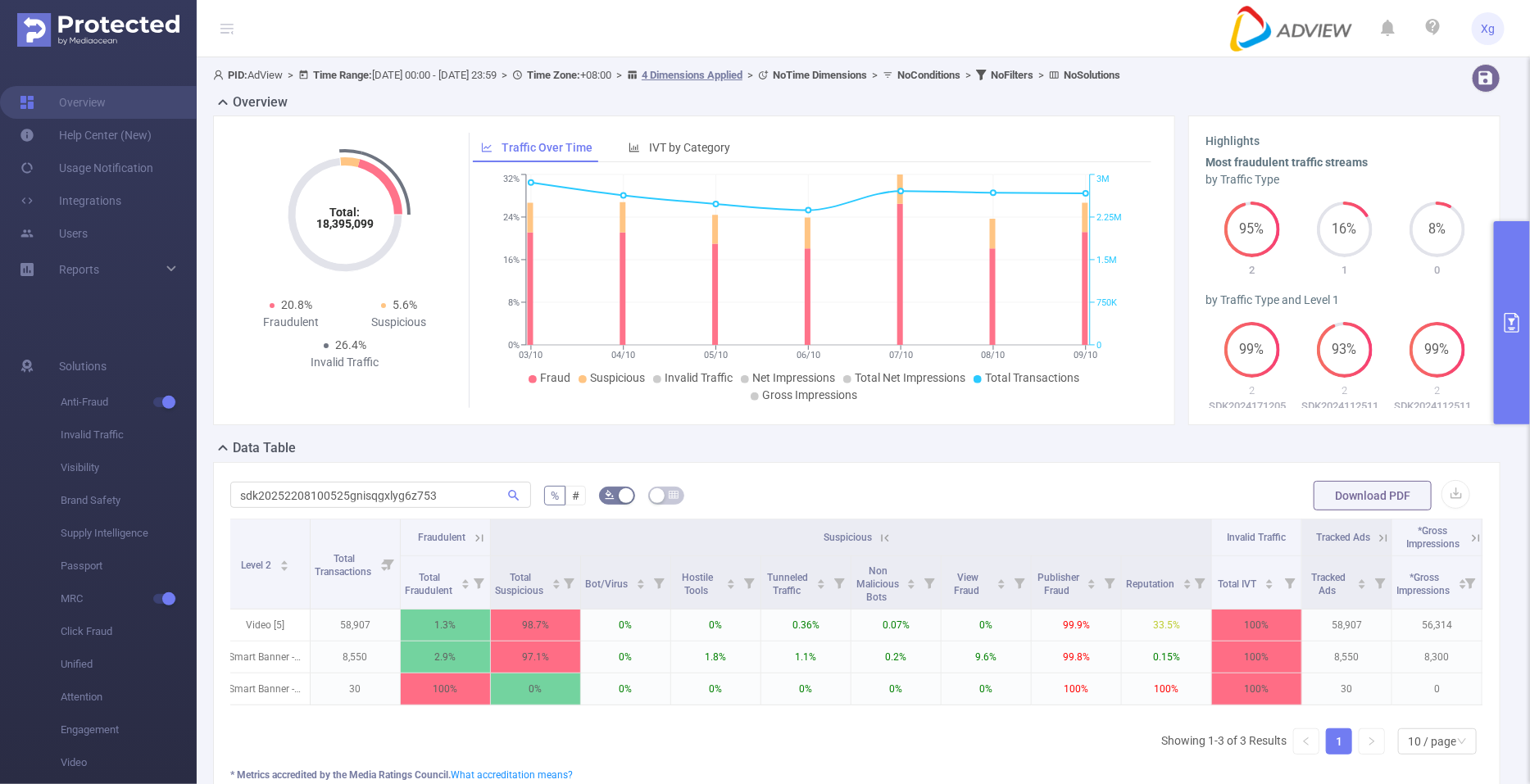
scroll to position [0, 288]
click at [426, 506] on input "sdk20252208100525gnisqgxlyg6z753" at bounding box center [380, 495] width 301 height 26
click at [431, 495] on input "sdk20252208100525gnisqgxlyg6z753" at bounding box center [380, 495] width 301 height 26
paste input "316050405189vv2stkh8u0npz0"
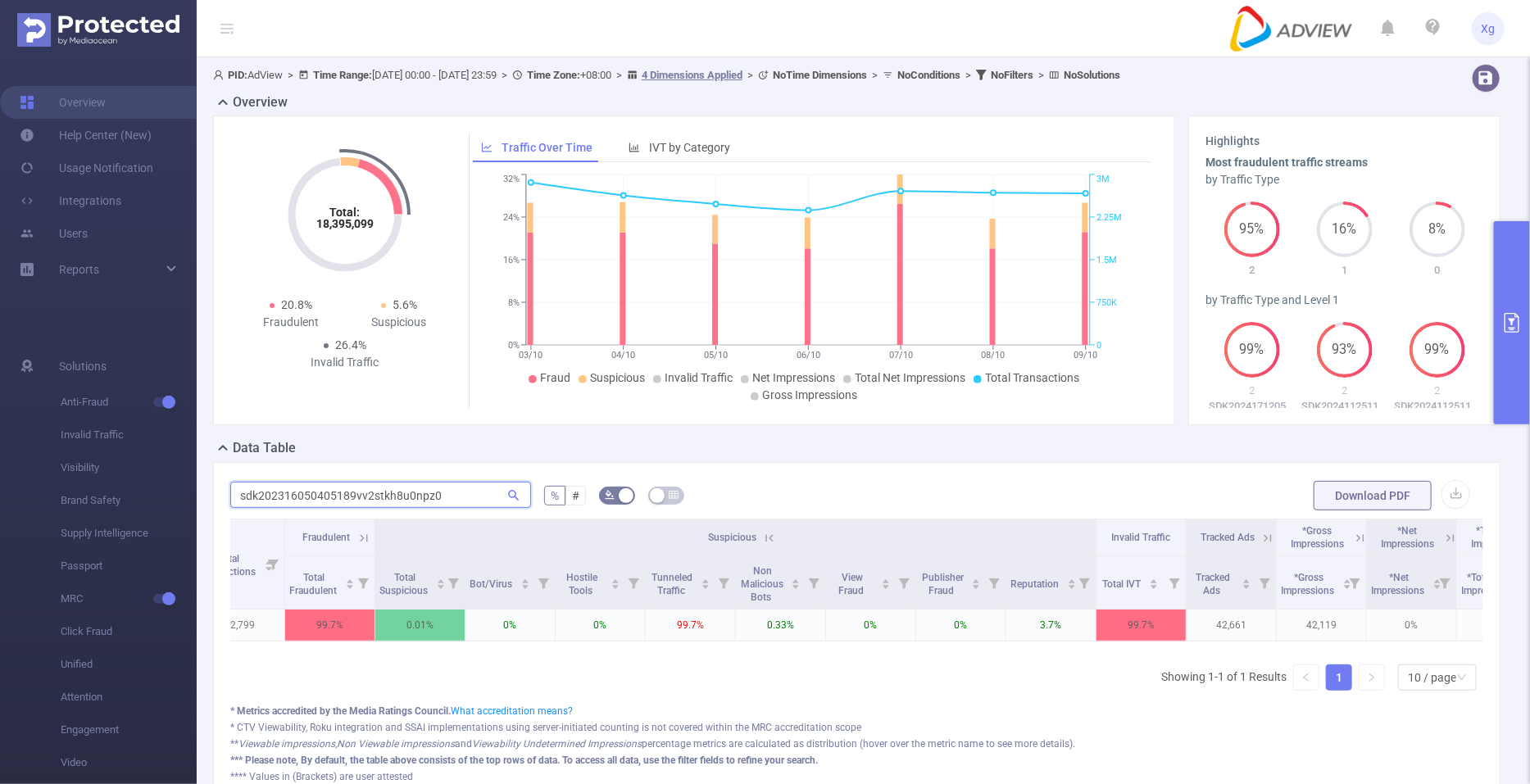
scroll to position [0, 479]
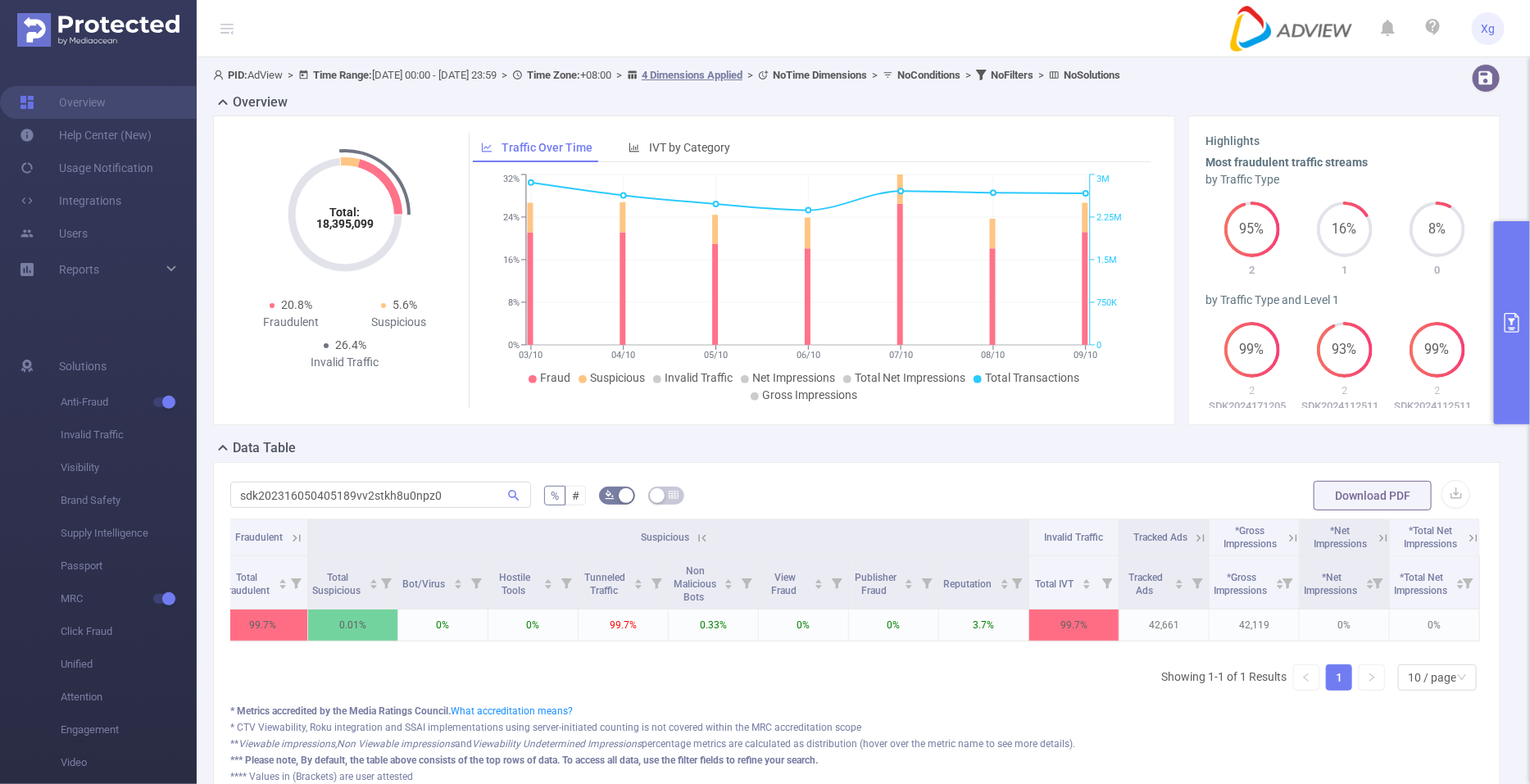
click at [695, 536] on icon at bounding box center [703, 538] width 15 height 15
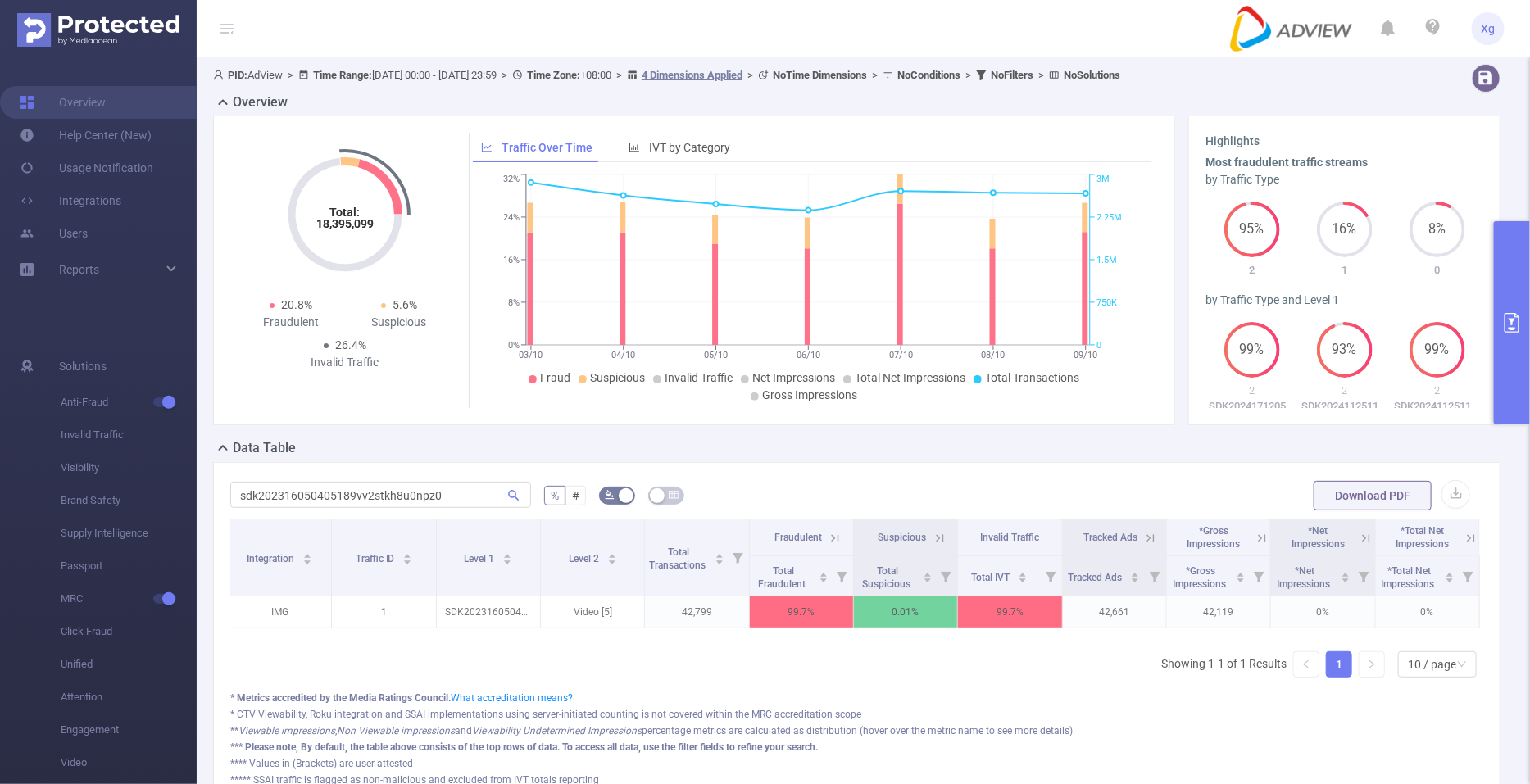
click at [770, 542] on div "Fraudulent" at bounding box center [801, 537] width 67 height 16
click at [830, 536] on icon at bounding box center [835, 538] width 15 height 15
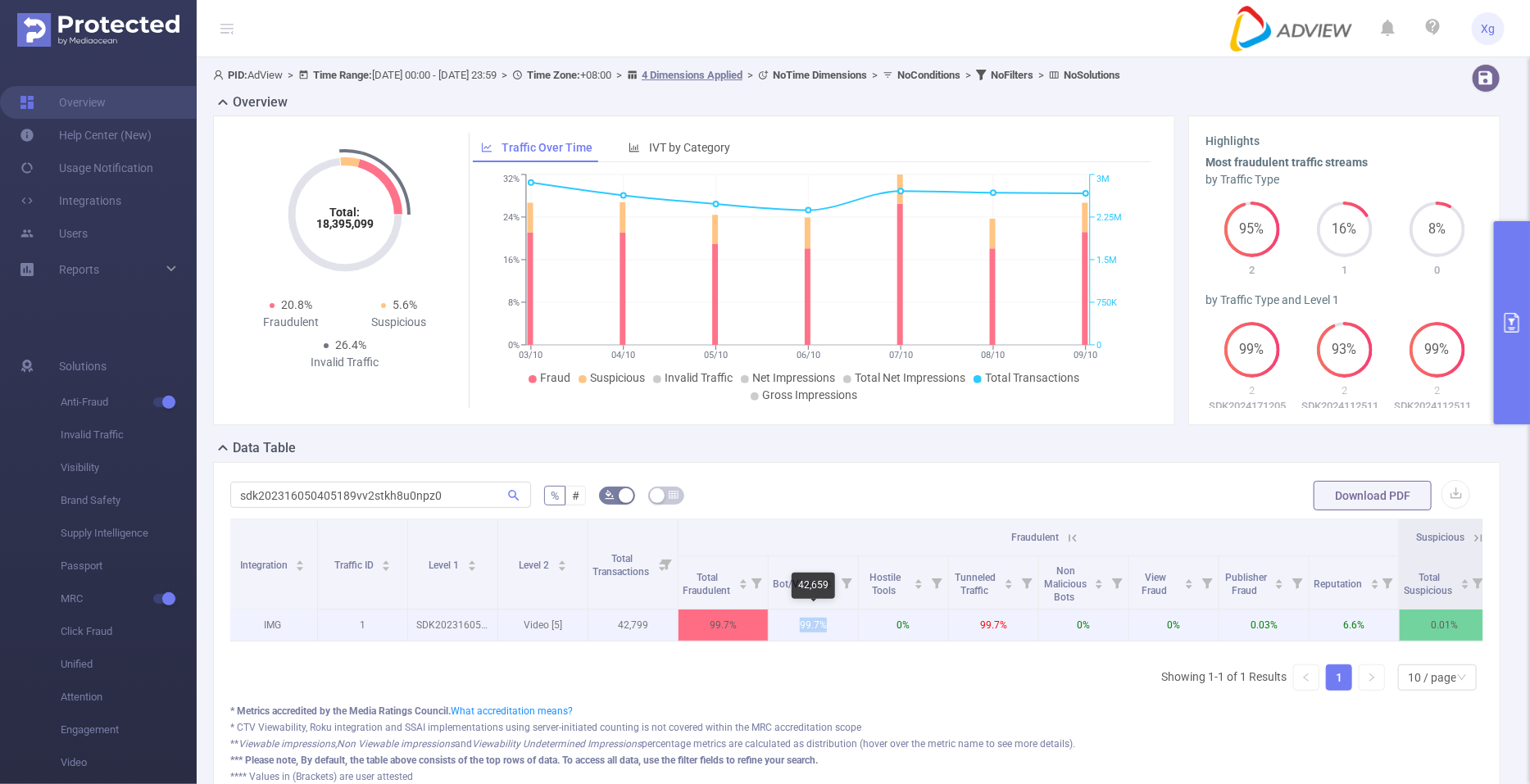
drag, startPoint x: 776, startPoint y: 622, endPoint x: 846, endPoint y: 624, distance: 70.0
click at [846, 624] on p "99.7%" at bounding box center [814, 625] width 89 height 31
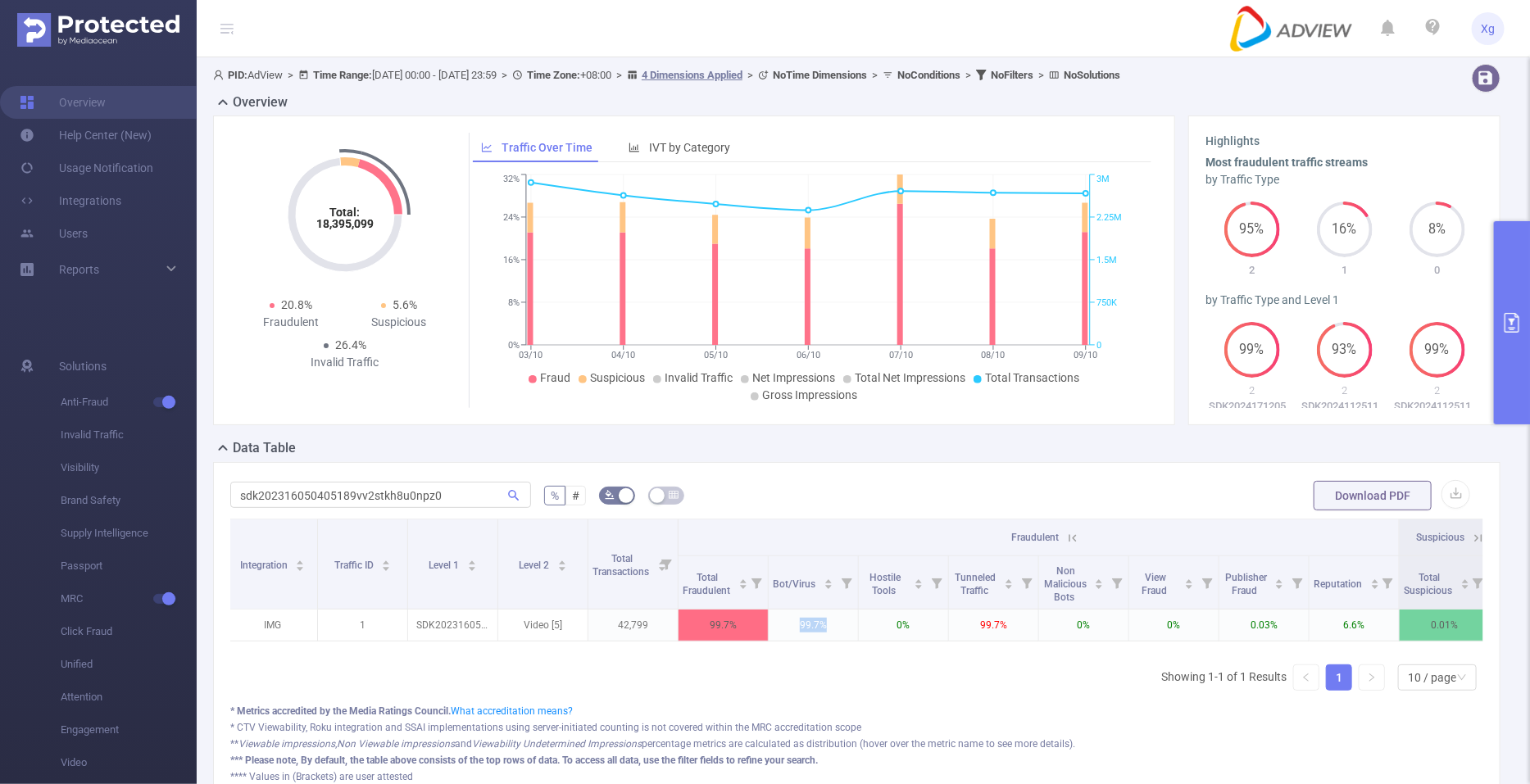
copy p "99.7%"
click at [383, 494] on input "sdk202316050405189vv2stkh8u0npz0" at bounding box center [380, 495] width 301 height 26
paste input "41616040701qss9wbnc8ebjkg4"
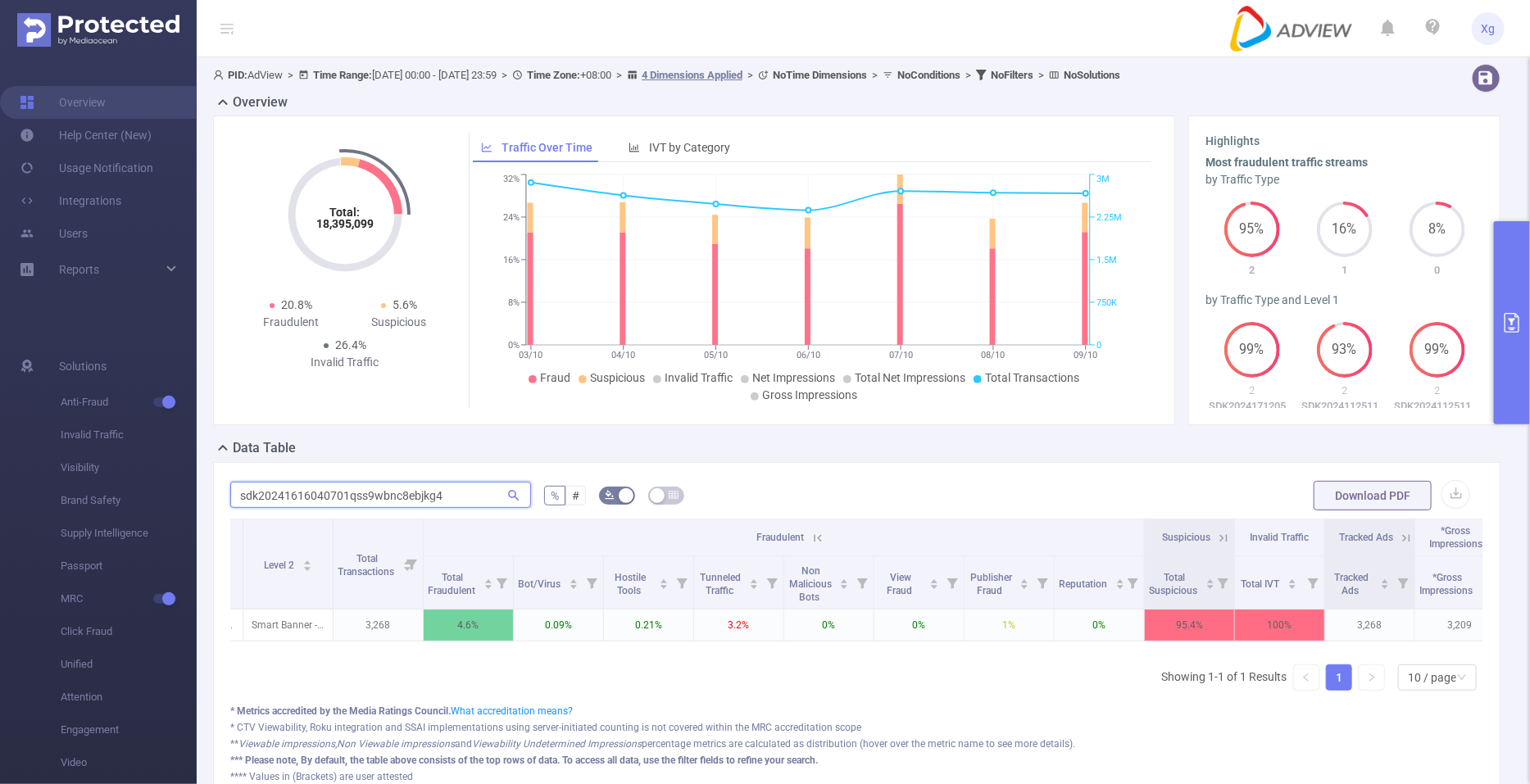
scroll to position [0, 479]
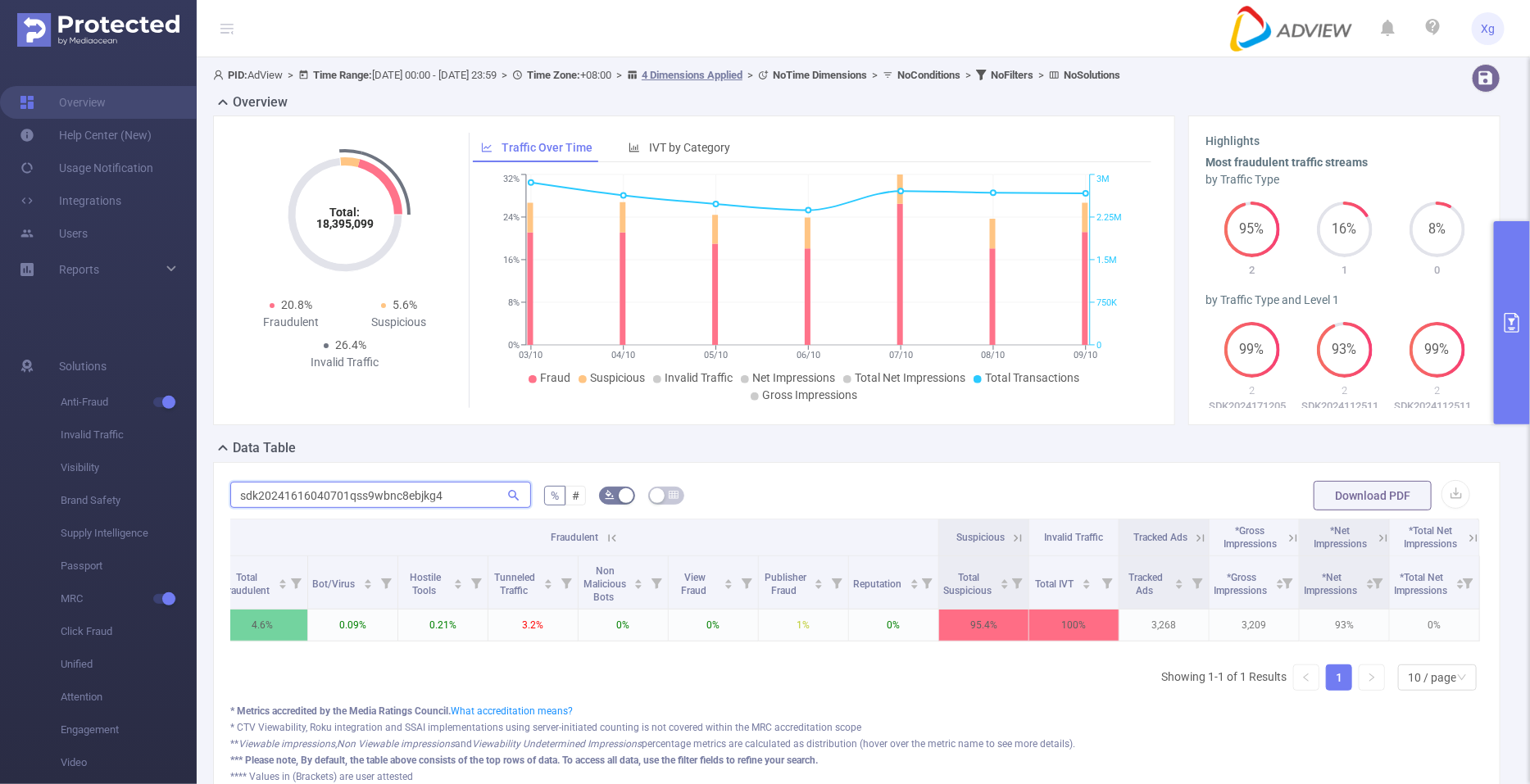
type input "sdk20241616040701qss9wbnc8ebjkg4"
click at [1014, 538] on icon at bounding box center [1018, 538] width 8 height 8
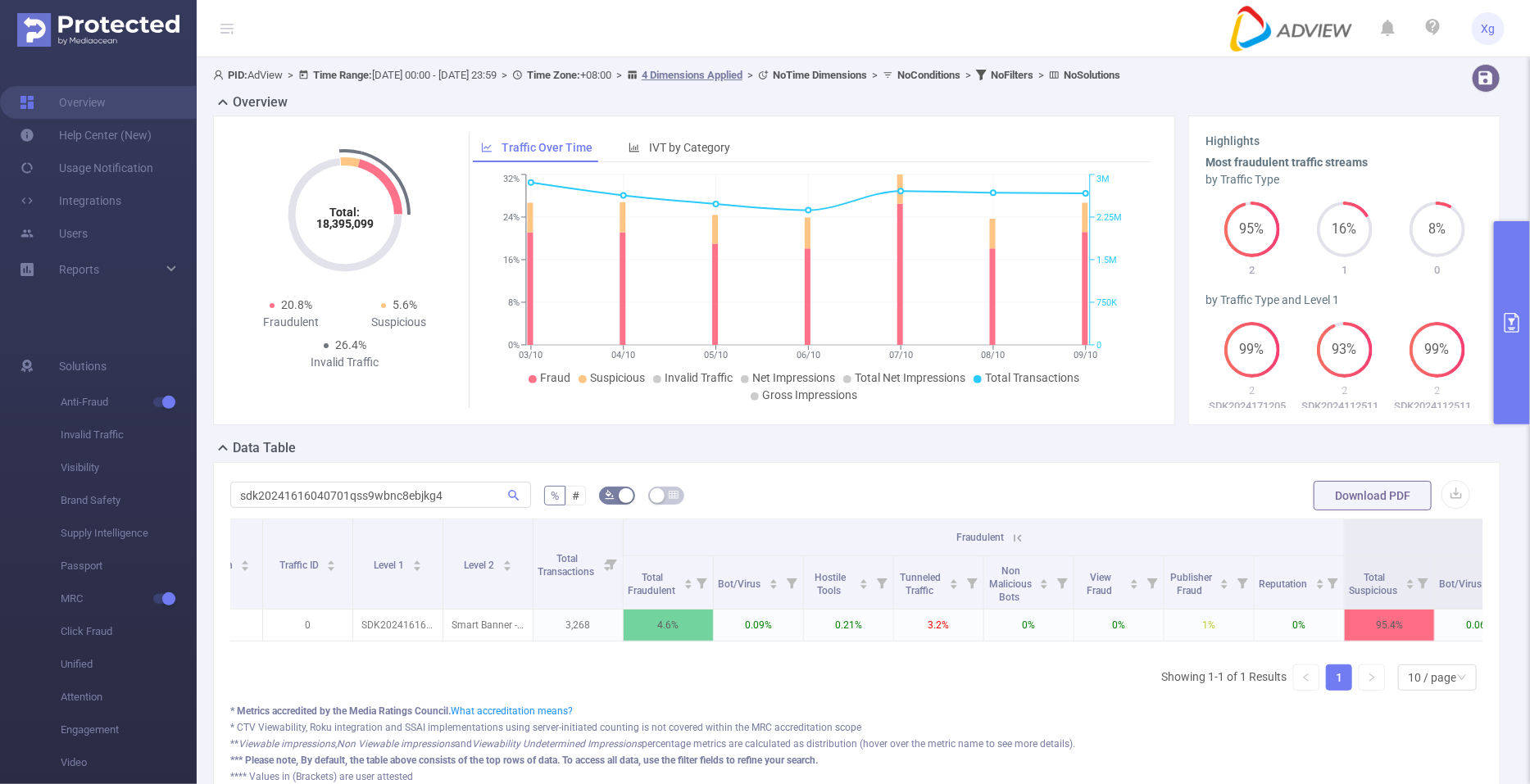
scroll to position [0, 28]
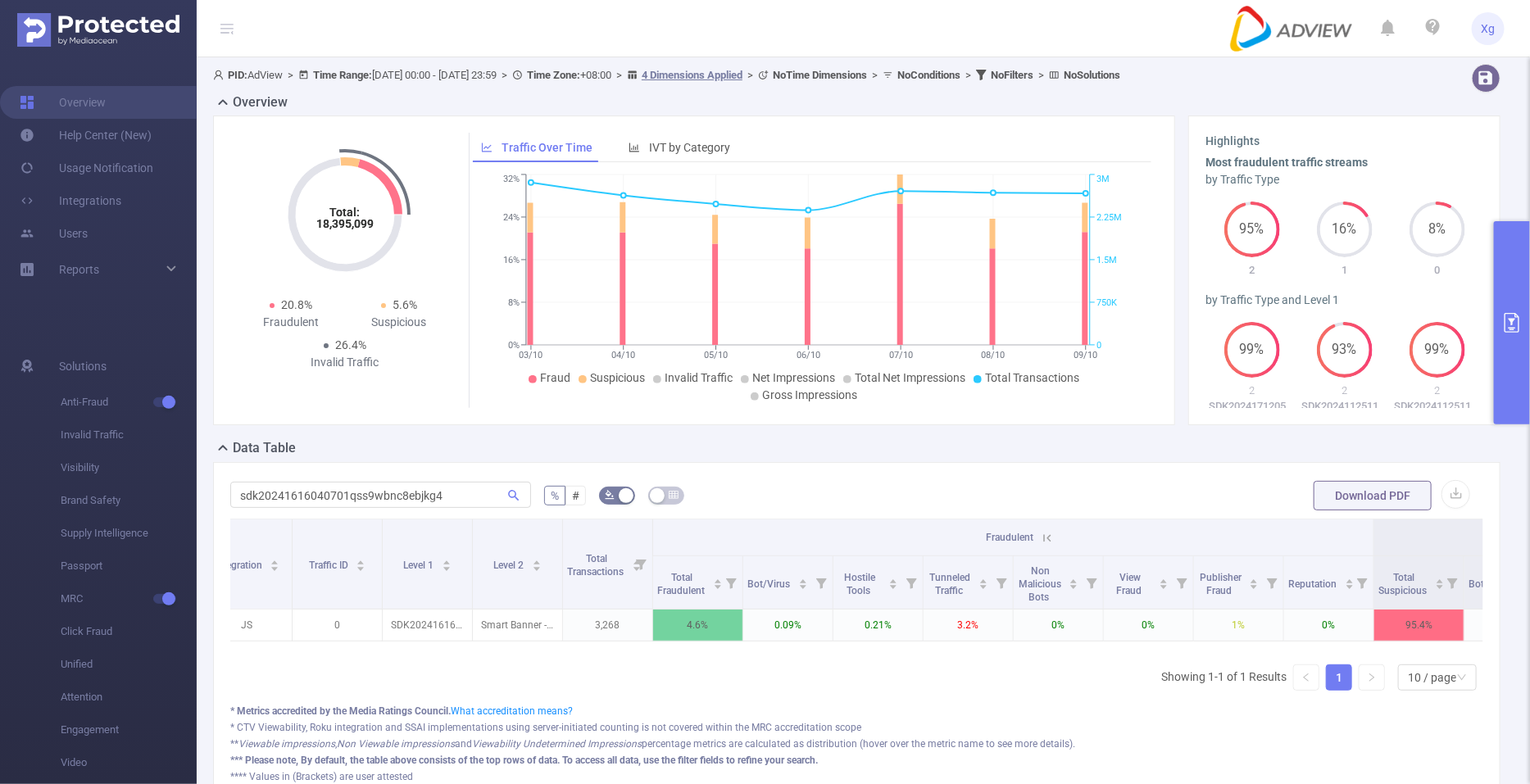
drag, startPoint x: 550, startPoint y: 667, endPoint x: 385, endPoint y: 653, distance: 165.6
click at [385, 653] on div "Integration Traffic ID Level 1 Level 2 Total Transactions Fraudulent Suspicious…" at bounding box center [856, 611] width 1254 height 185
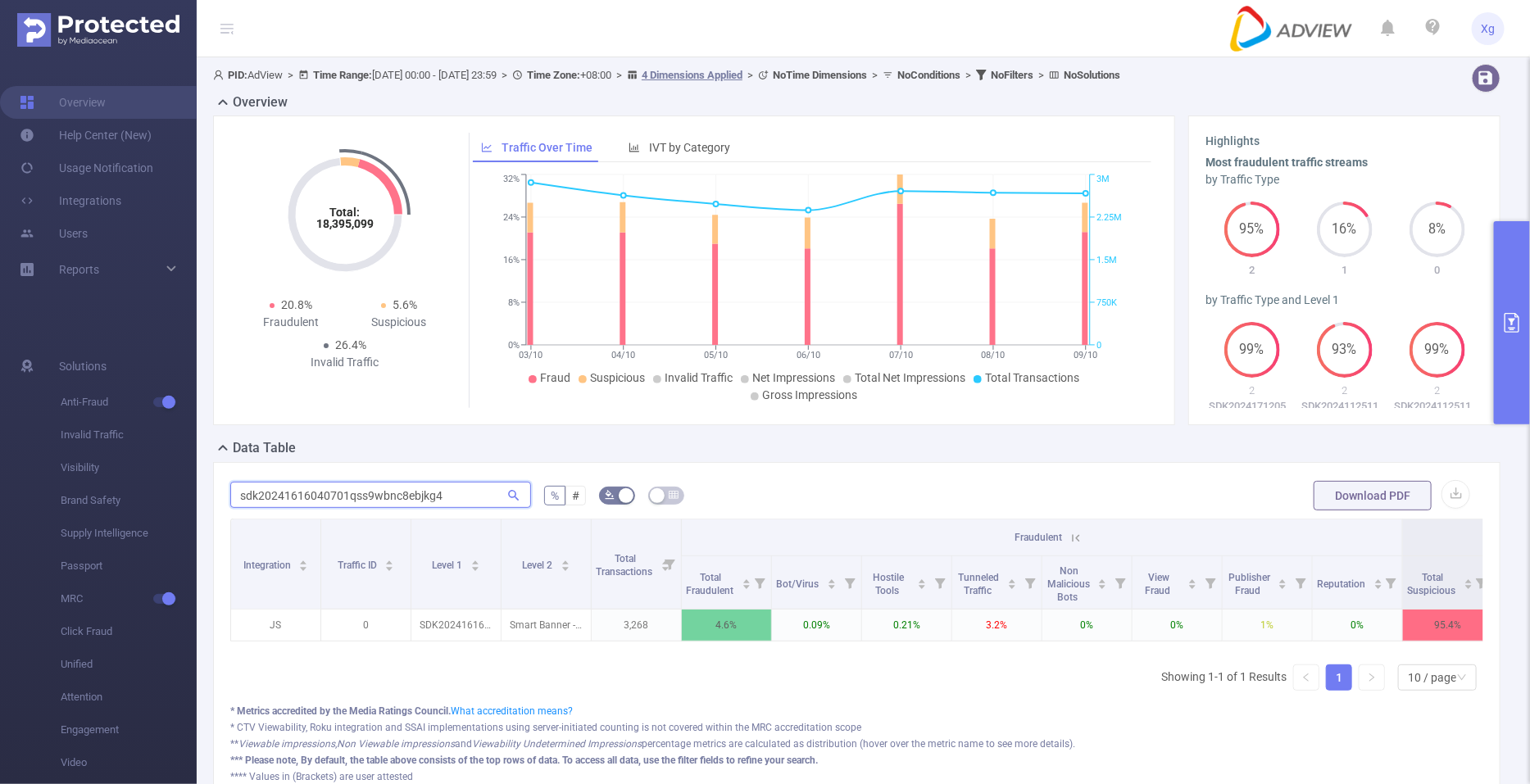
click at [255, 500] on input "sdk20241616040701qss9wbnc8ebjkg4" at bounding box center [380, 495] width 301 height 26
